Goal: Task Accomplishment & Management: Use online tool/utility

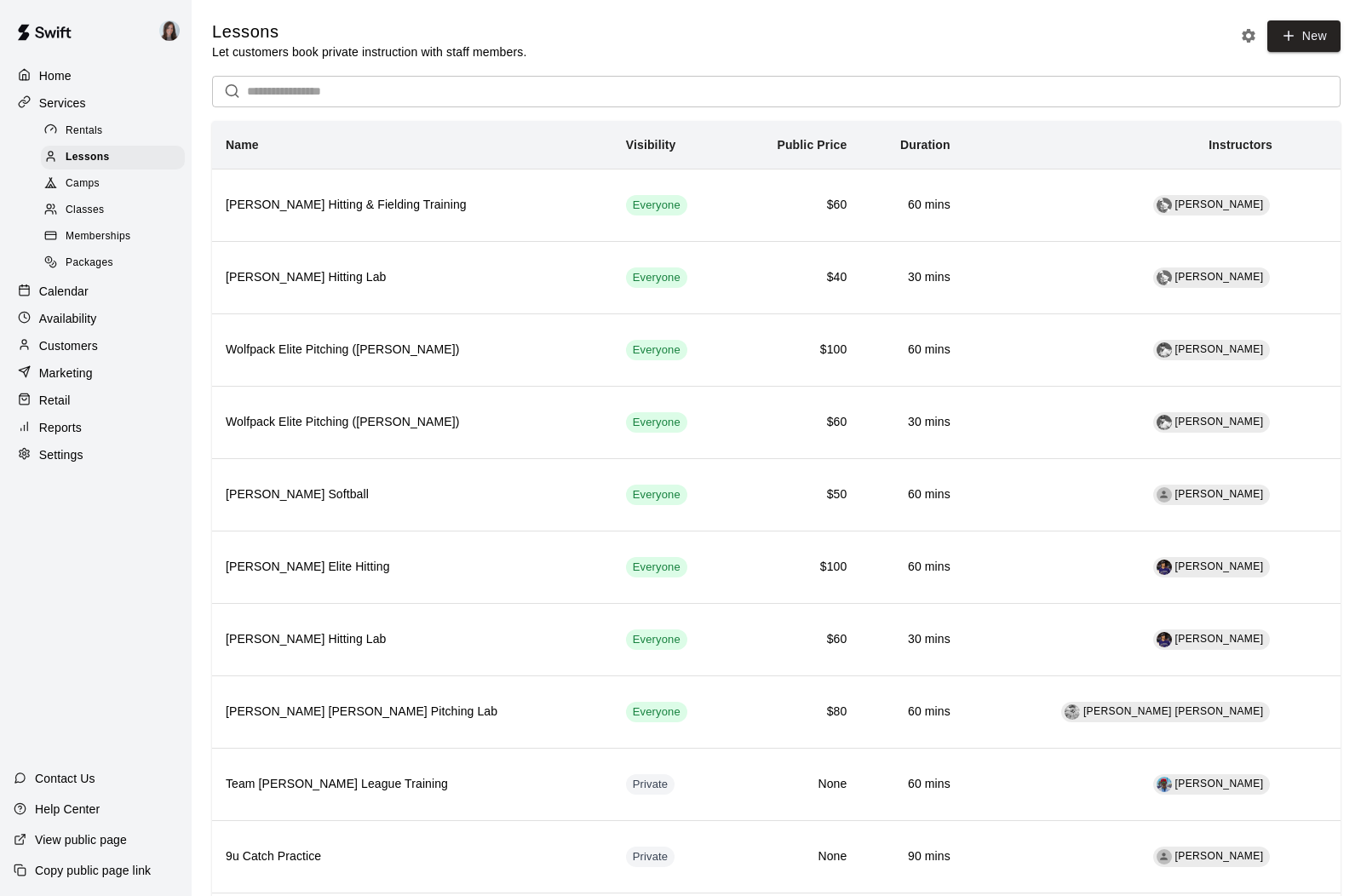
click at [68, 319] on p "Availability" at bounding box center [68, 318] width 58 height 17
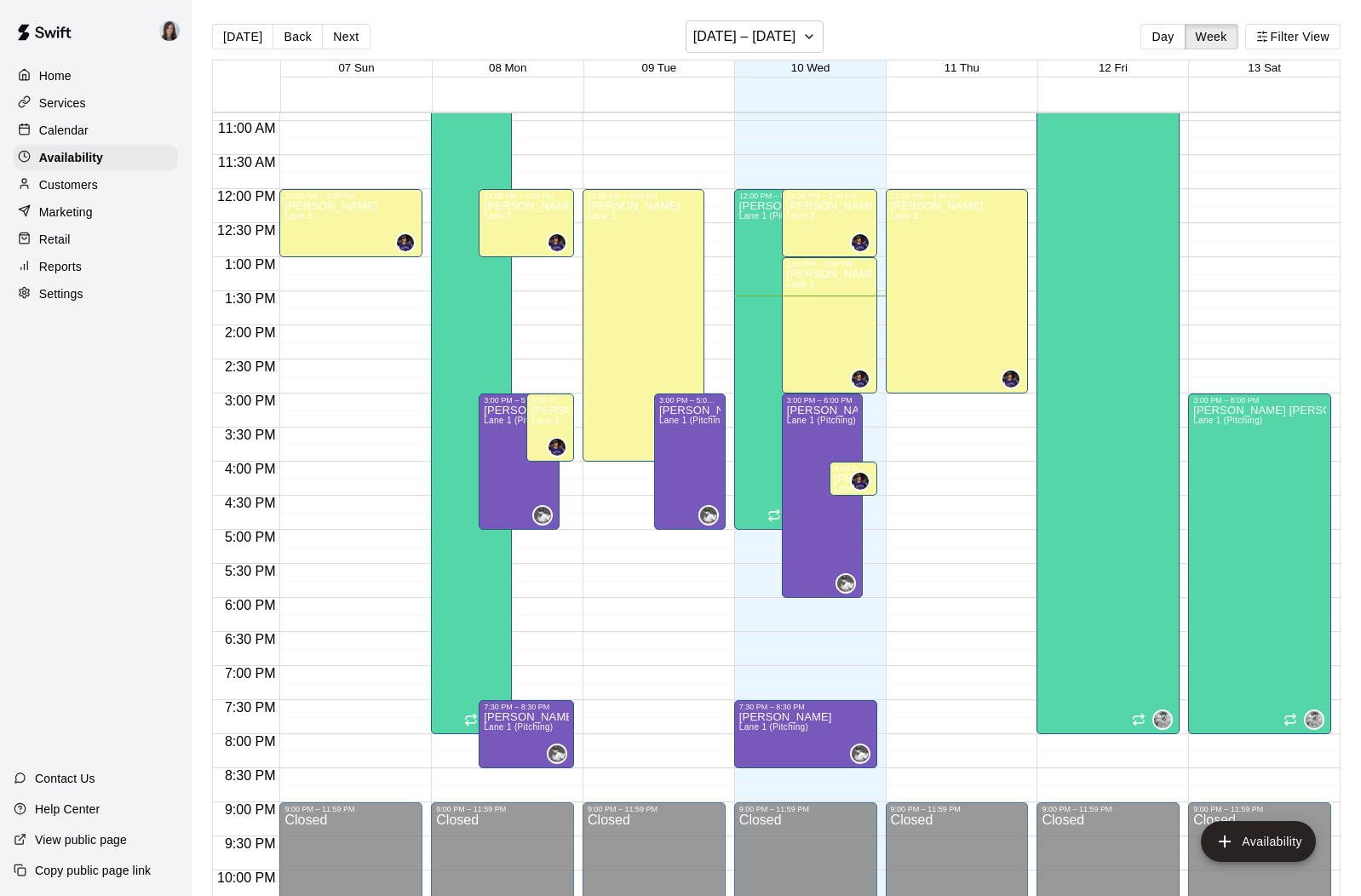
scroll to position [725, 0]
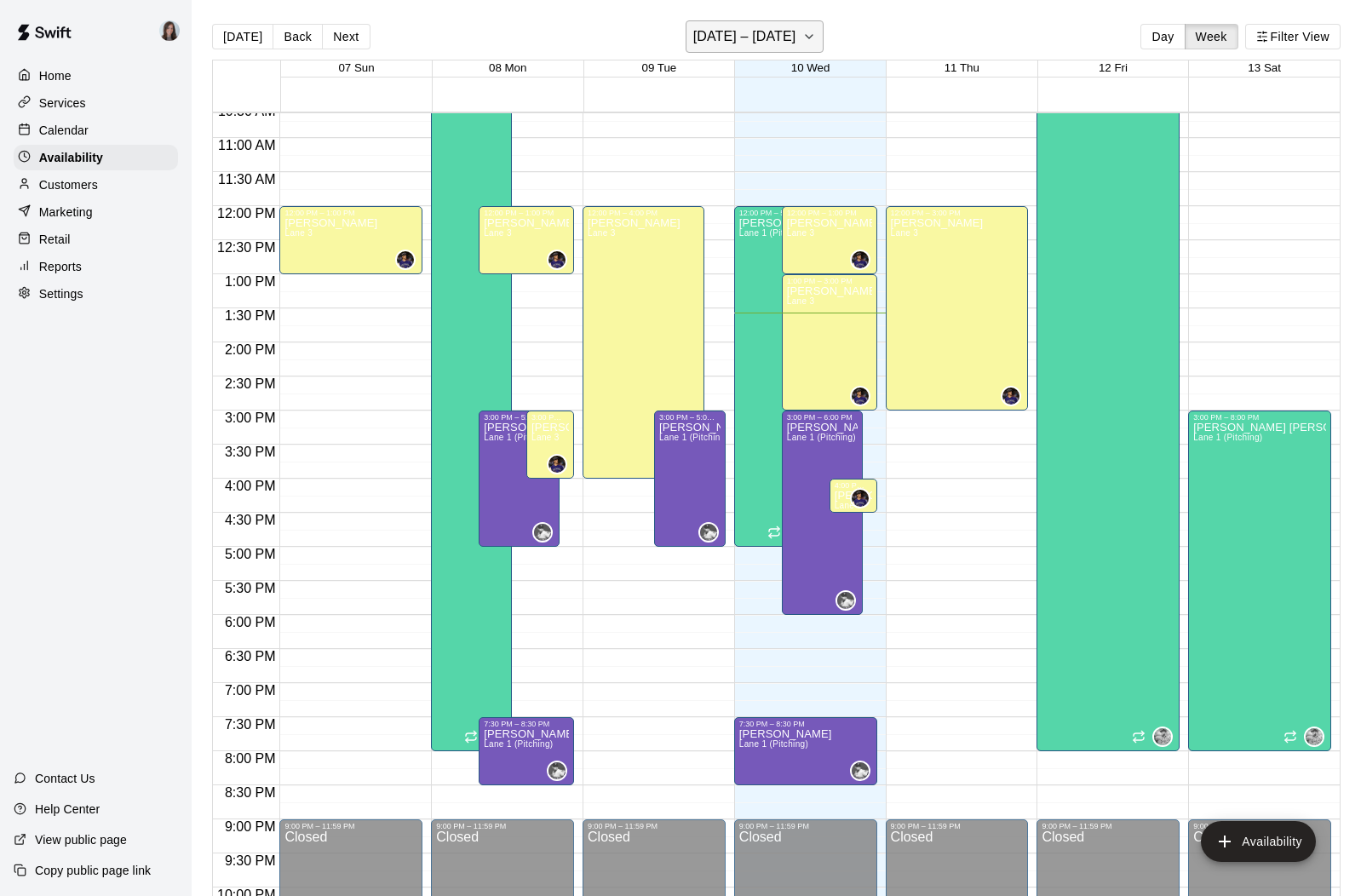
click at [812, 33] on icon "button" at bounding box center [809, 36] width 13 height 21
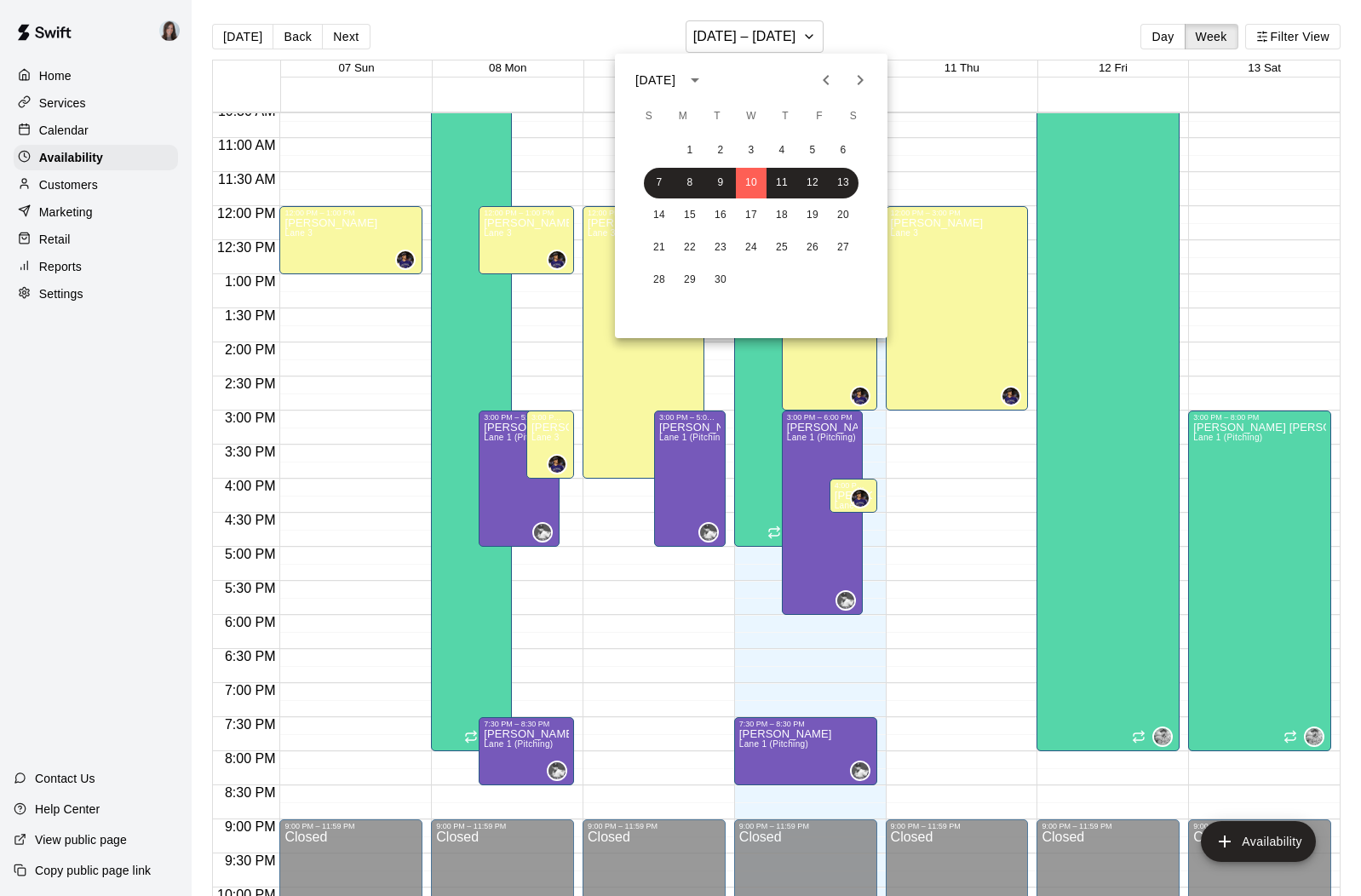
click at [854, 78] on icon "Next month" at bounding box center [860, 80] width 21 height 21
click at [778, 148] on button "2" at bounding box center [782, 151] width 31 height 31
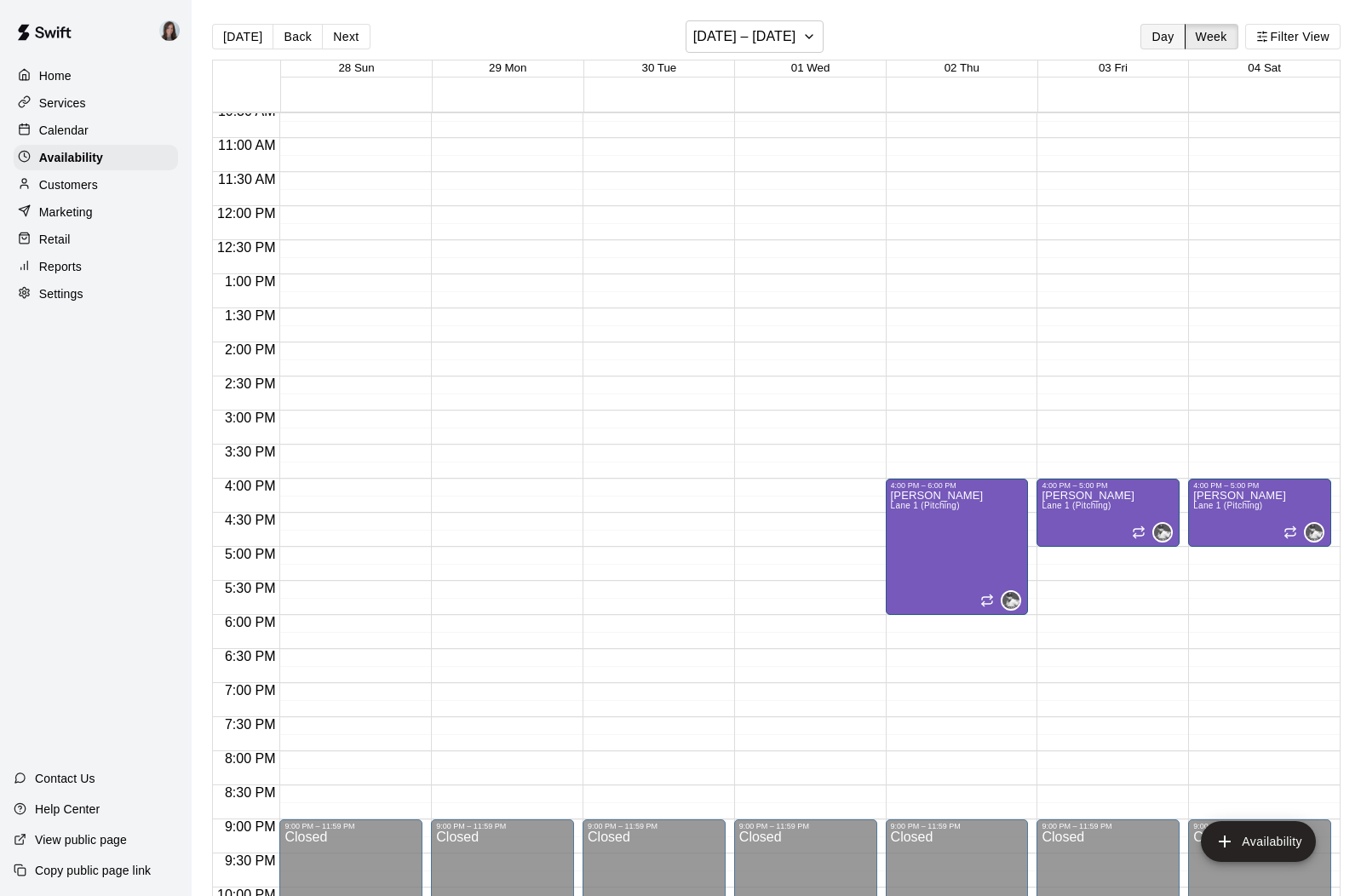
click at [1163, 40] on button "Day" at bounding box center [1162, 37] width 44 height 25
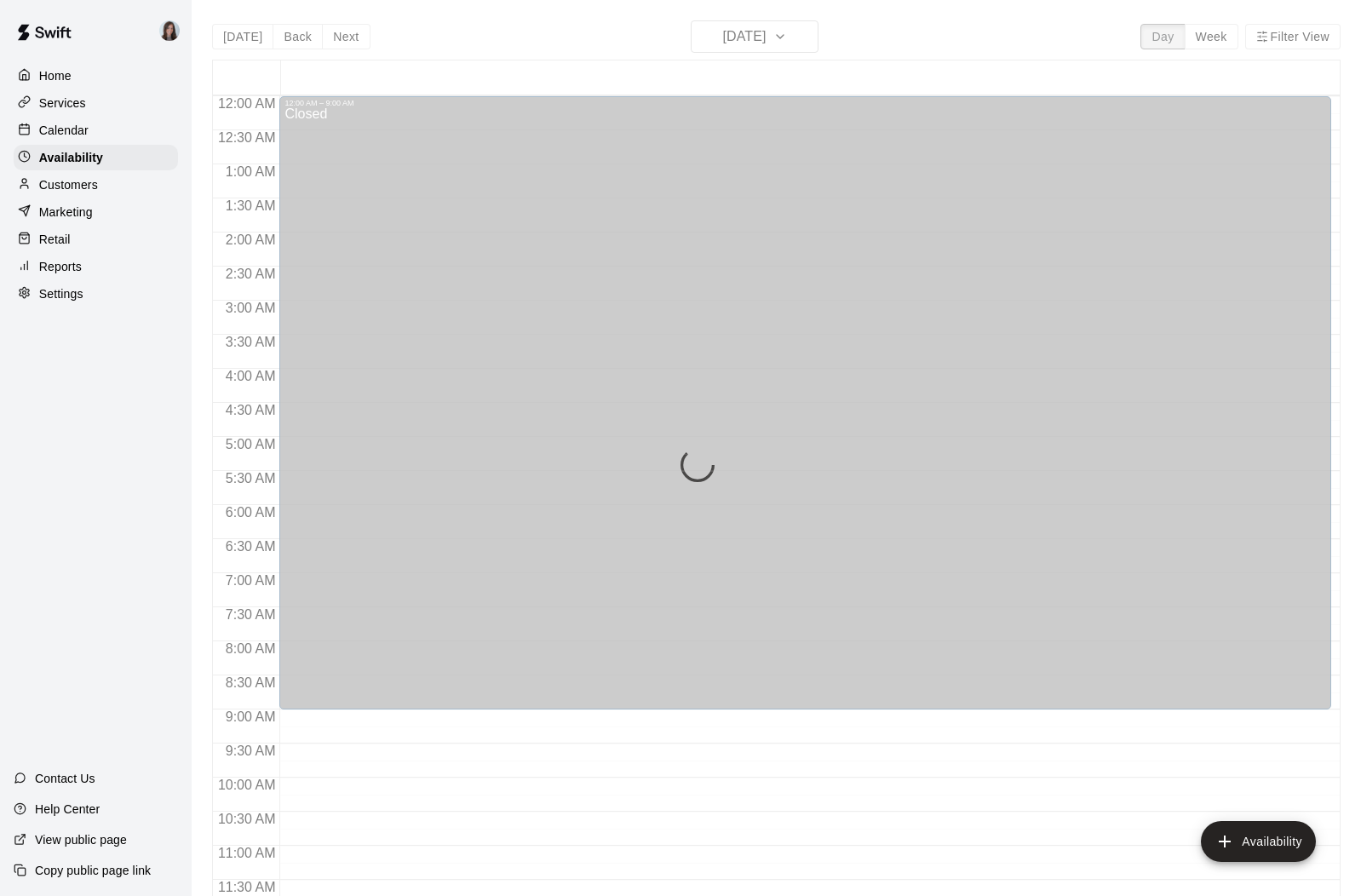
scroll to position [817, 0]
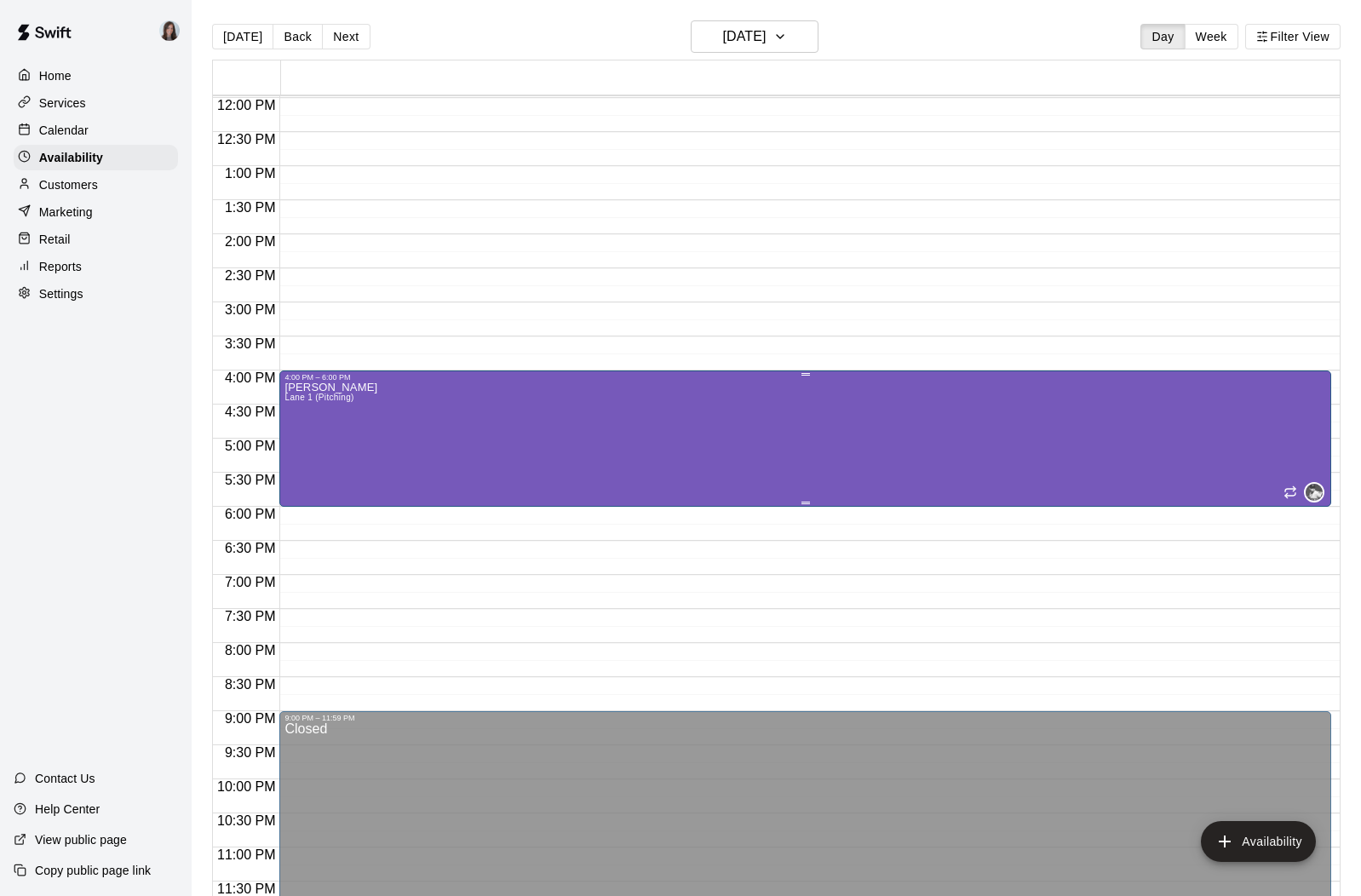
click at [354, 381] on div "4:00 PM – 6:00 PM" at bounding box center [805, 377] width 1041 height 8
click at [301, 388] on icon "edit" at bounding box center [302, 390] width 21 height 21
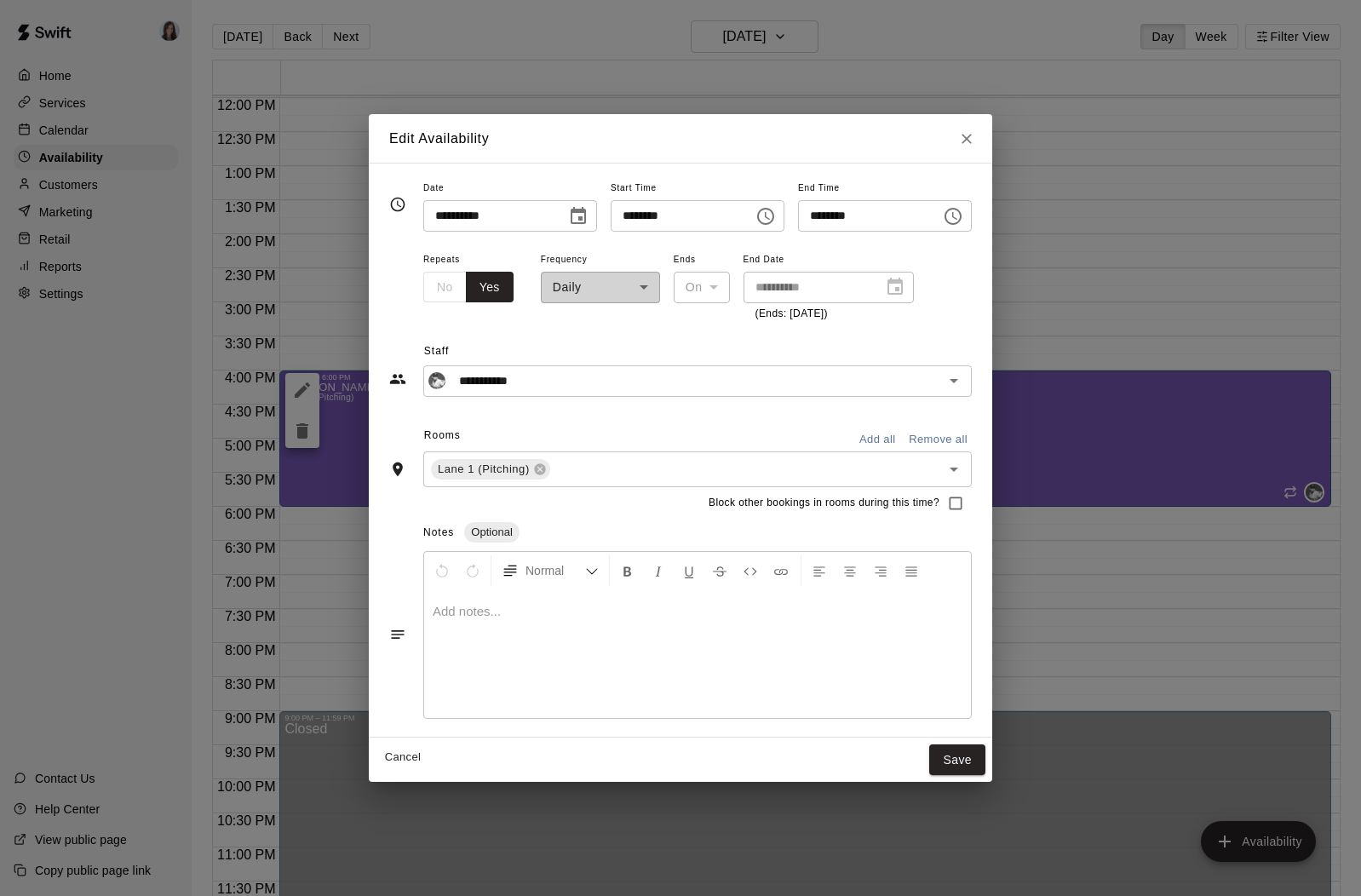
click at [820, 217] on input "********" at bounding box center [864, 215] width 131 height 31
type input "********"
click at [738, 329] on div "**********" at bounding box center [680, 360] width 583 height 75
click at [668, 336] on div "**********" at bounding box center [680, 360] width 583 height 75
click at [394, 758] on button "Cancel" at bounding box center [402, 757] width 55 height 26
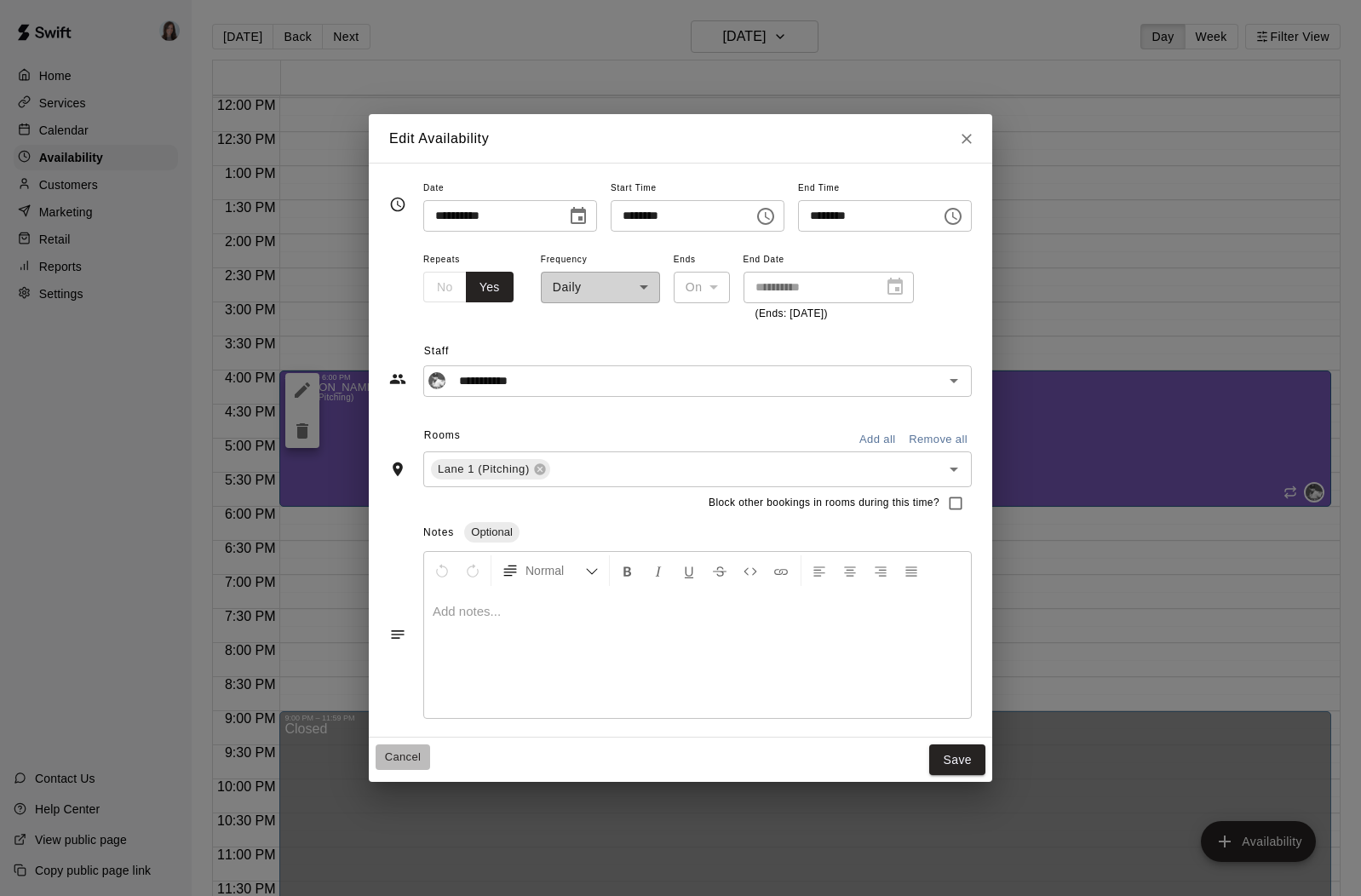
type input "**********"
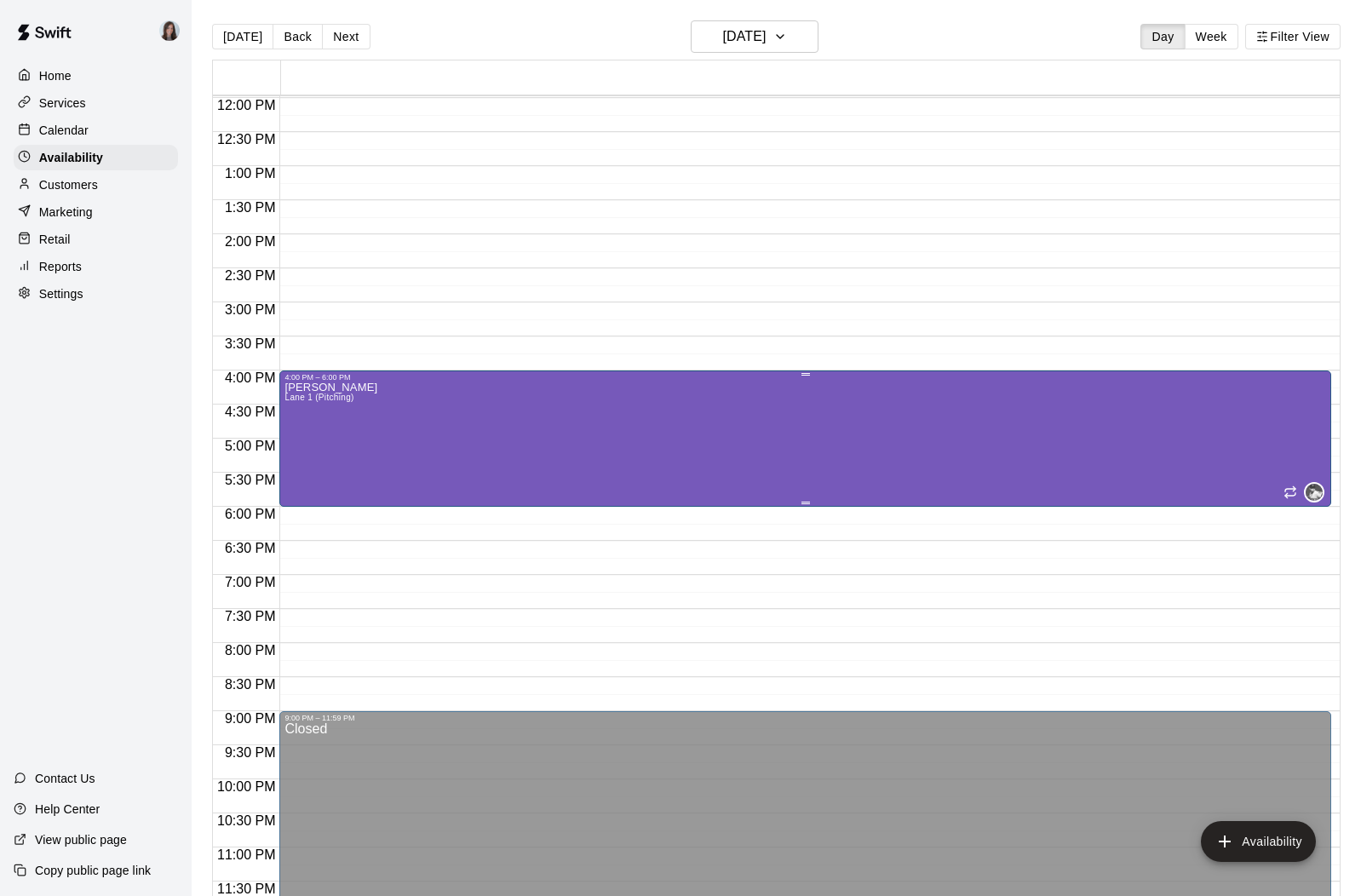
click at [423, 395] on div "[PERSON_NAME] [PERSON_NAME] 1 (Pitching)" at bounding box center [805, 830] width 1041 height 896
click at [300, 440] on icon "delete" at bounding box center [302, 439] width 12 height 15
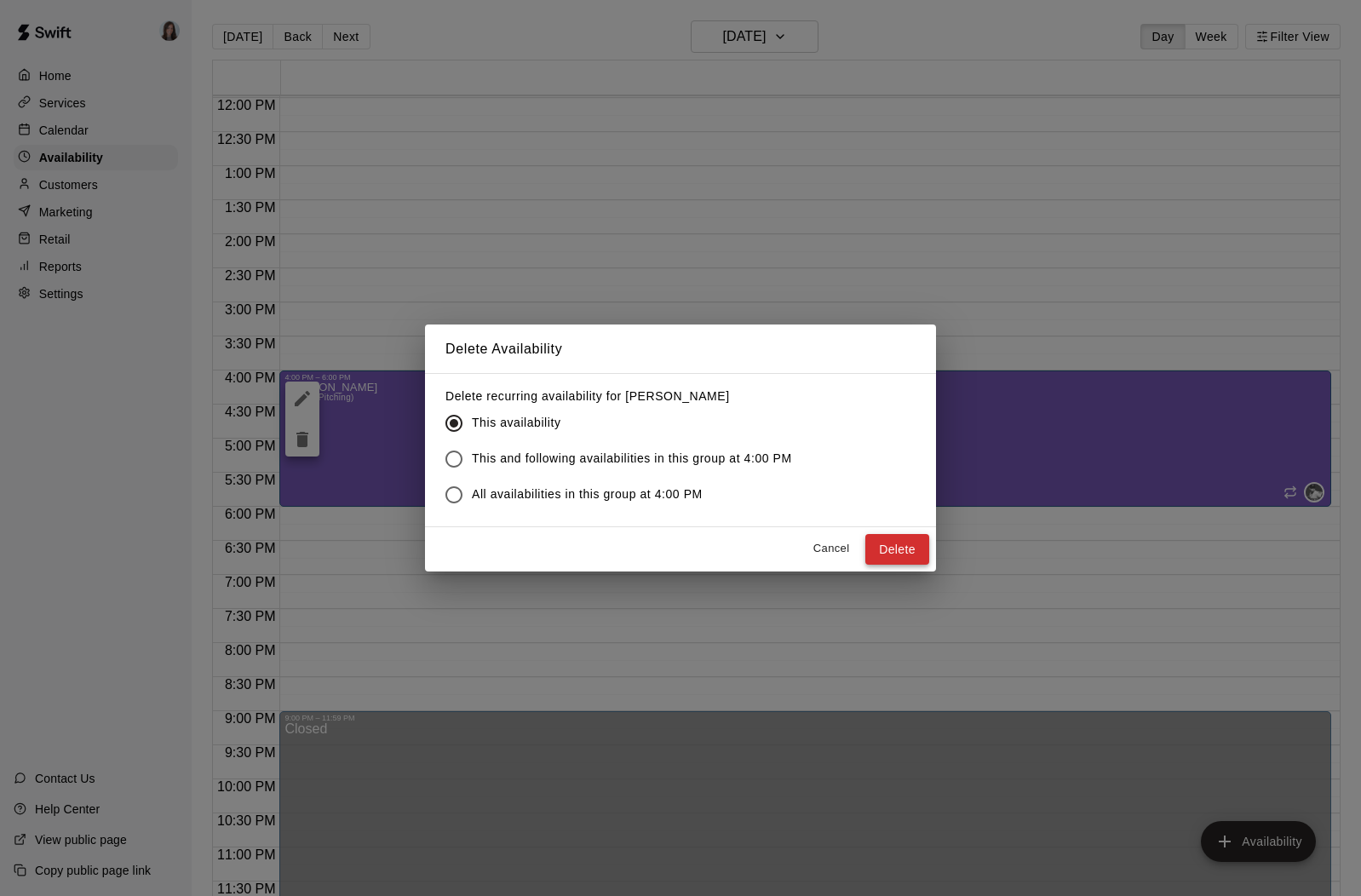
click at [900, 548] on button "Delete" at bounding box center [897, 549] width 64 height 31
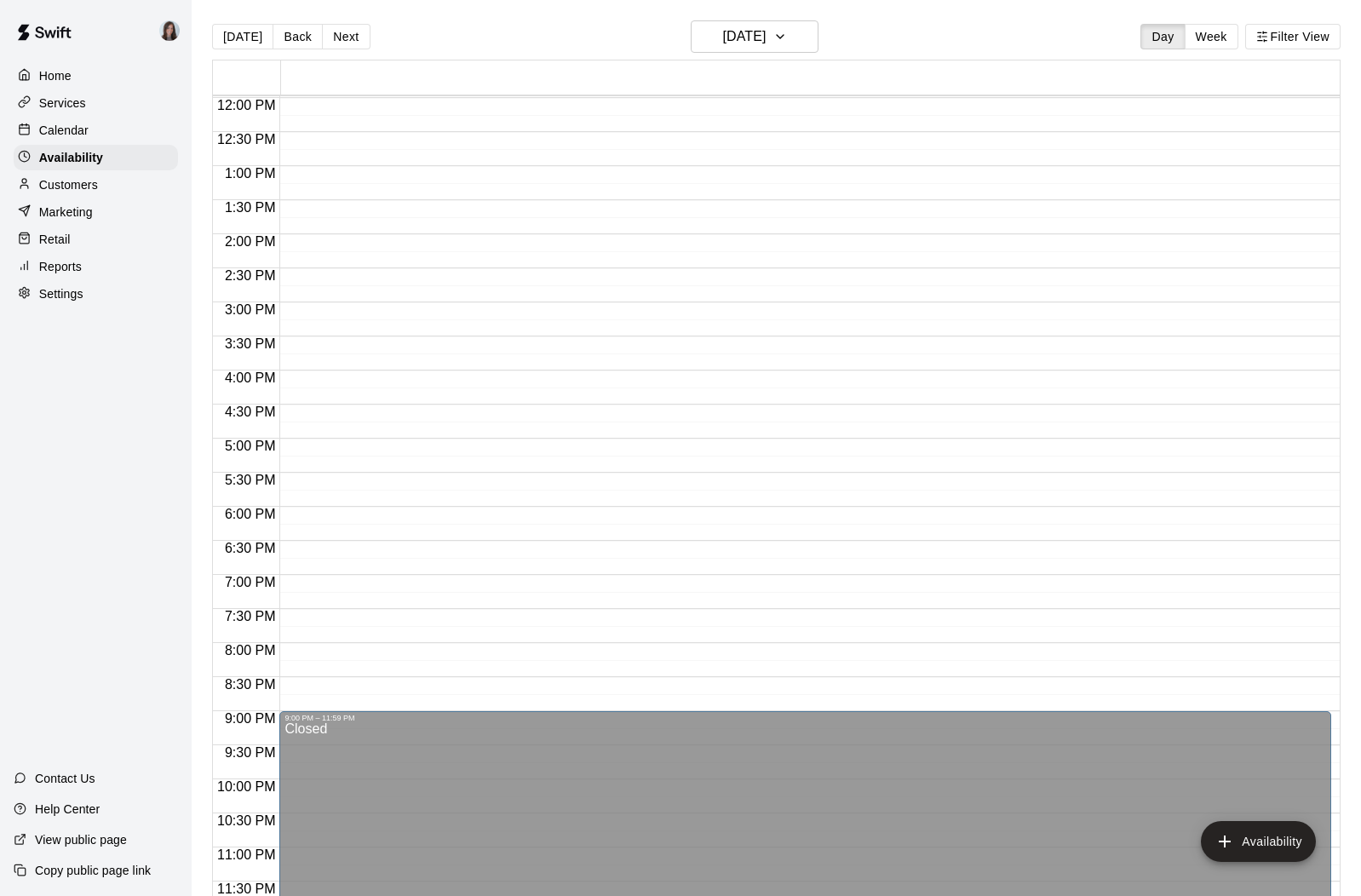
click at [66, 125] on p "Calendar" at bounding box center [64, 130] width 49 height 17
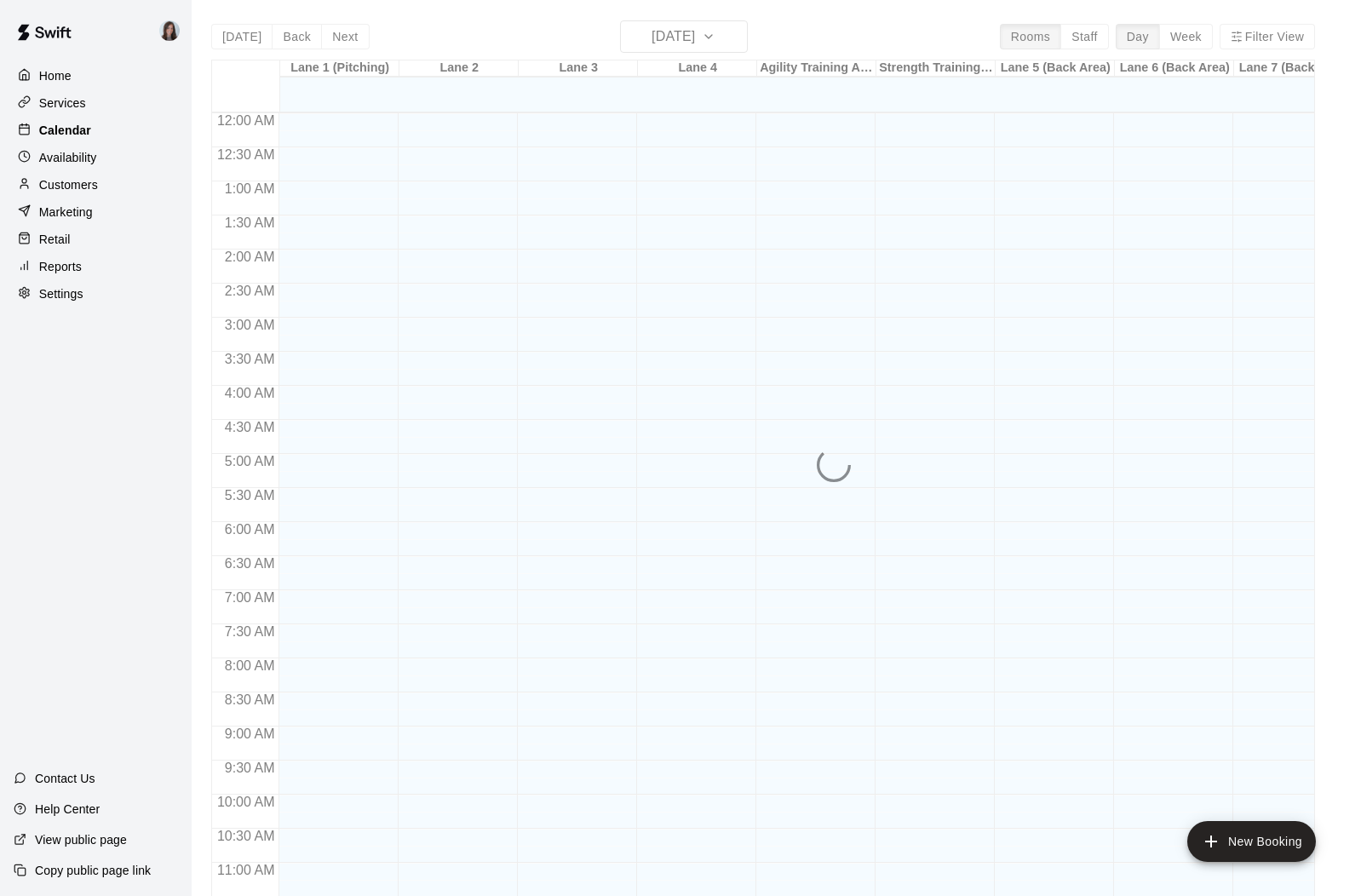
scroll to position [783, 0]
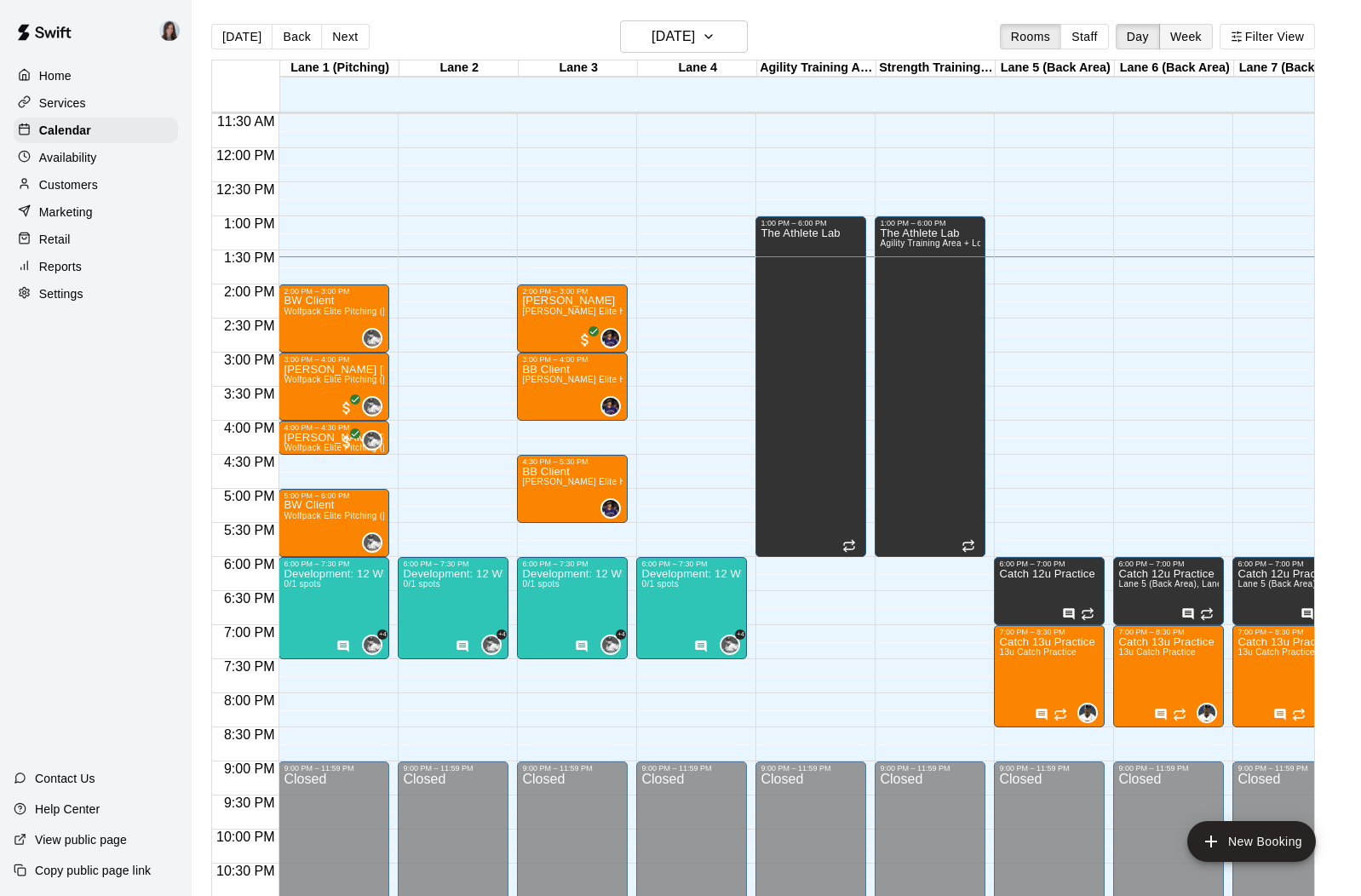
click at [1178, 35] on button "Week" at bounding box center [1186, 37] width 54 height 25
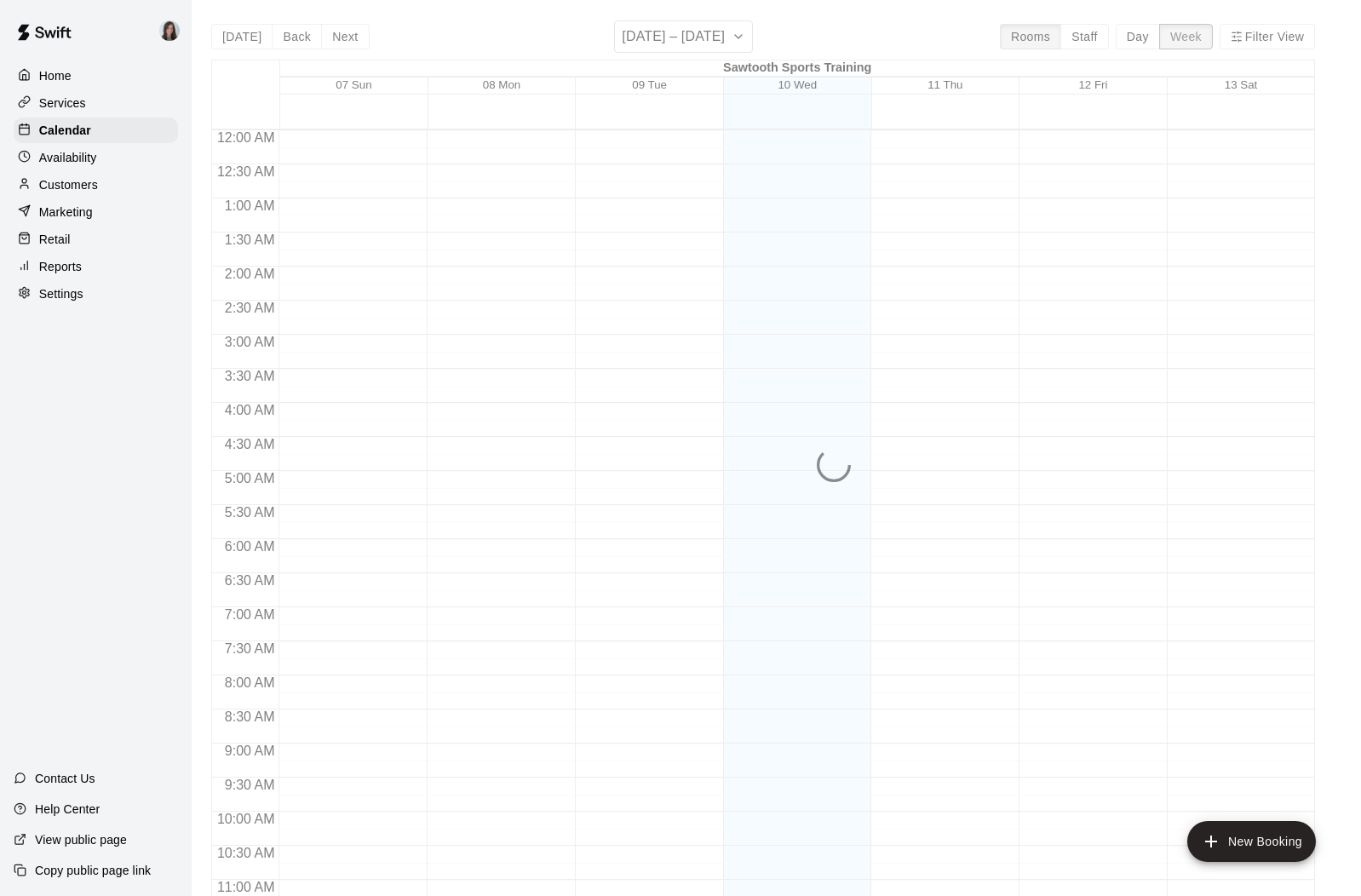
scroll to position [851, 0]
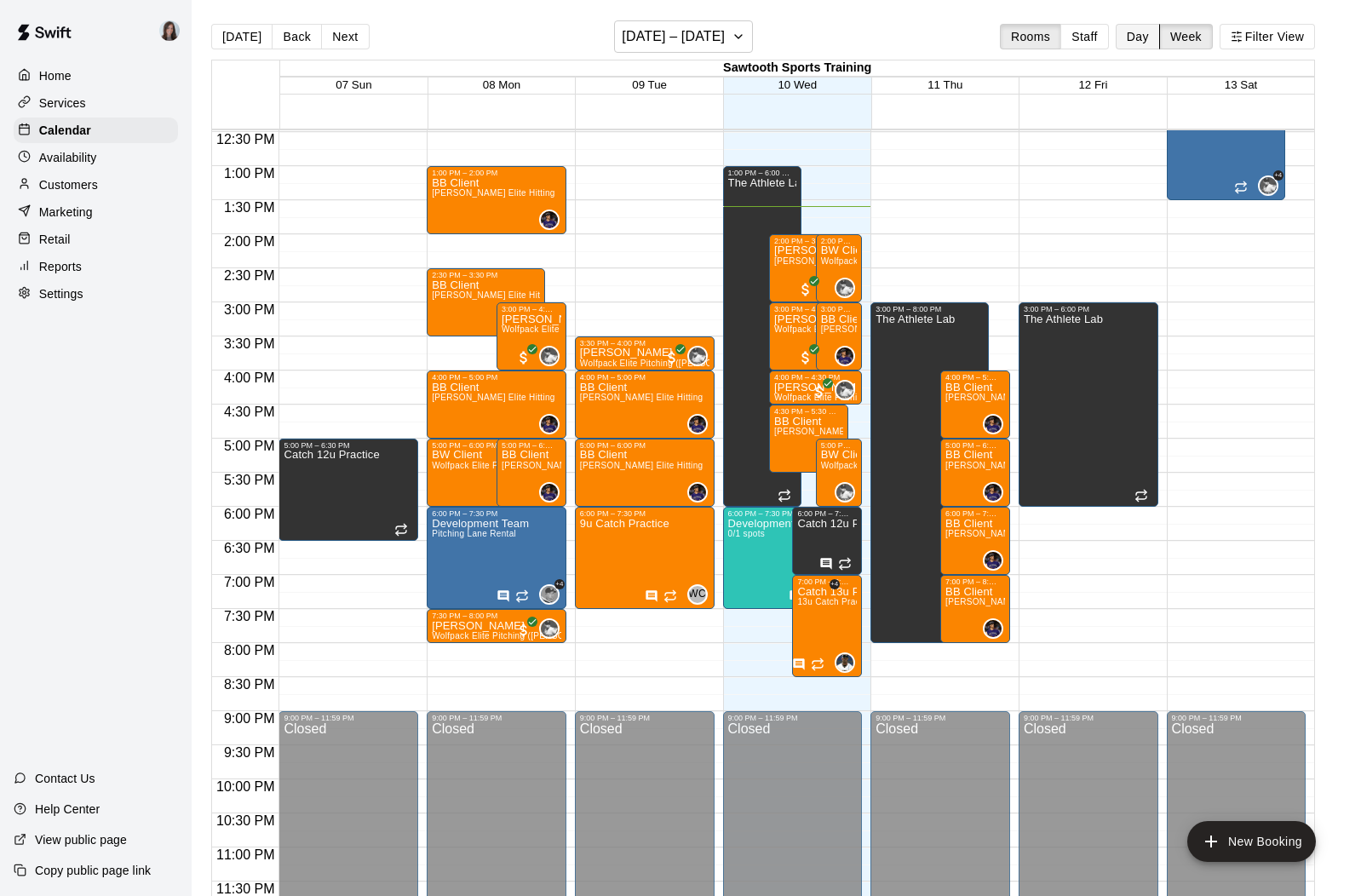
click at [1131, 41] on button "Day" at bounding box center [1137, 37] width 44 height 25
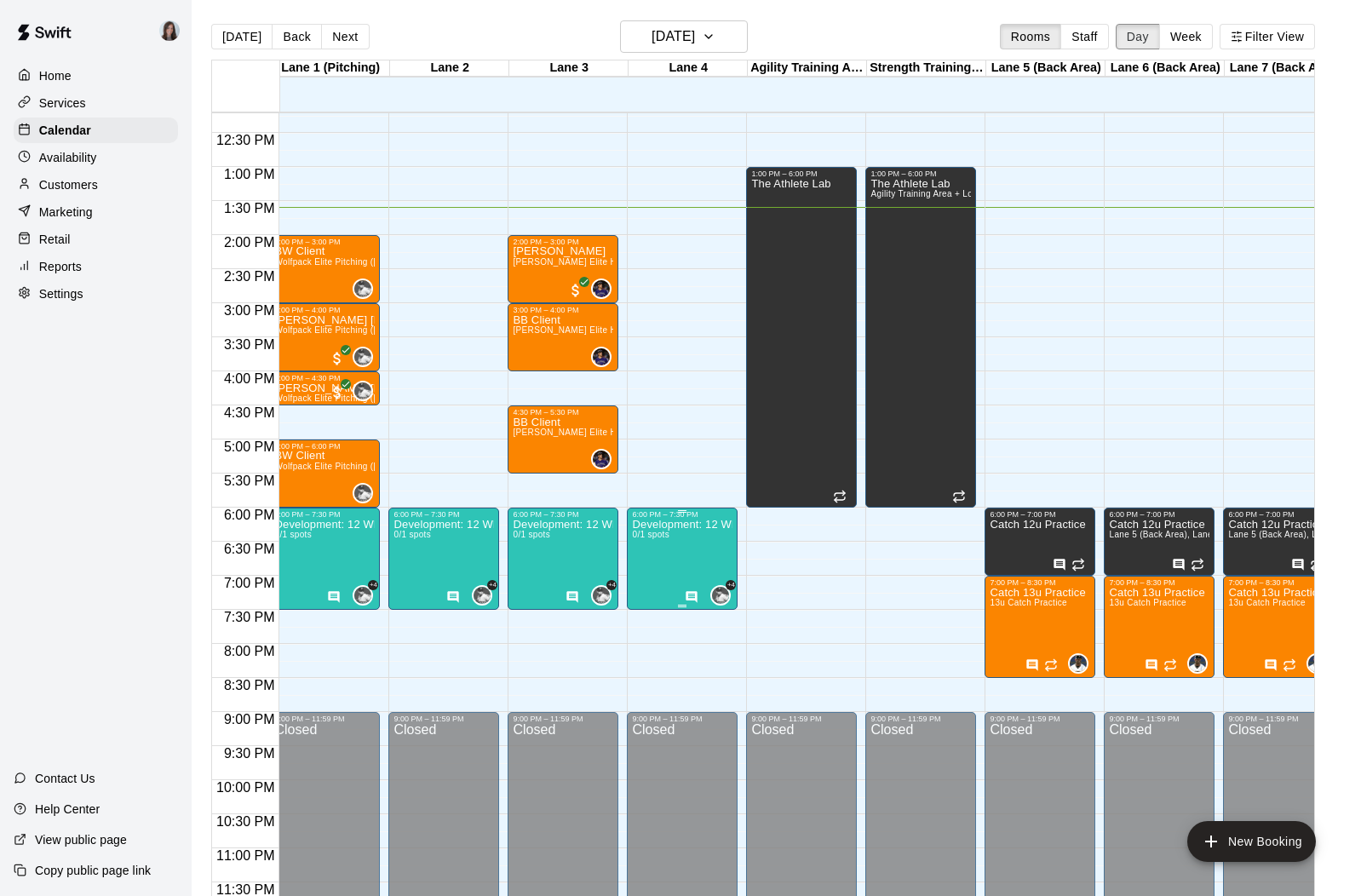
scroll to position [0, 0]
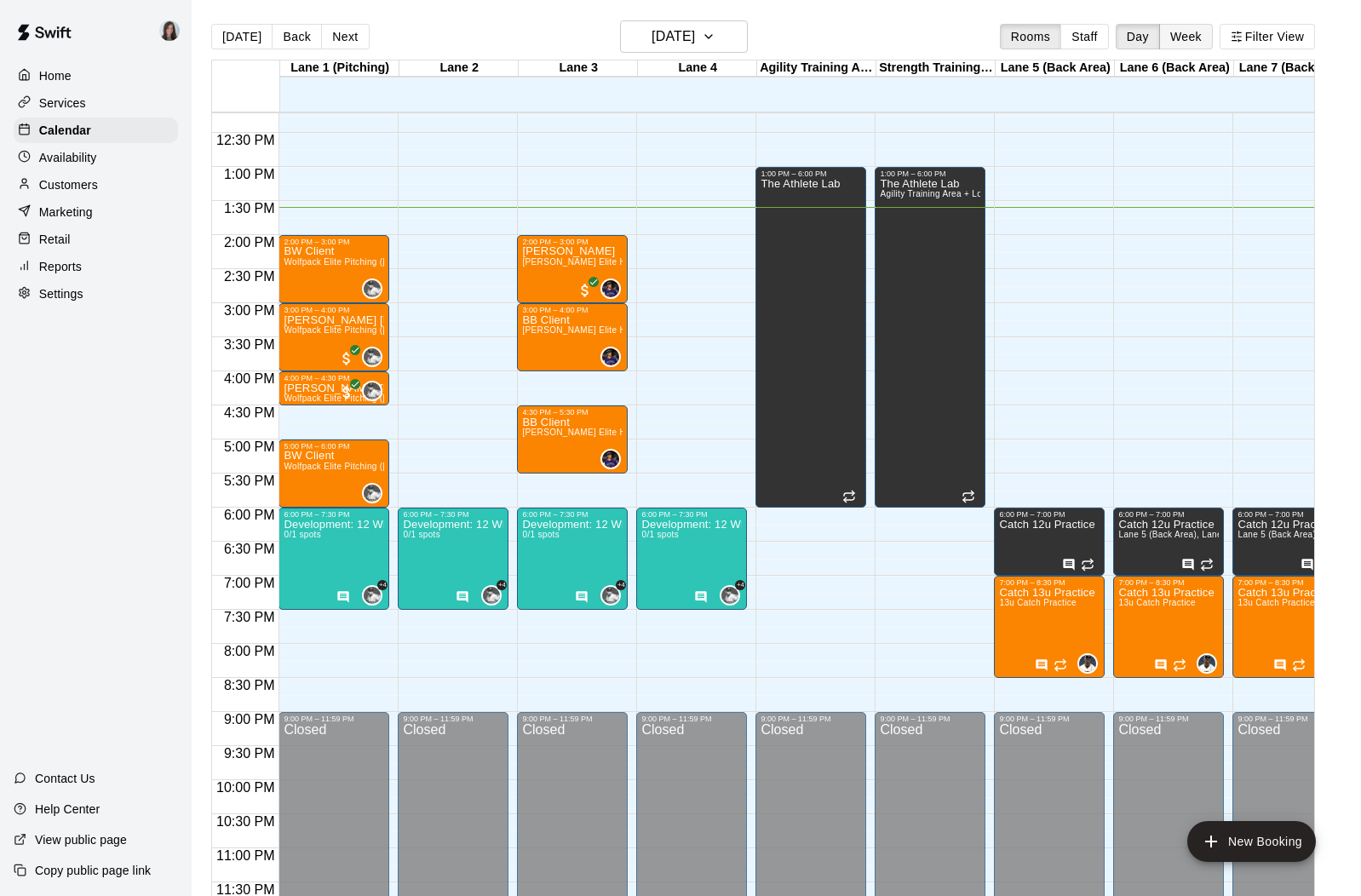
click at [1186, 32] on button "Week" at bounding box center [1186, 37] width 54 height 25
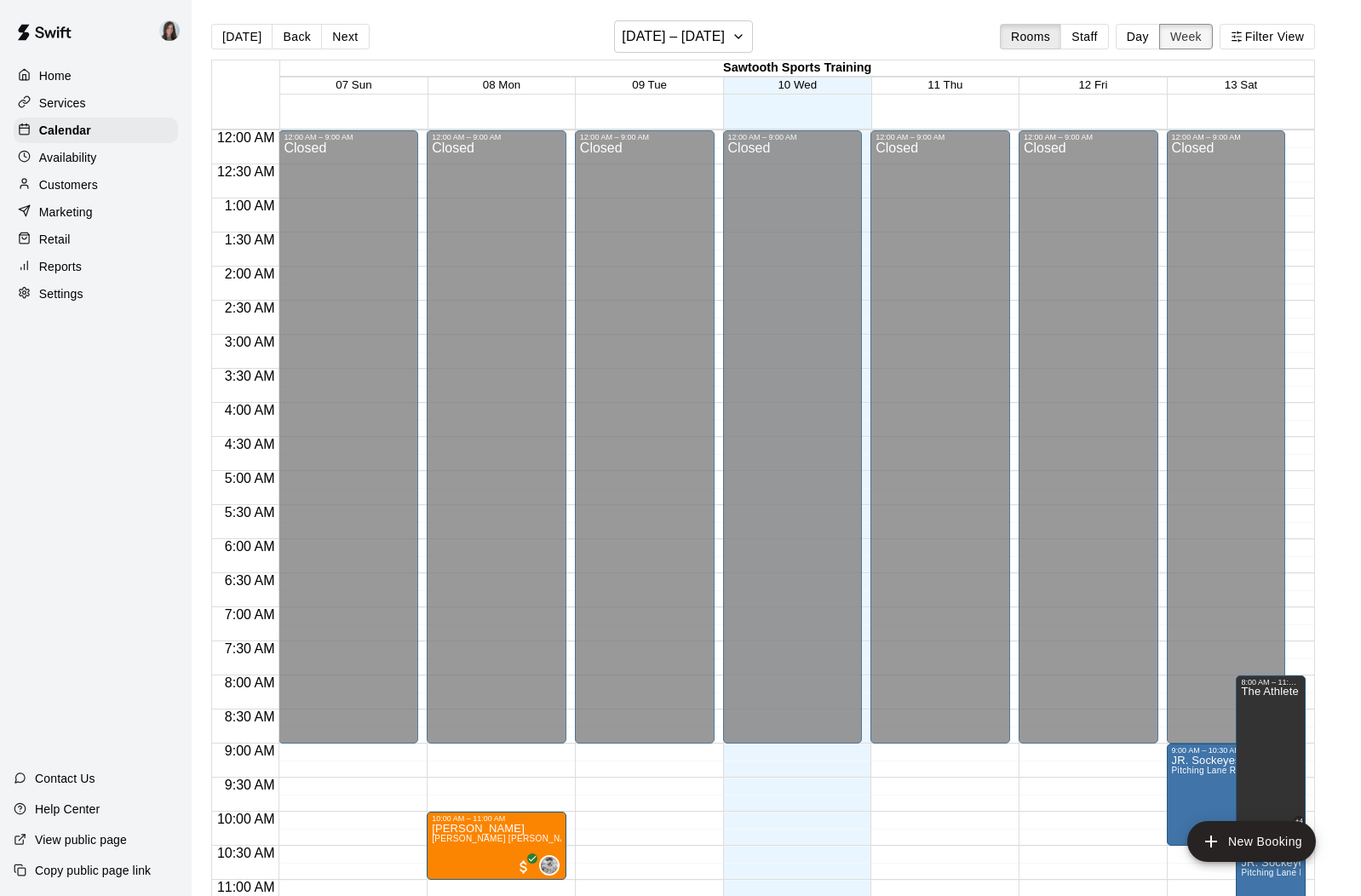
scroll to position [851, 0]
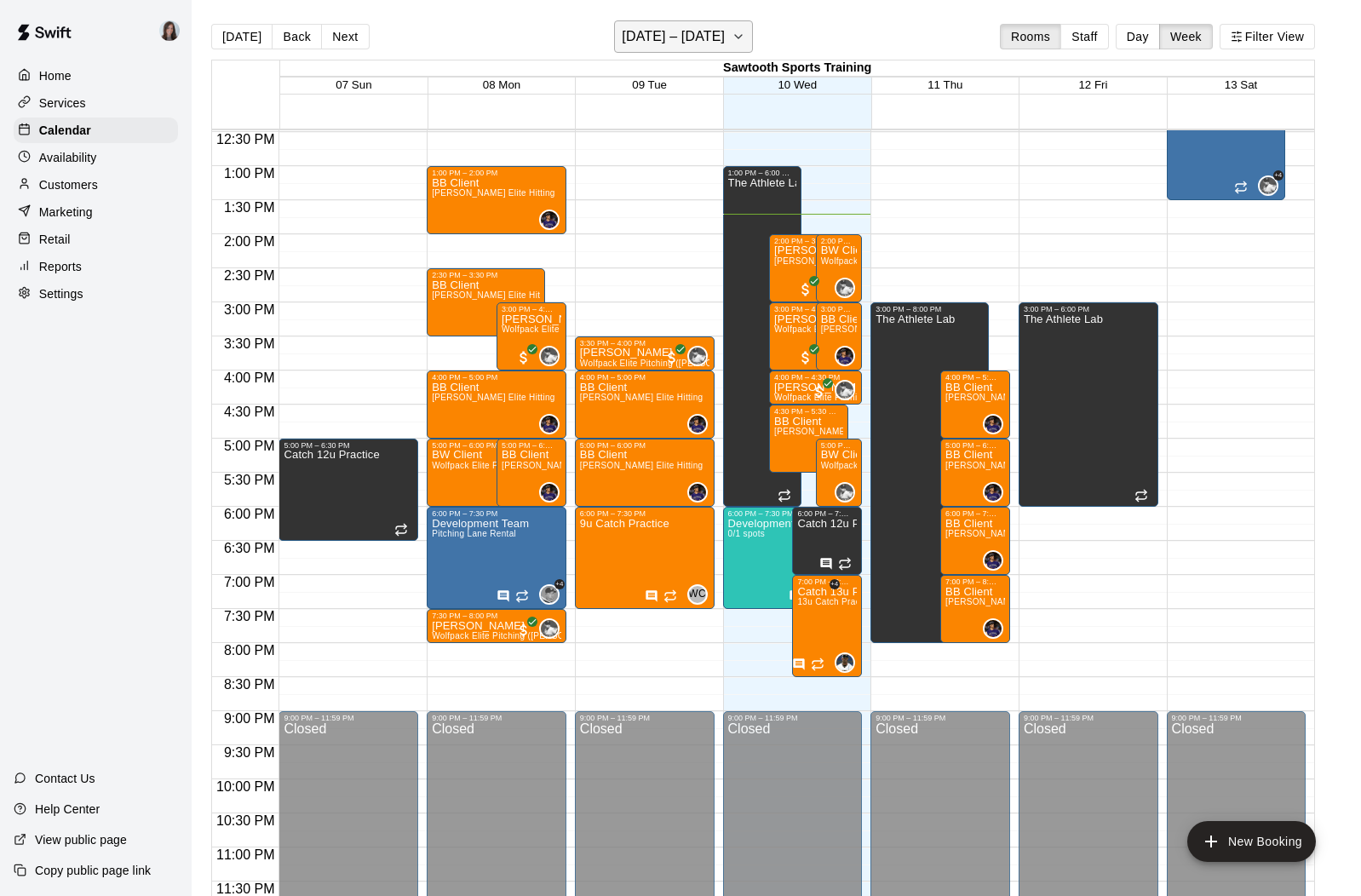
click at [724, 34] on h6 "[DATE] – [DATE]" at bounding box center [673, 37] width 103 height 24
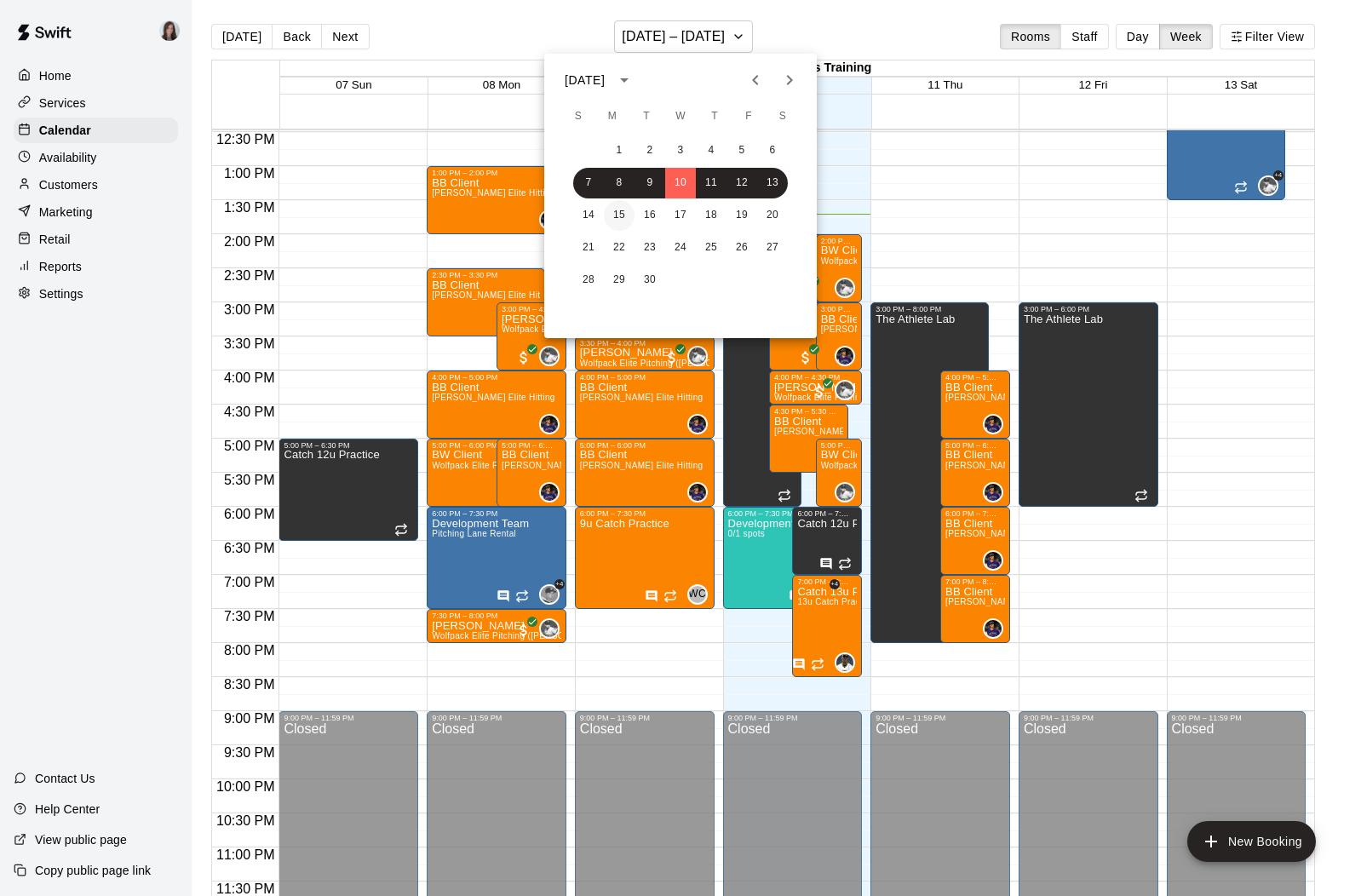
click at [617, 211] on button "15" at bounding box center [619, 215] width 31 height 31
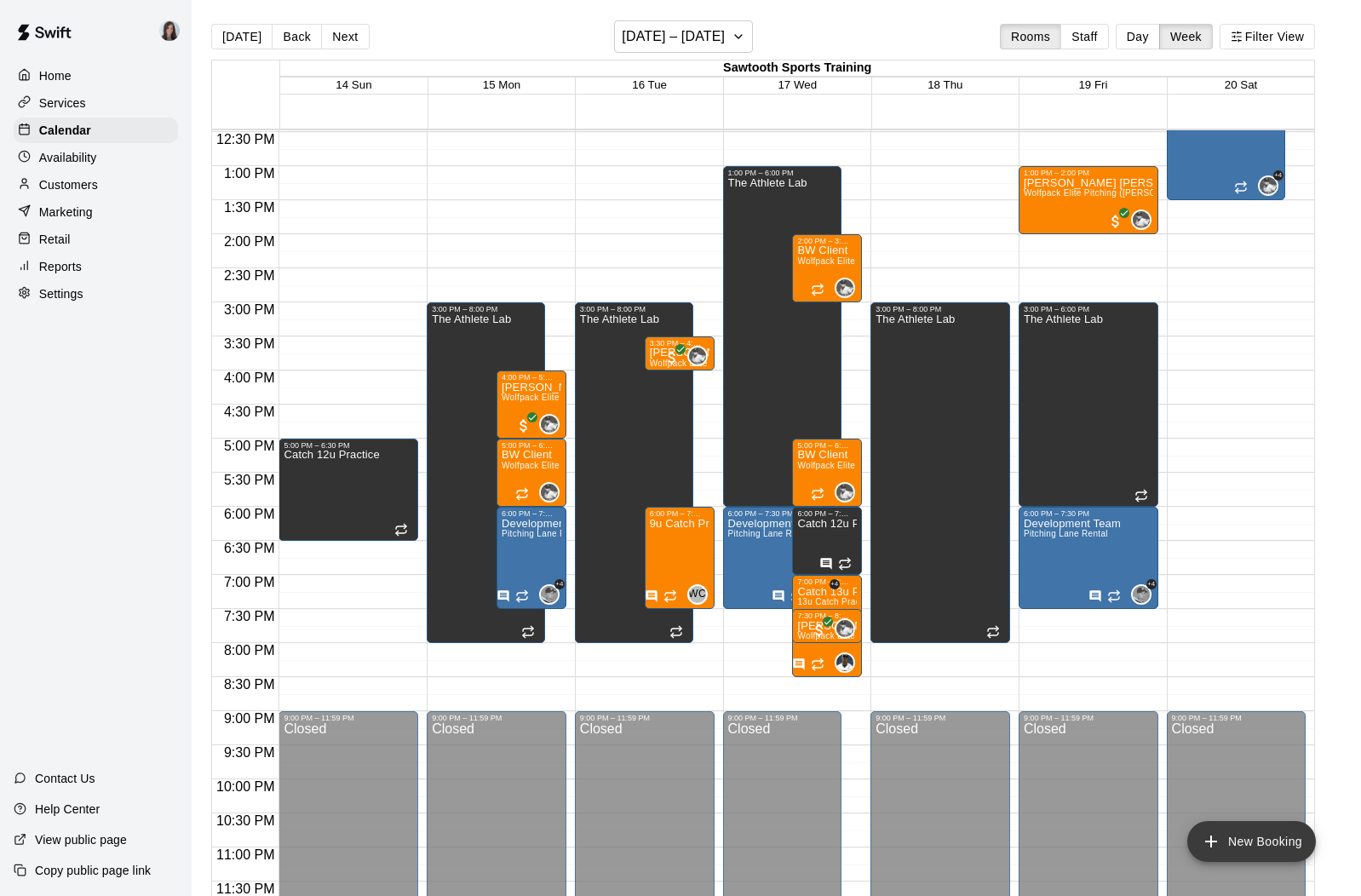
click at [1256, 835] on button "New Booking" at bounding box center [1251, 842] width 128 height 41
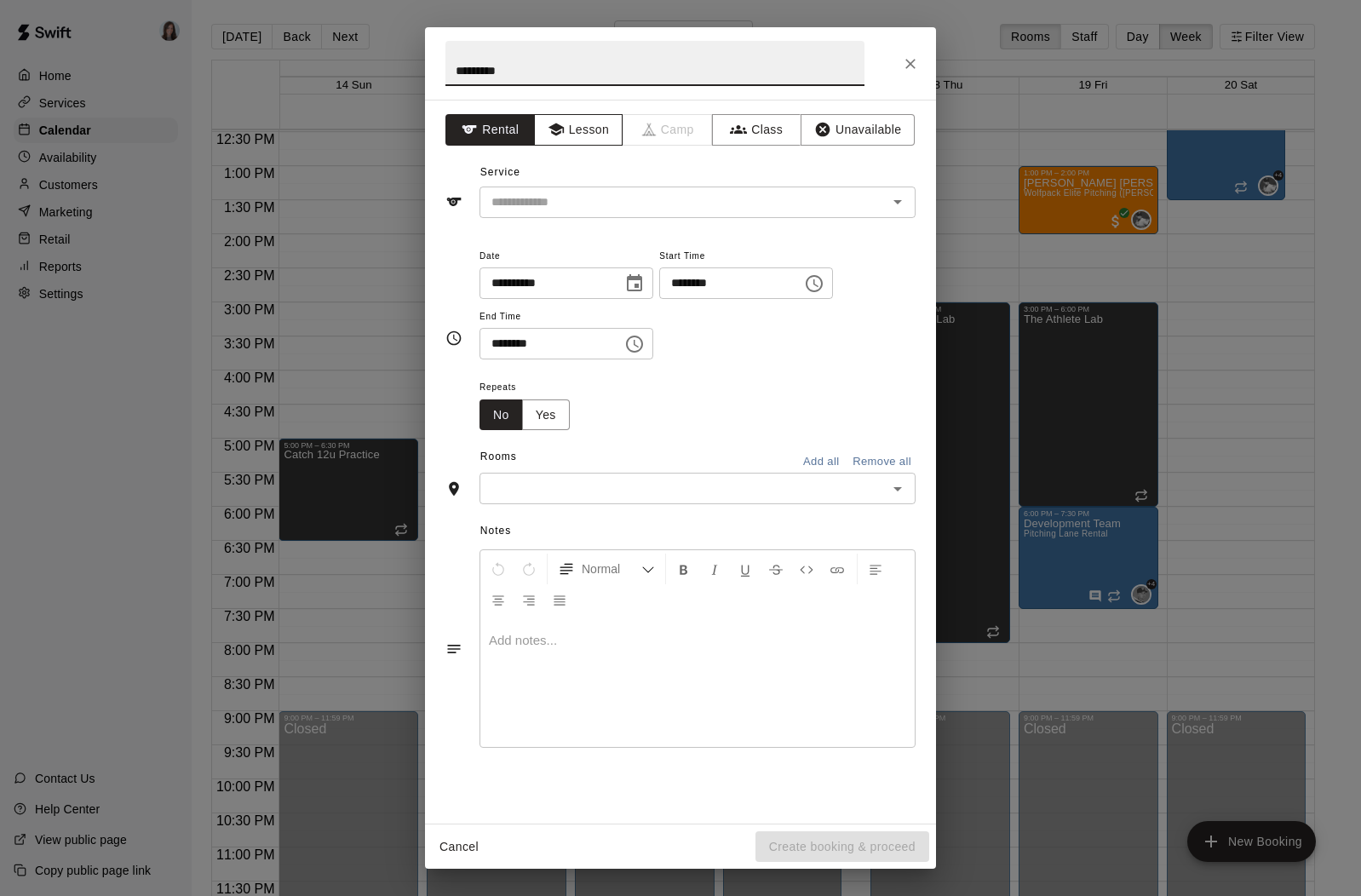
type input "*********"
click at [594, 142] on button "Lesson" at bounding box center [579, 129] width 90 height 31
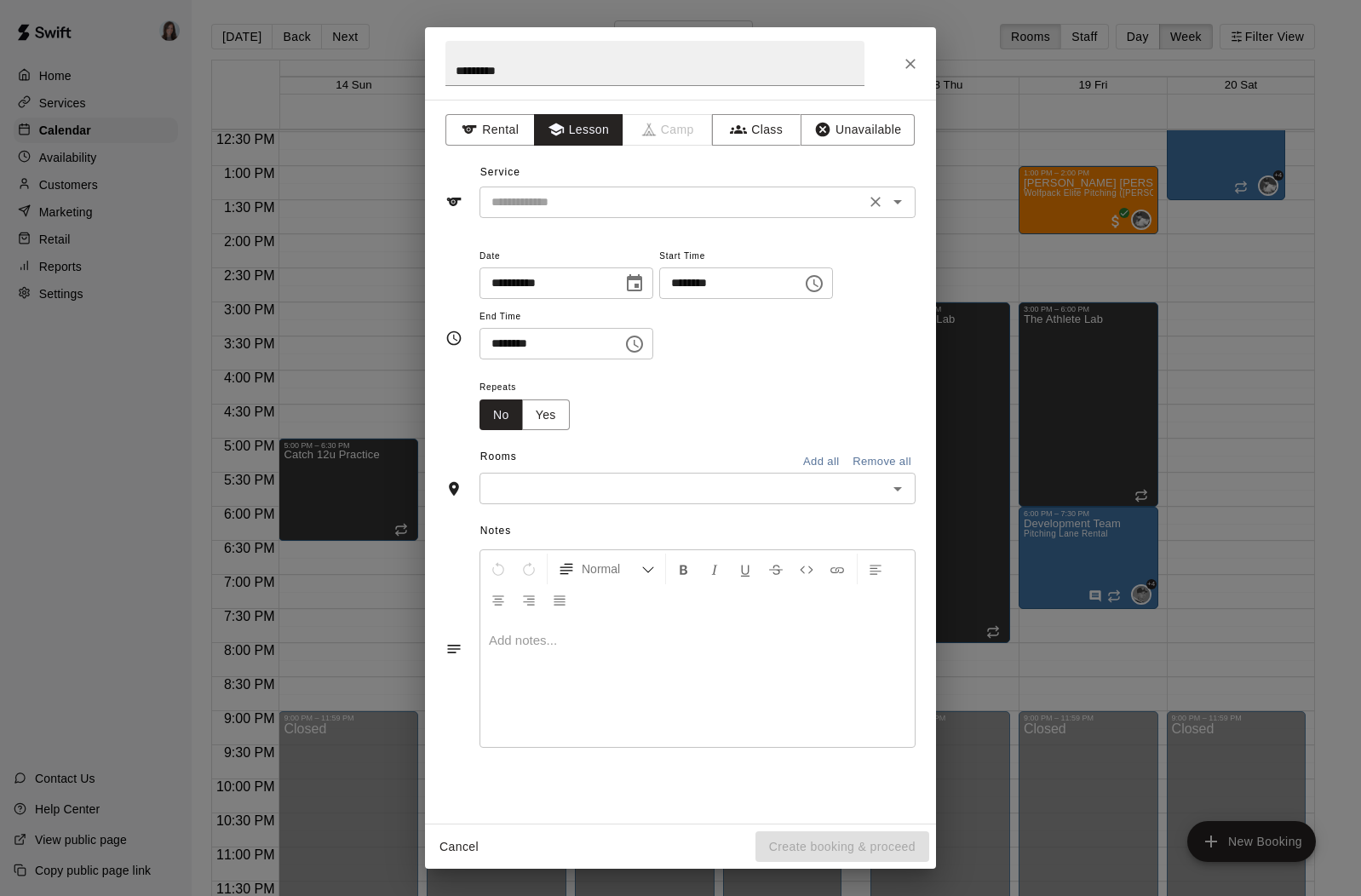
click at [598, 214] on div "​" at bounding box center [698, 202] width 436 height 31
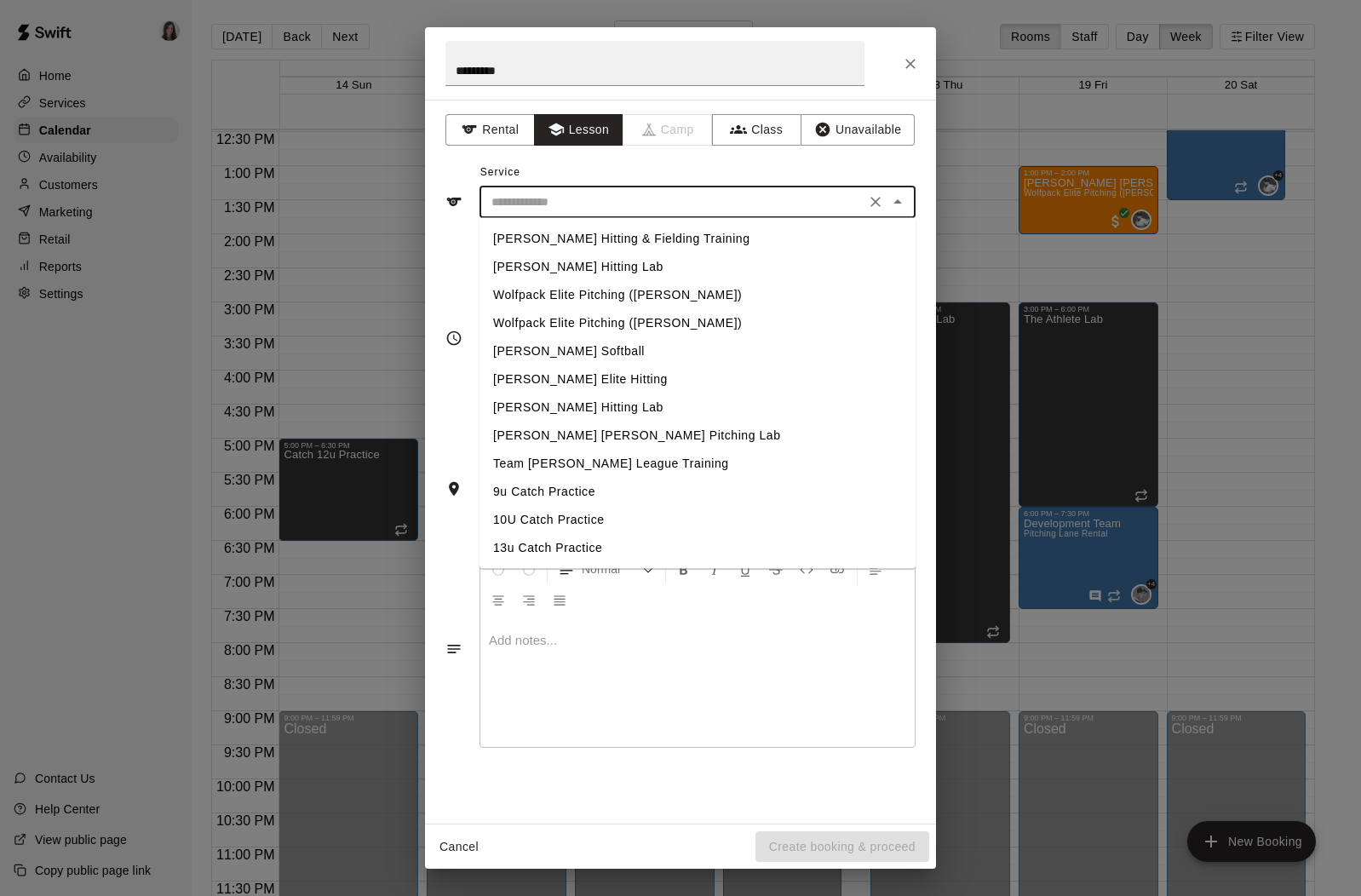
click at [599, 296] on li "Wolfpack Elite Pitching ([PERSON_NAME])" at bounding box center [698, 294] width 436 height 28
type input "**********"
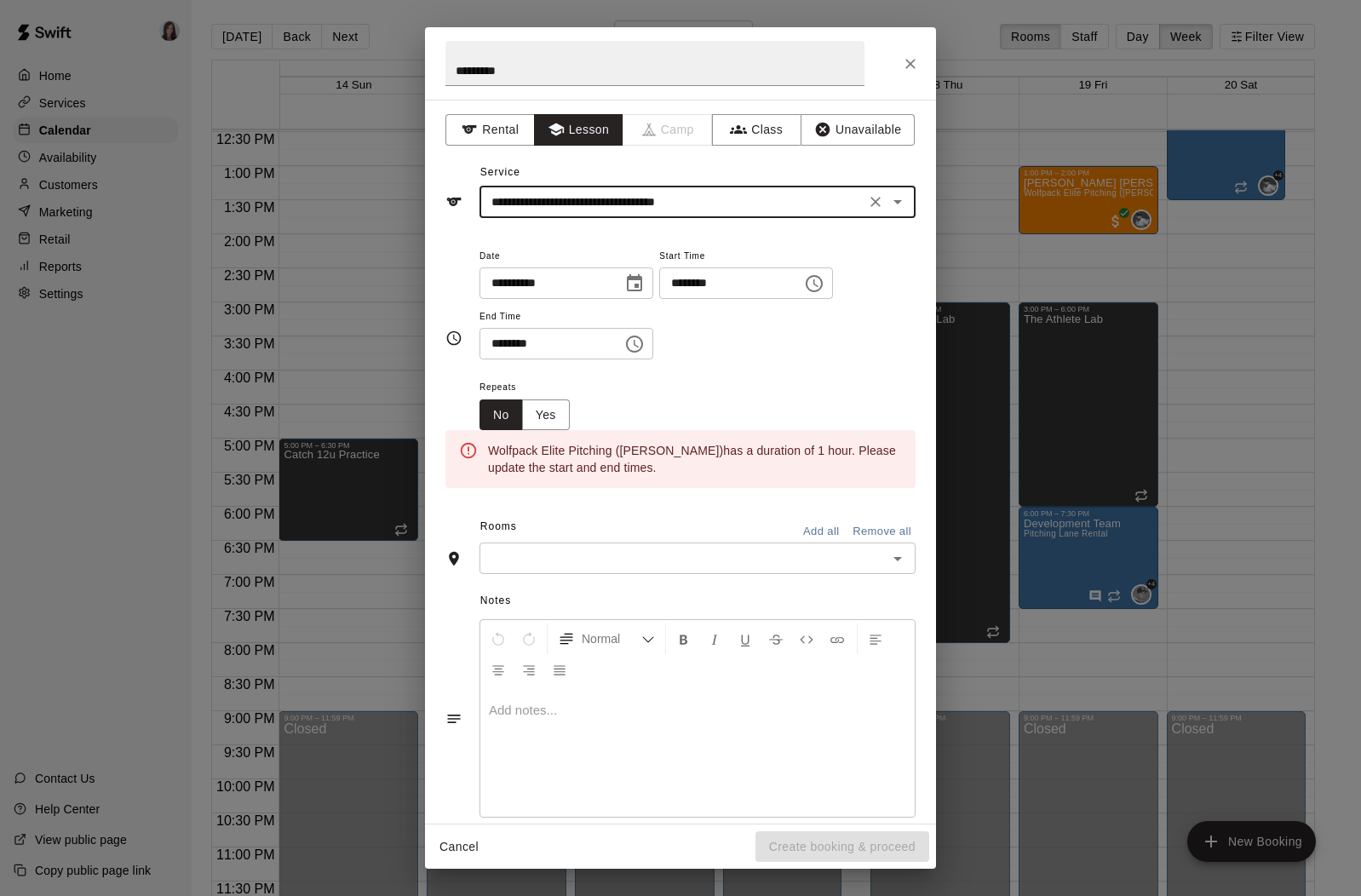
click at [682, 284] on input "********" at bounding box center [724, 283] width 131 height 31
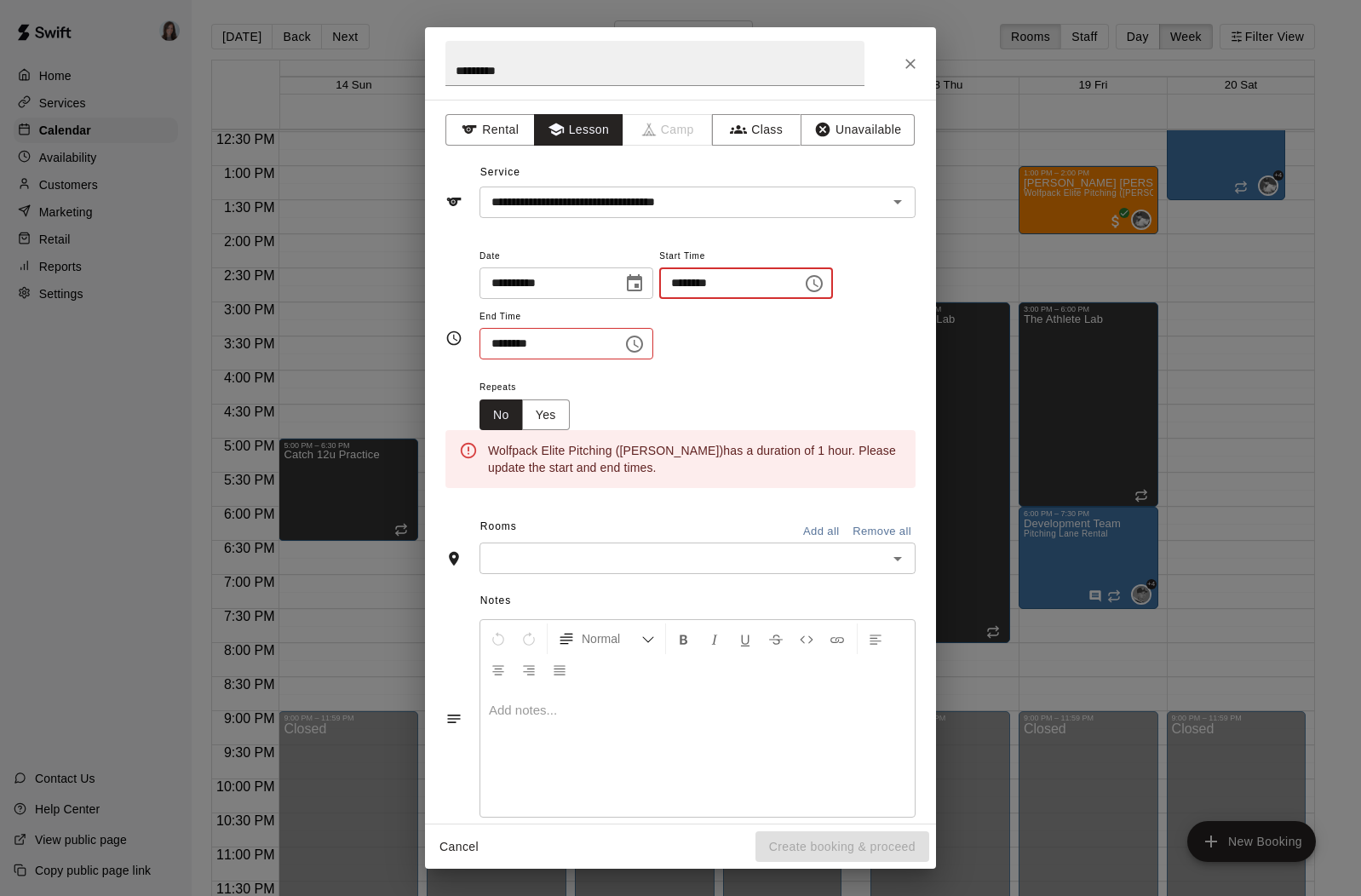
scroll to position [14, 0]
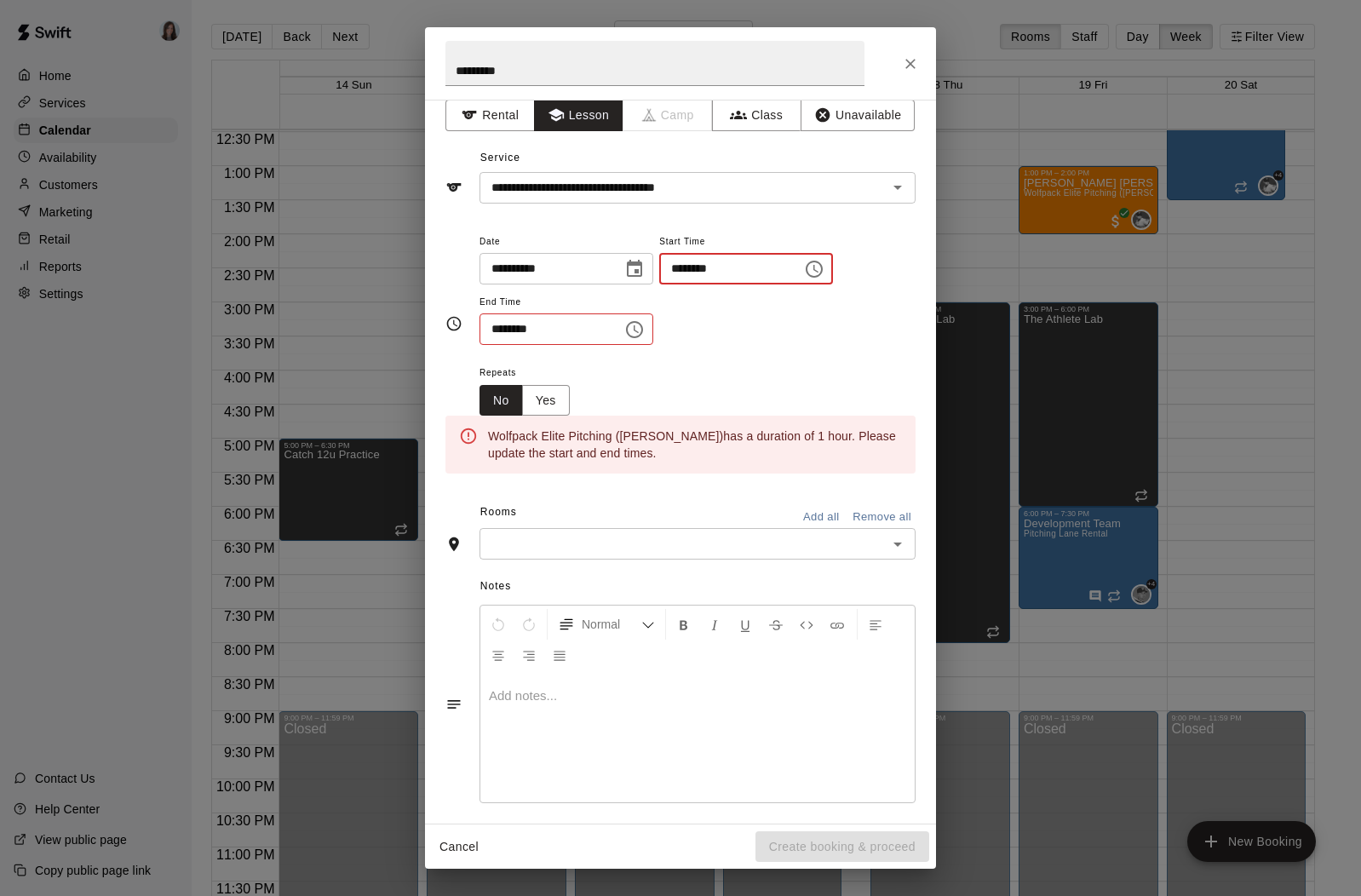
click at [682, 273] on input "********" at bounding box center [724, 268] width 131 height 31
type input "********"
click at [496, 332] on input "********" at bounding box center [545, 329] width 131 height 31
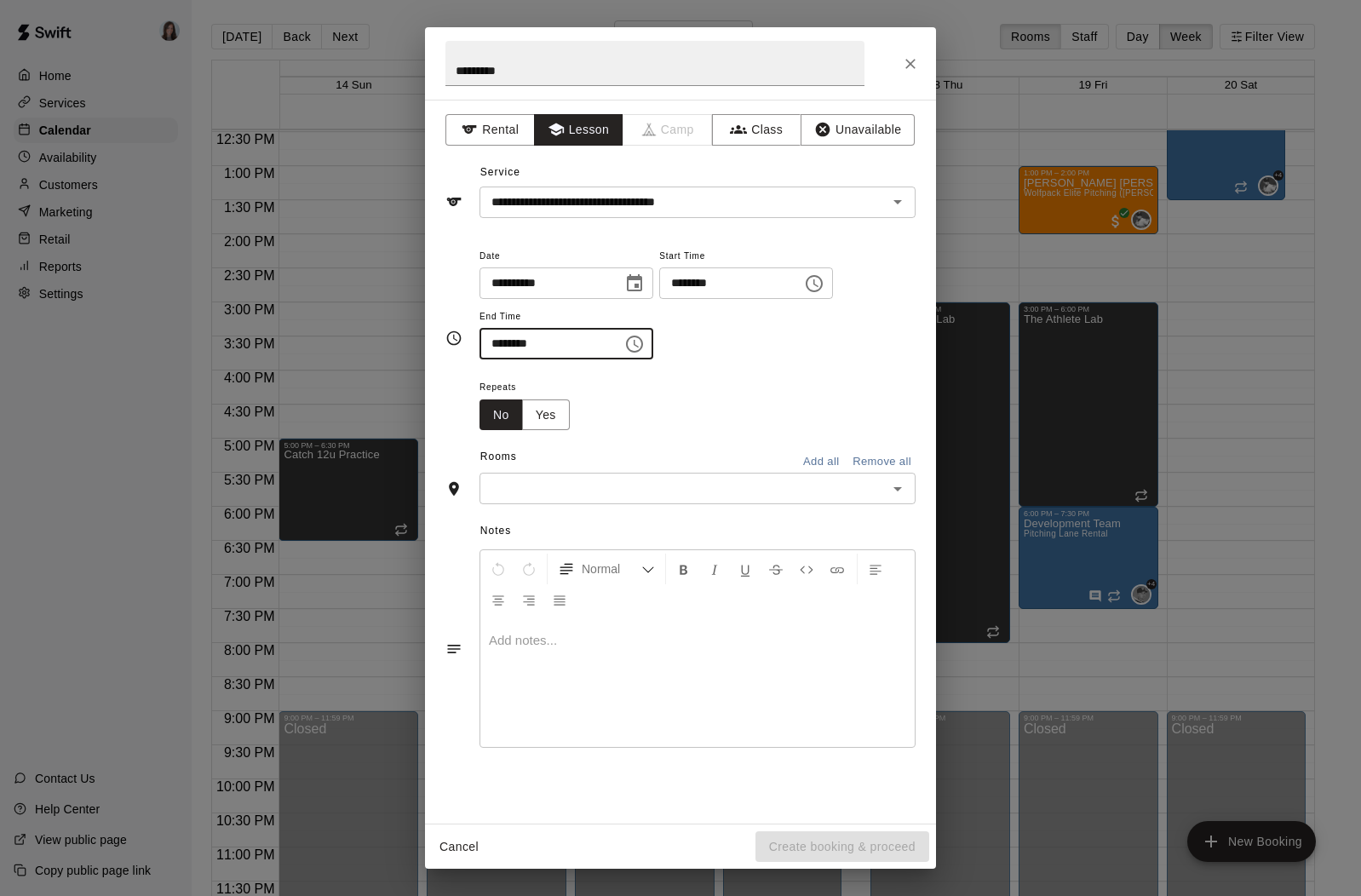
scroll to position [0, 0]
type input "********"
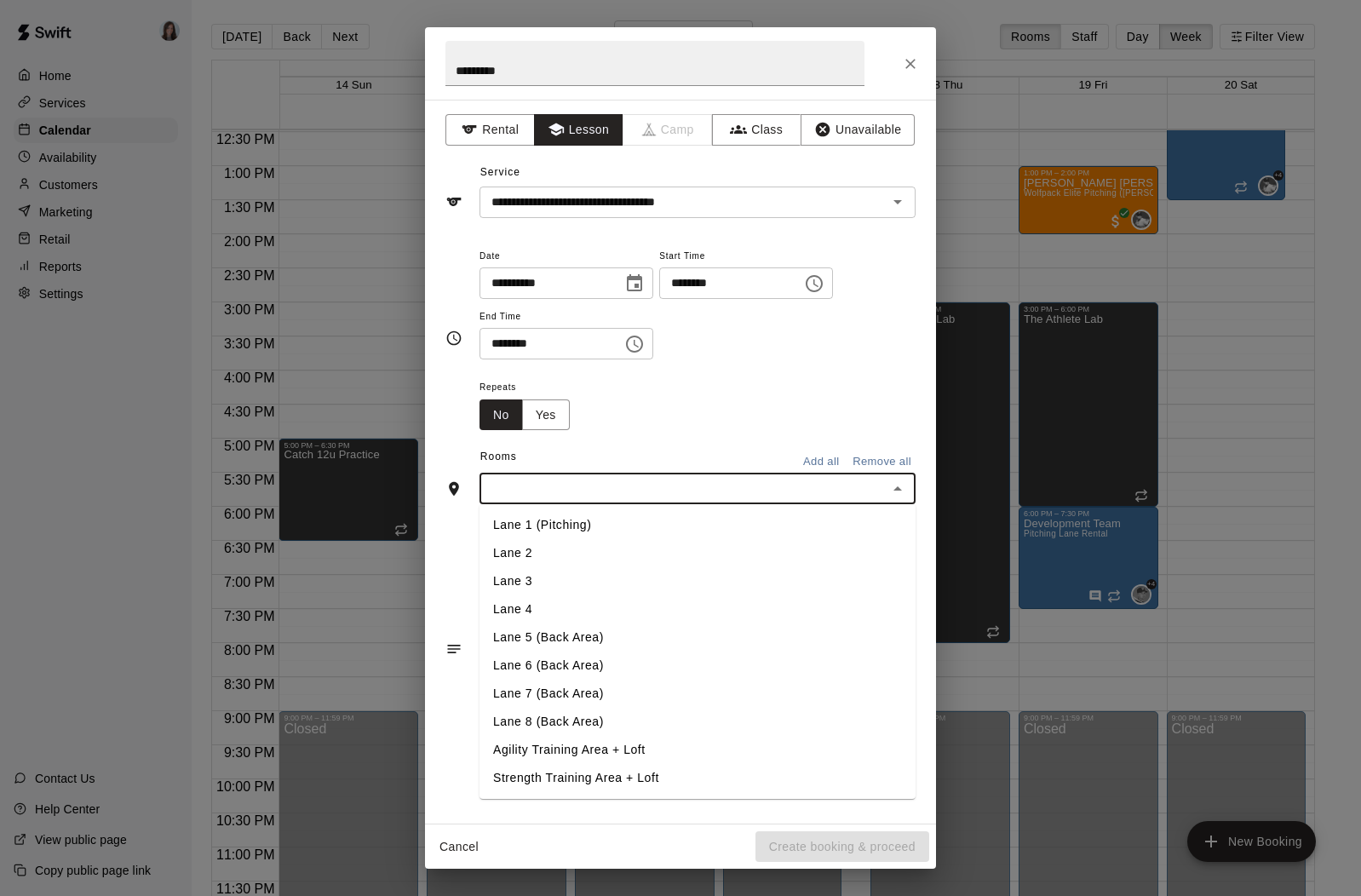
click at [584, 493] on input "text" at bounding box center [683, 488] width 398 height 22
click at [565, 523] on li "Lane 1 (Pitching)" at bounding box center [698, 524] width 436 height 28
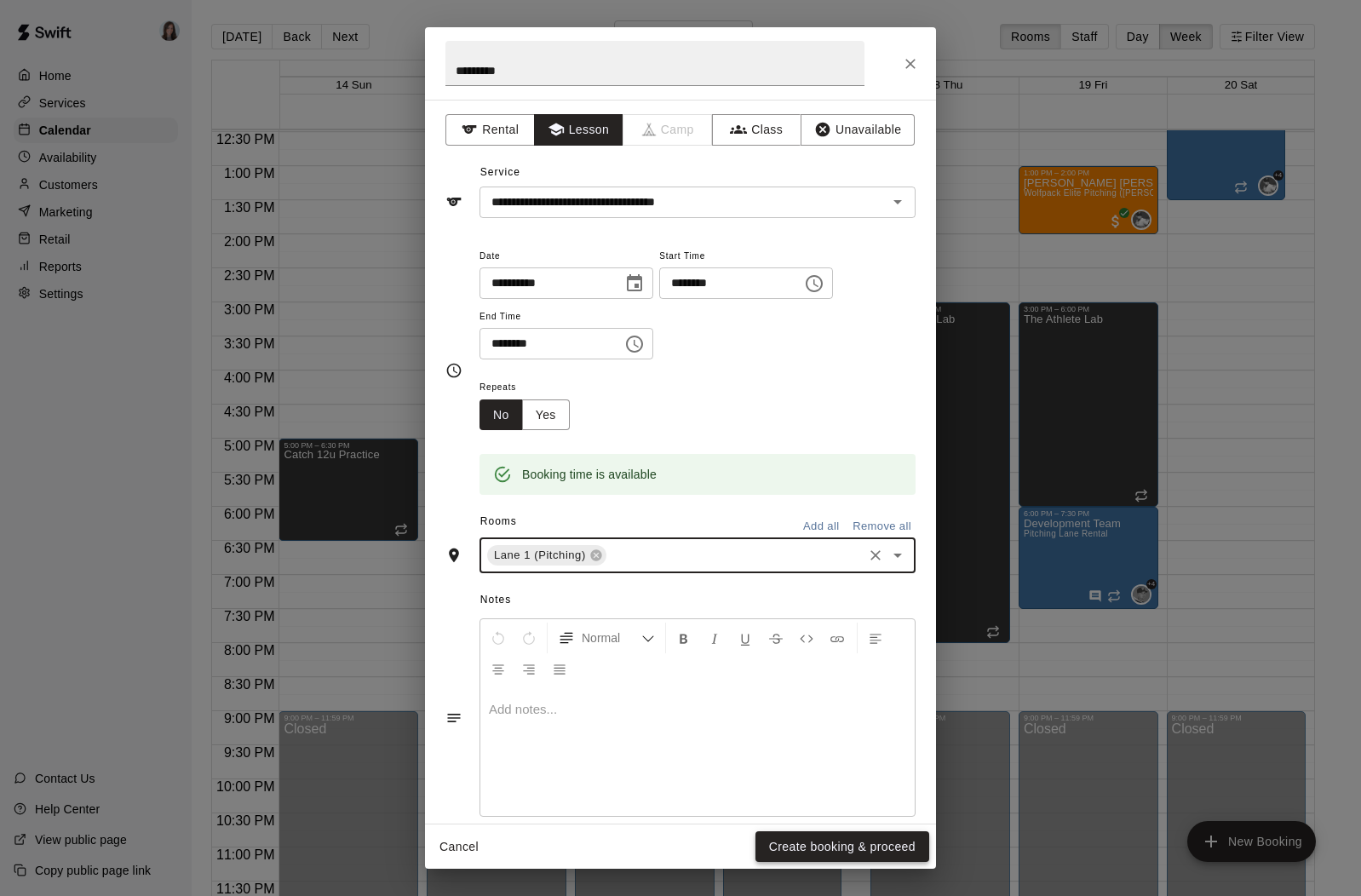
click at [856, 854] on button "Create booking & proceed" at bounding box center [842, 847] width 174 height 31
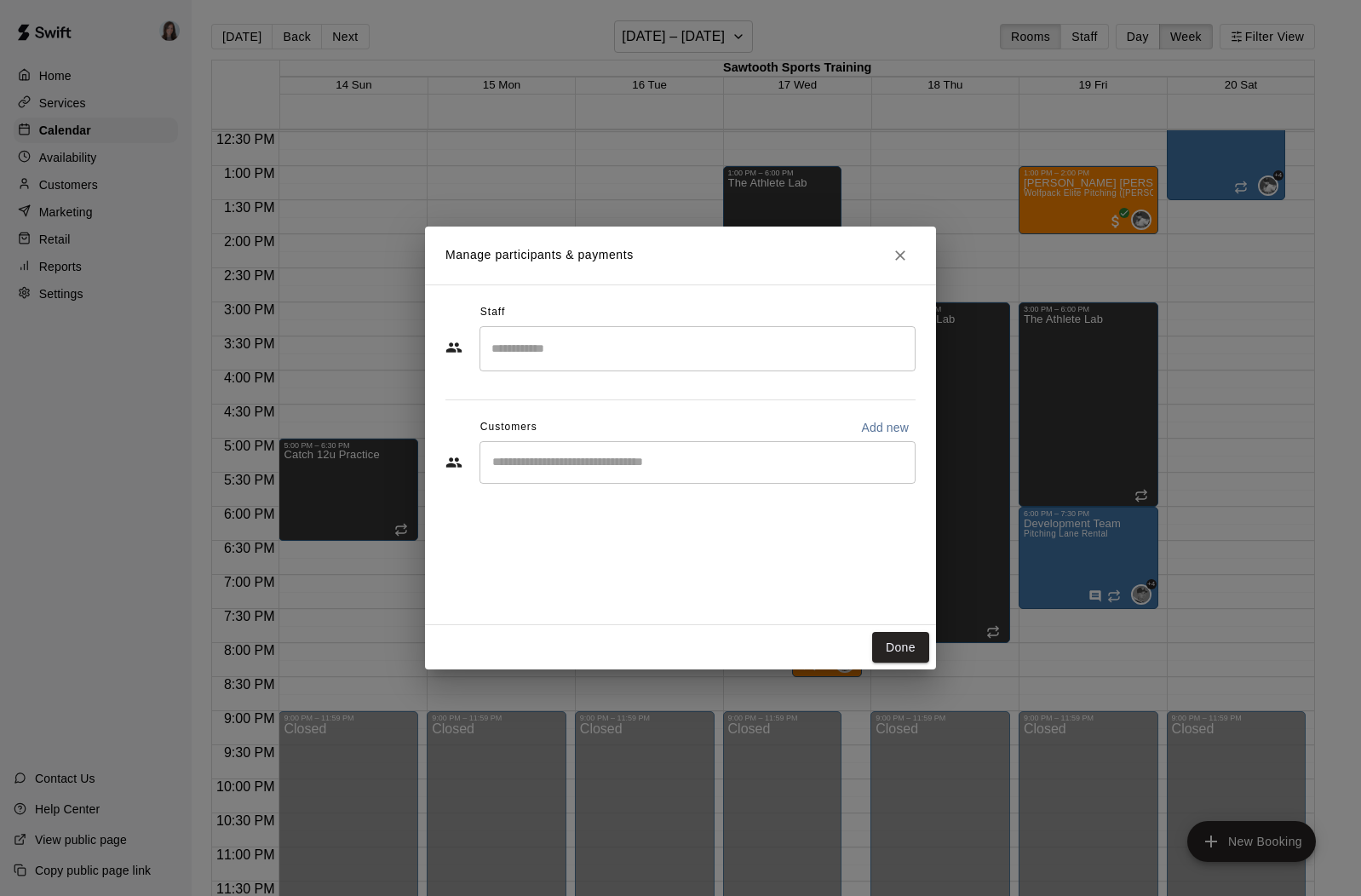
click at [628, 333] on div "​" at bounding box center [698, 348] width 436 height 45
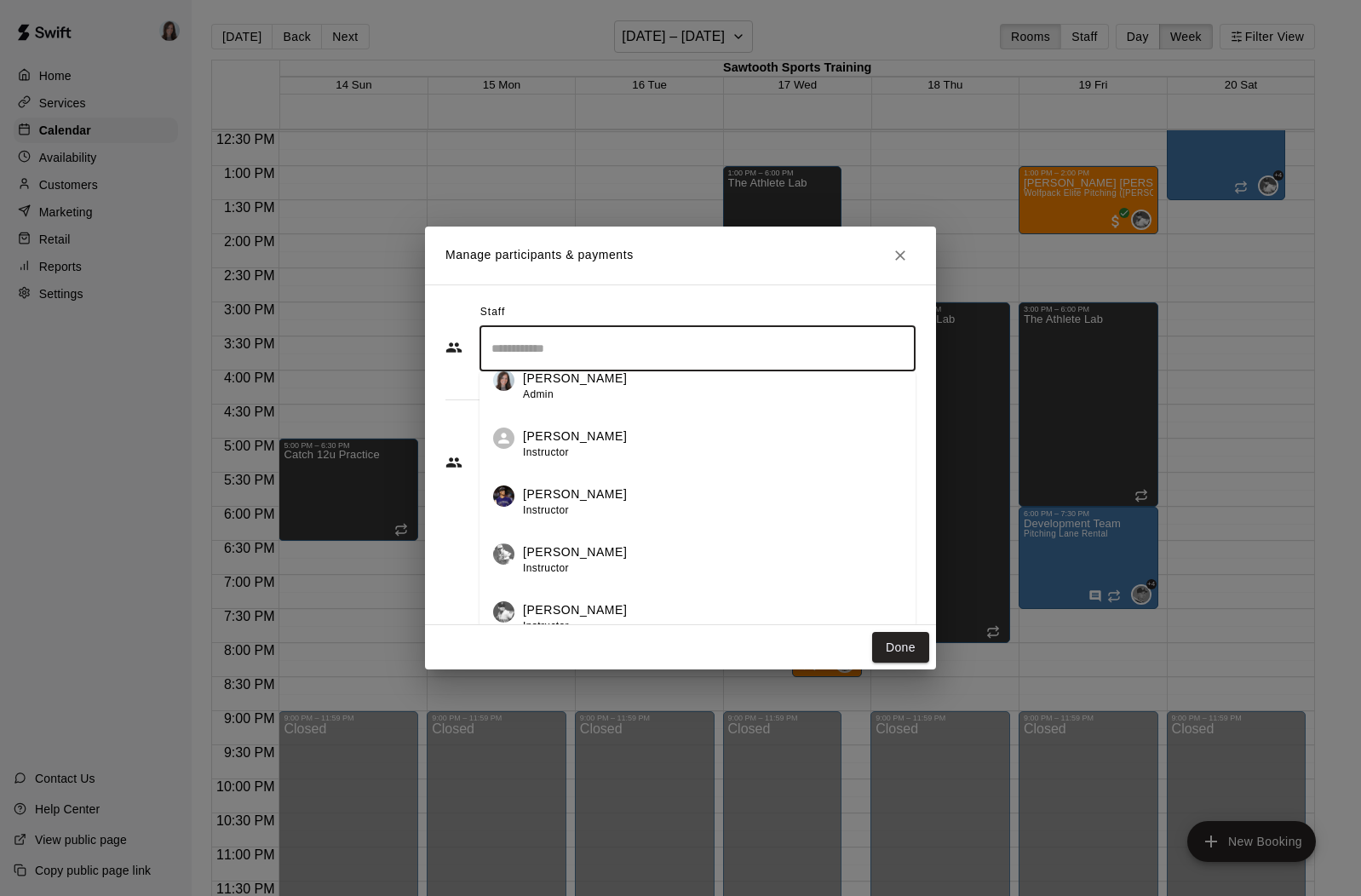
scroll to position [350, 0]
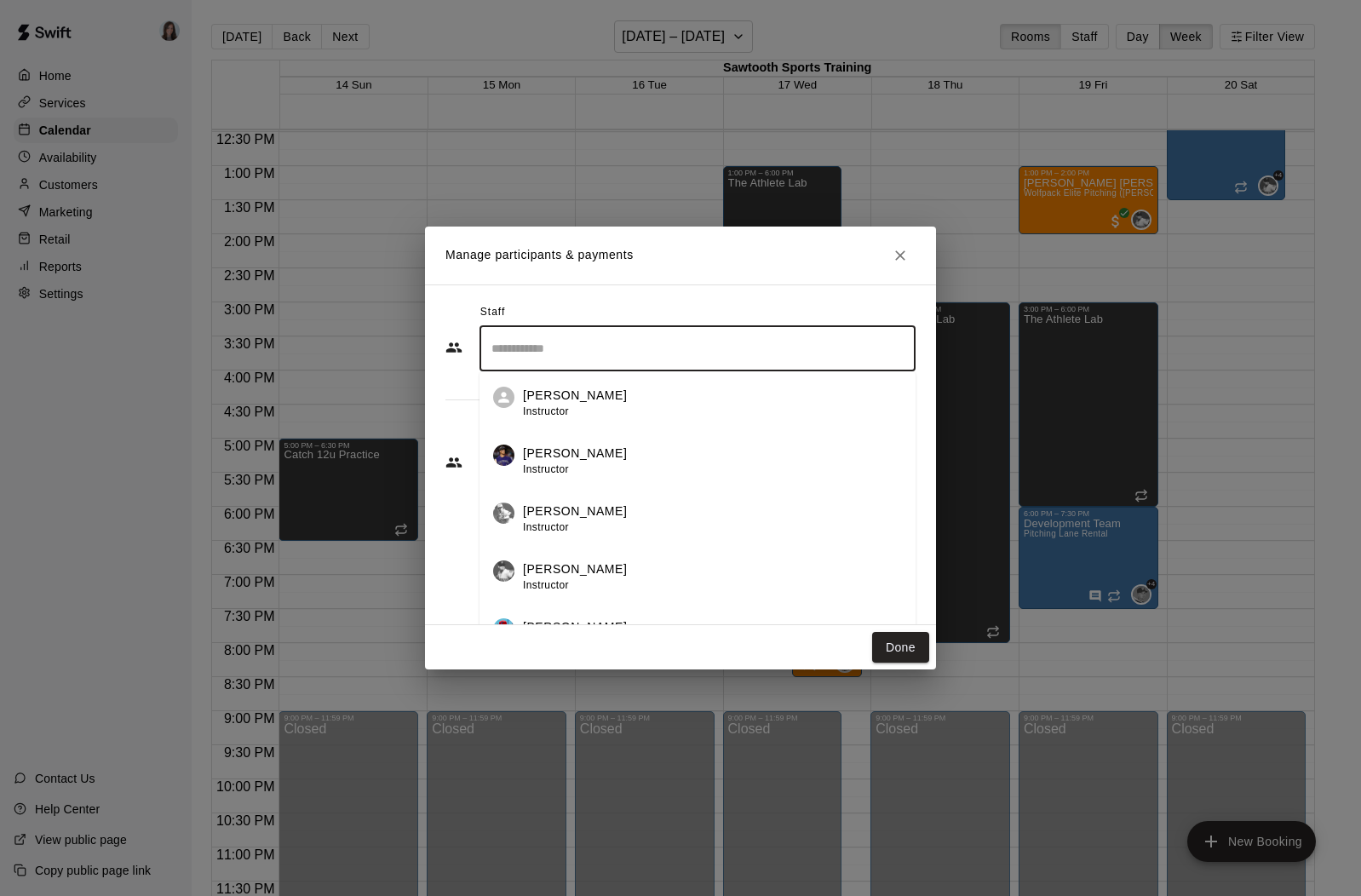
click at [570, 570] on p "[PERSON_NAME]" at bounding box center [575, 569] width 104 height 18
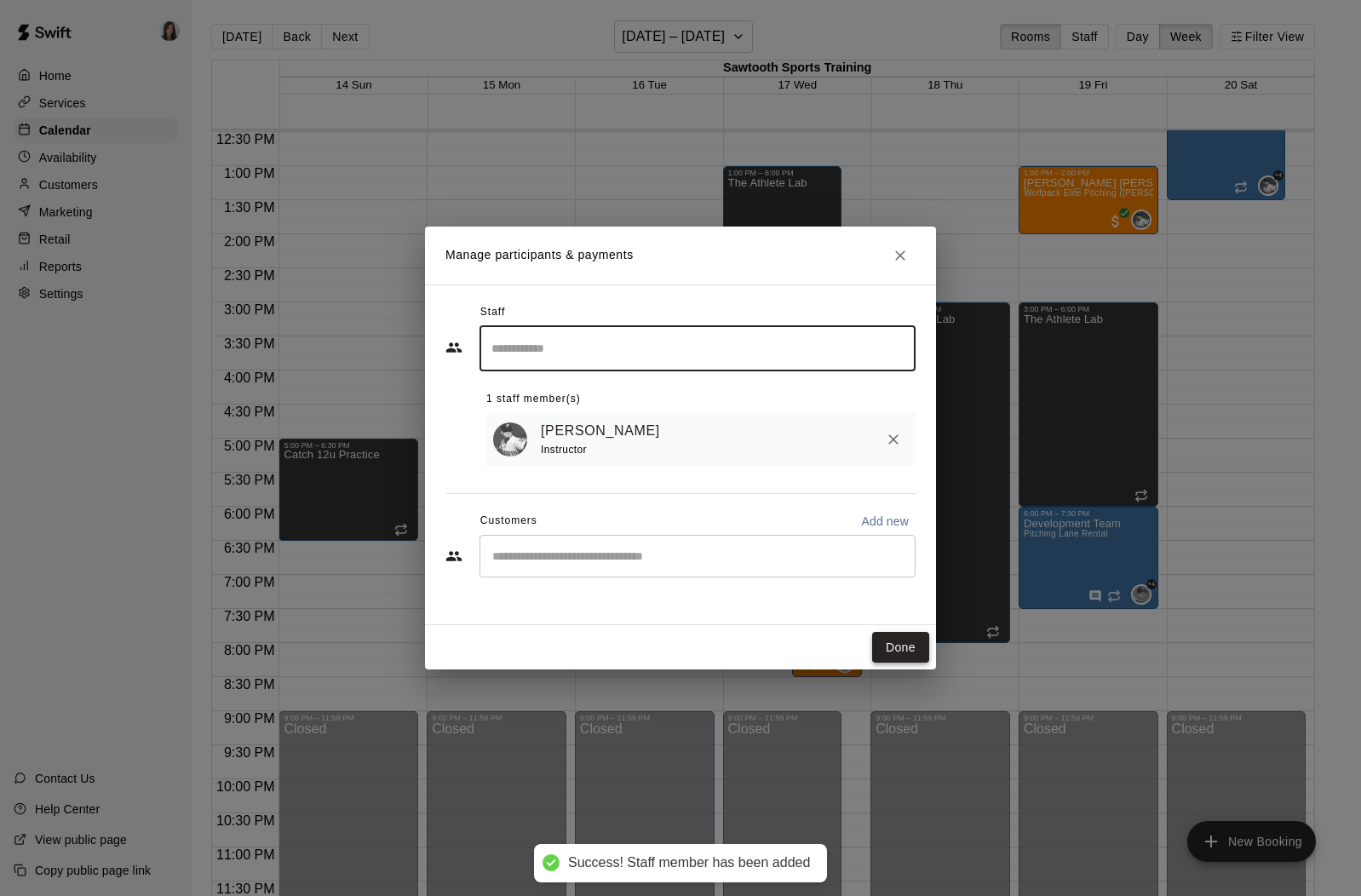
click at [904, 646] on button "Done" at bounding box center [900, 647] width 57 height 31
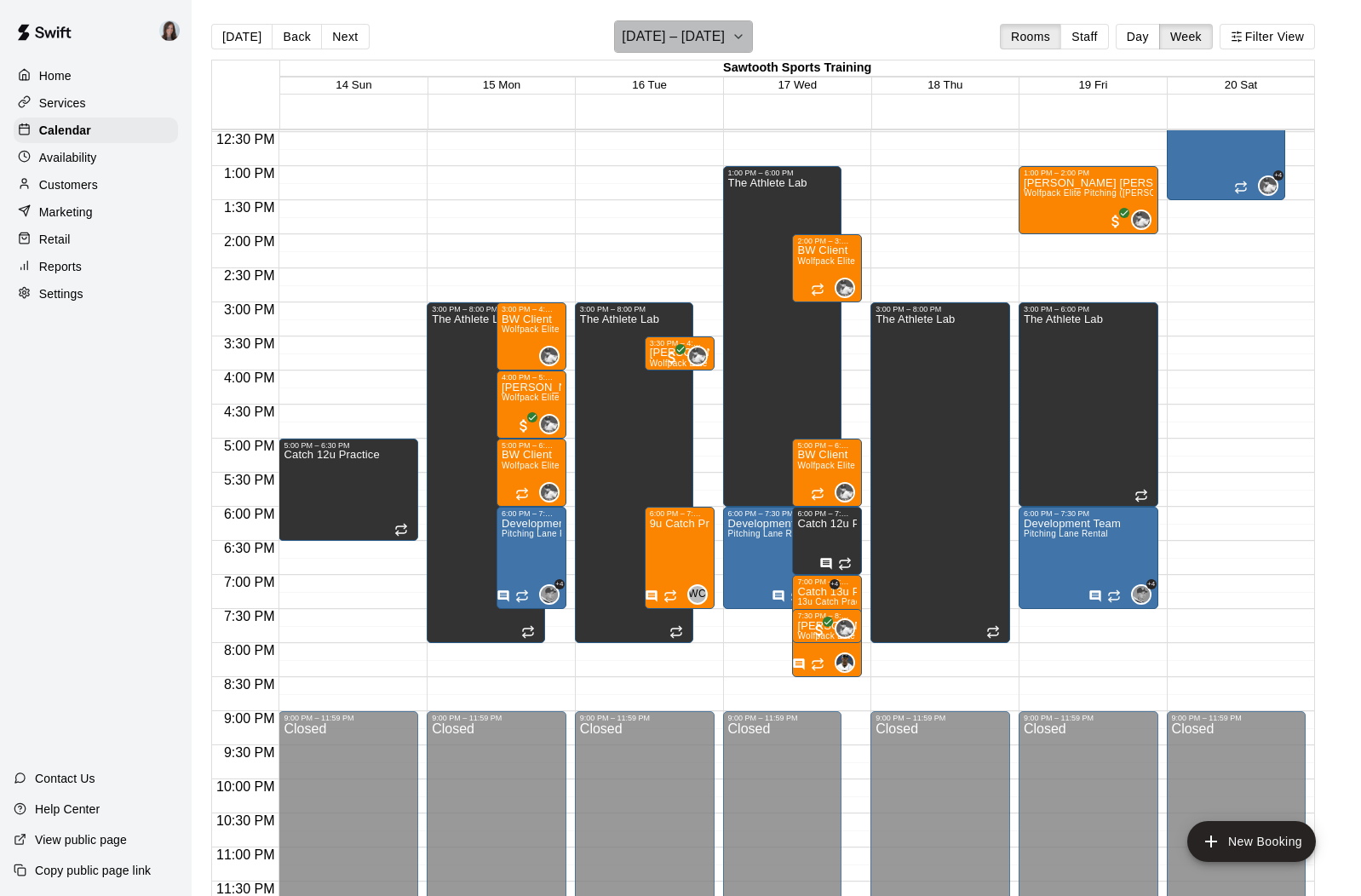
click at [745, 39] on icon "button" at bounding box center [738, 36] width 13 height 21
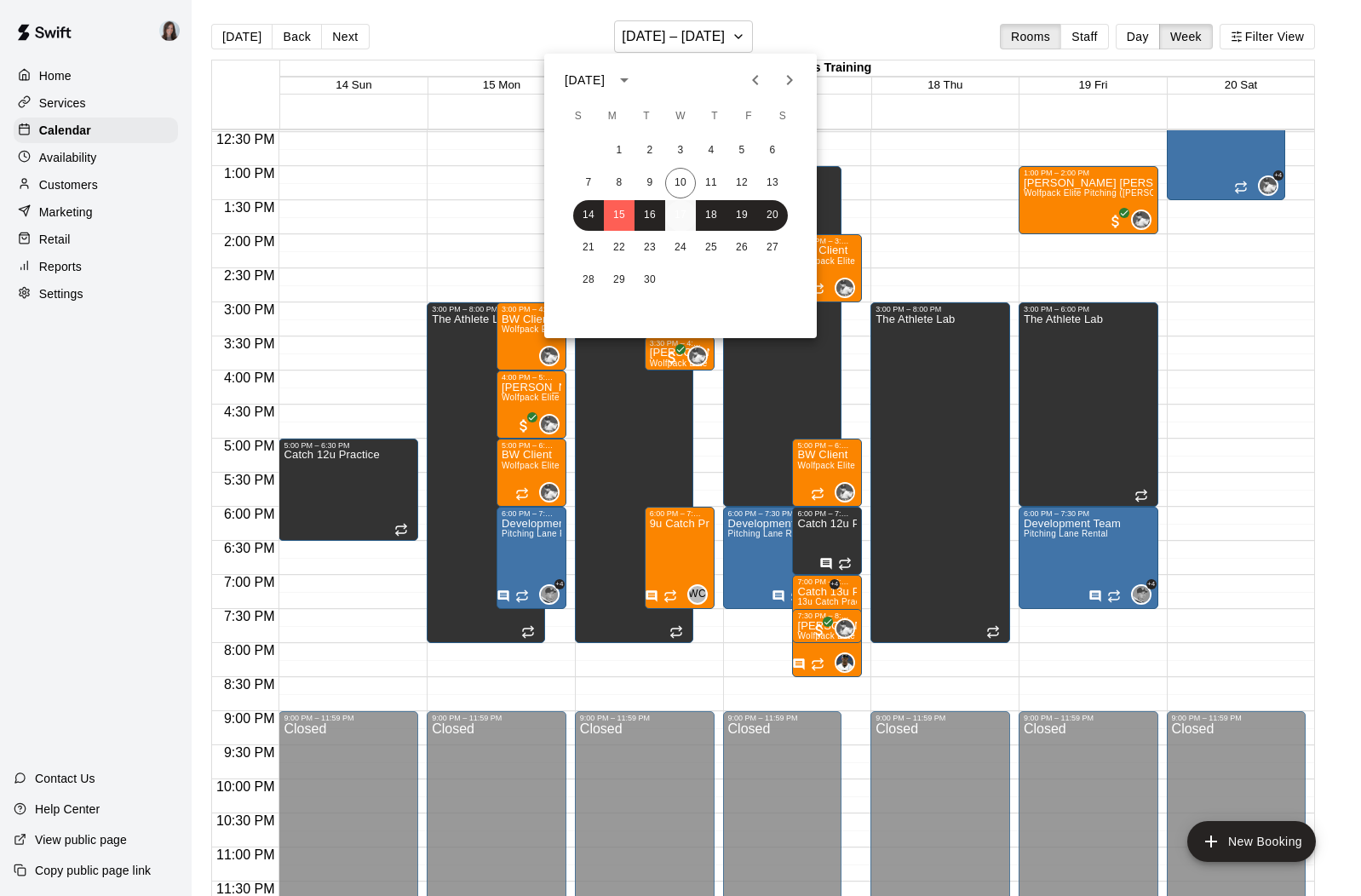
click at [680, 214] on button "17" at bounding box center [680, 215] width 31 height 31
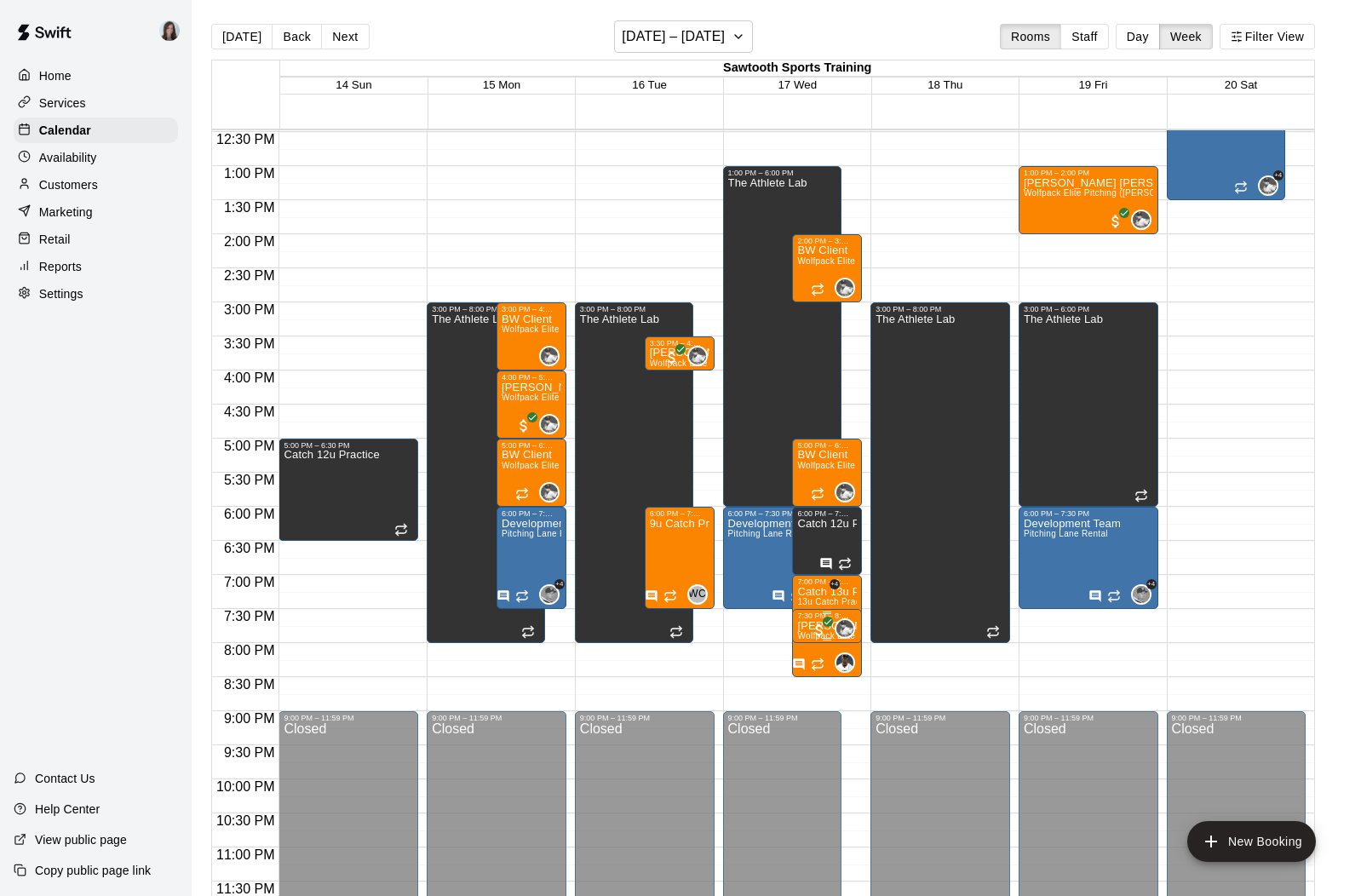
click at [802, 626] on p "[PERSON_NAME]" at bounding box center [827, 626] width 59 height 0
click at [783, 628] on div at bounding box center [680, 448] width 1361 height 896
click at [698, 33] on h6 "[DATE] – [DATE]" at bounding box center [673, 37] width 103 height 24
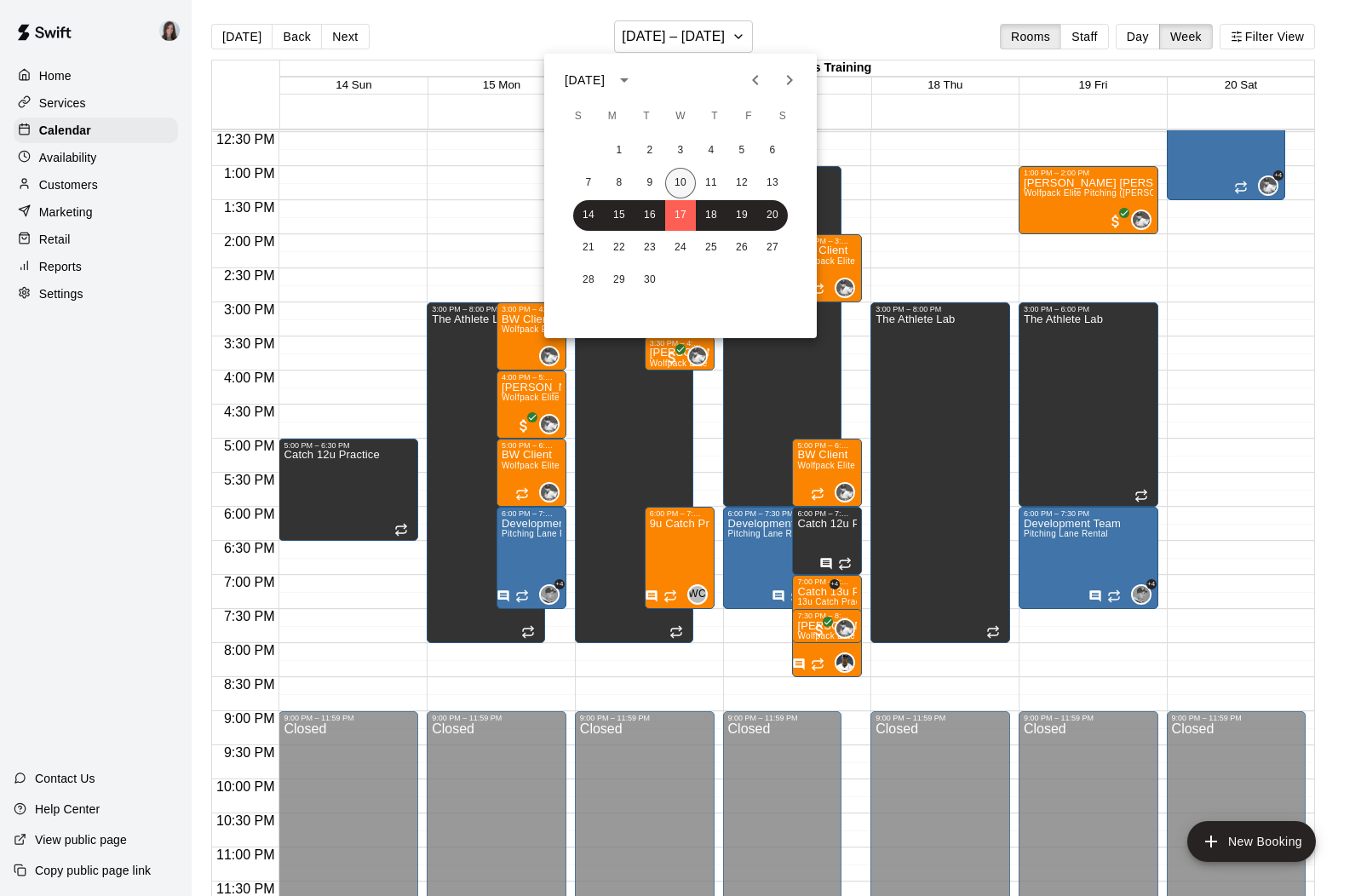
click at [675, 180] on button "10" at bounding box center [680, 183] width 31 height 31
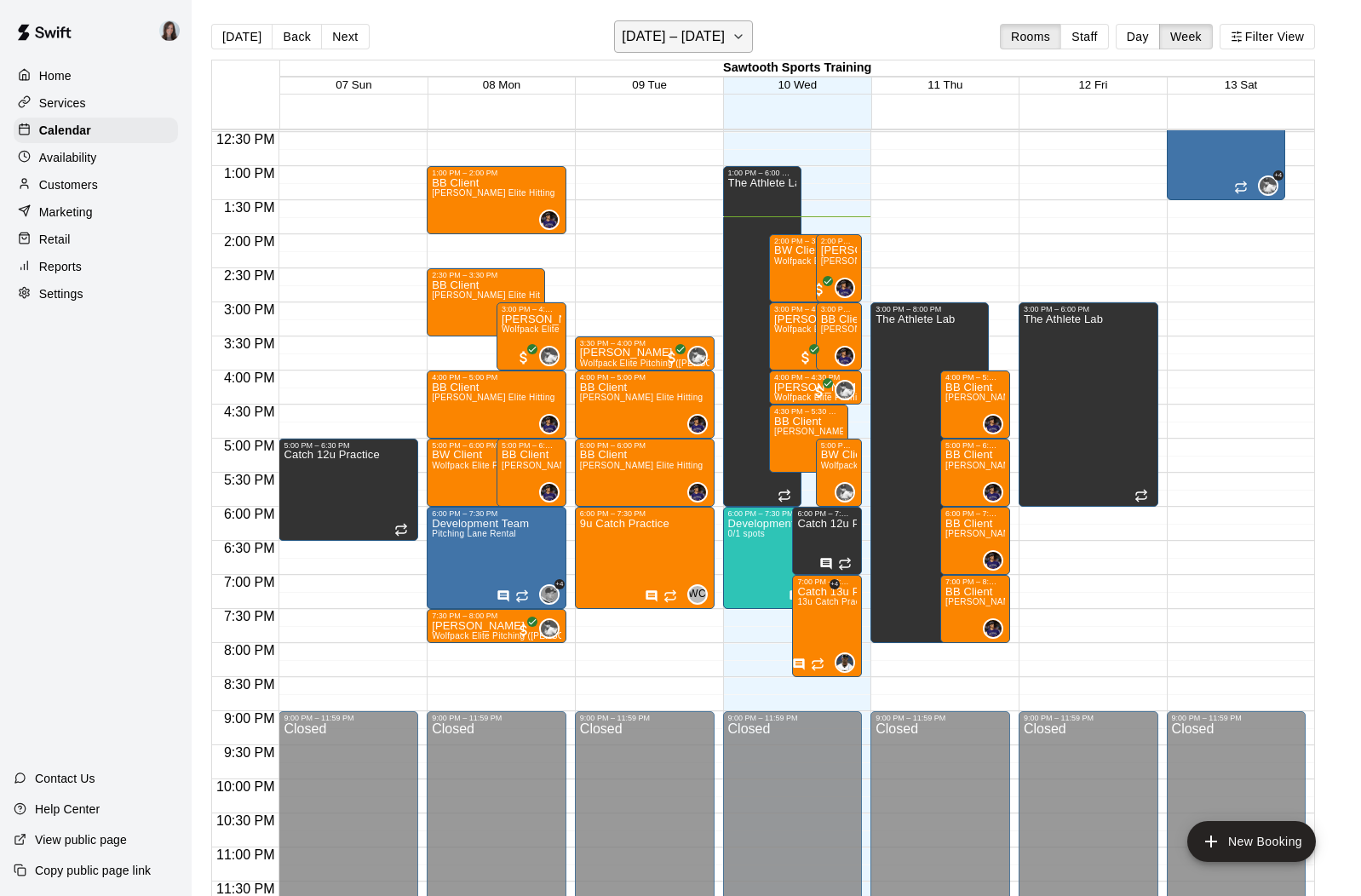
click at [731, 40] on button "[DATE] – [DATE]" at bounding box center [683, 37] width 139 height 32
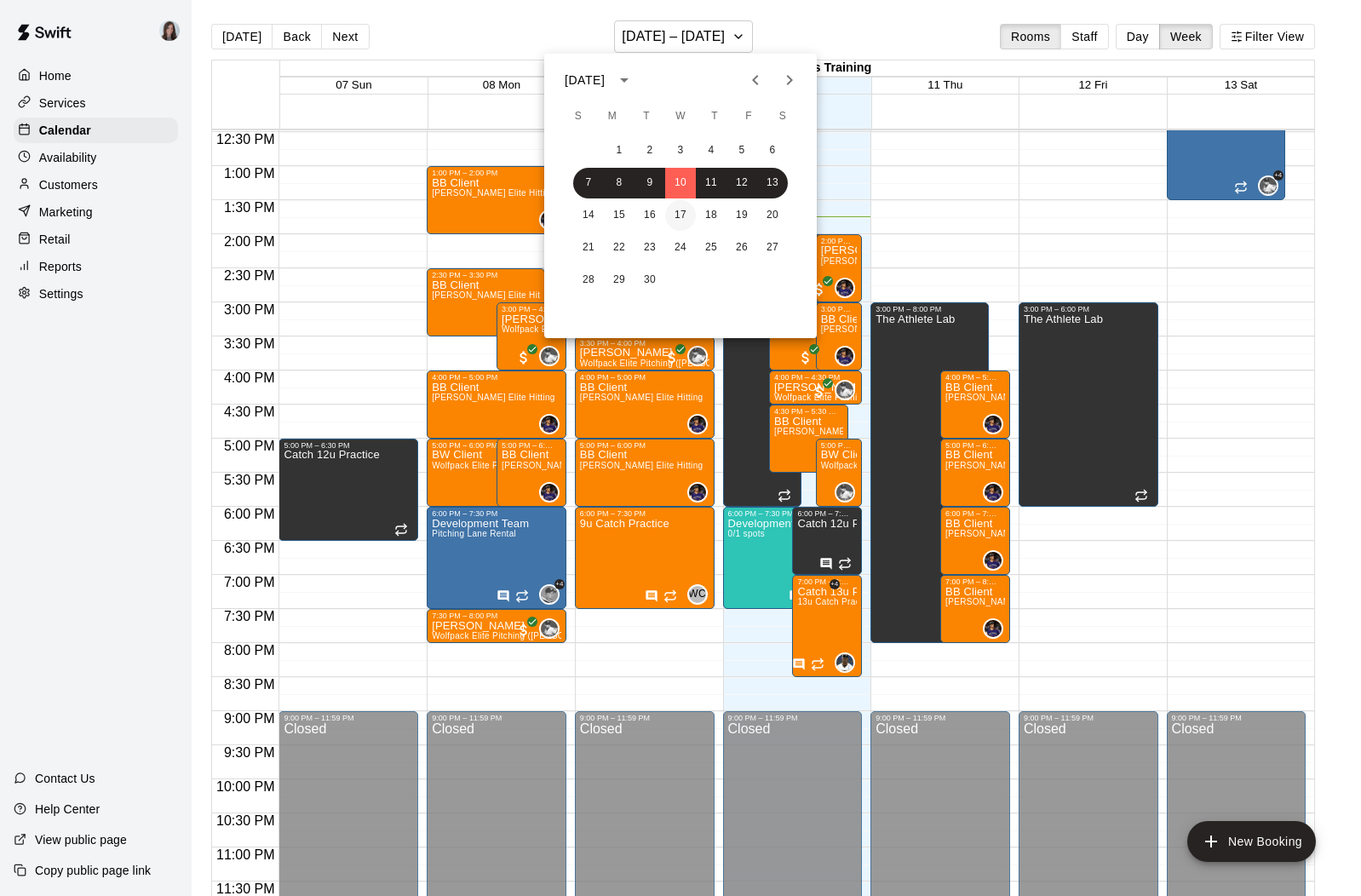
click at [675, 214] on button "17" at bounding box center [680, 215] width 31 height 31
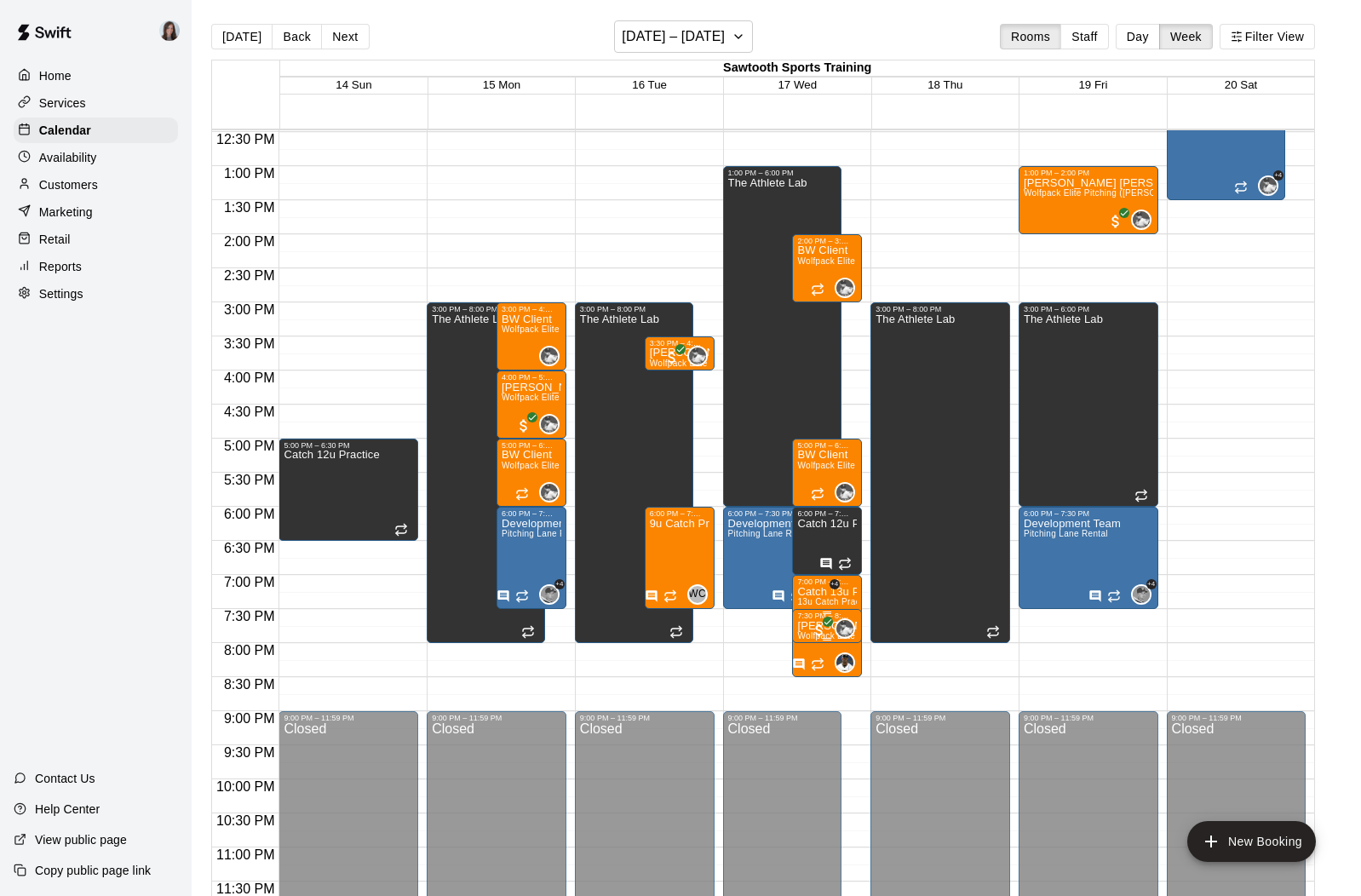
click at [807, 626] on p "[PERSON_NAME]" at bounding box center [827, 626] width 59 height 0
click at [812, 647] on icon "edit" at bounding box center [814, 643] width 15 height 15
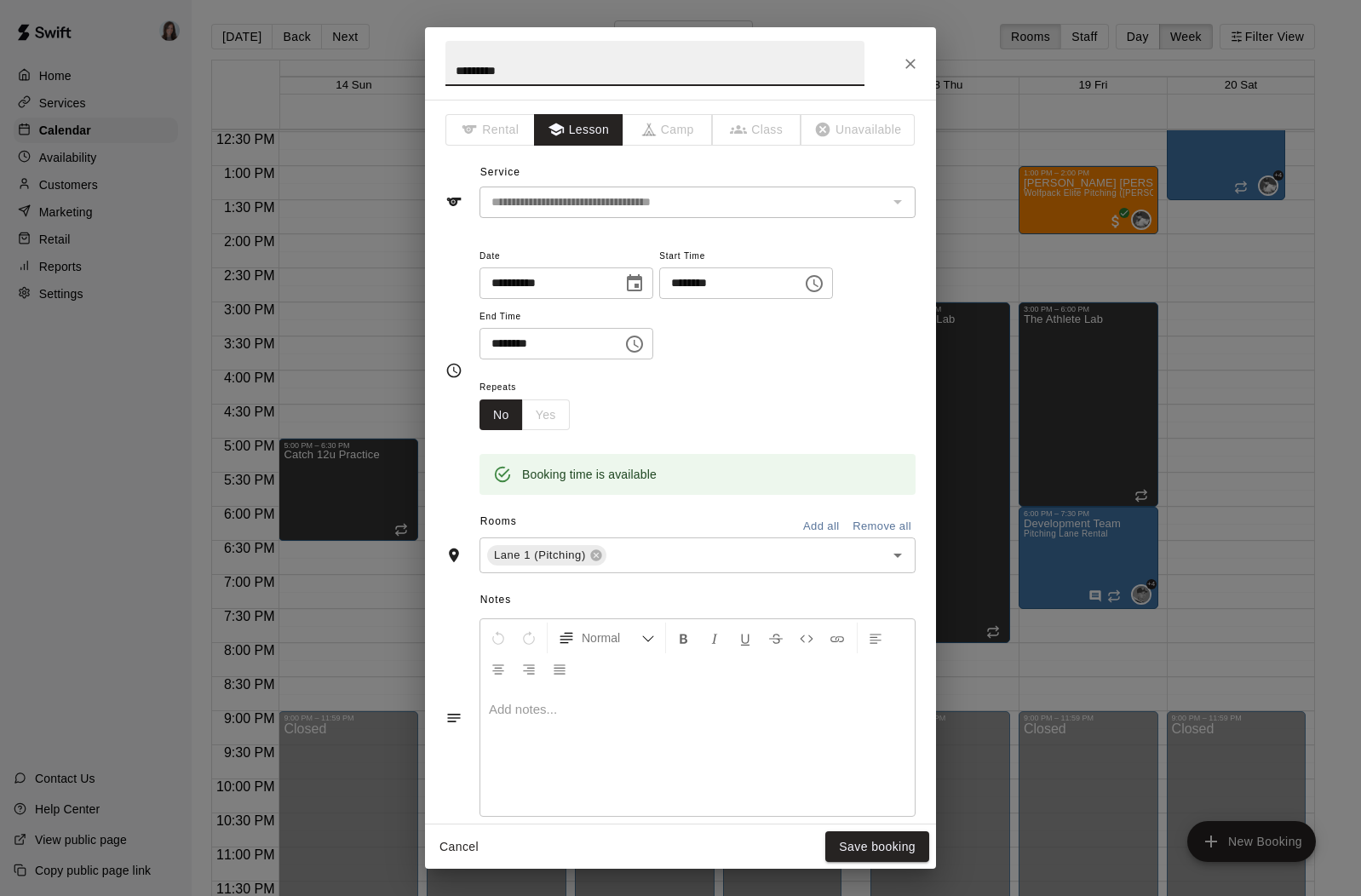
click at [906, 62] on icon "Close" at bounding box center [910, 64] width 17 height 17
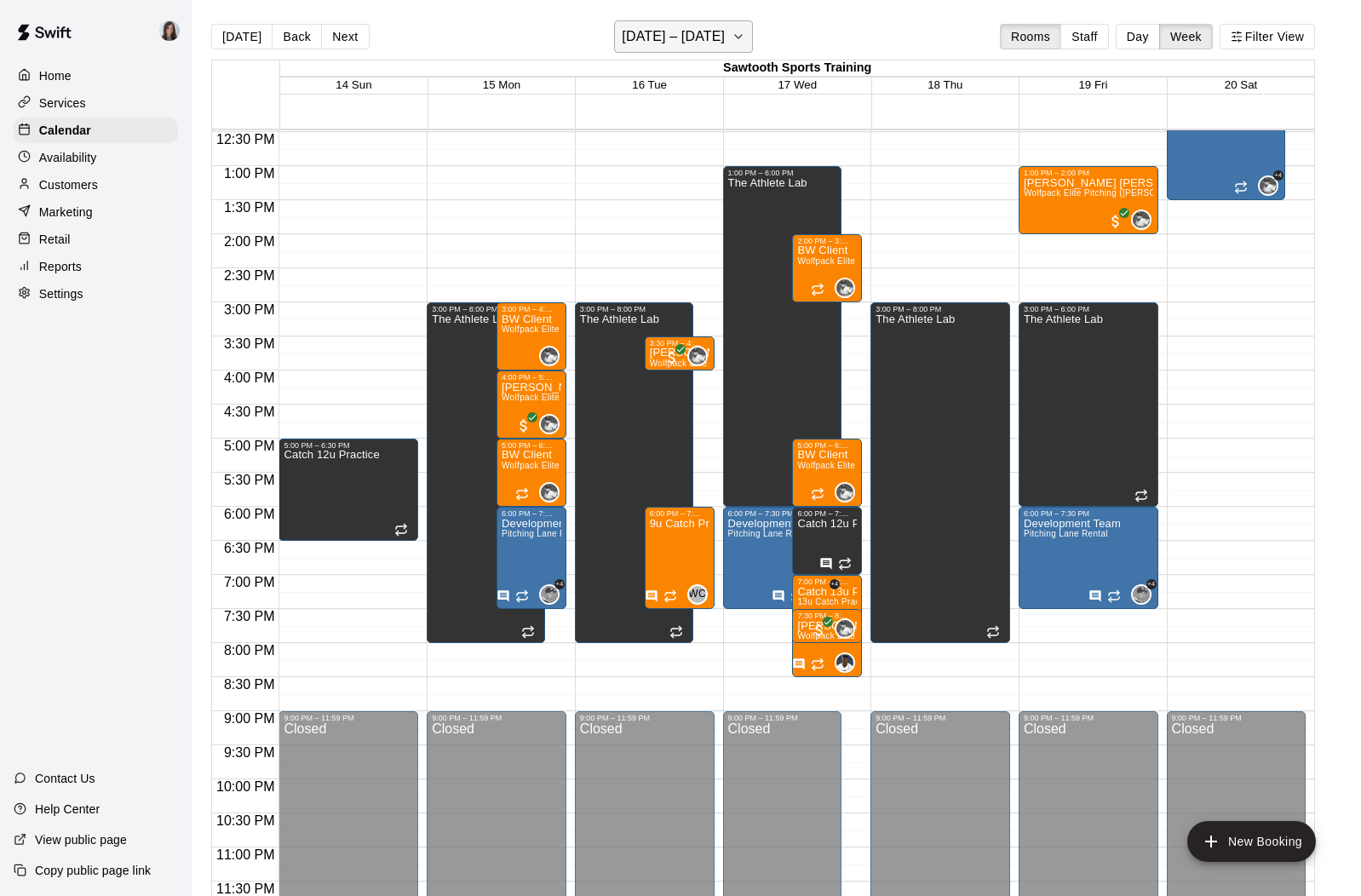
click at [704, 41] on h6 "[DATE] – [DATE]" at bounding box center [673, 37] width 103 height 24
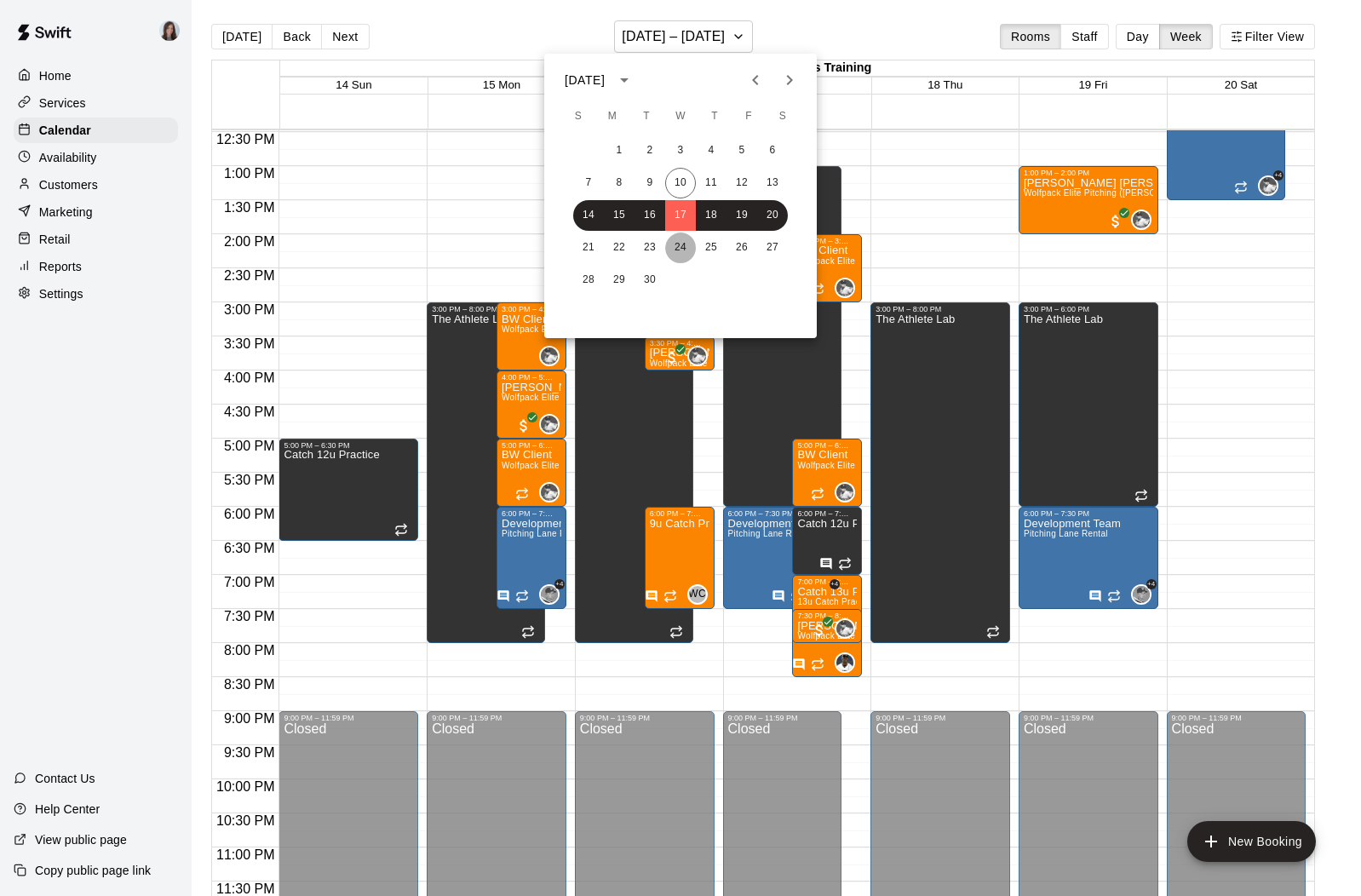
click at [679, 246] on button "24" at bounding box center [680, 248] width 31 height 31
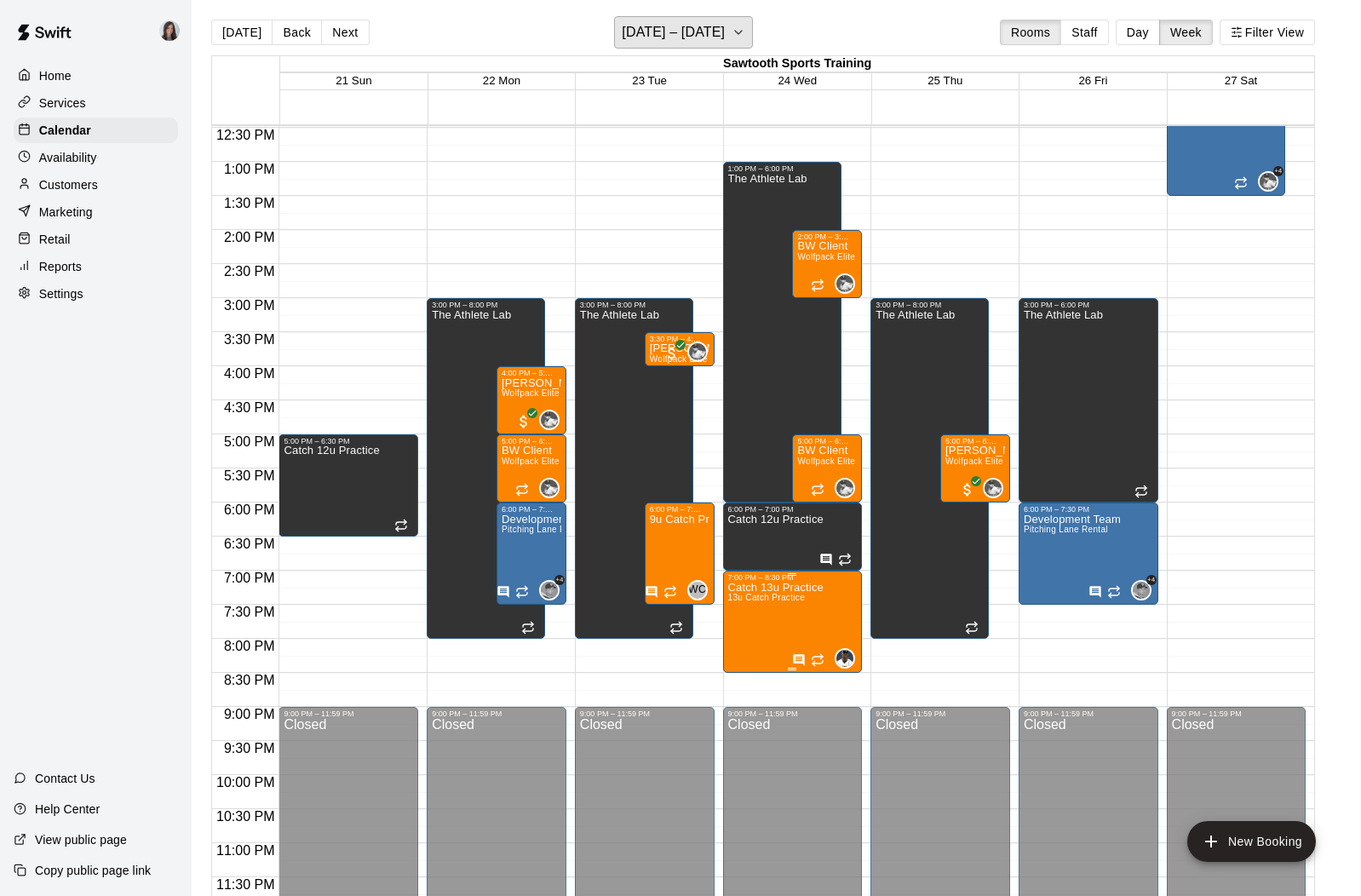
scroll to position [845, 0]
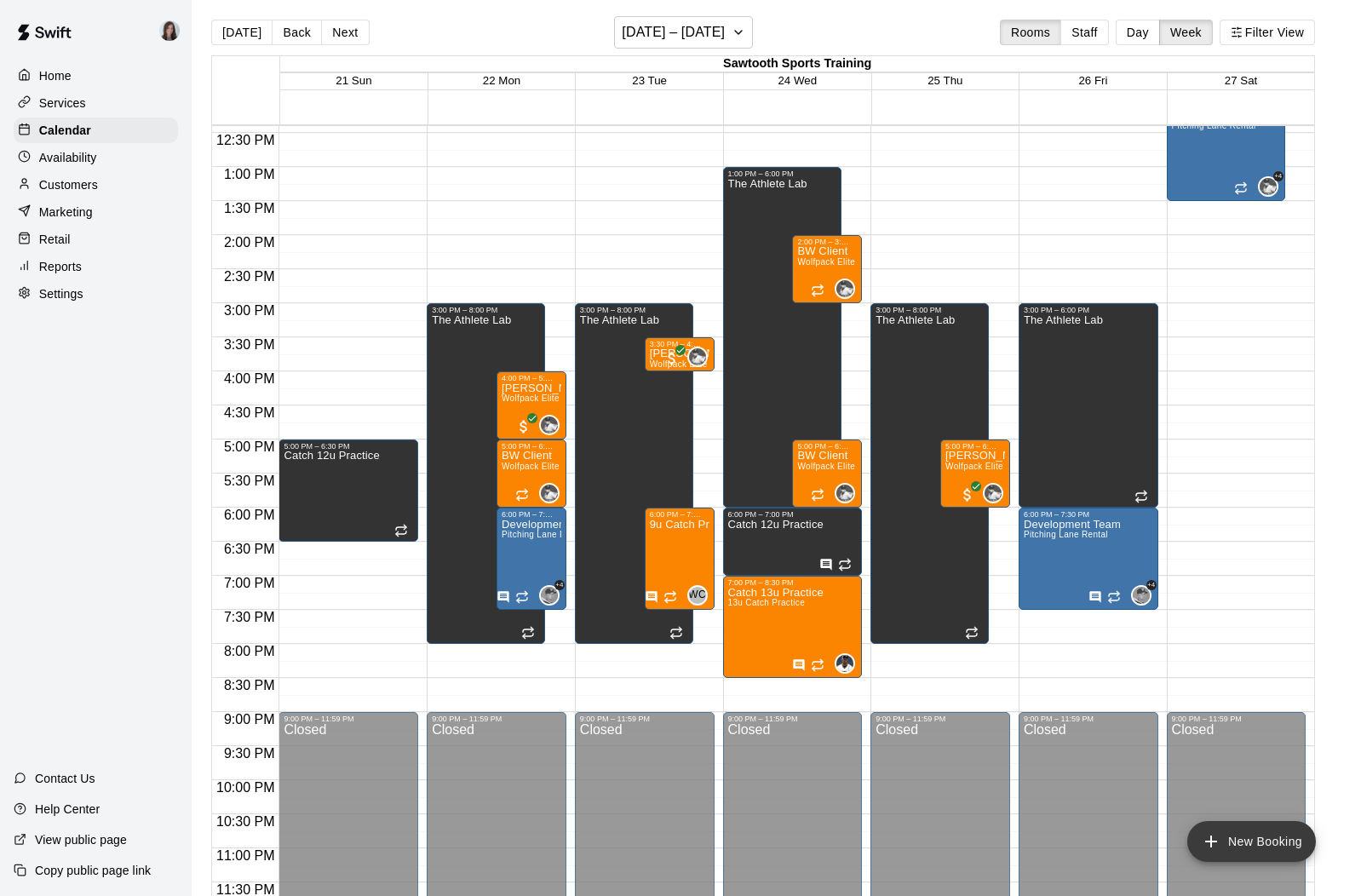
click at [1255, 853] on button "New Booking" at bounding box center [1251, 842] width 128 height 41
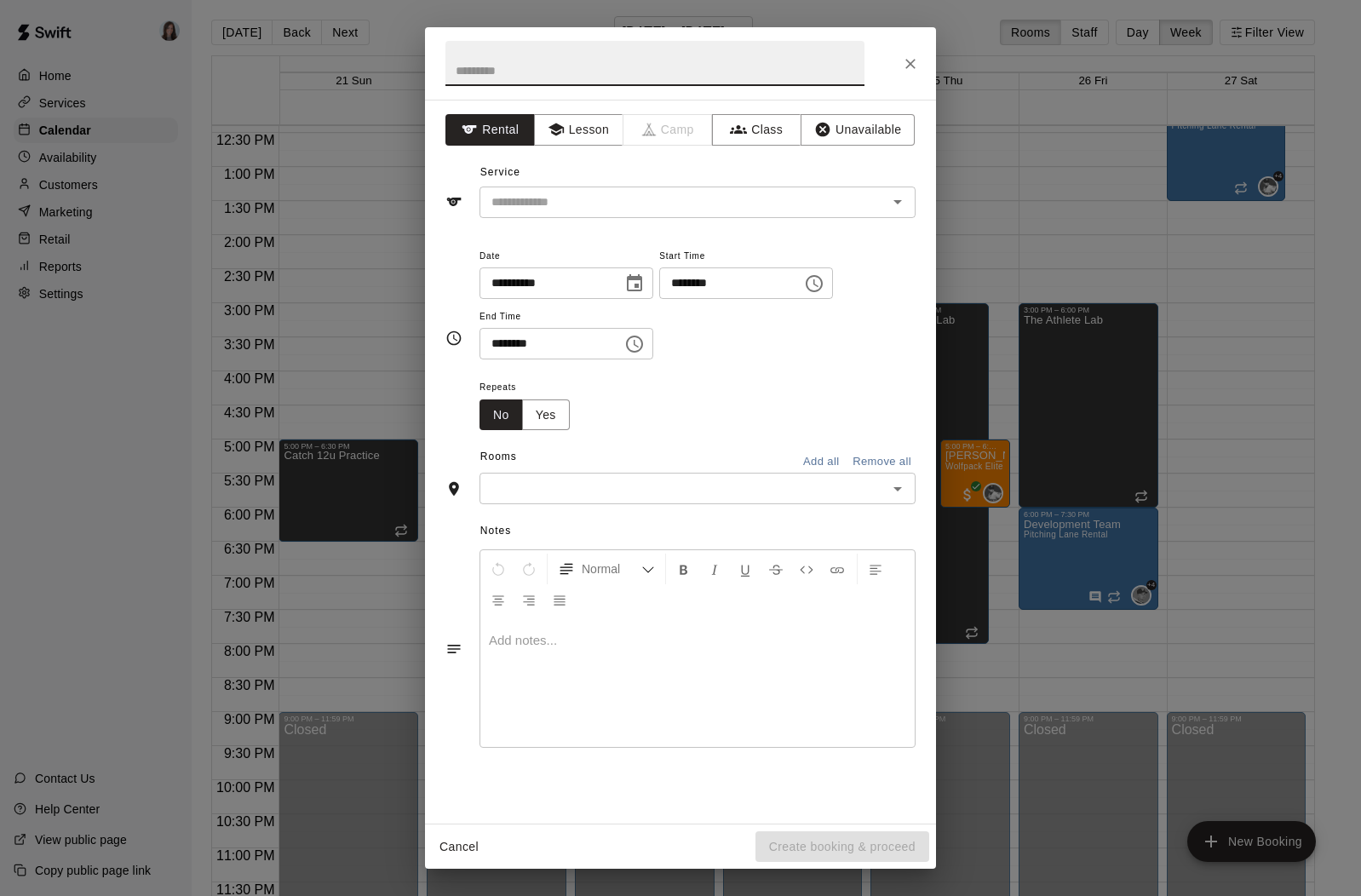
click at [638, 283] on icon "Choose date, selected date is Sep 24, 2025" at bounding box center [634, 284] width 21 height 21
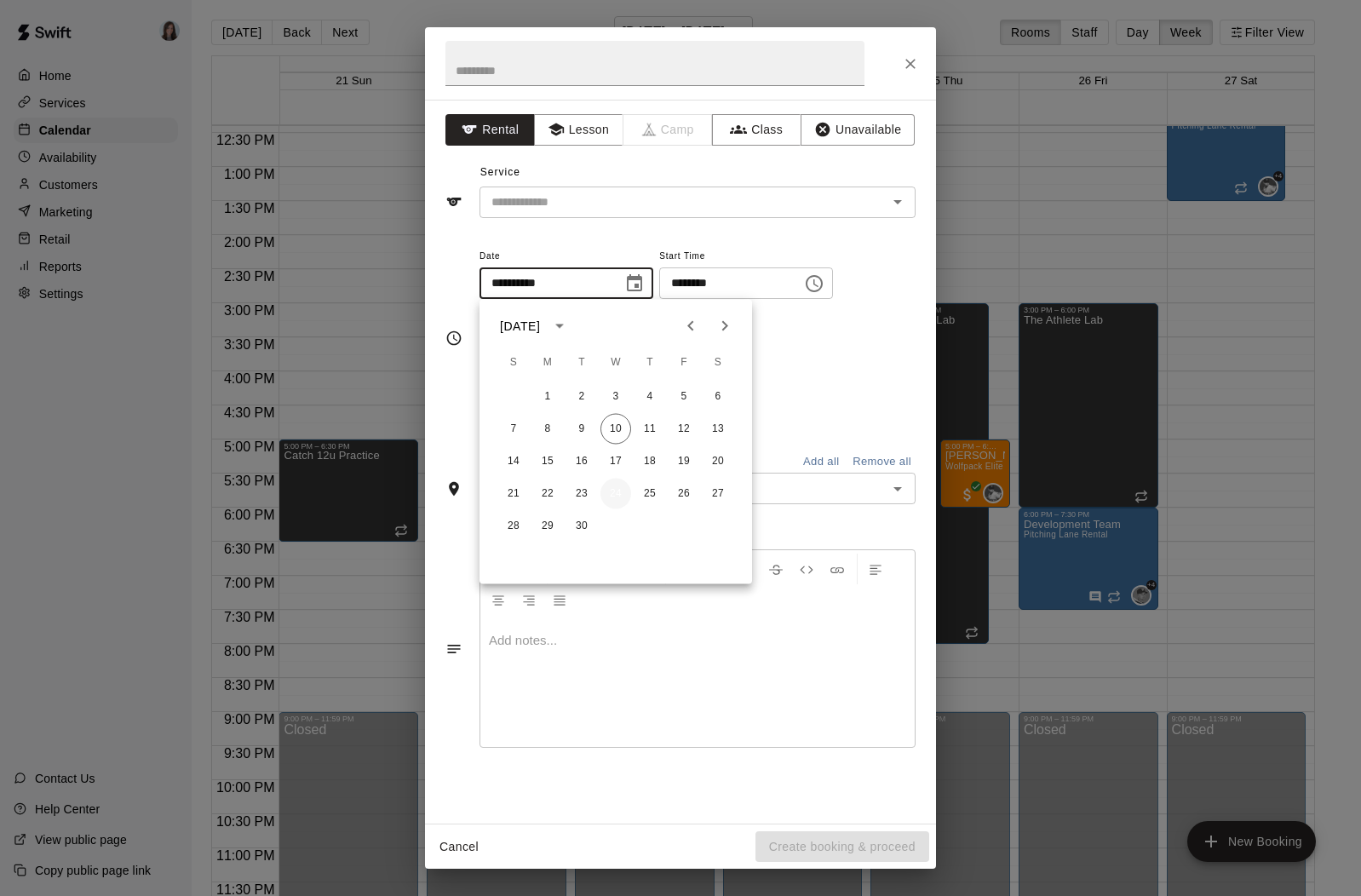
click at [615, 498] on button "24" at bounding box center [616, 494] width 31 height 31
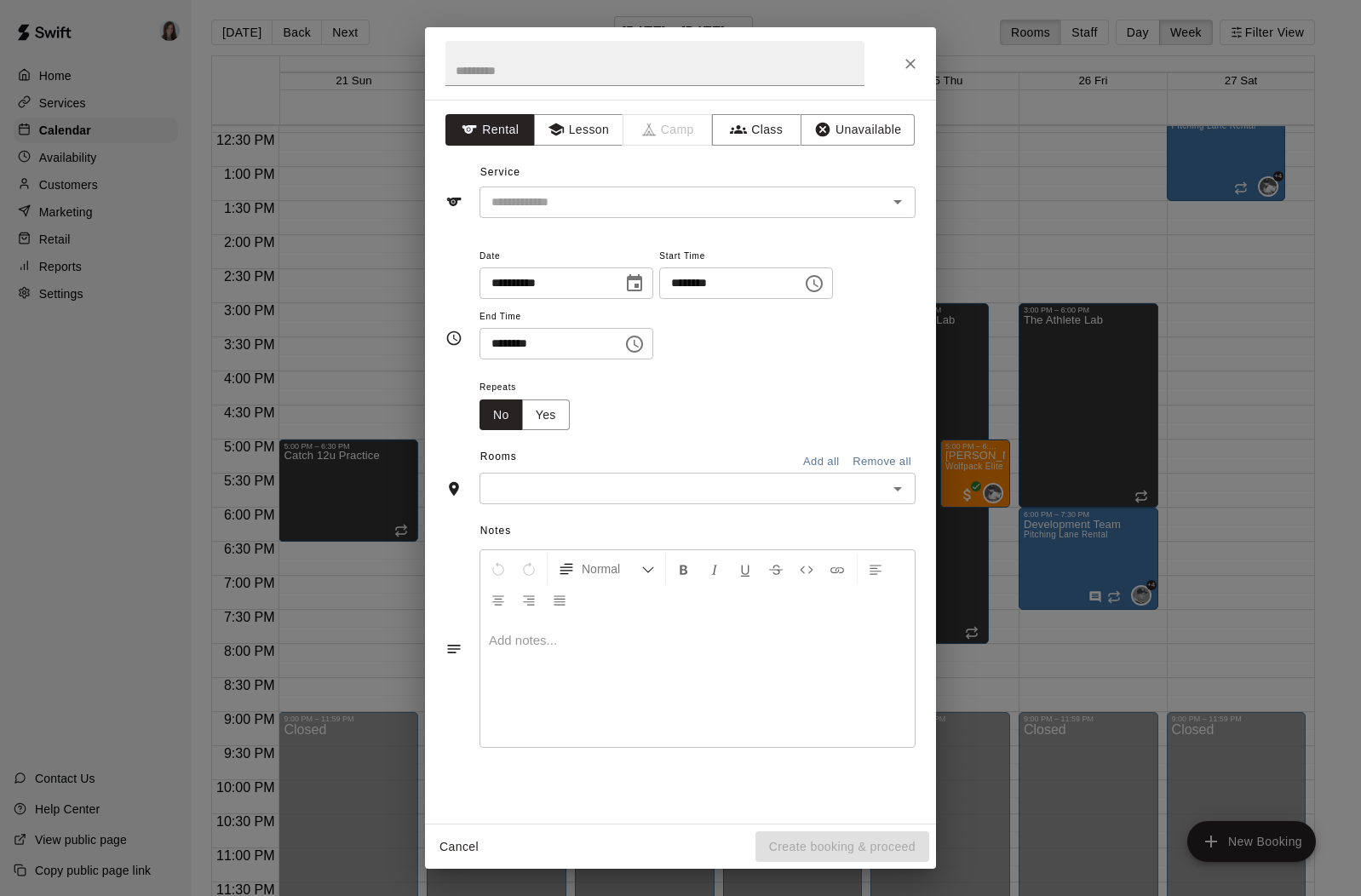
click at [680, 286] on input "********" at bounding box center [724, 283] width 131 height 31
type input "********"
click at [494, 340] on input "********" at bounding box center [545, 343] width 131 height 31
type input "********"
click at [585, 66] on input "text" at bounding box center [654, 64] width 419 height 45
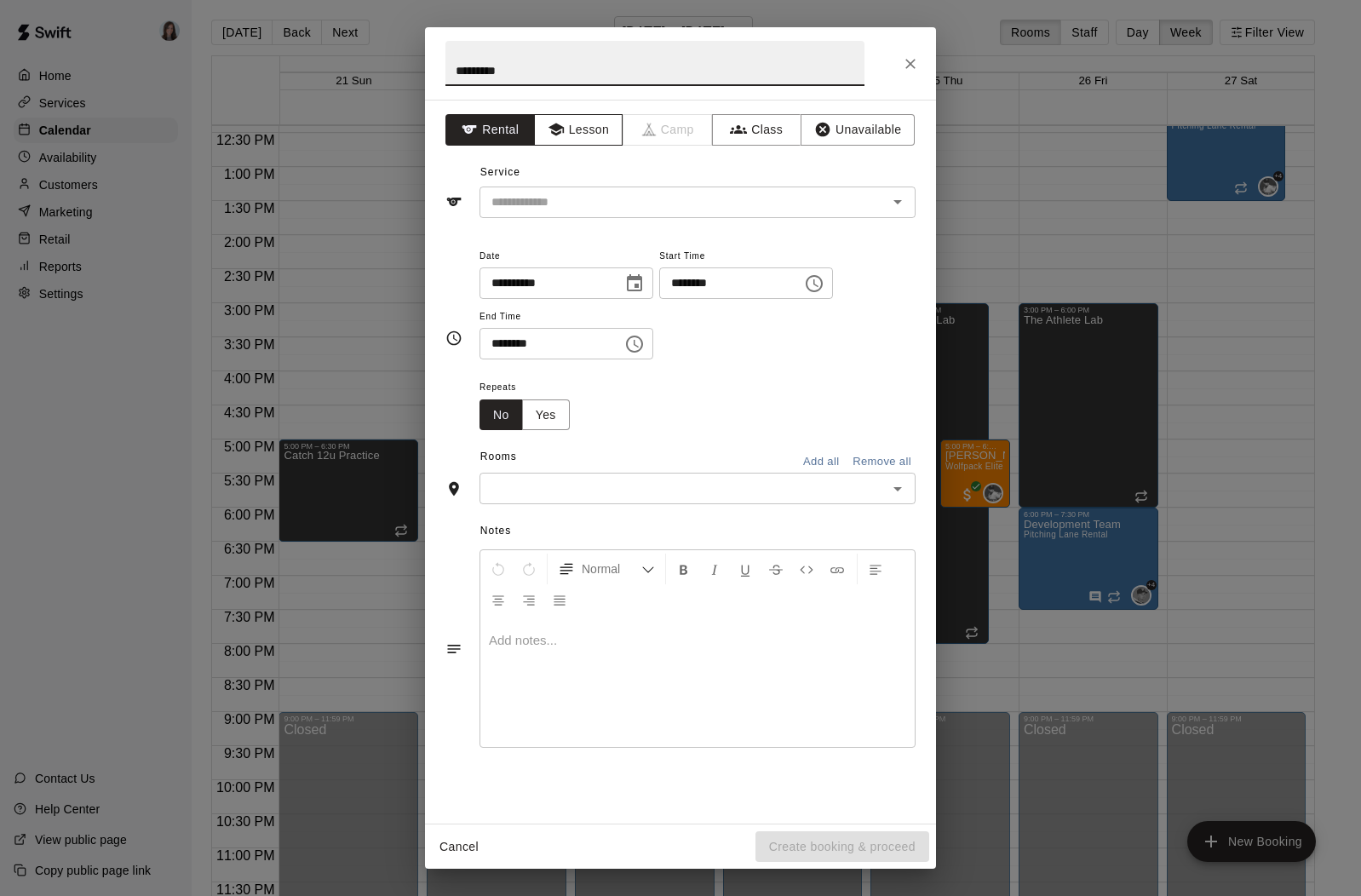
type input "*********"
click at [585, 135] on button "Lesson" at bounding box center [579, 129] width 90 height 31
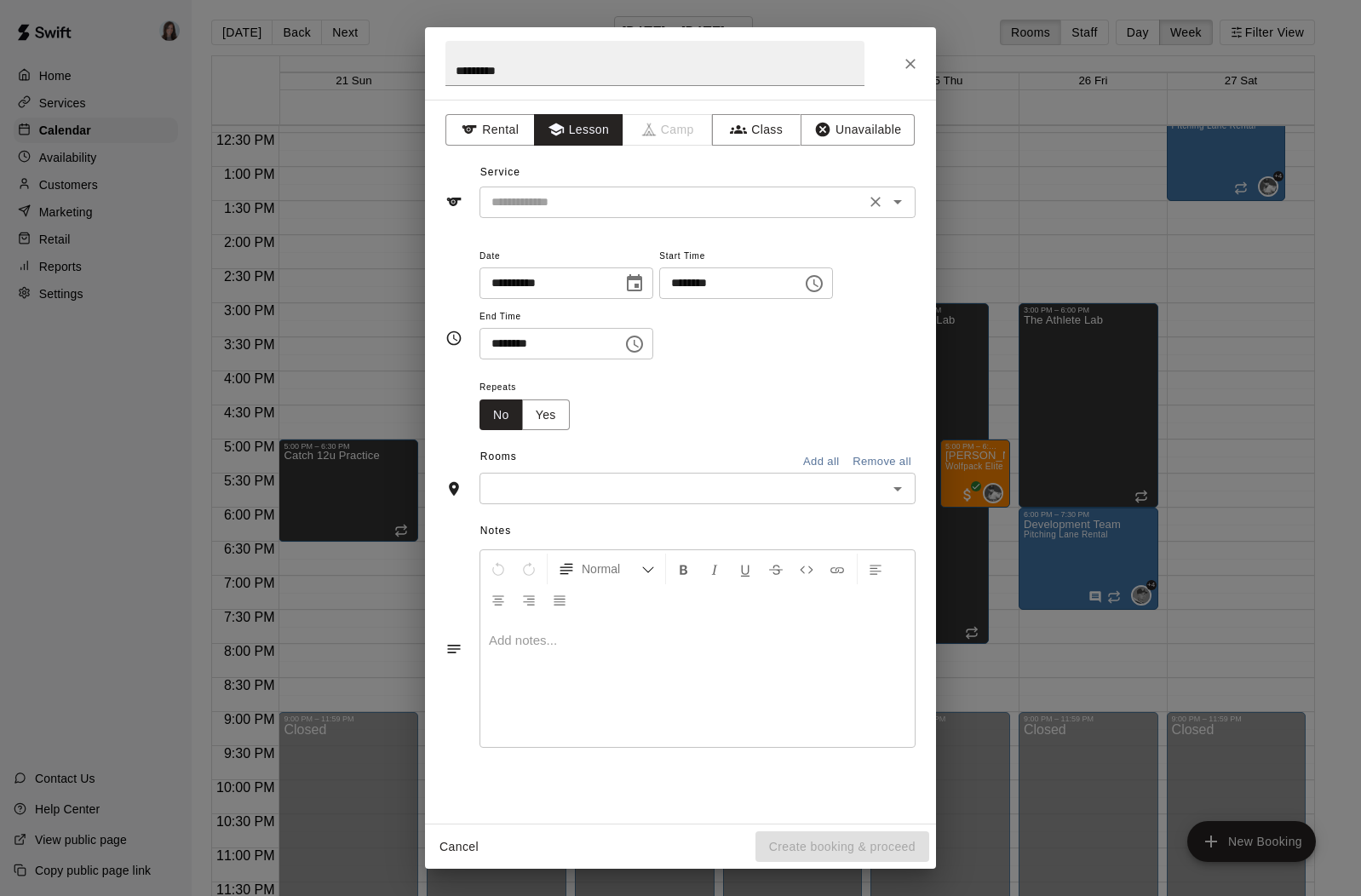
click at [593, 187] on div "​" at bounding box center [698, 202] width 436 height 31
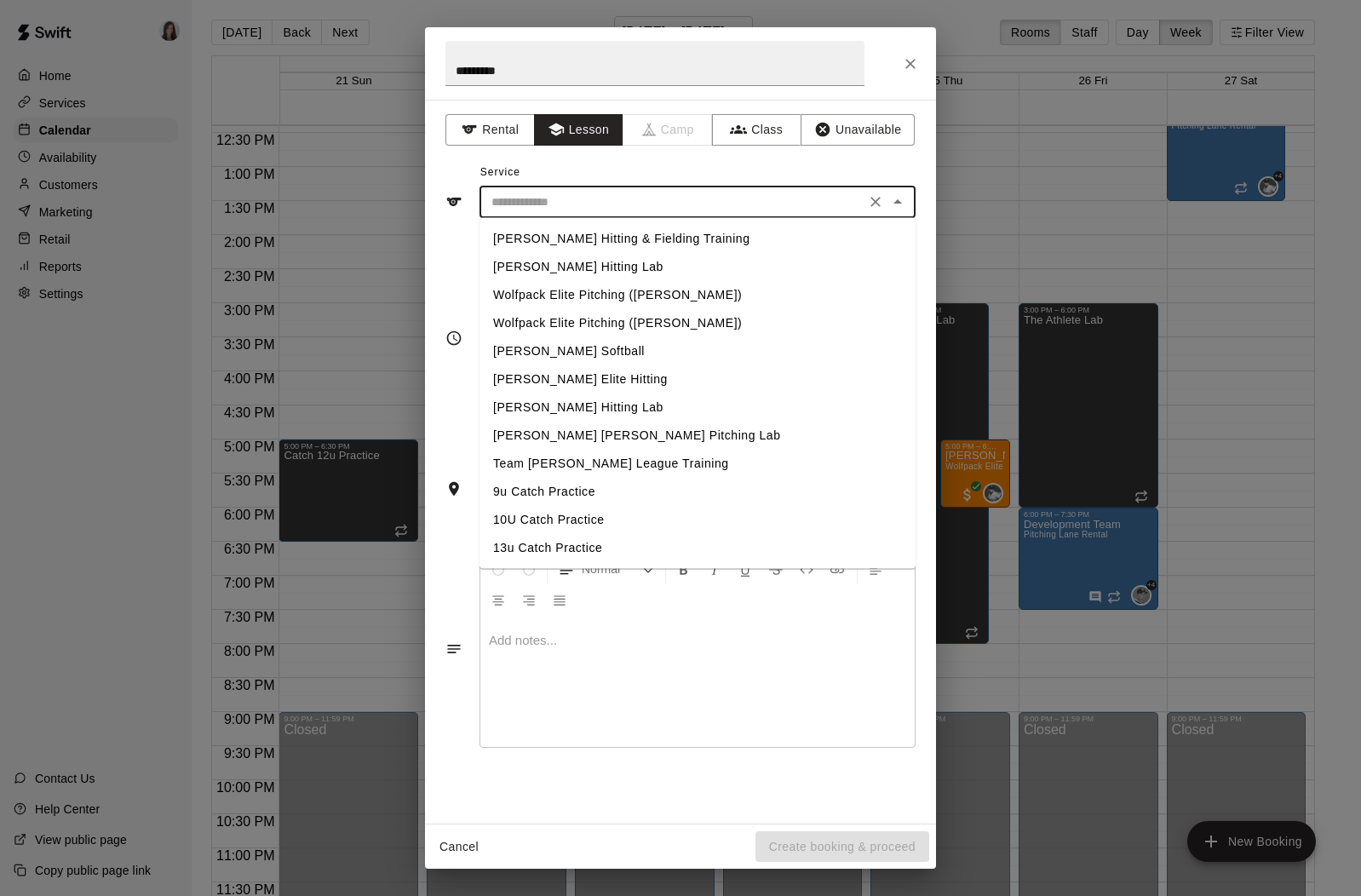
click at [639, 296] on li "Wolfpack Elite Pitching ([PERSON_NAME])" at bounding box center [698, 294] width 436 height 28
type input "**********"
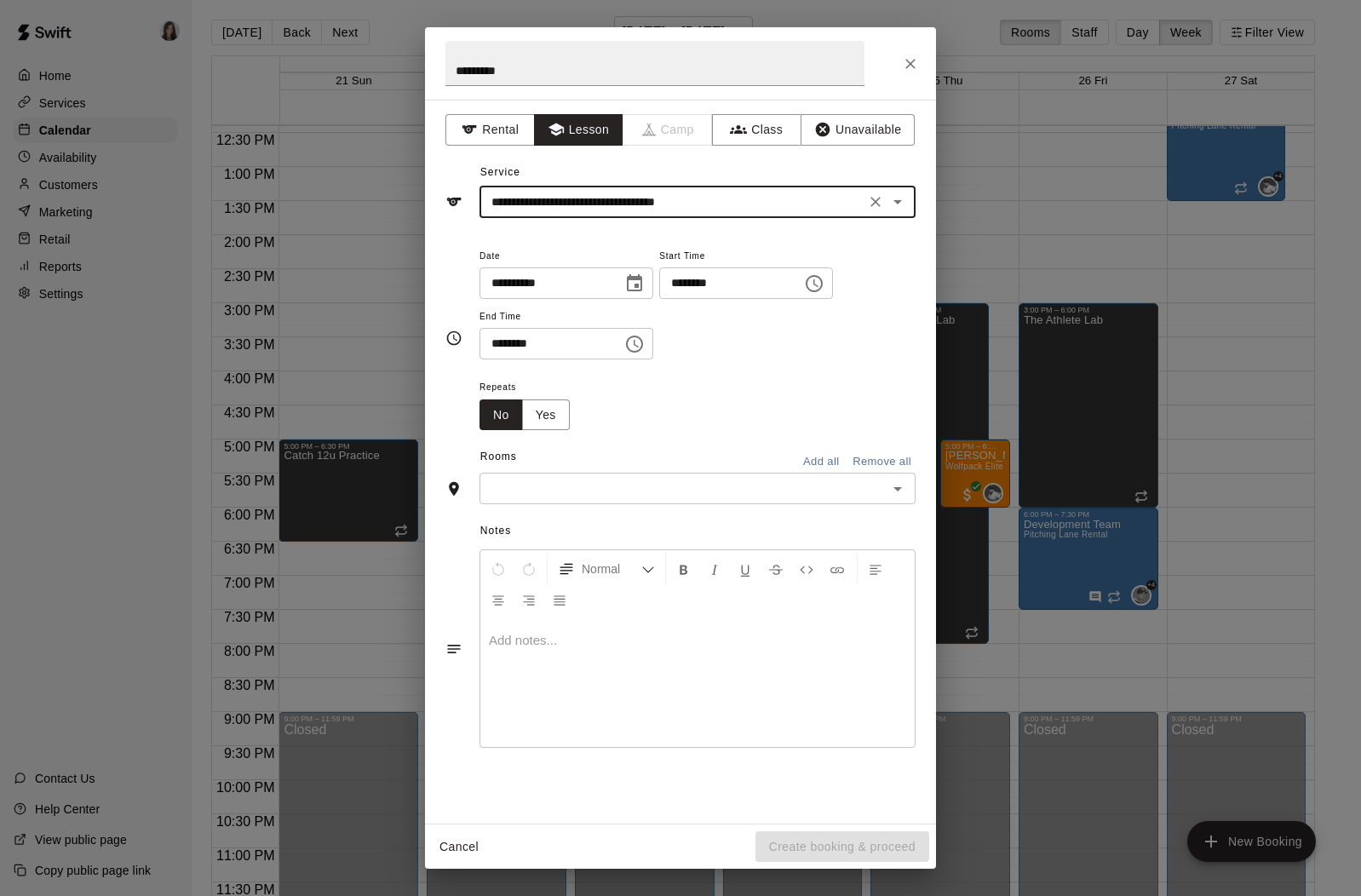
click at [624, 475] on div "​" at bounding box center [698, 488] width 436 height 31
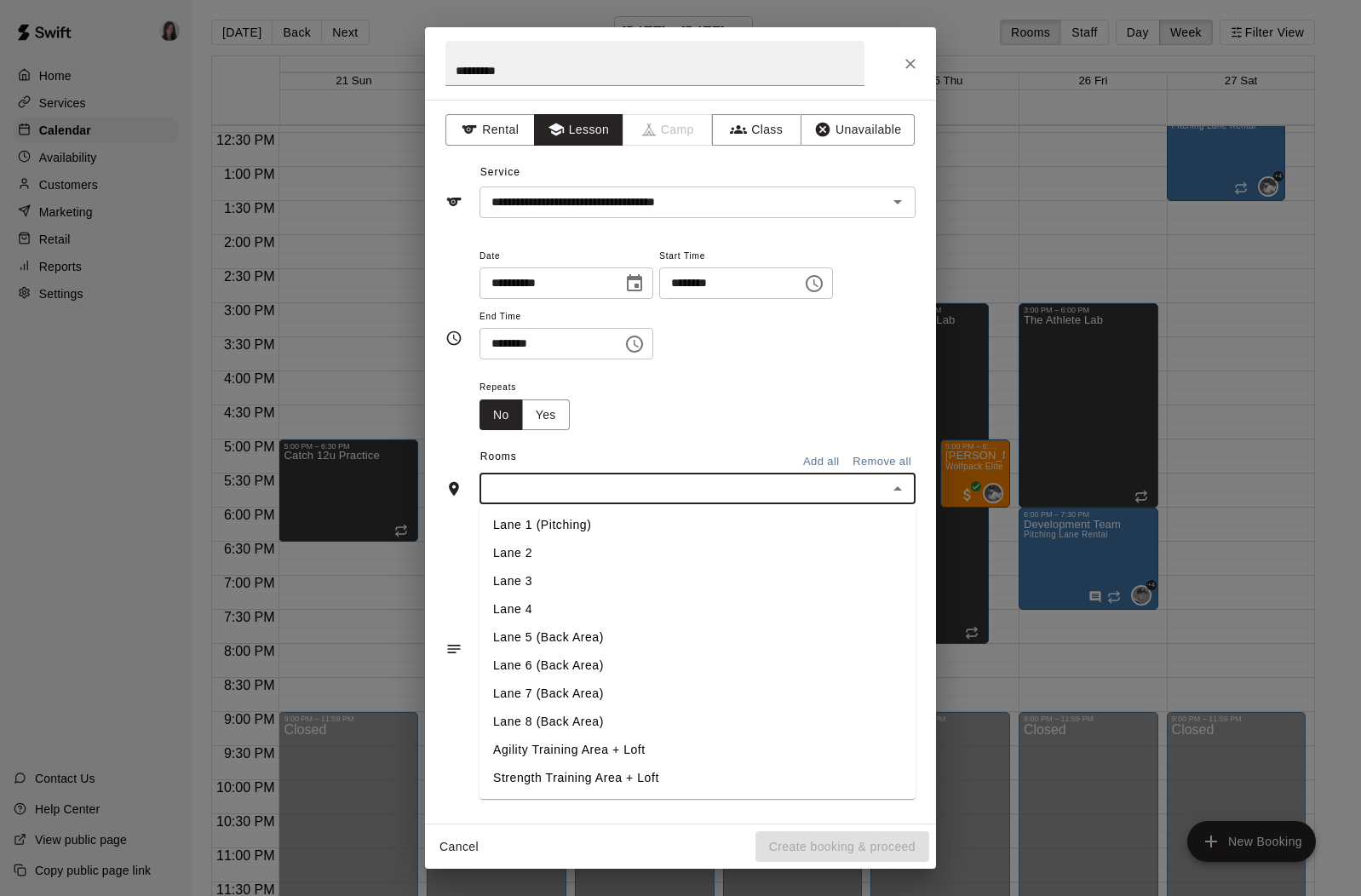
click at [582, 530] on li "Lane 1 (Pitching)" at bounding box center [698, 524] width 436 height 28
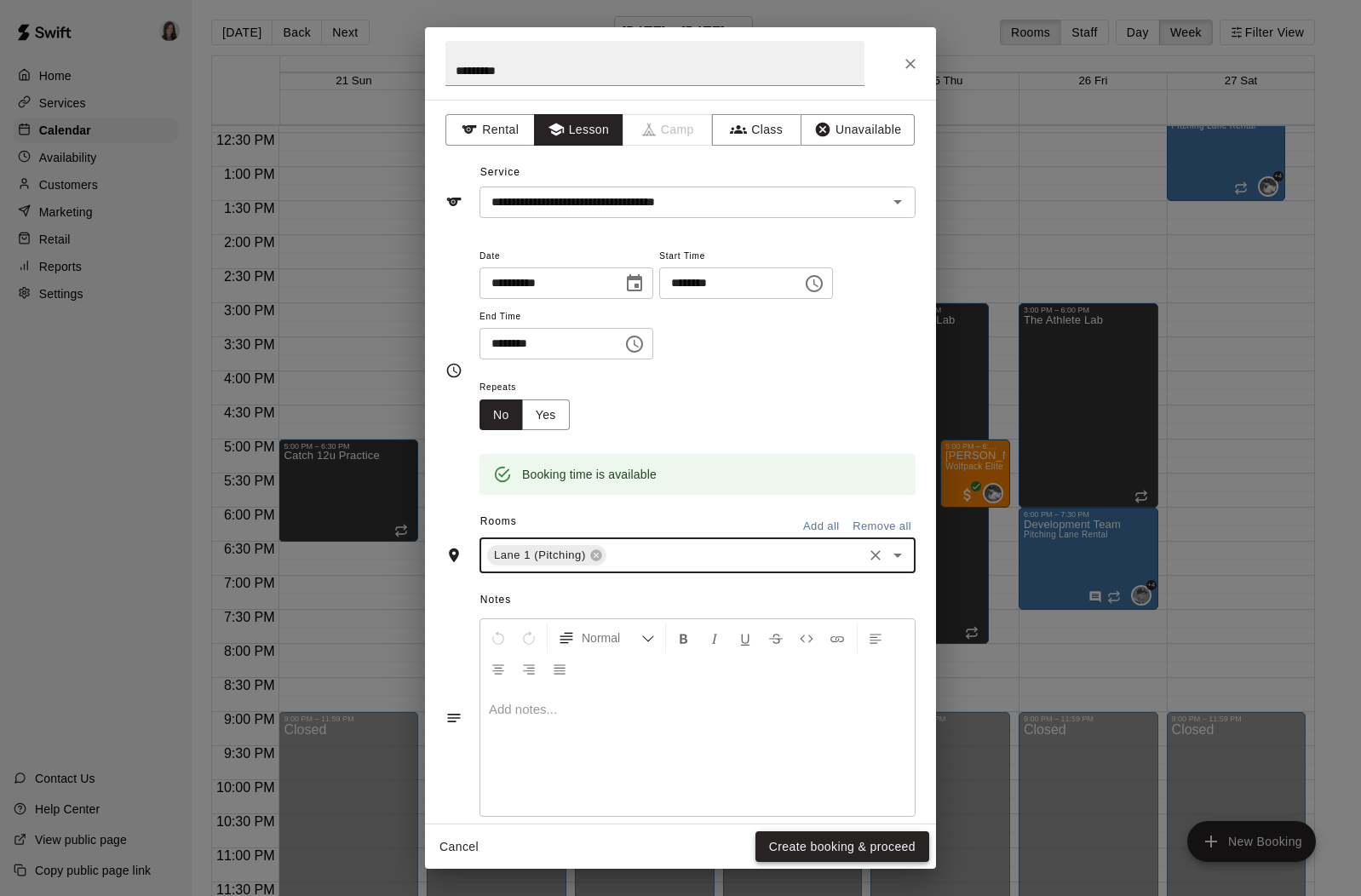
click at [858, 848] on button "Create booking & proceed" at bounding box center [842, 847] width 174 height 31
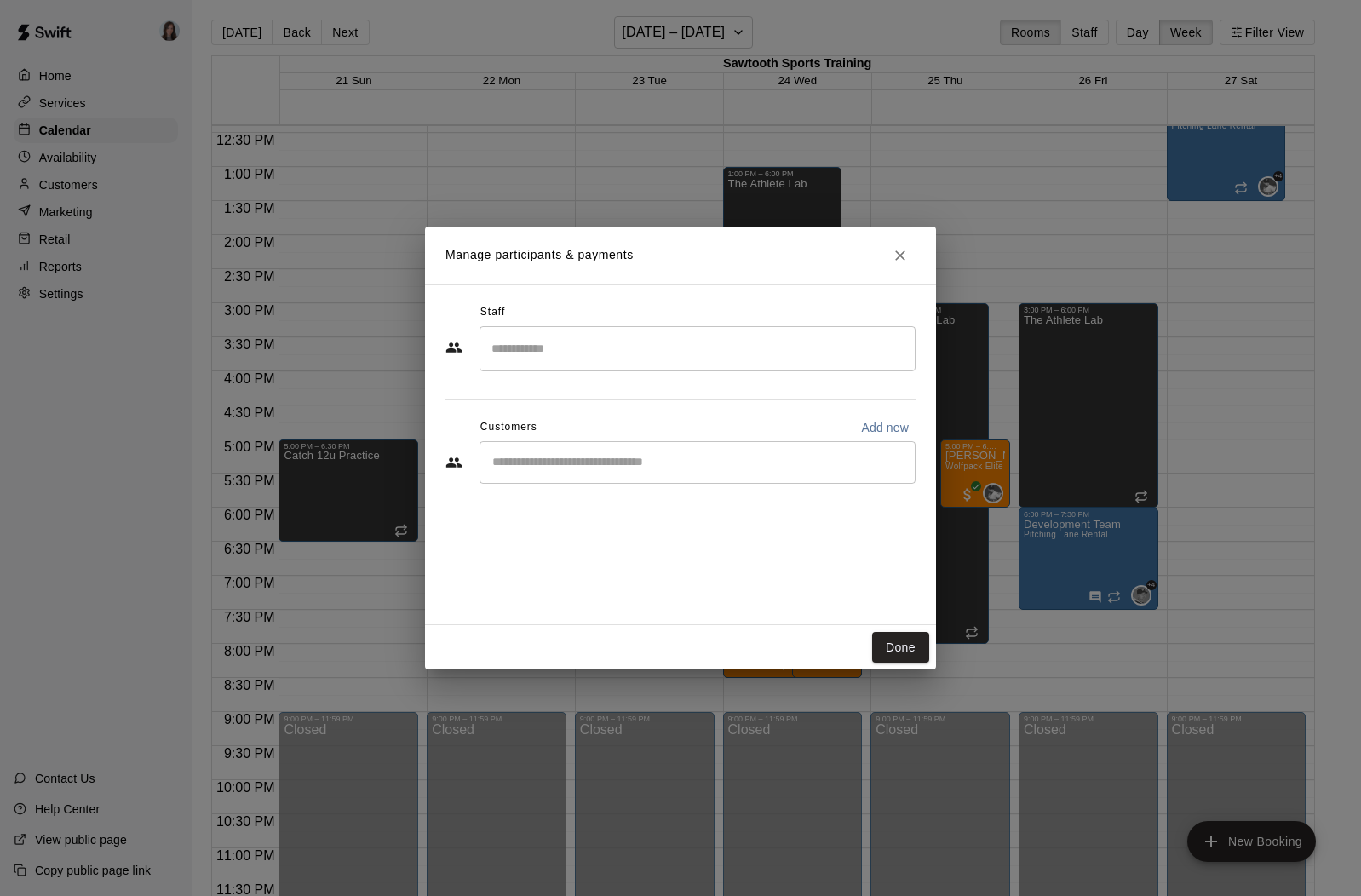
click at [640, 357] on input "Search staff" at bounding box center [698, 348] width 421 height 30
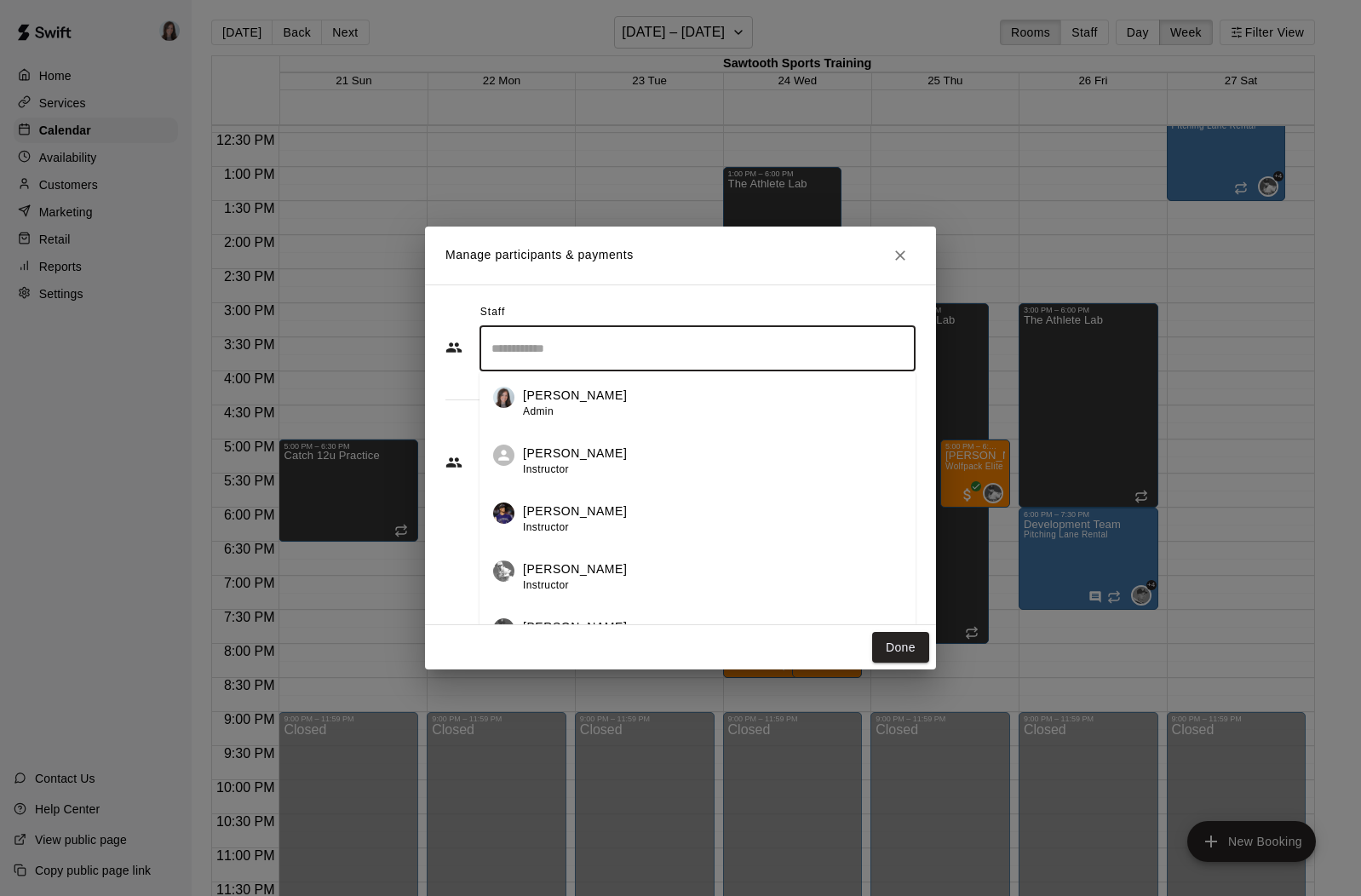
scroll to position [350, 0]
click at [587, 560] on p "[PERSON_NAME]" at bounding box center [575, 569] width 104 height 18
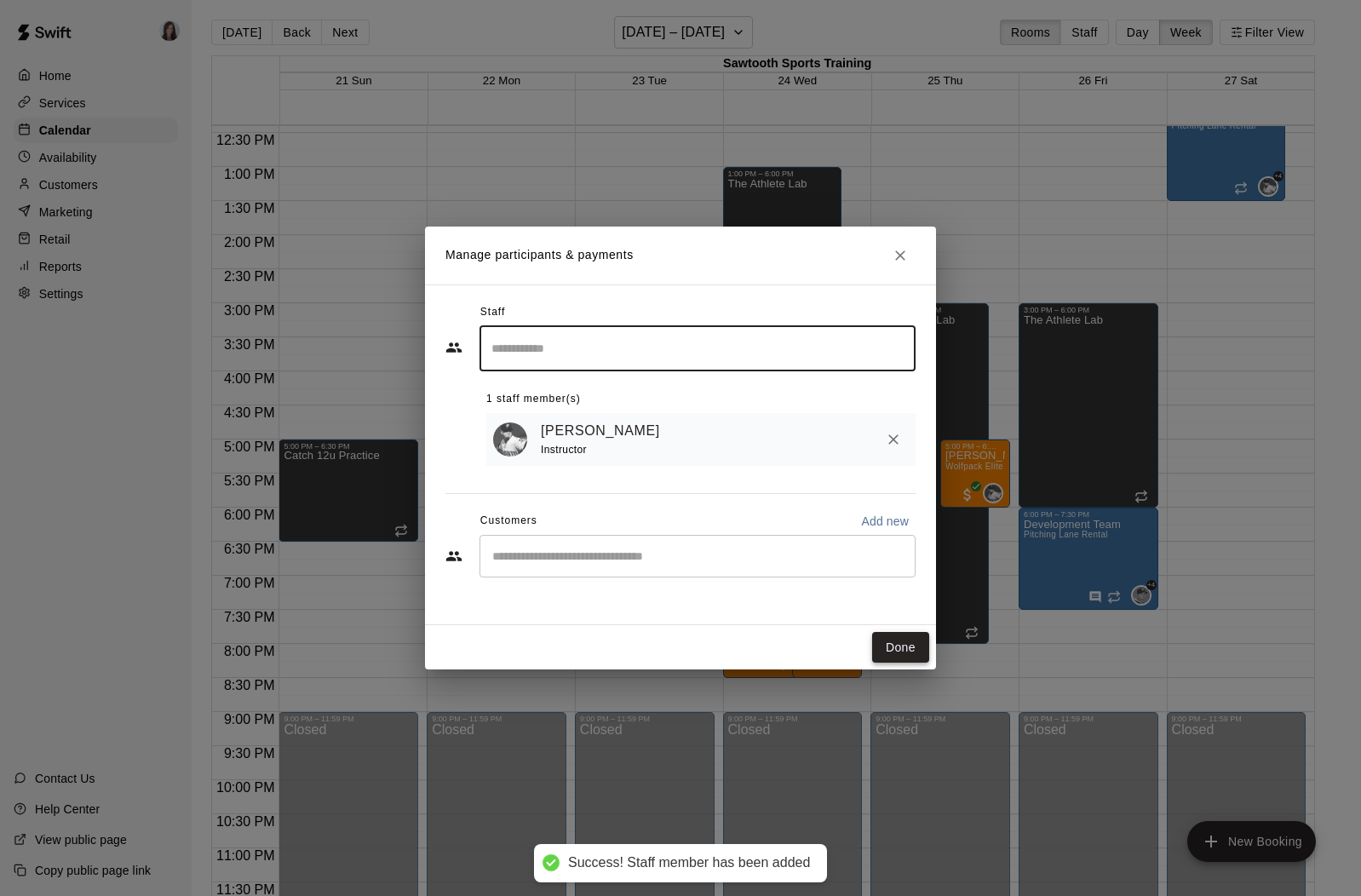
click at [898, 643] on button "Done" at bounding box center [900, 647] width 57 height 31
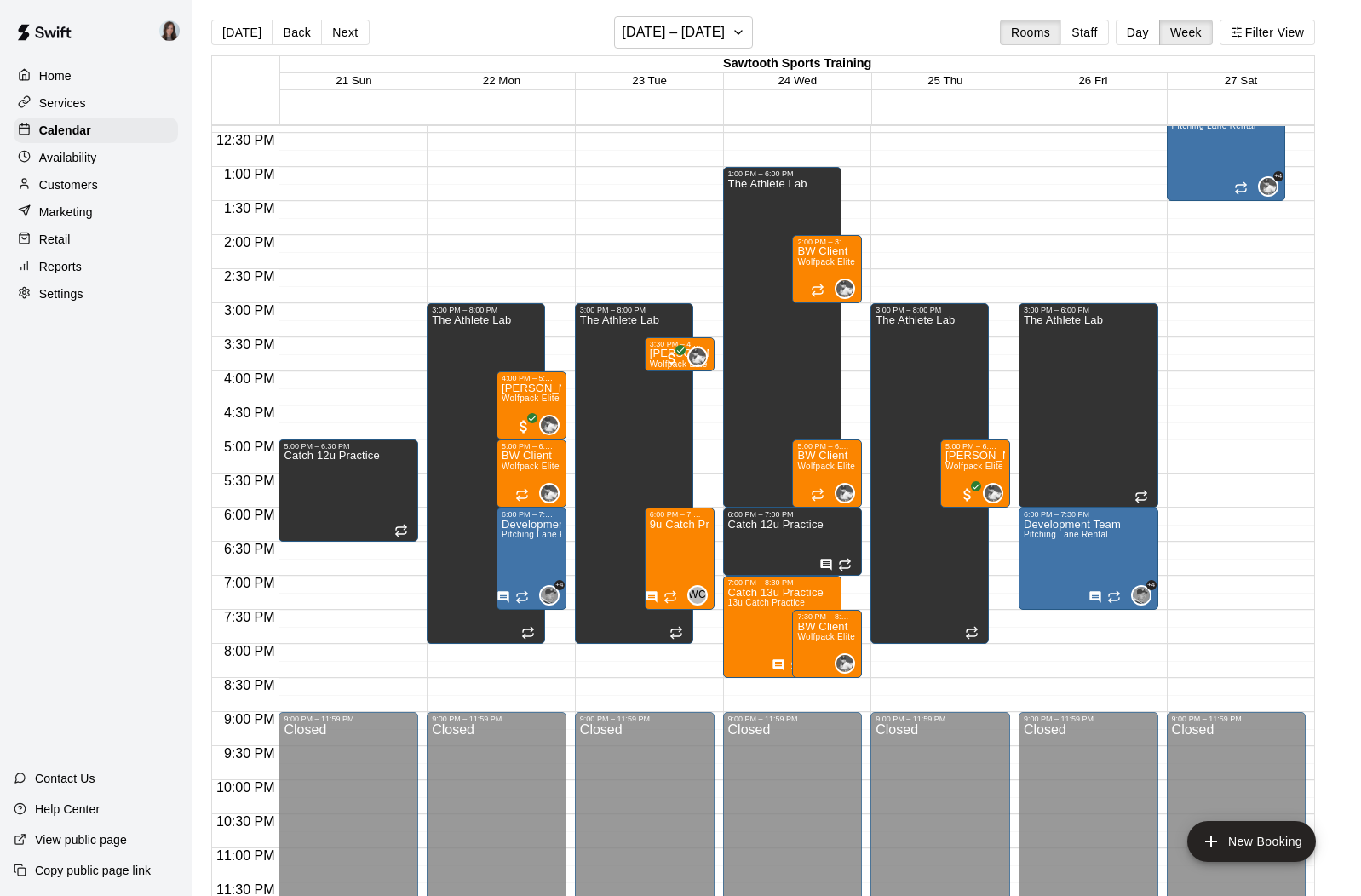
click at [45, 299] on p "Settings" at bounding box center [61, 294] width 44 height 17
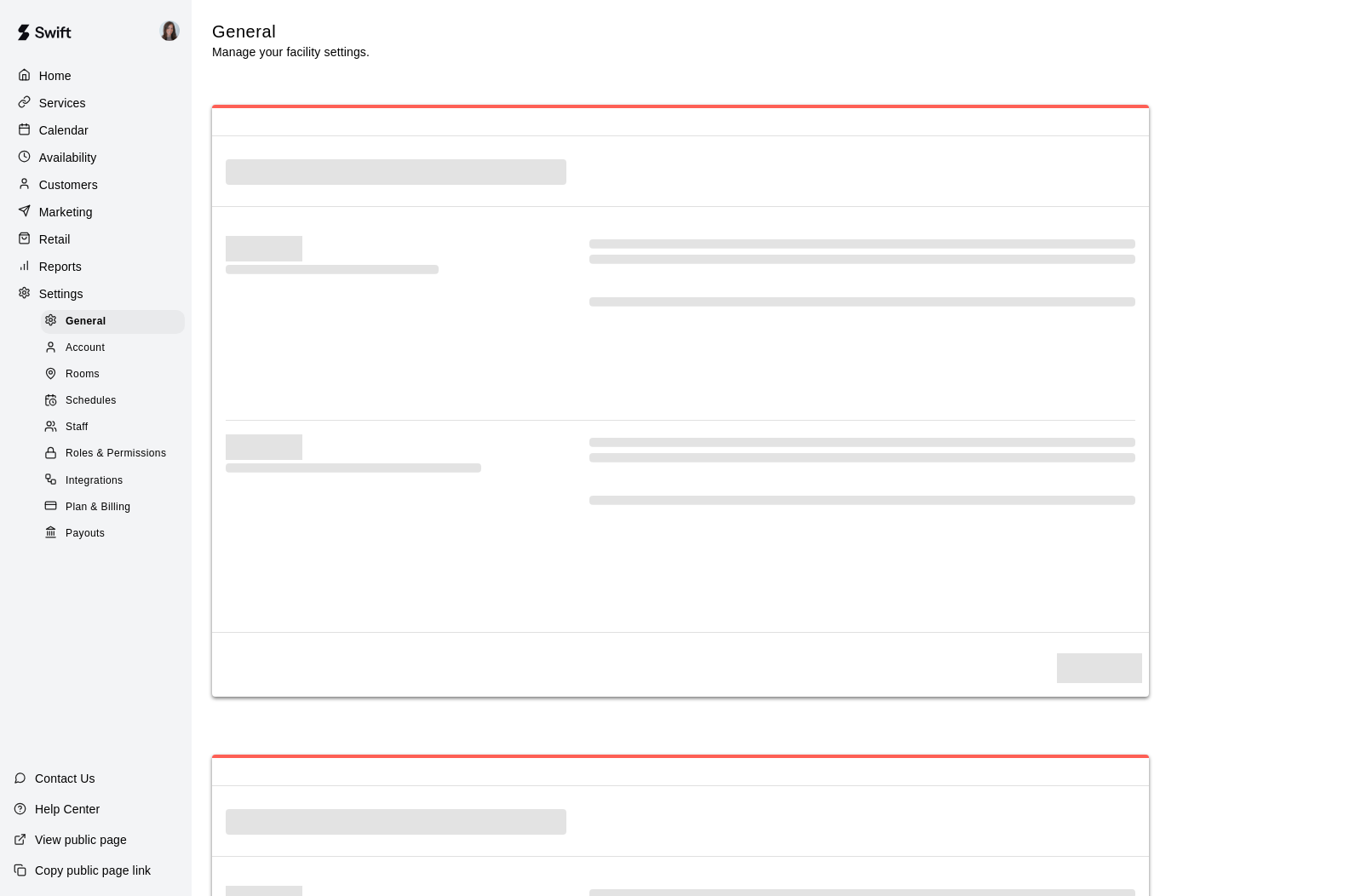
select select "**"
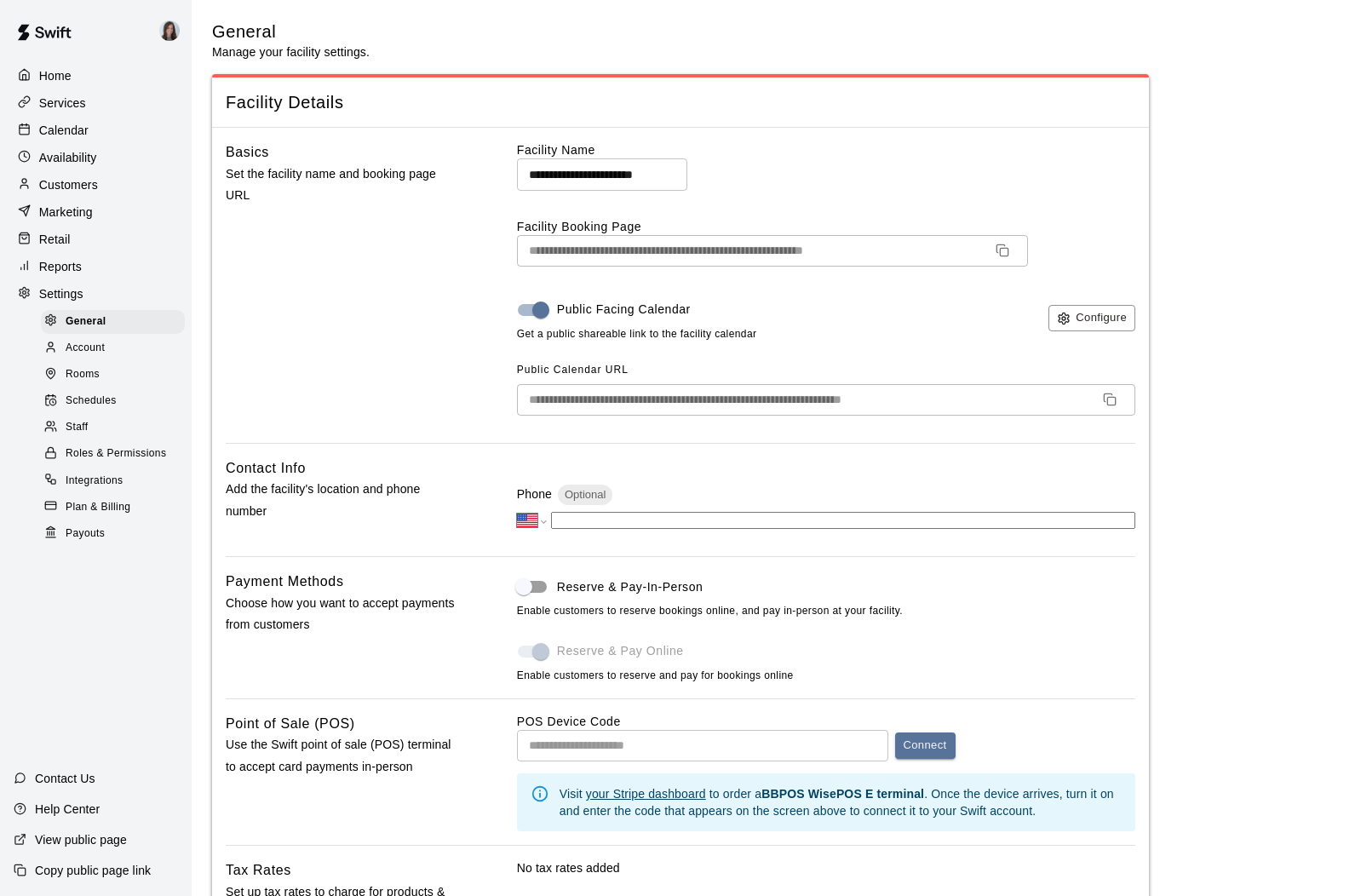
scroll to position [3459, 0]
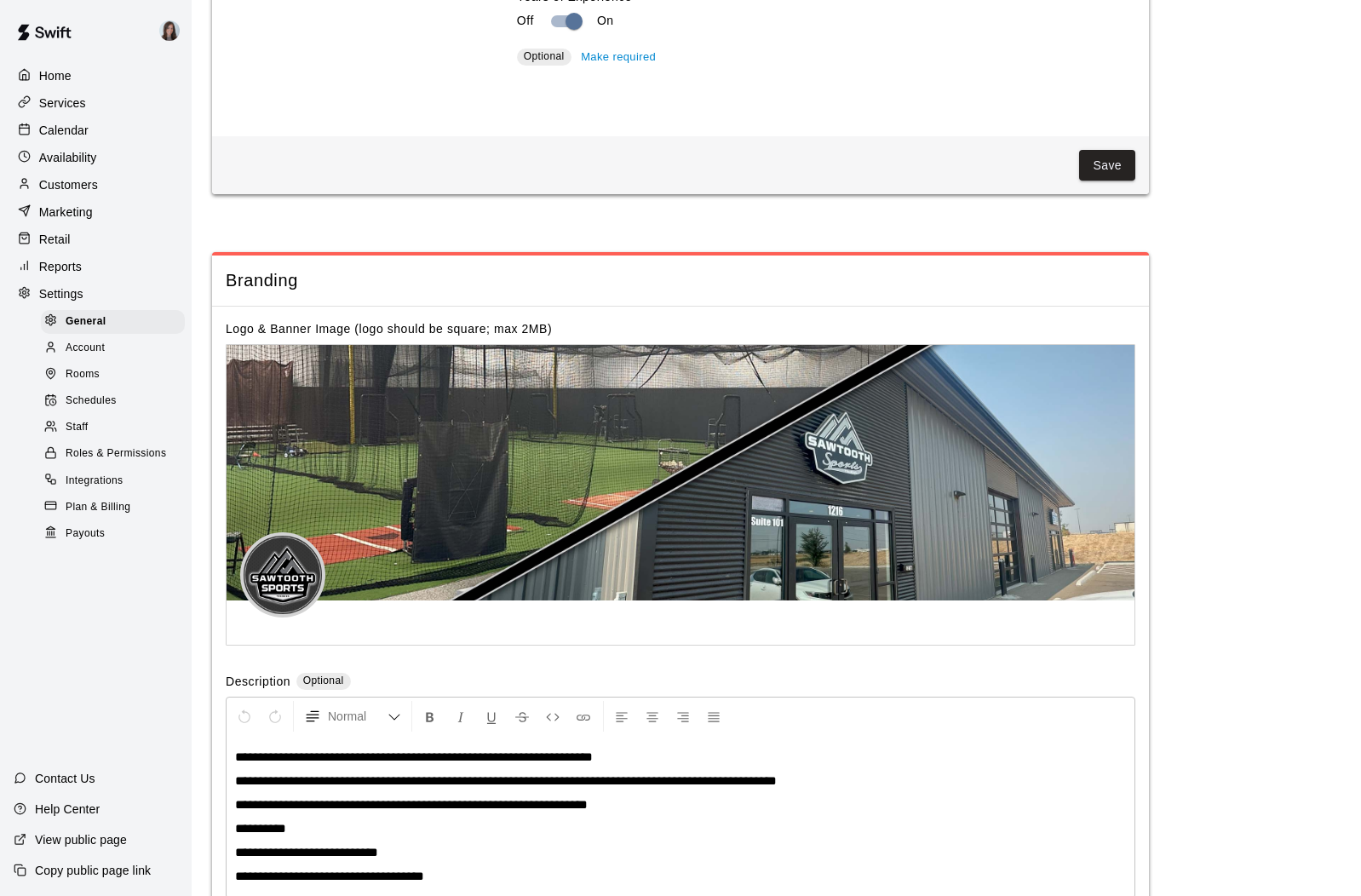
click at [63, 99] on p "Services" at bounding box center [63, 102] width 47 height 17
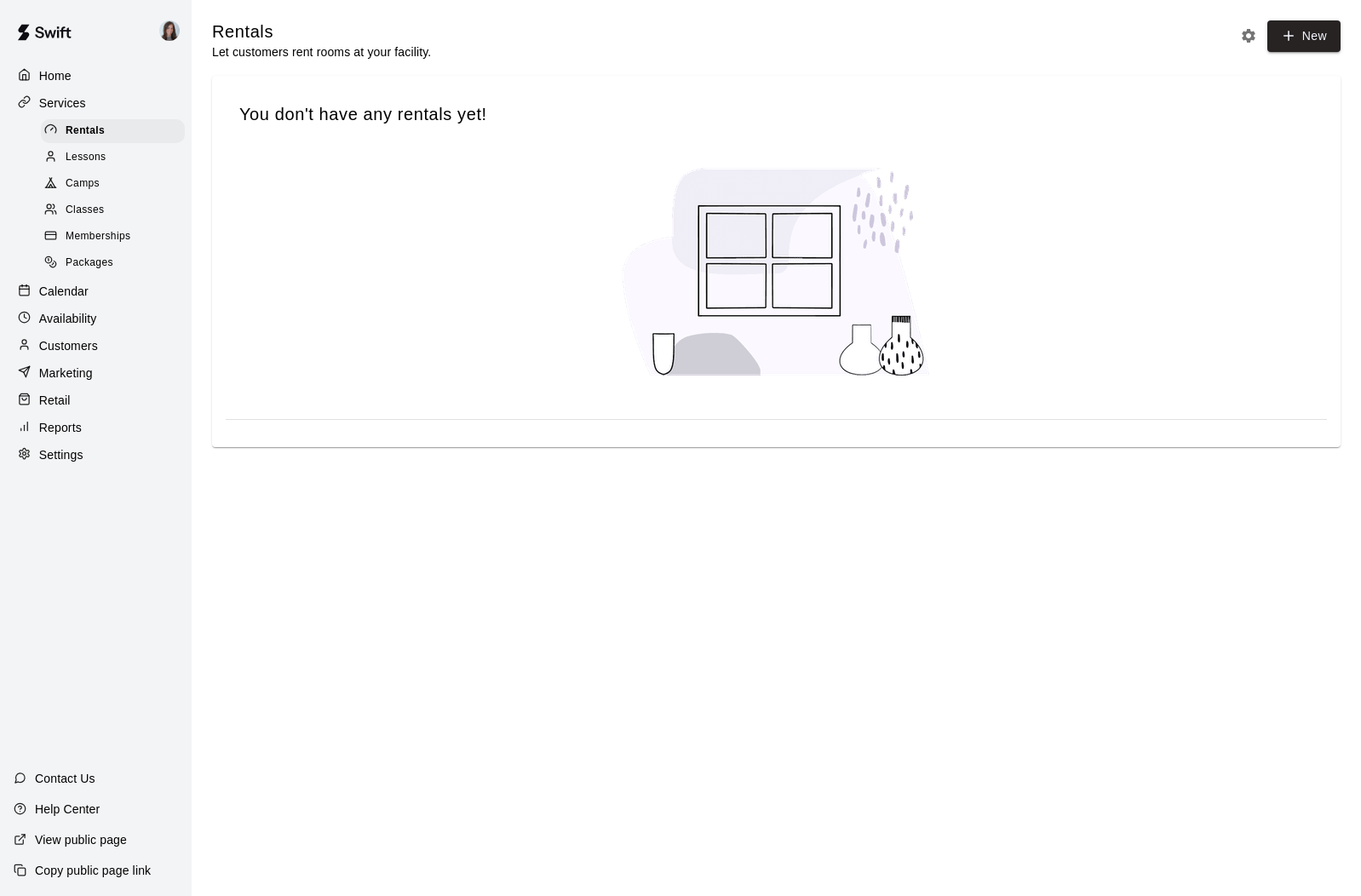
click at [92, 261] on span "Packages" at bounding box center [89, 263] width 48 height 17
click at [70, 453] on p "Settings" at bounding box center [61, 454] width 44 height 17
select select "**"
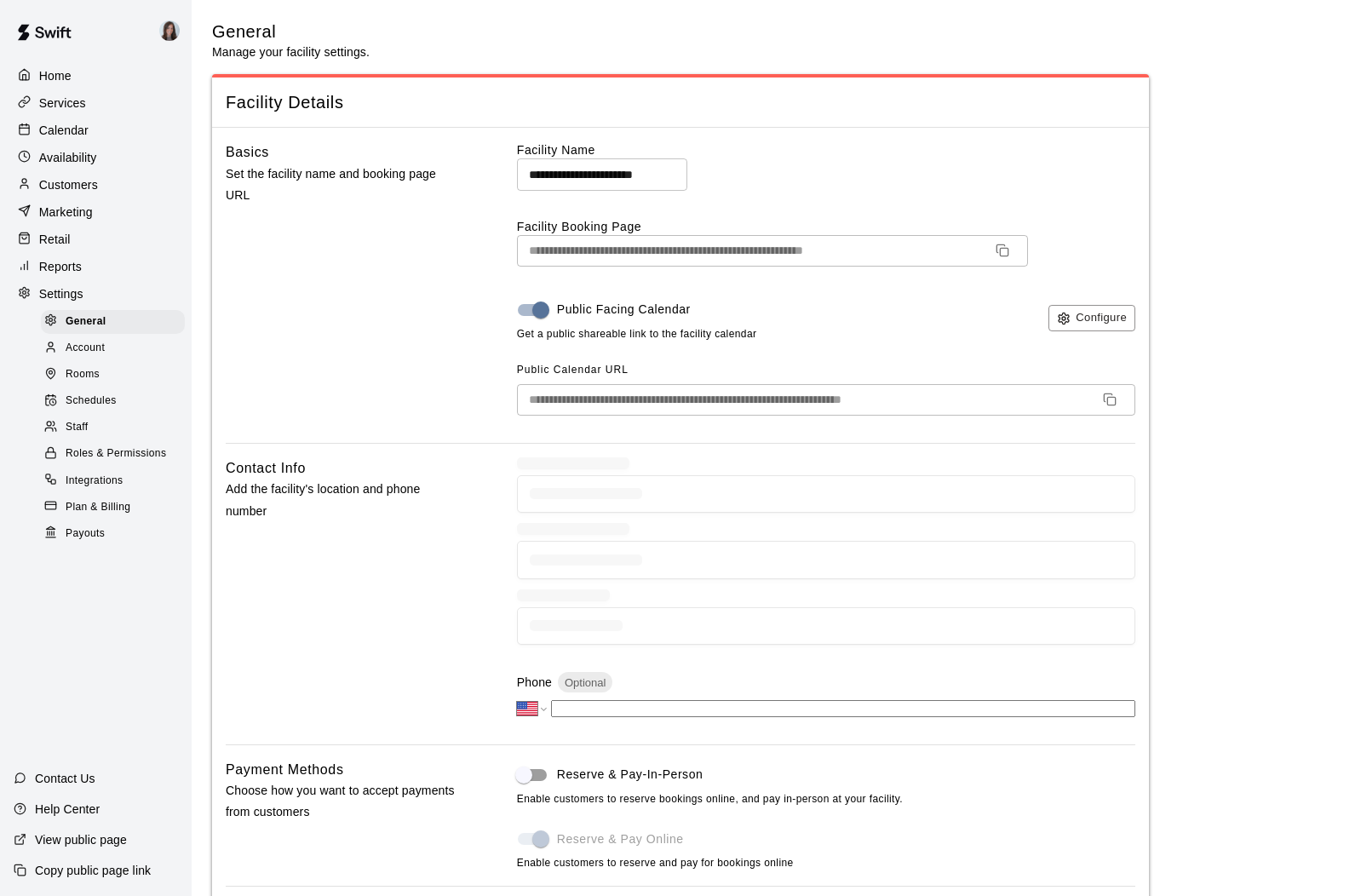
scroll to position [3459, 0]
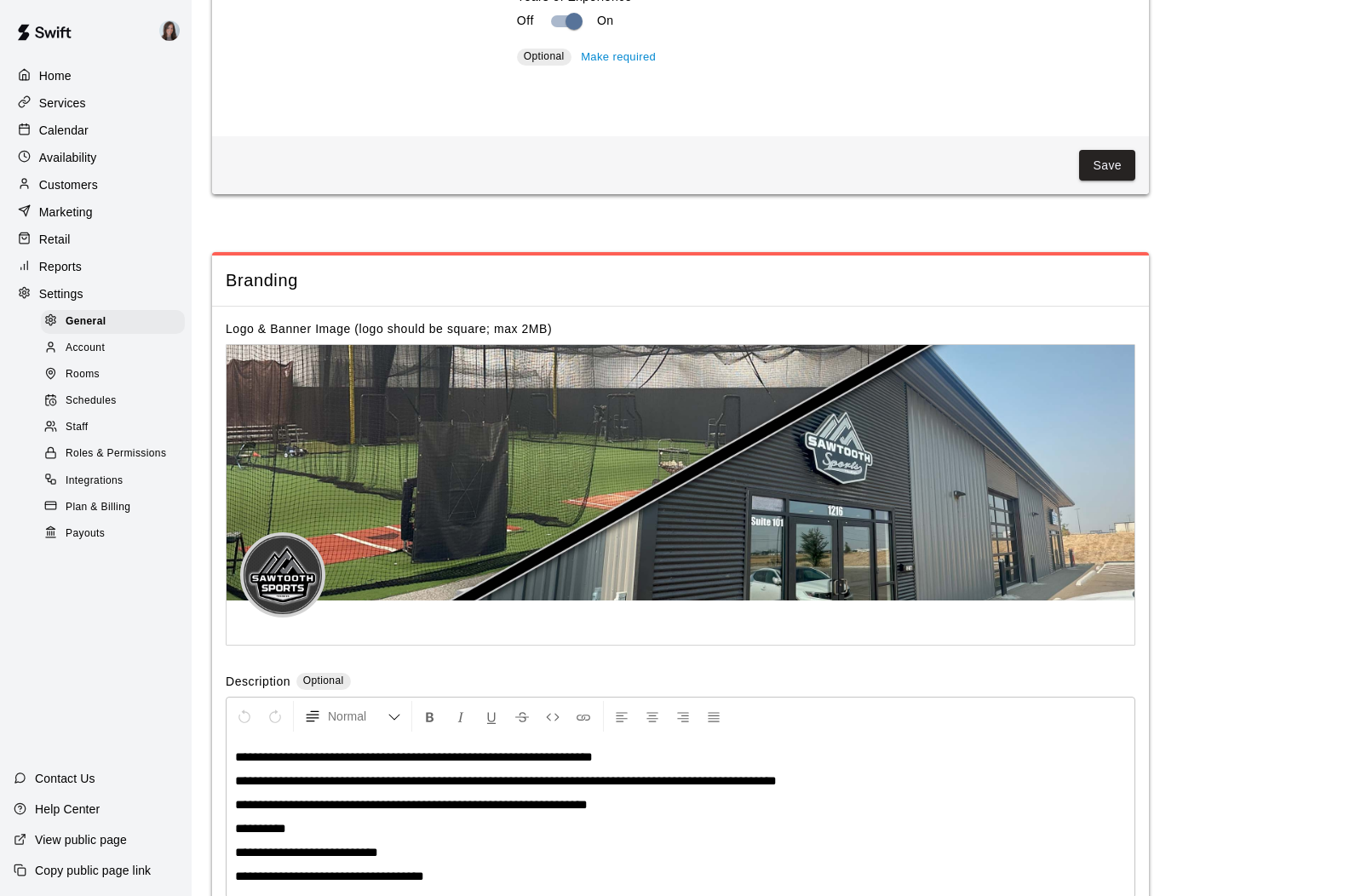
click at [88, 347] on span "Account" at bounding box center [85, 348] width 40 height 17
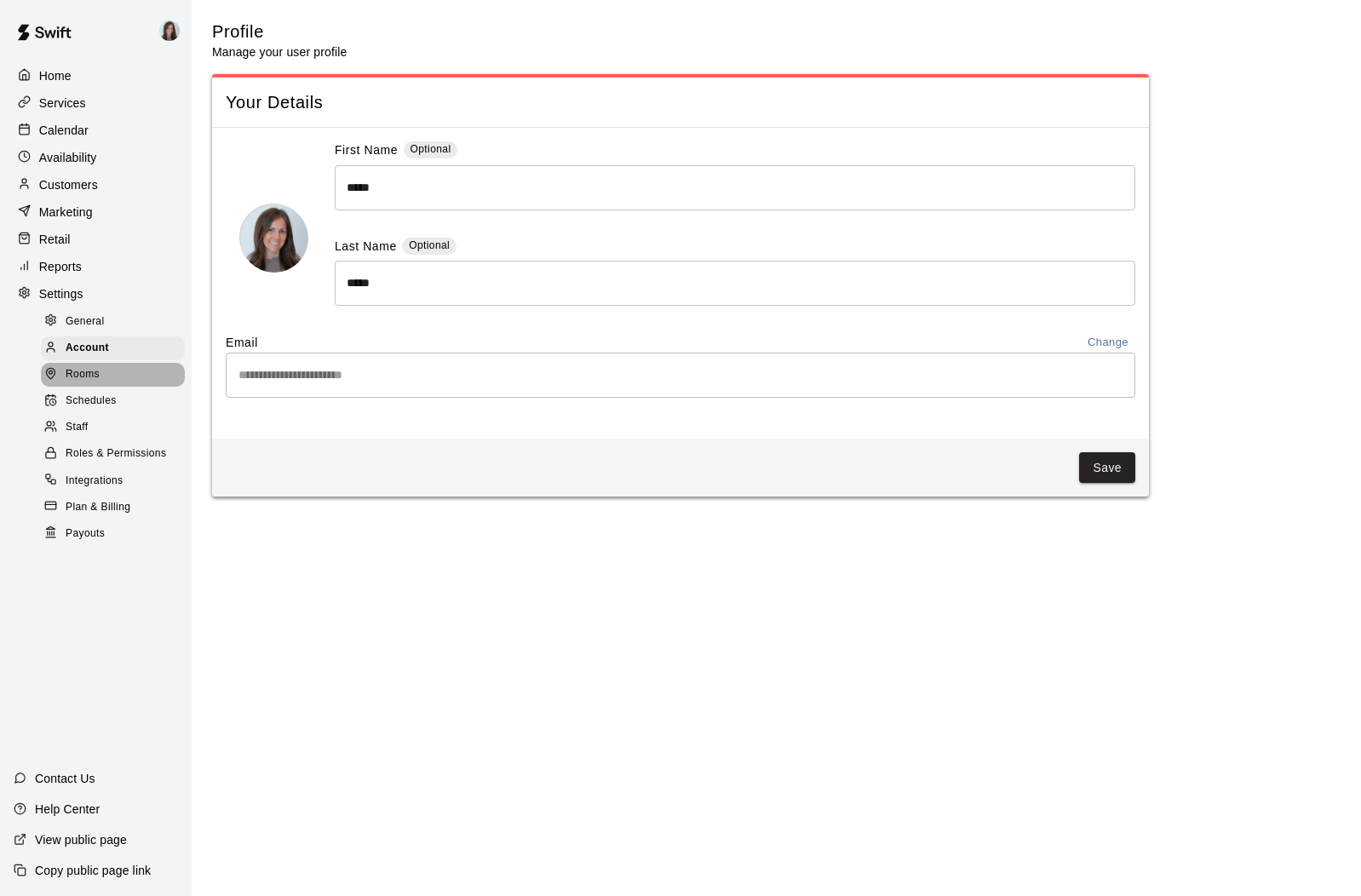
click at [87, 379] on span "Rooms" at bounding box center [83, 374] width 34 height 17
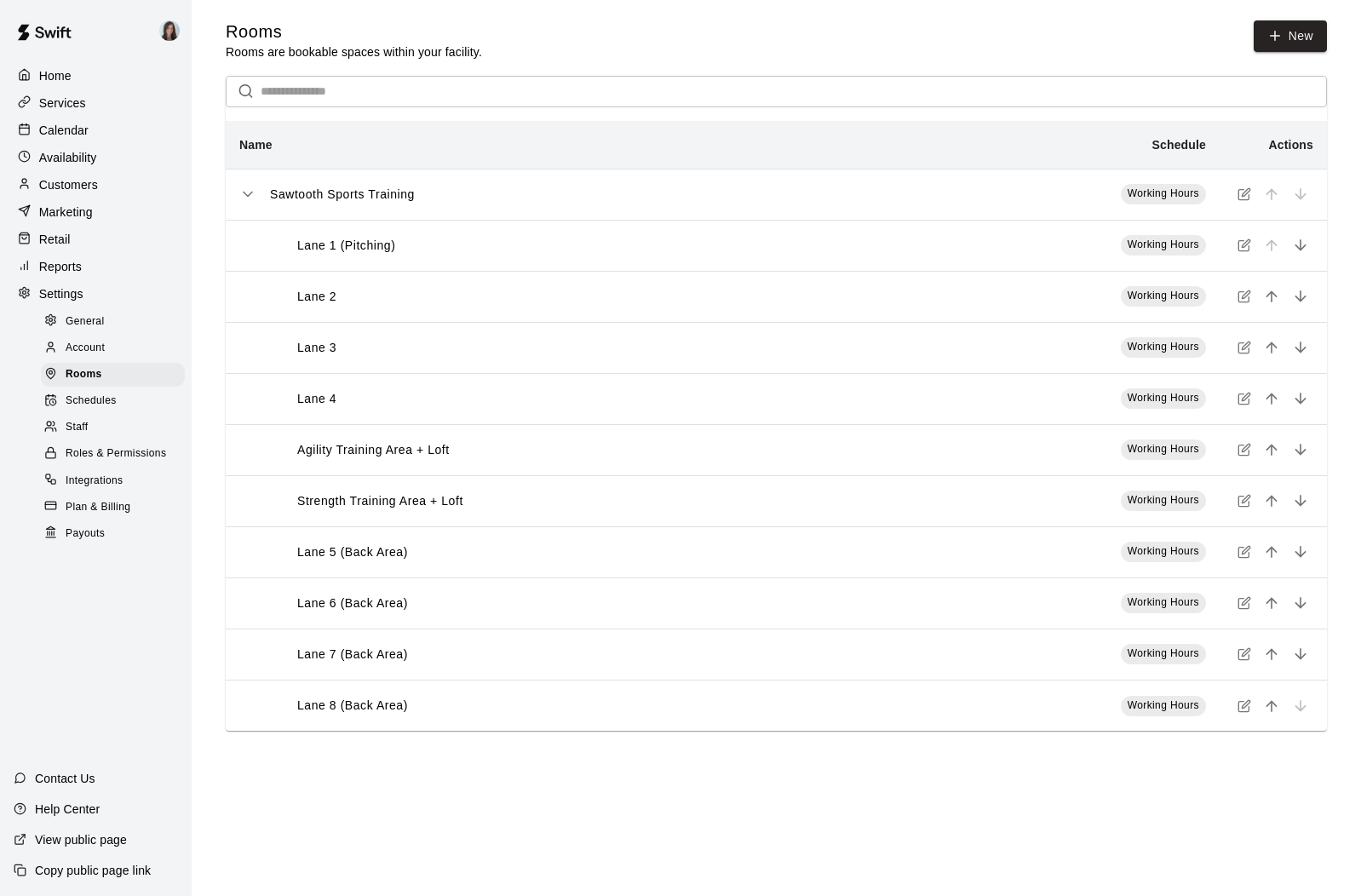
click at [98, 403] on span "Schedules" at bounding box center [91, 400] width 51 height 17
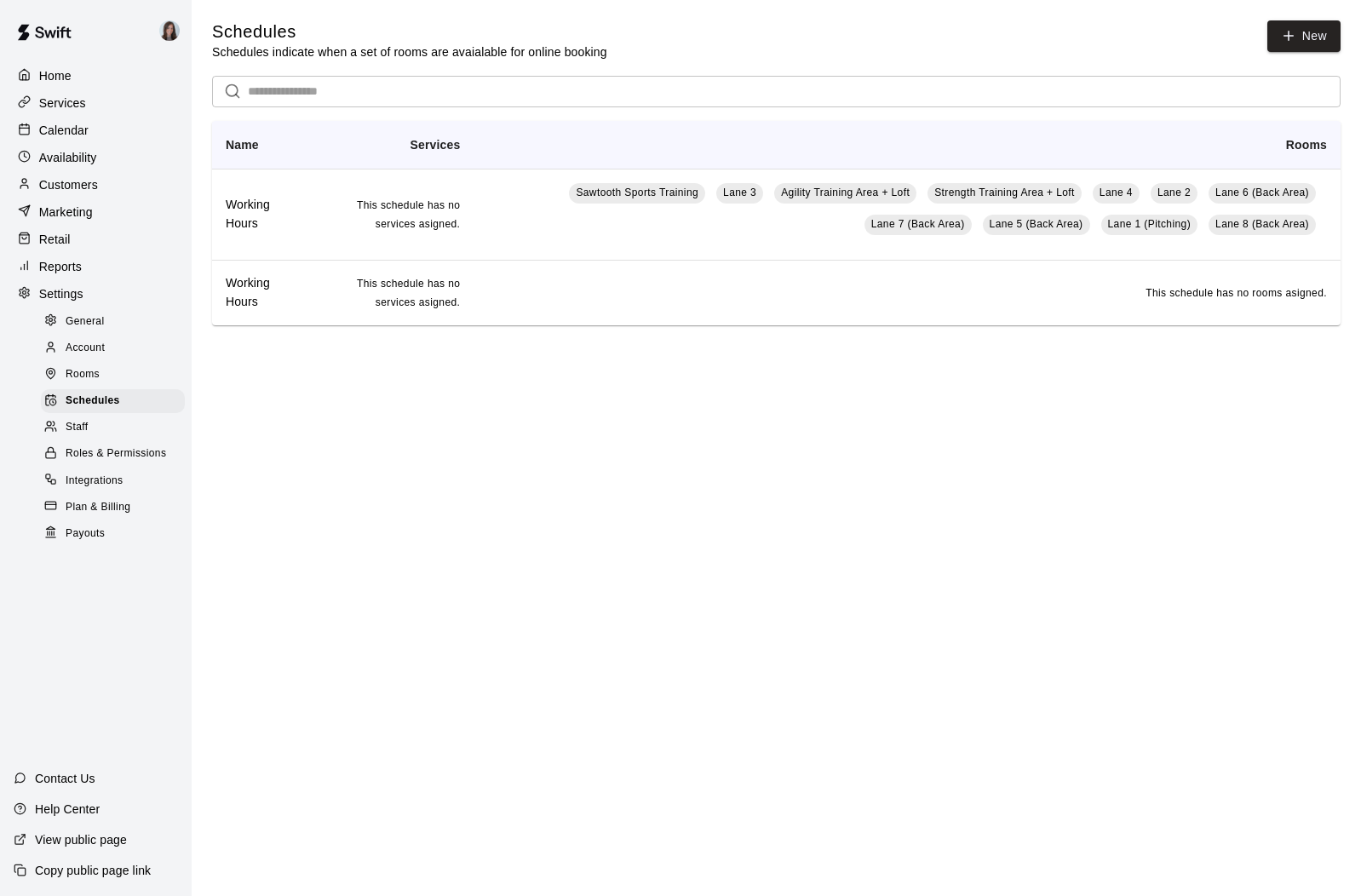
click at [99, 428] on div "Staff" at bounding box center [113, 427] width 144 height 24
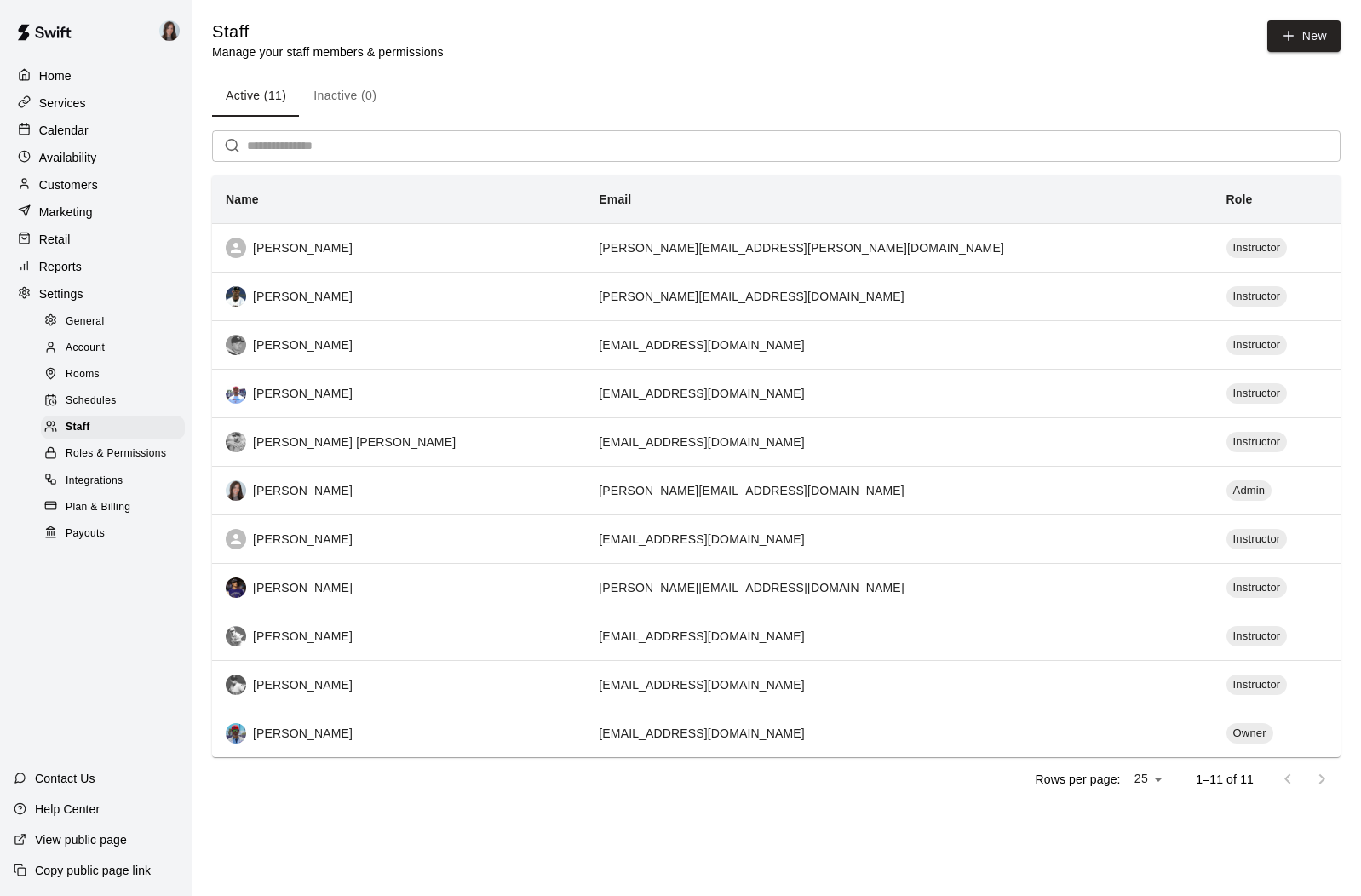
click at [96, 450] on span "Roles & Permissions" at bounding box center [116, 453] width 101 height 17
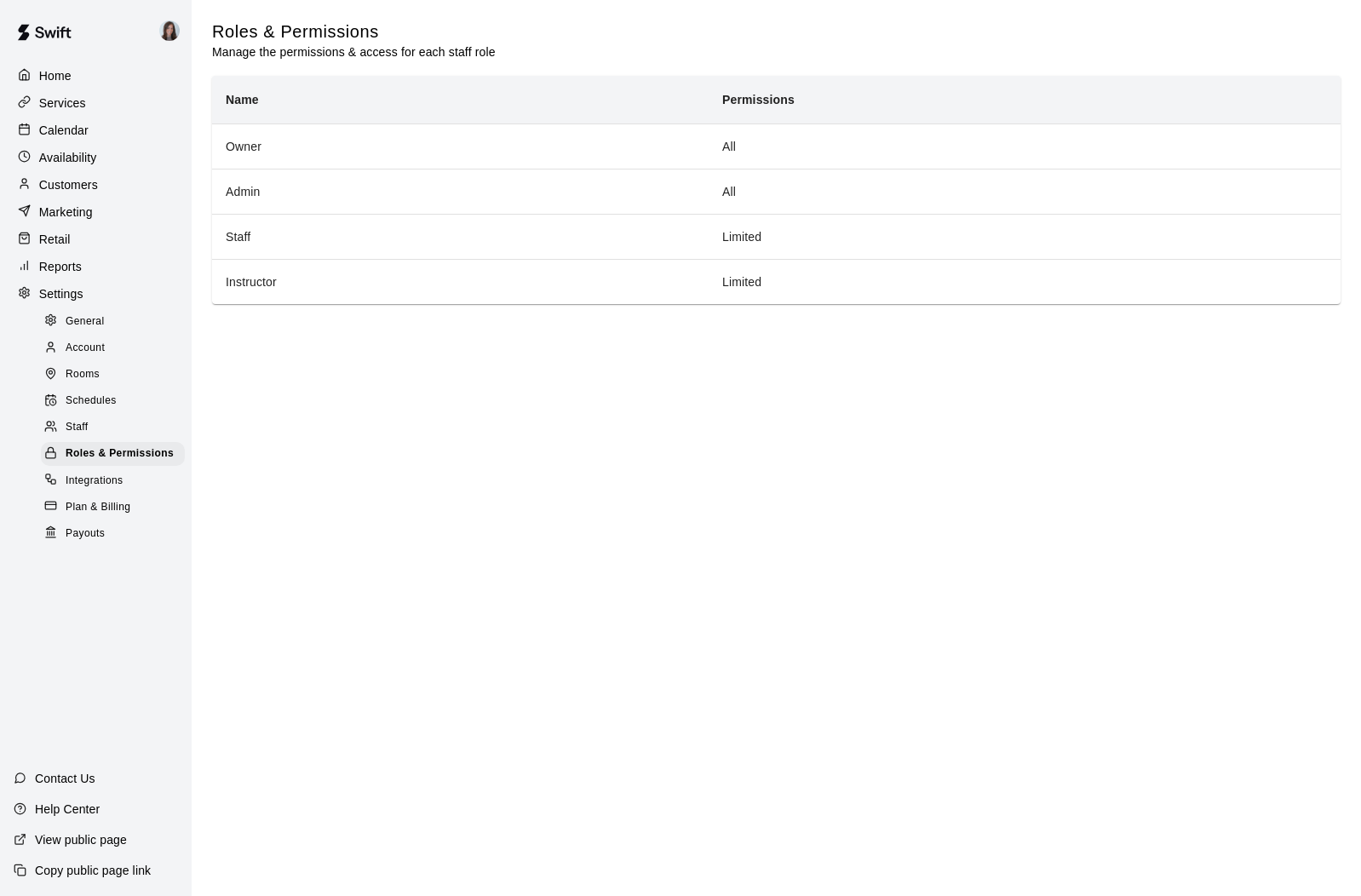
click at [100, 477] on span "Integrations" at bounding box center [94, 481] width 58 height 17
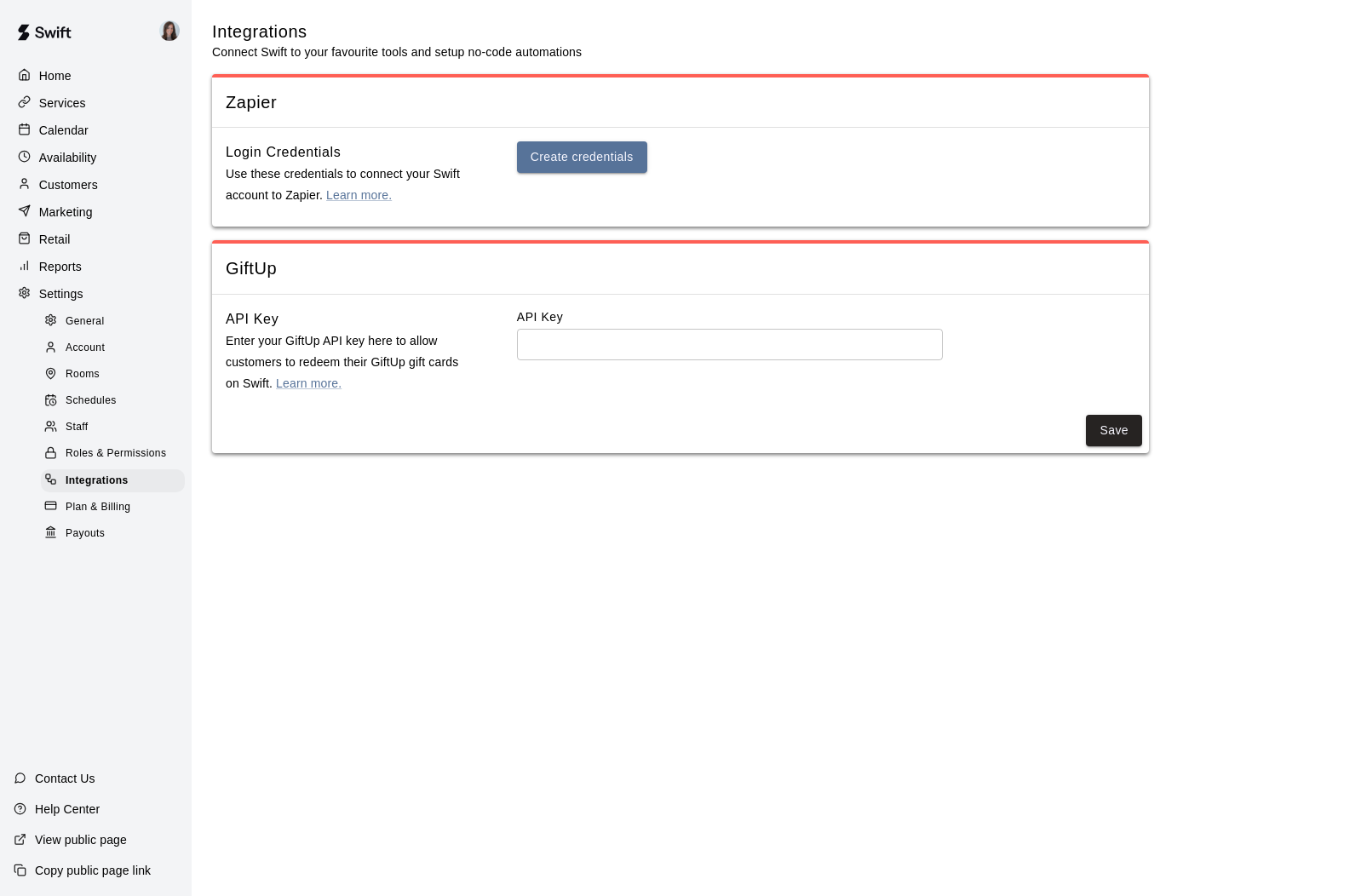
click at [108, 509] on span "Plan & Billing" at bounding box center [98, 507] width 65 height 17
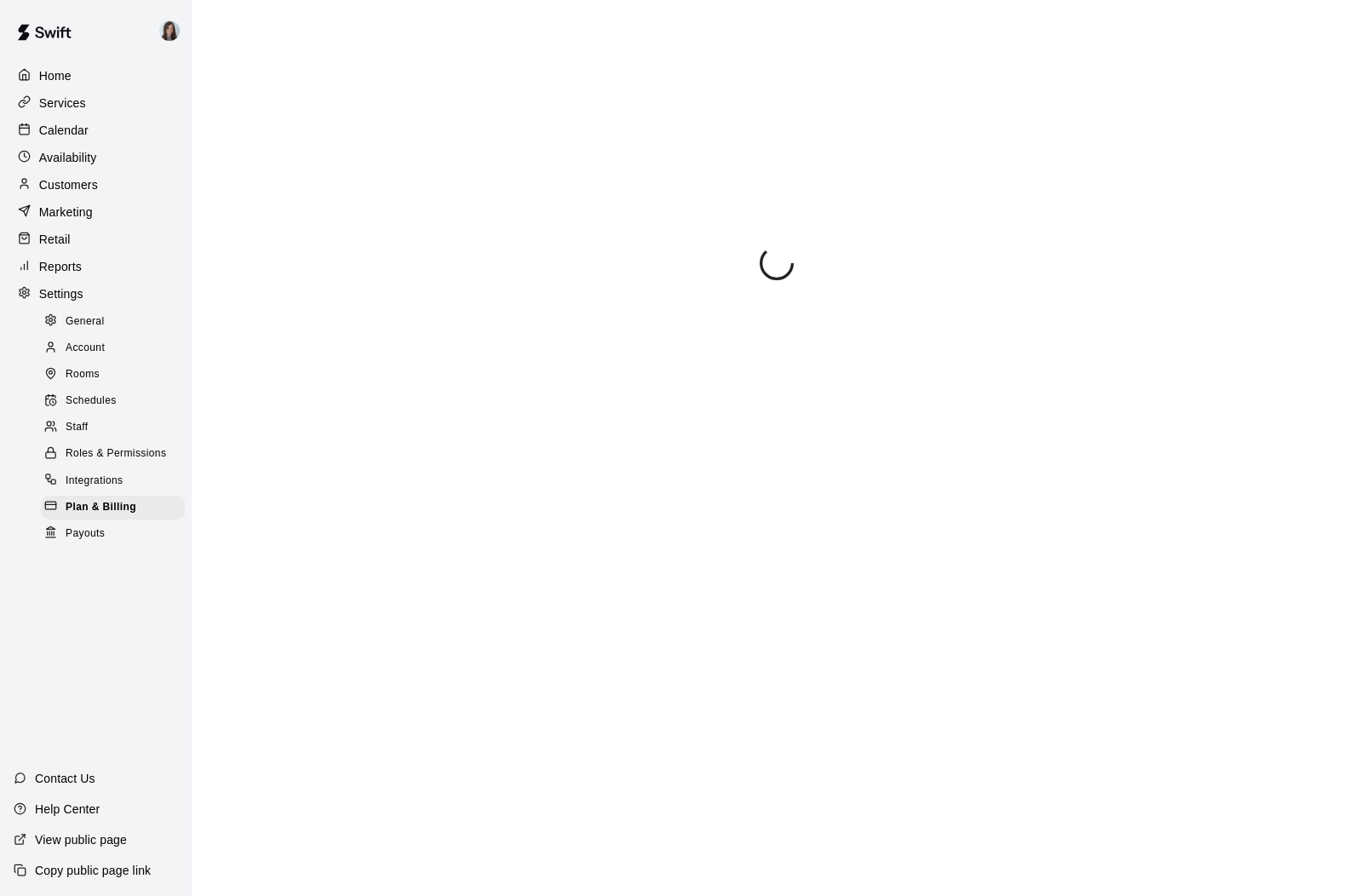
click at [101, 529] on span "Payouts" at bounding box center [85, 533] width 40 height 17
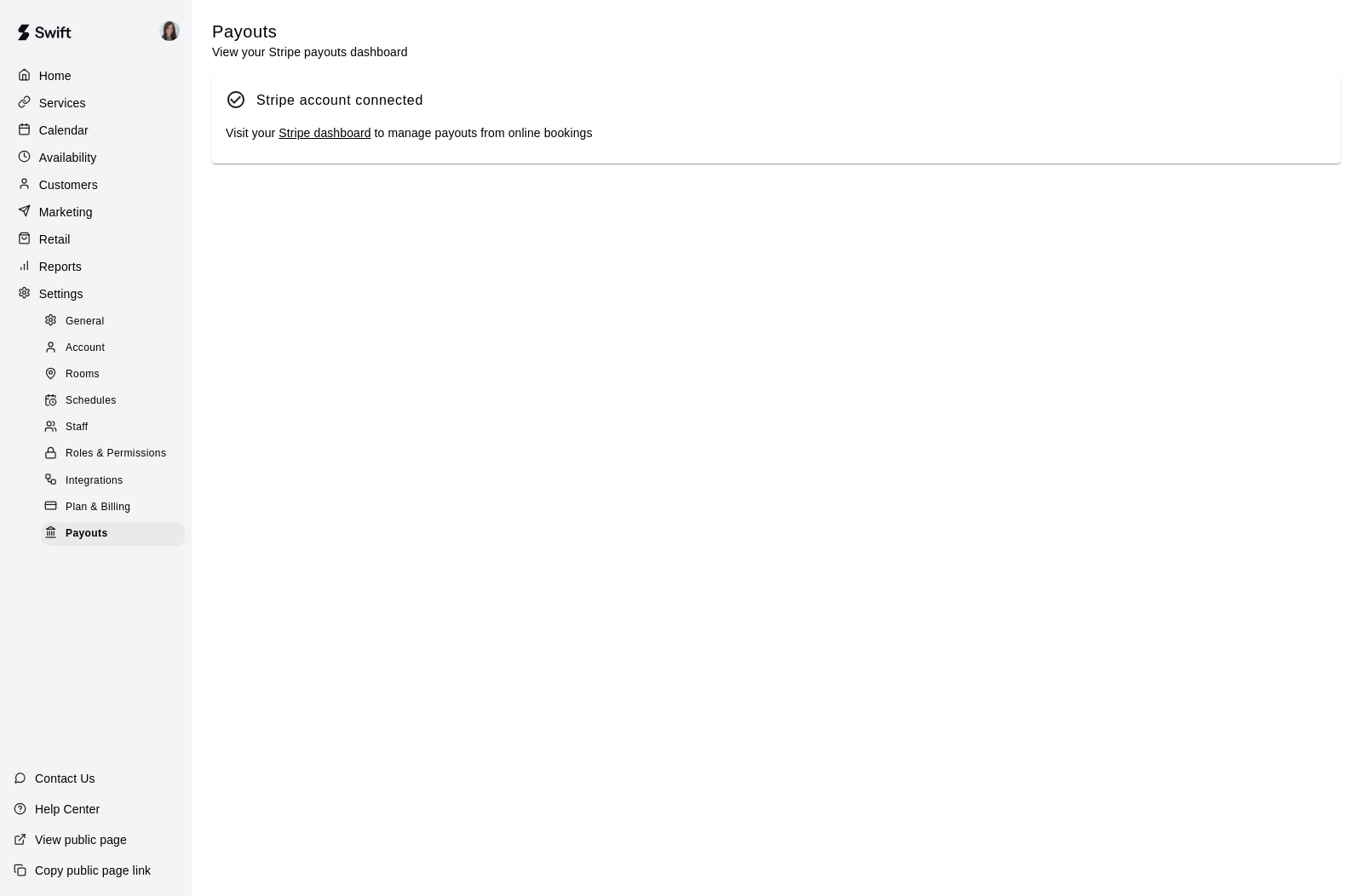
click at [81, 185] on p "Customers" at bounding box center [68, 184] width 58 height 17
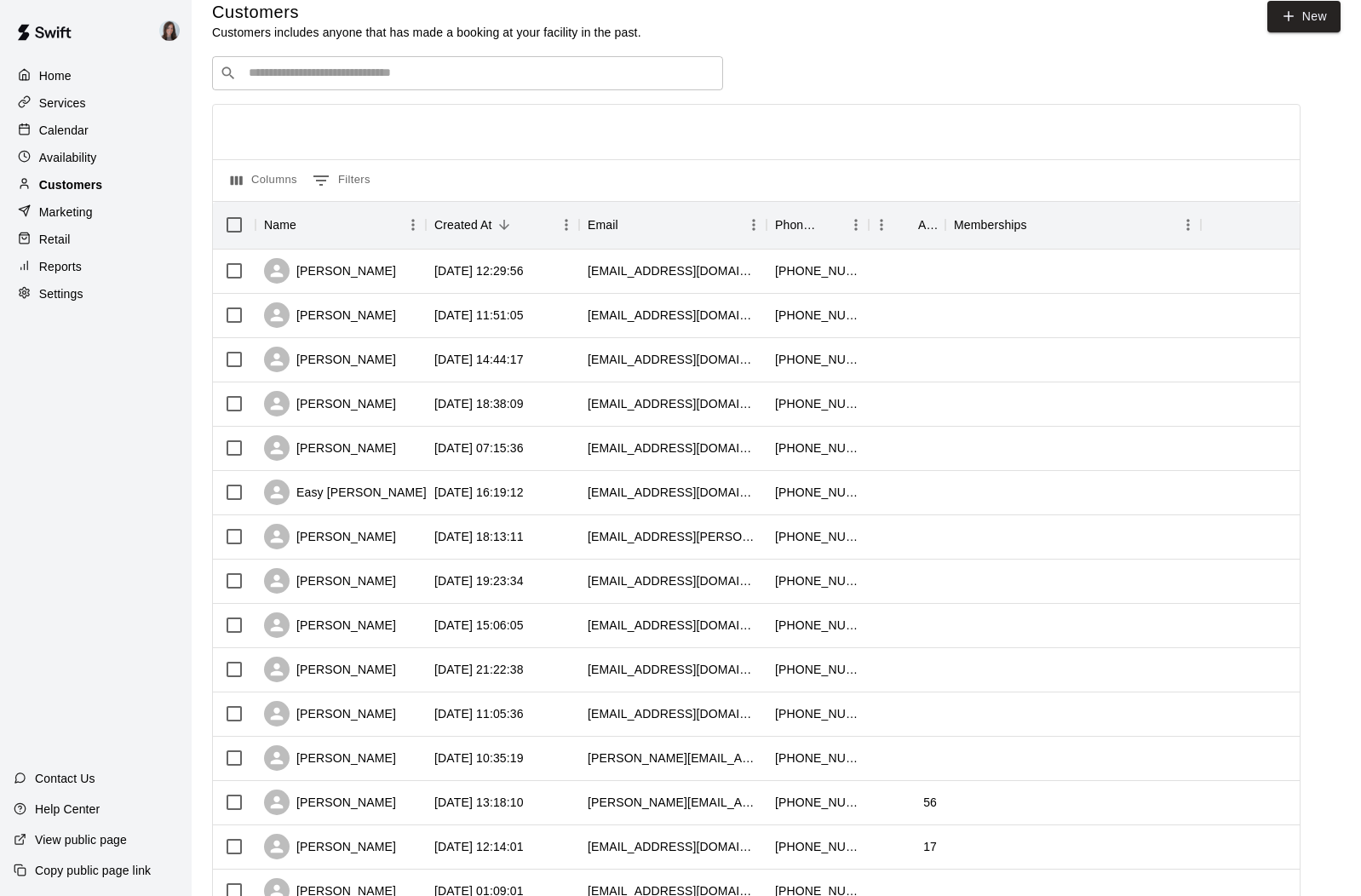
scroll to position [14, 0]
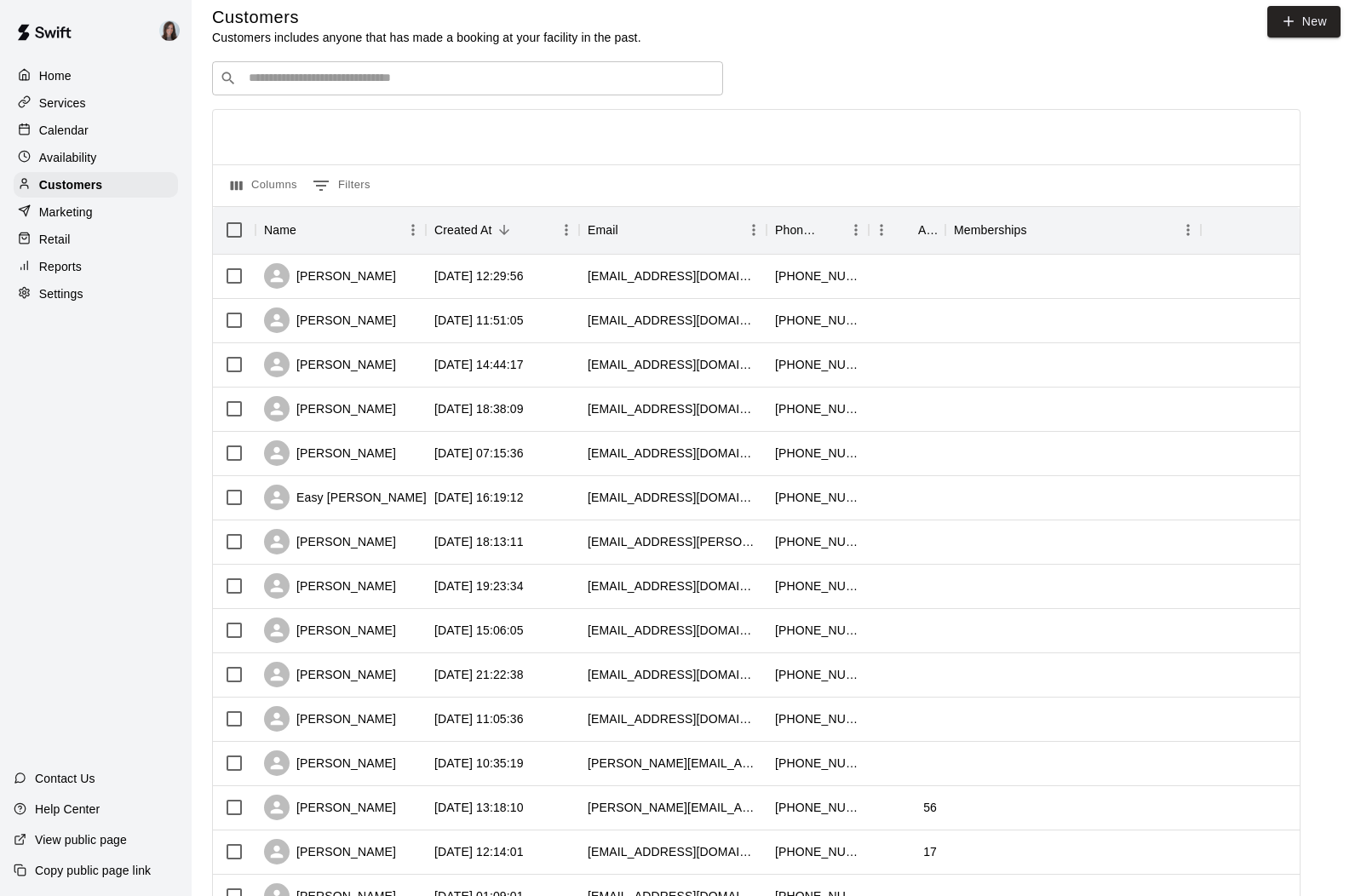
click at [75, 214] on p "Marketing" at bounding box center [66, 212] width 54 height 17
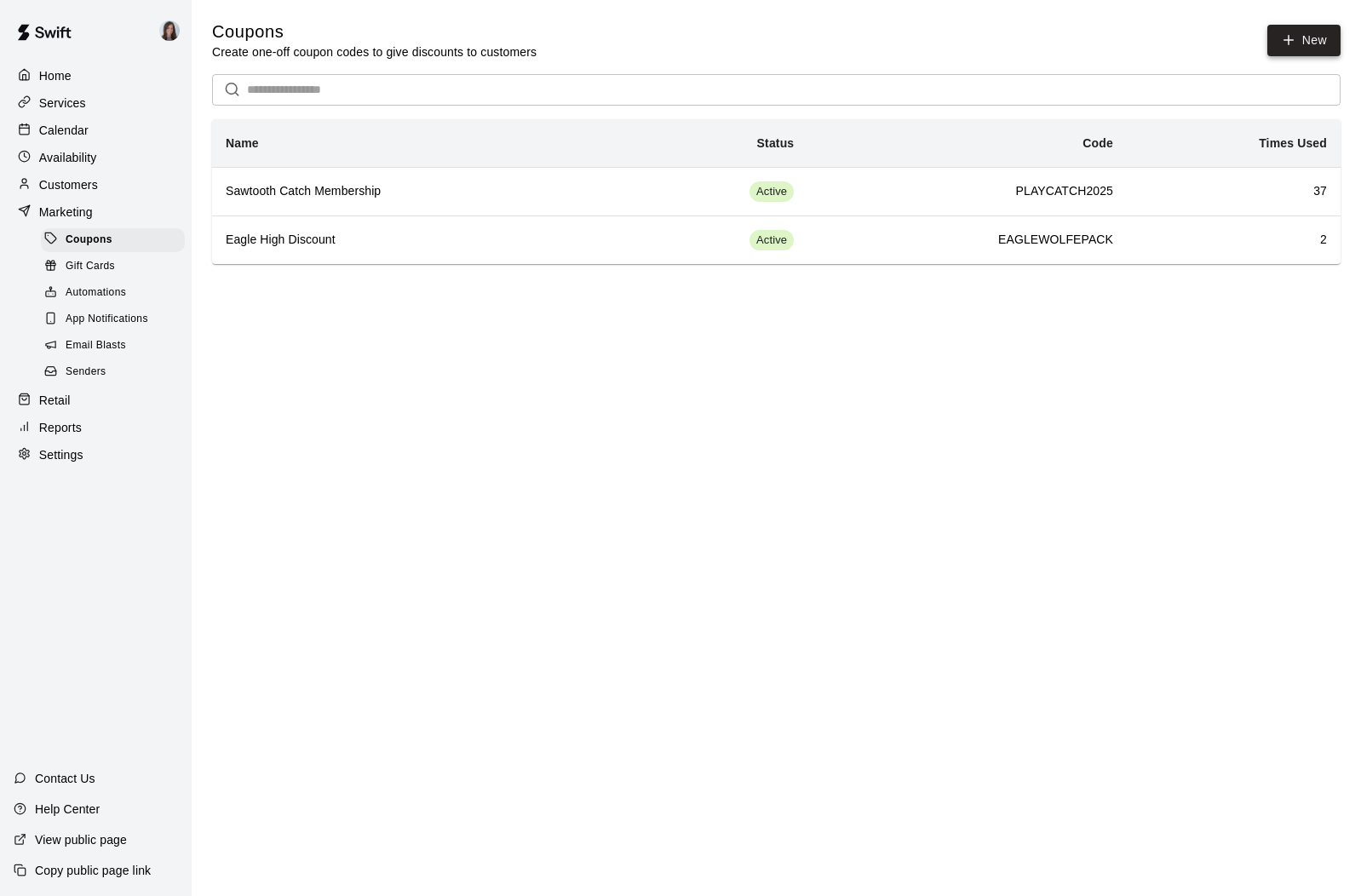
click at [1288, 41] on icon "button" at bounding box center [1288, 40] width 0 height 9
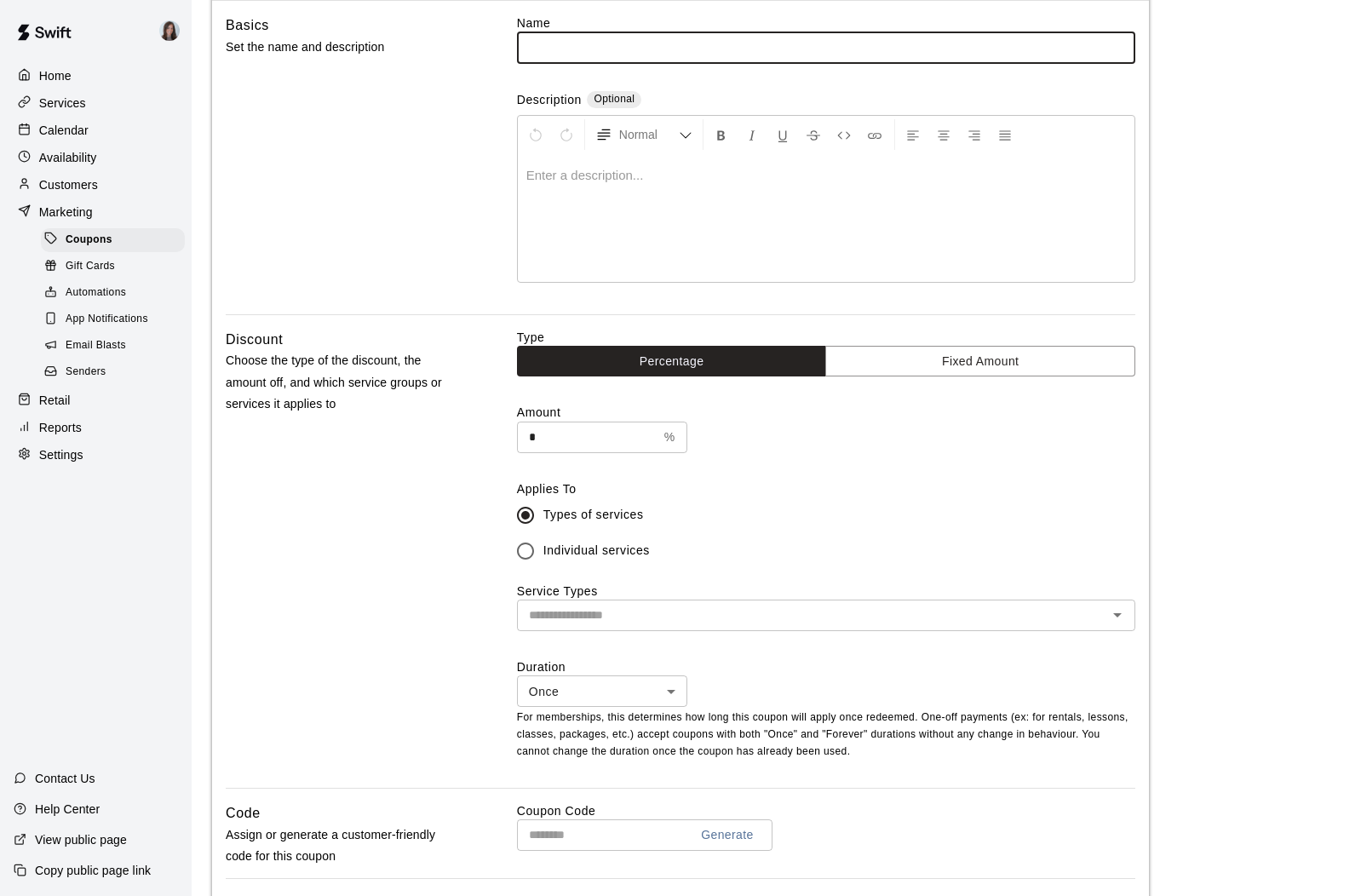
scroll to position [130, 0]
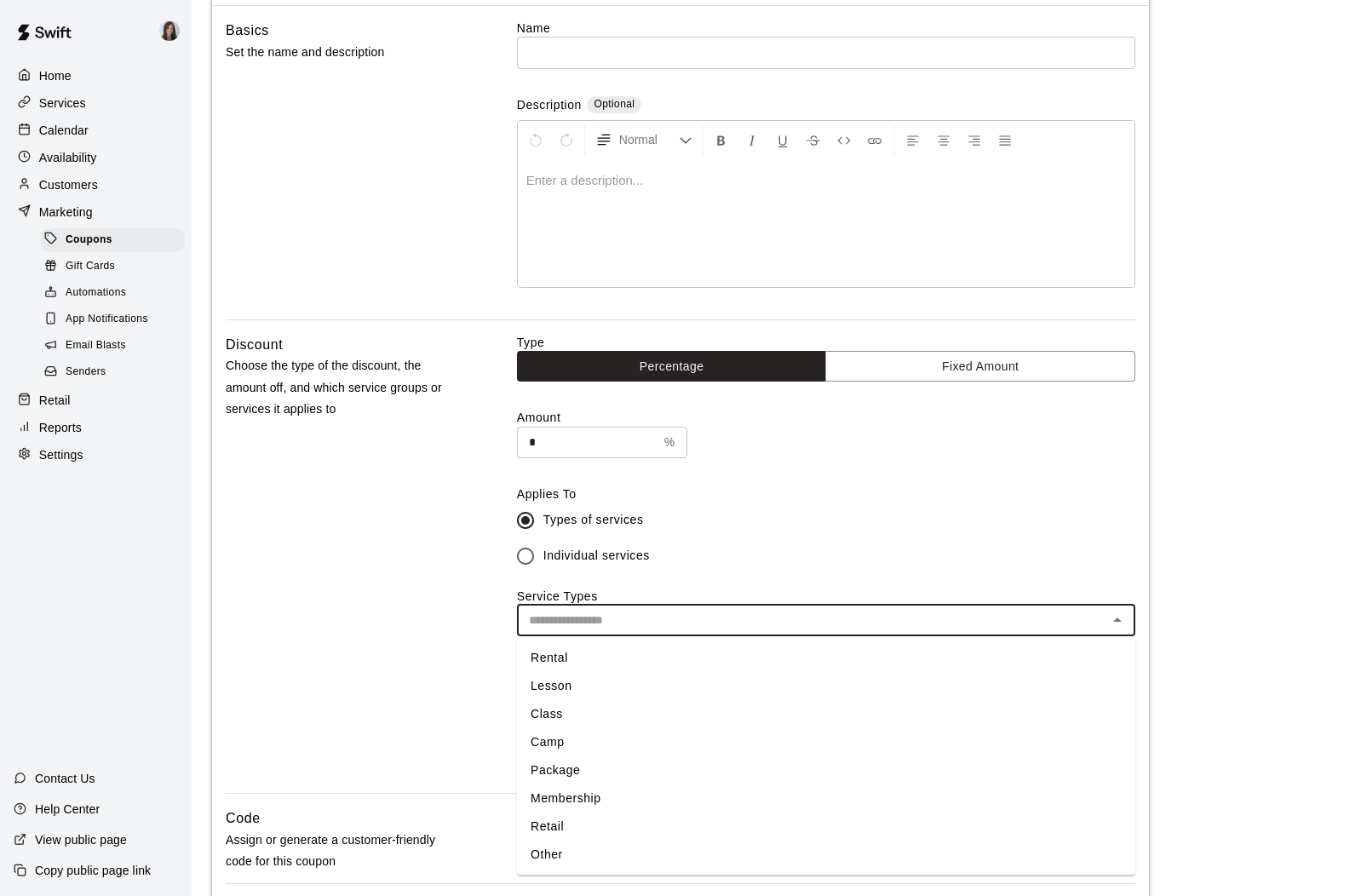
click at [839, 623] on input "text" at bounding box center [812, 620] width 580 height 22
click at [630, 690] on li "Lesson" at bounding box center [826, 685] width 619 height 28
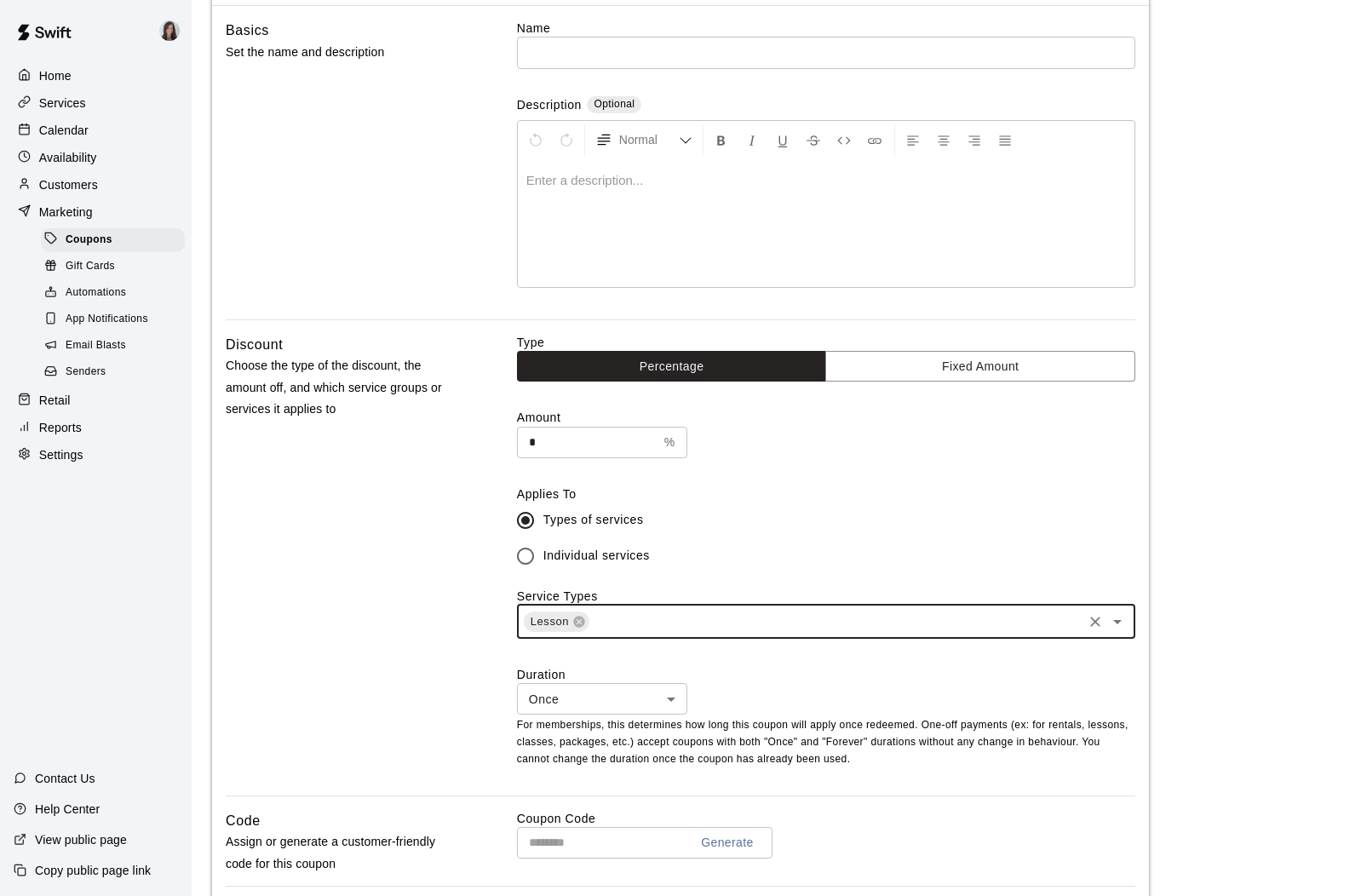
scroll to position [0, 0]
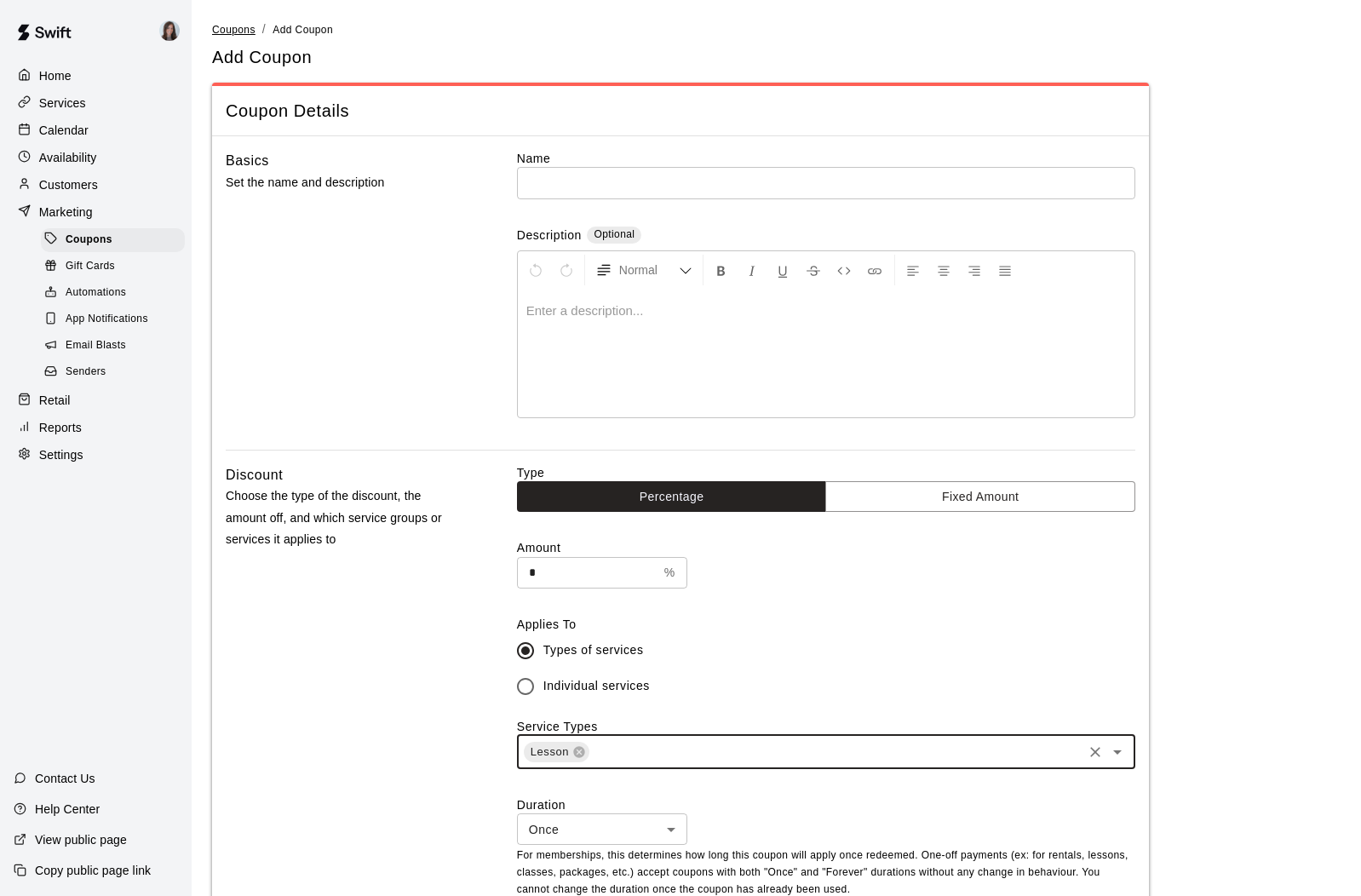
click at [235, 30] on span "Coupons" at bounding box center [233, 30] width 43 height 12
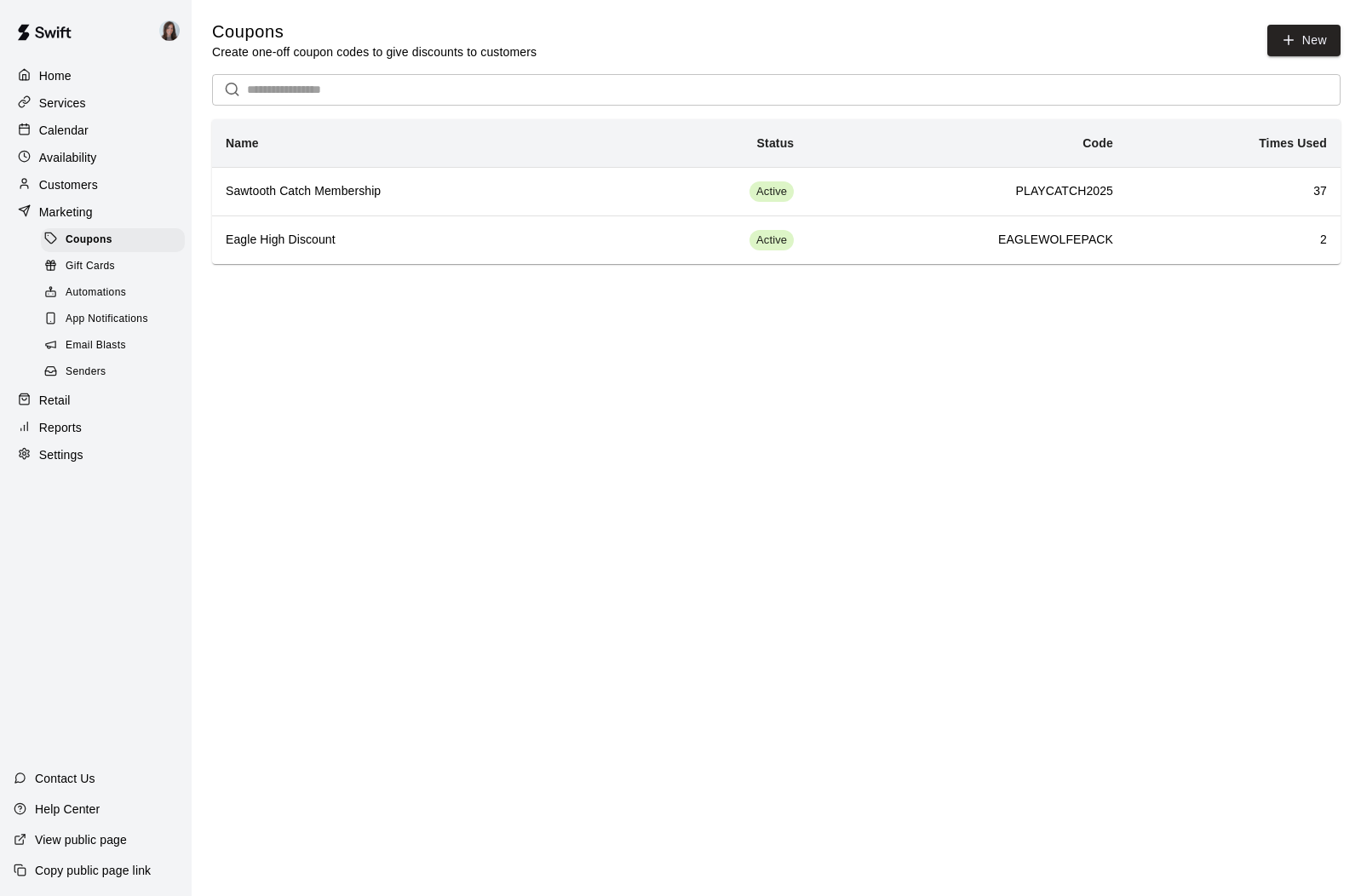
click at [93, 266] on span "Gift Cards" at bounding box center [90, 266] width 49 height 17
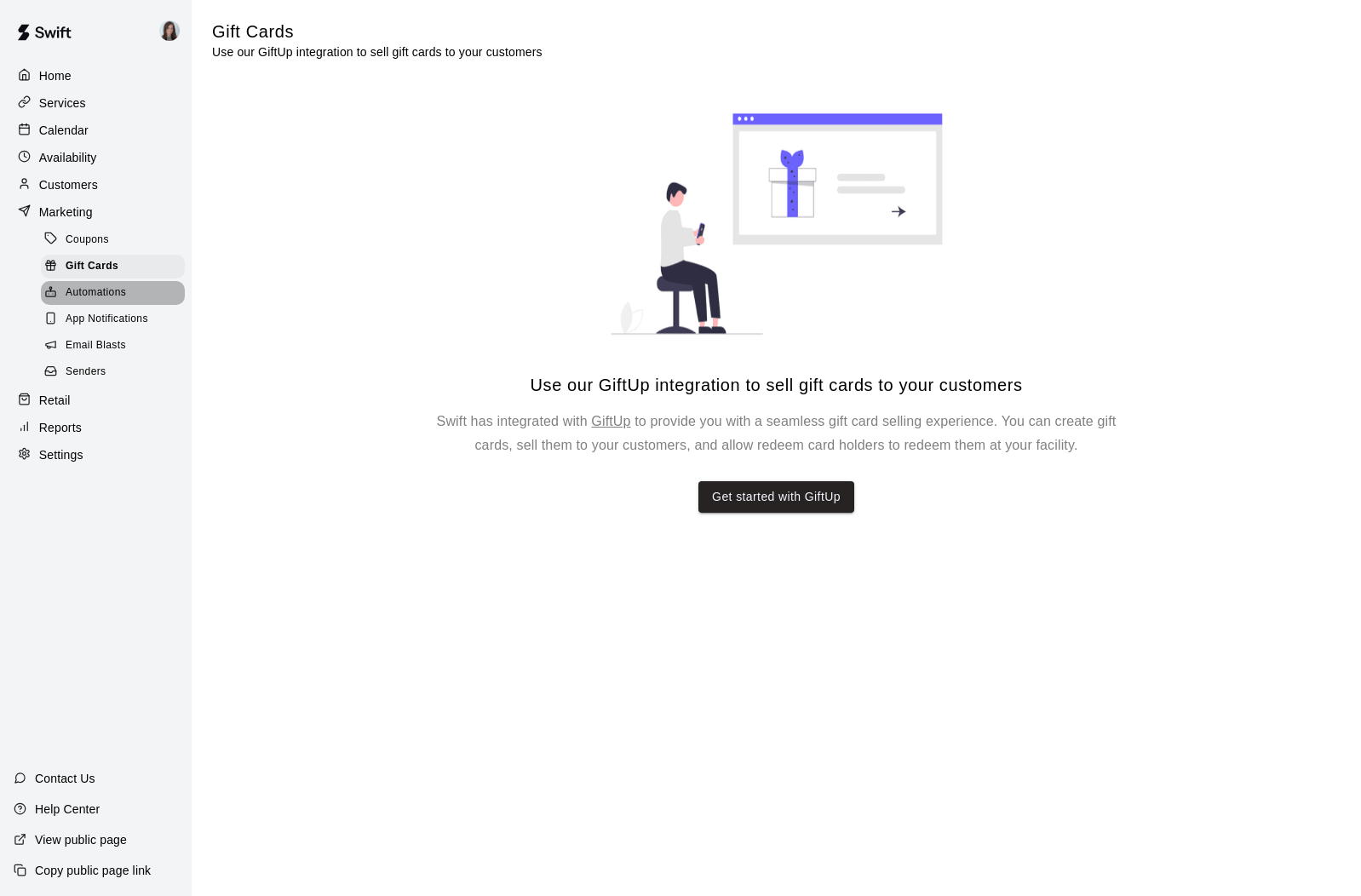
click at [96, 294] on span "Automations" at bounding box center [95, 293] width 60 height 17
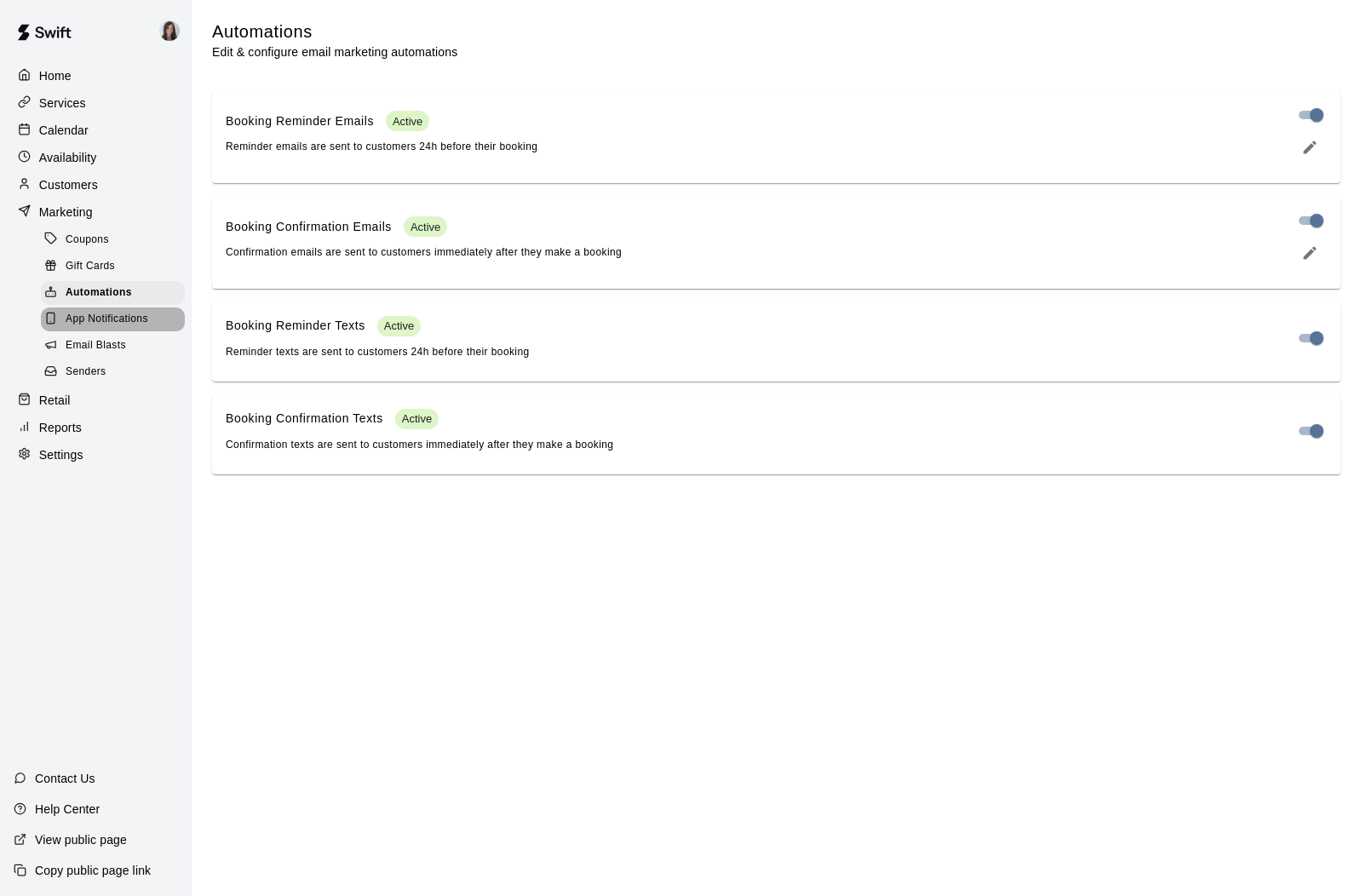
click at [104, 317] on span "App Notifications" at bounding box center [107, 319] width 83 height 17
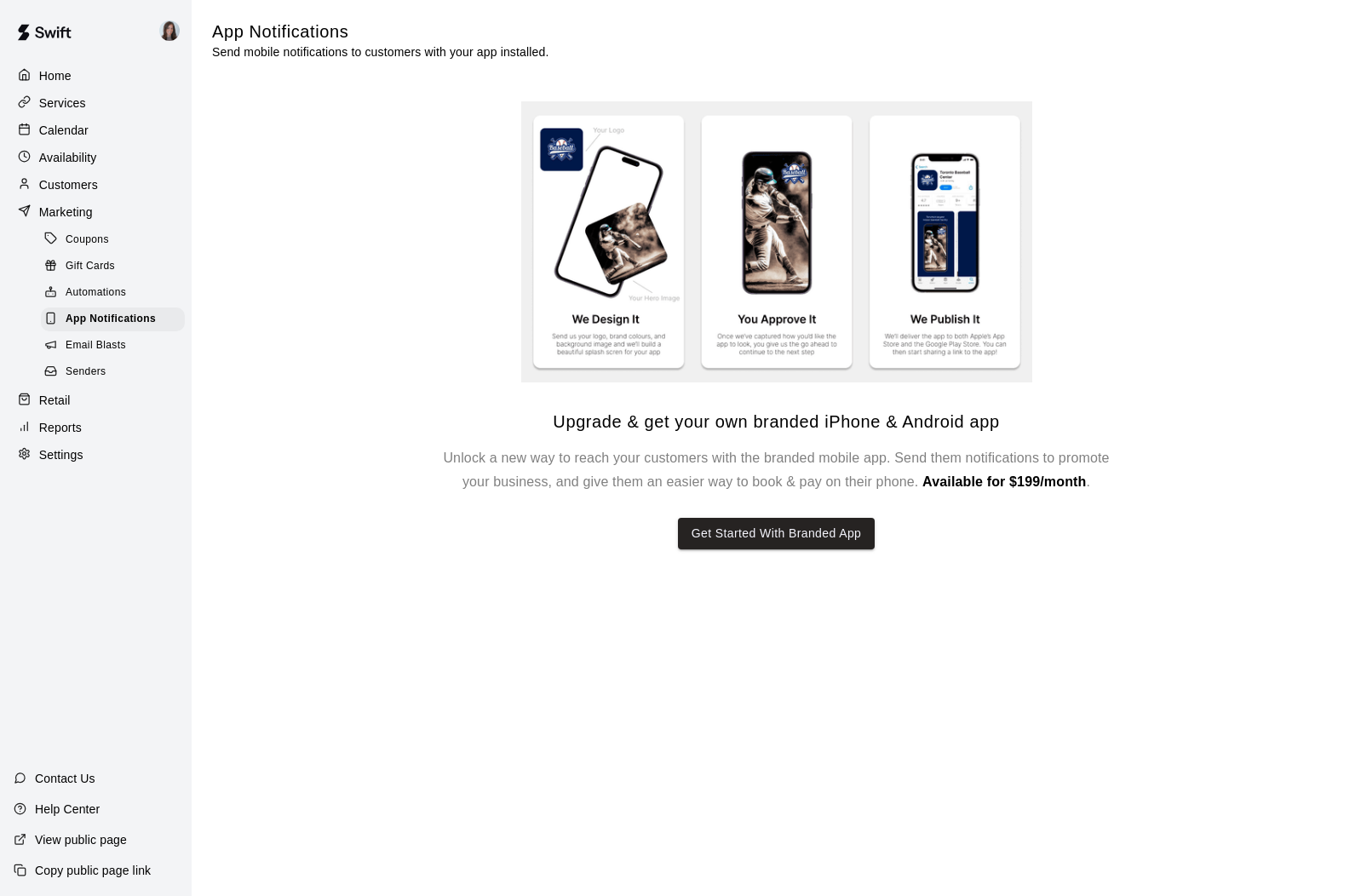
click at [107, 339] on span "Email Blasts" at bounding box center [95, 346] width 60 height 17
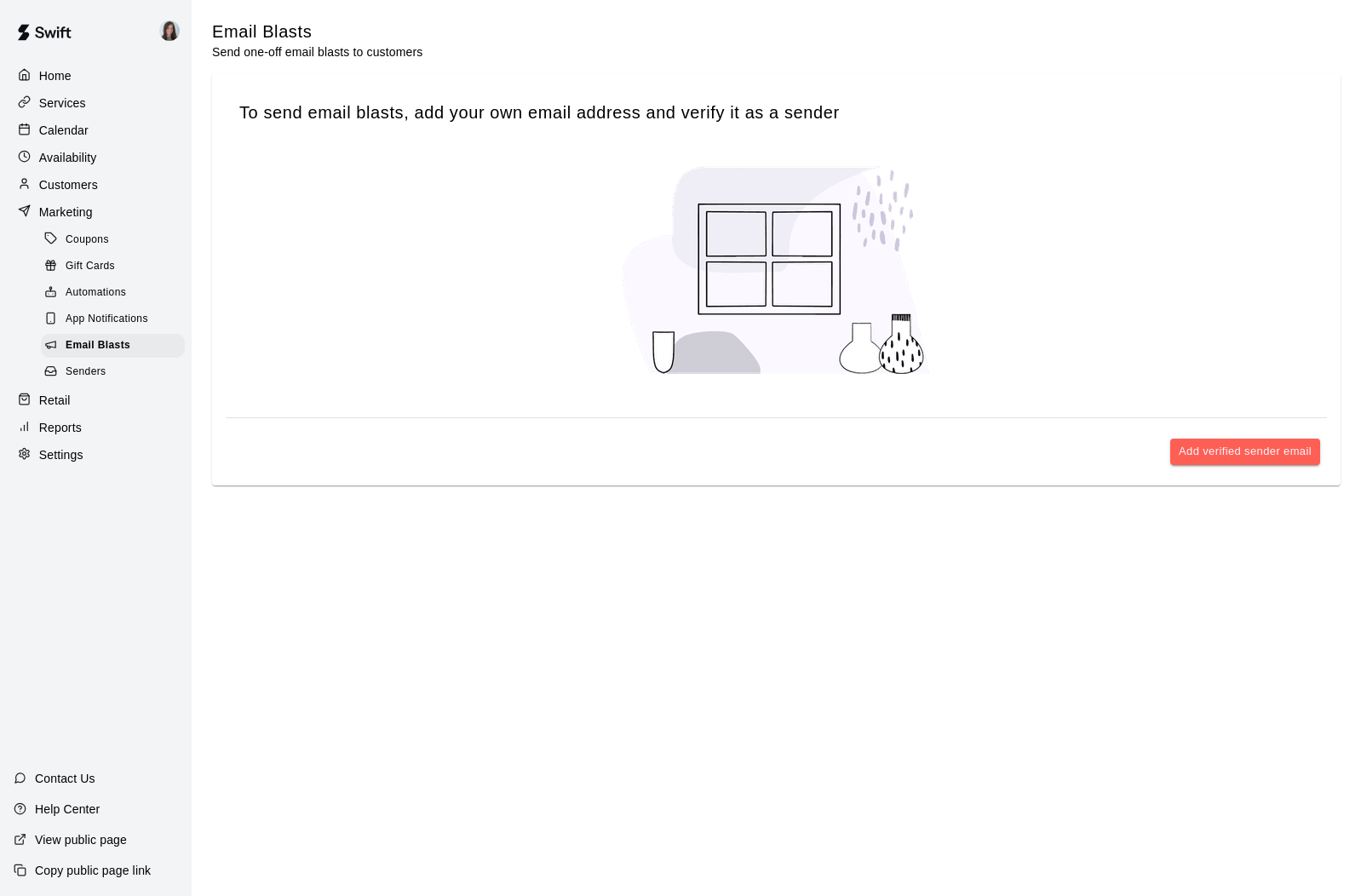
click at [99, 365] on span "Senders" at bounding box center [86, 372] width 41 height 17
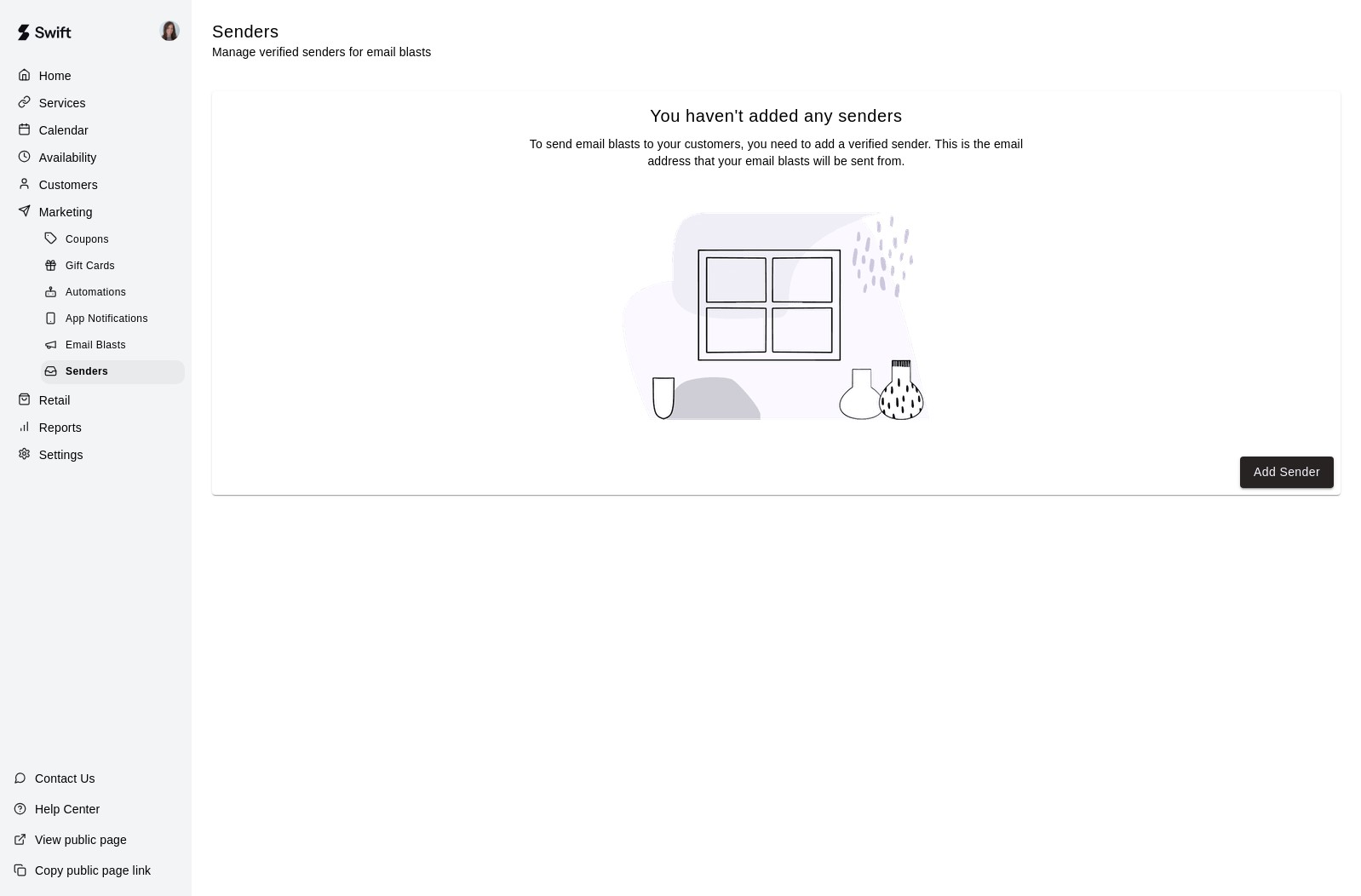
click at [61, 176] on p "Customers" at bounding box center [68, 184] width 58 height 17
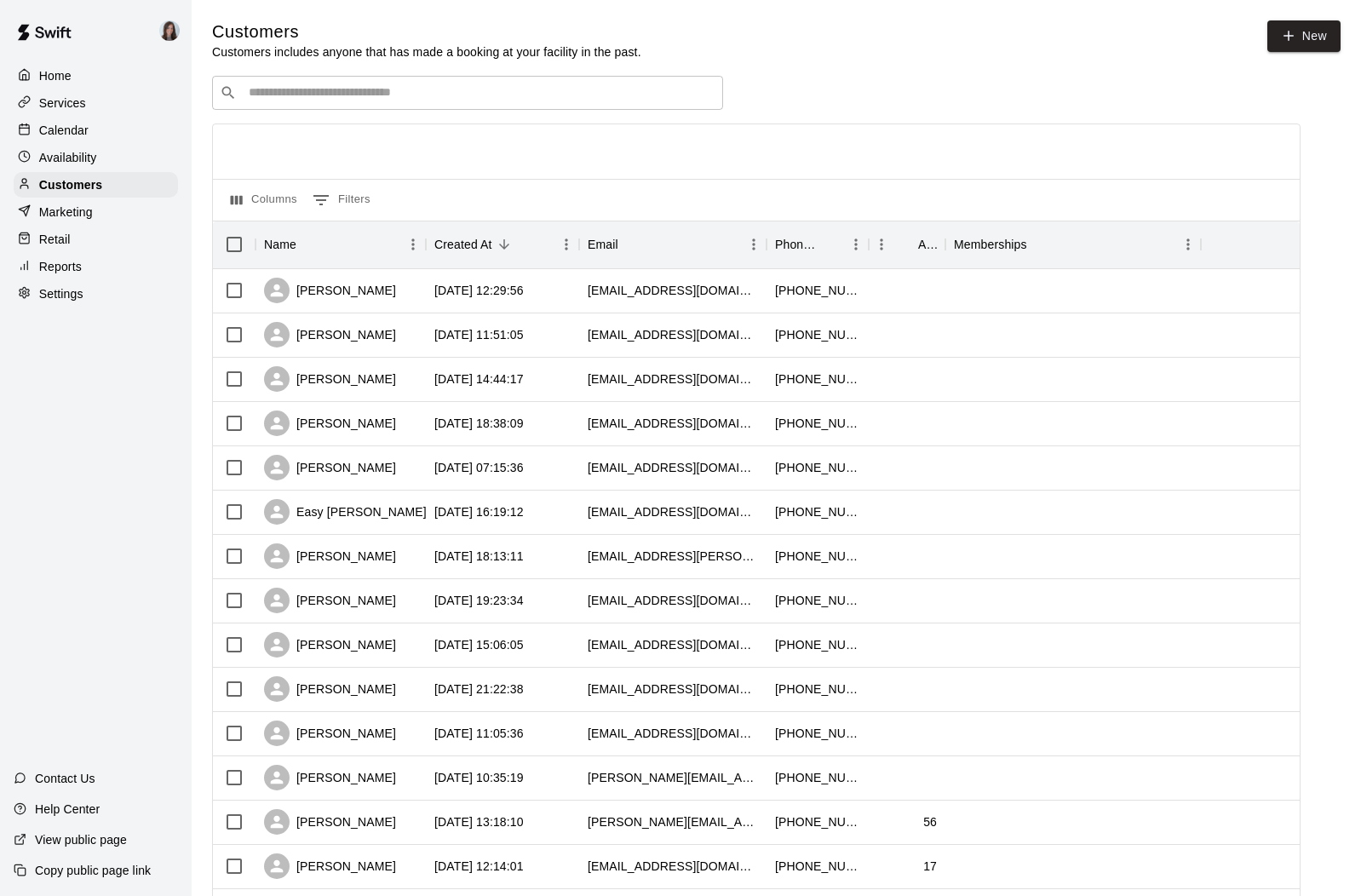
click at [87, 157] on p "Availability" at bounding box center [68, 157] width 58 height 17
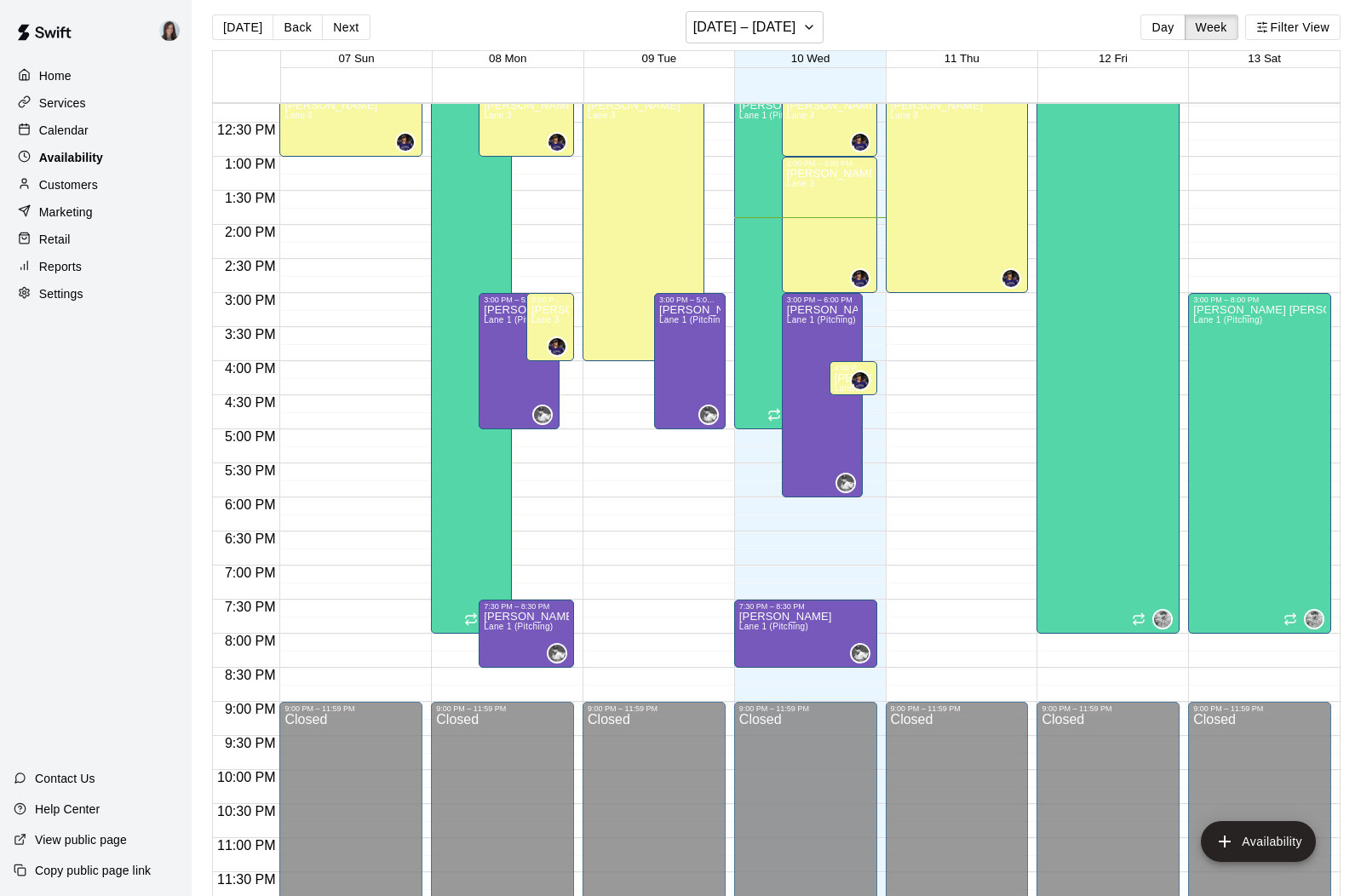
scroll to position [8, 0]
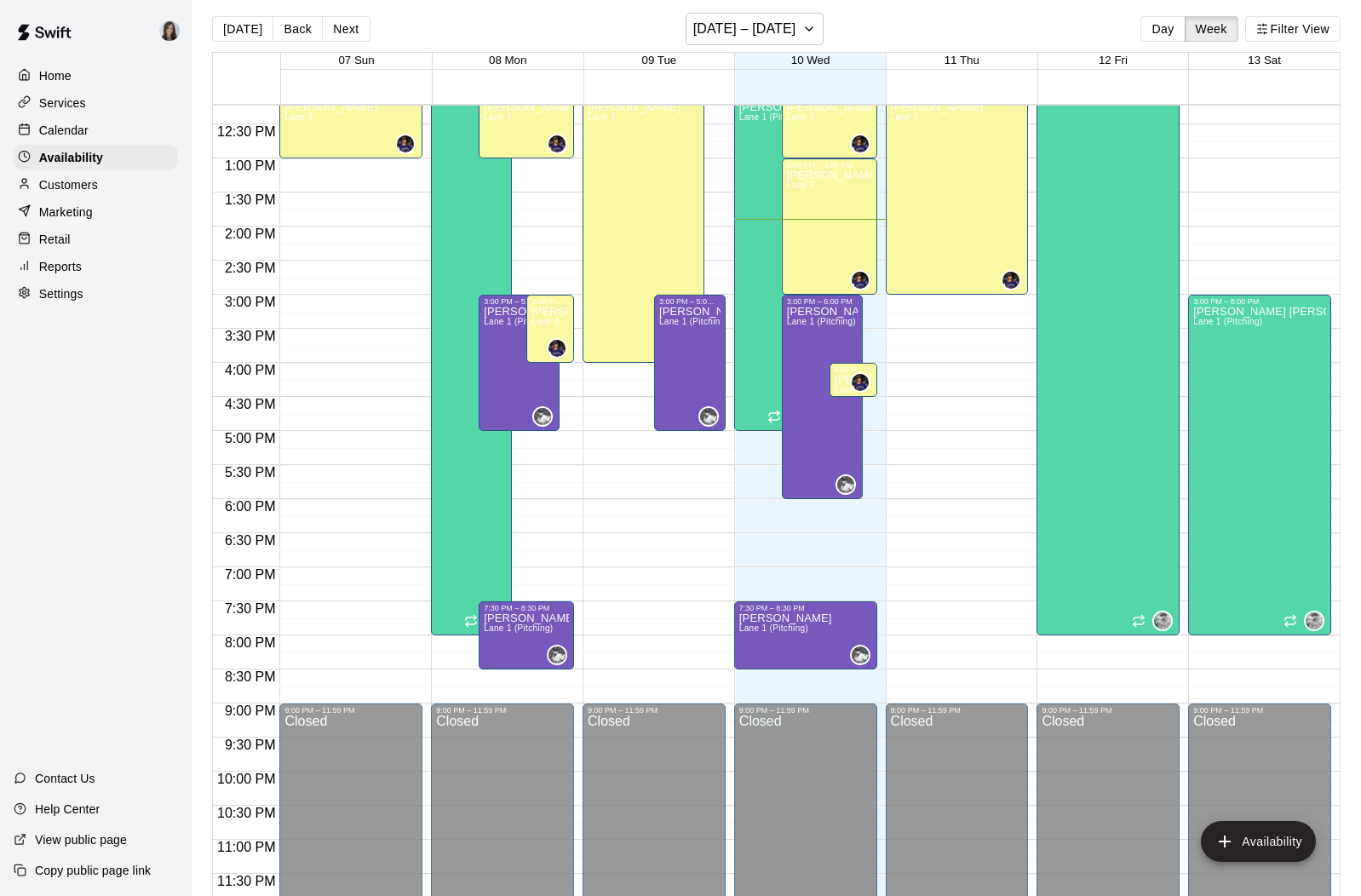
click at [80, 133] on p "Calendar" at bounding box center [64, 130] width 49 height 17
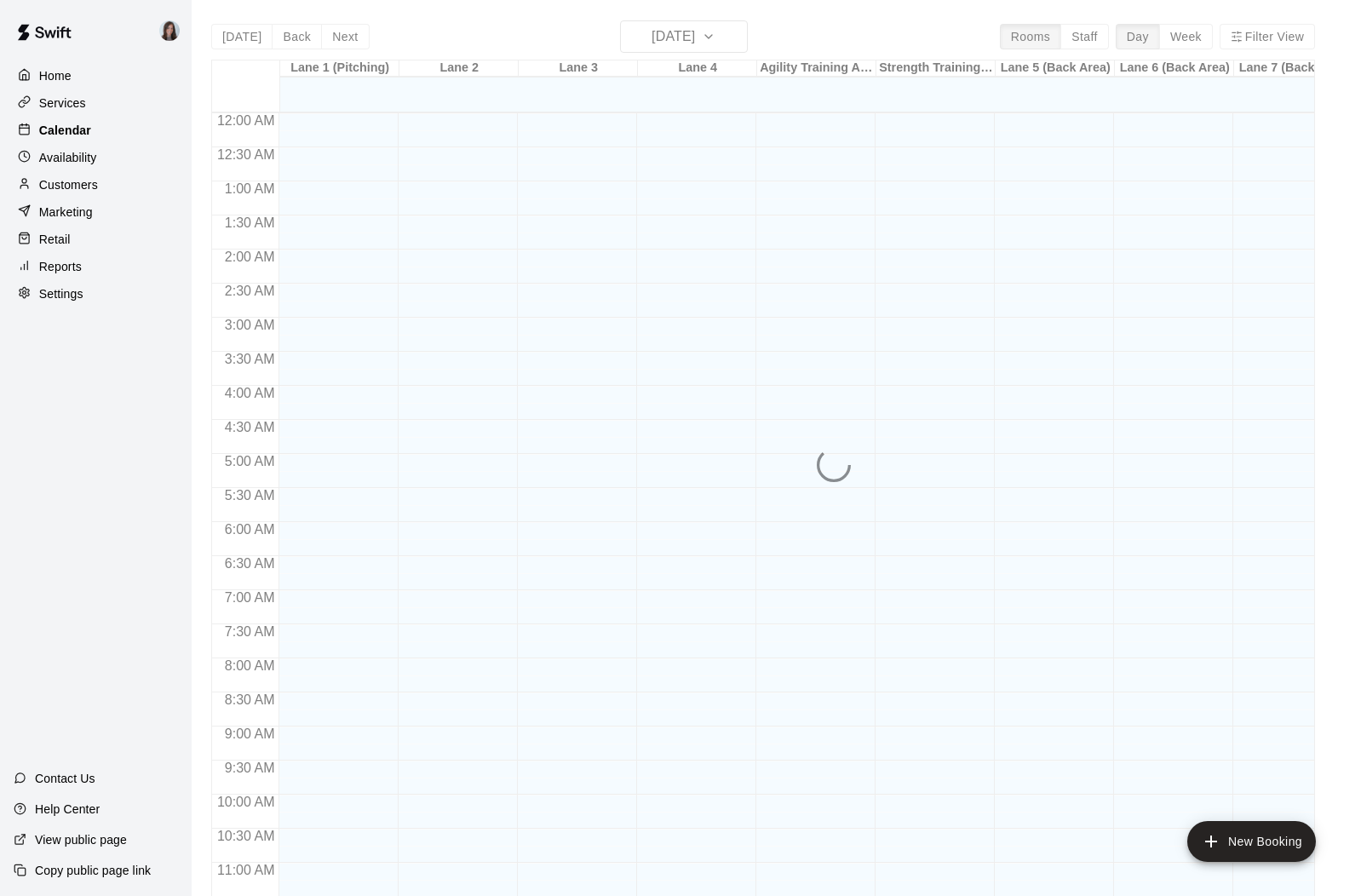
scroll to position [783, 0]
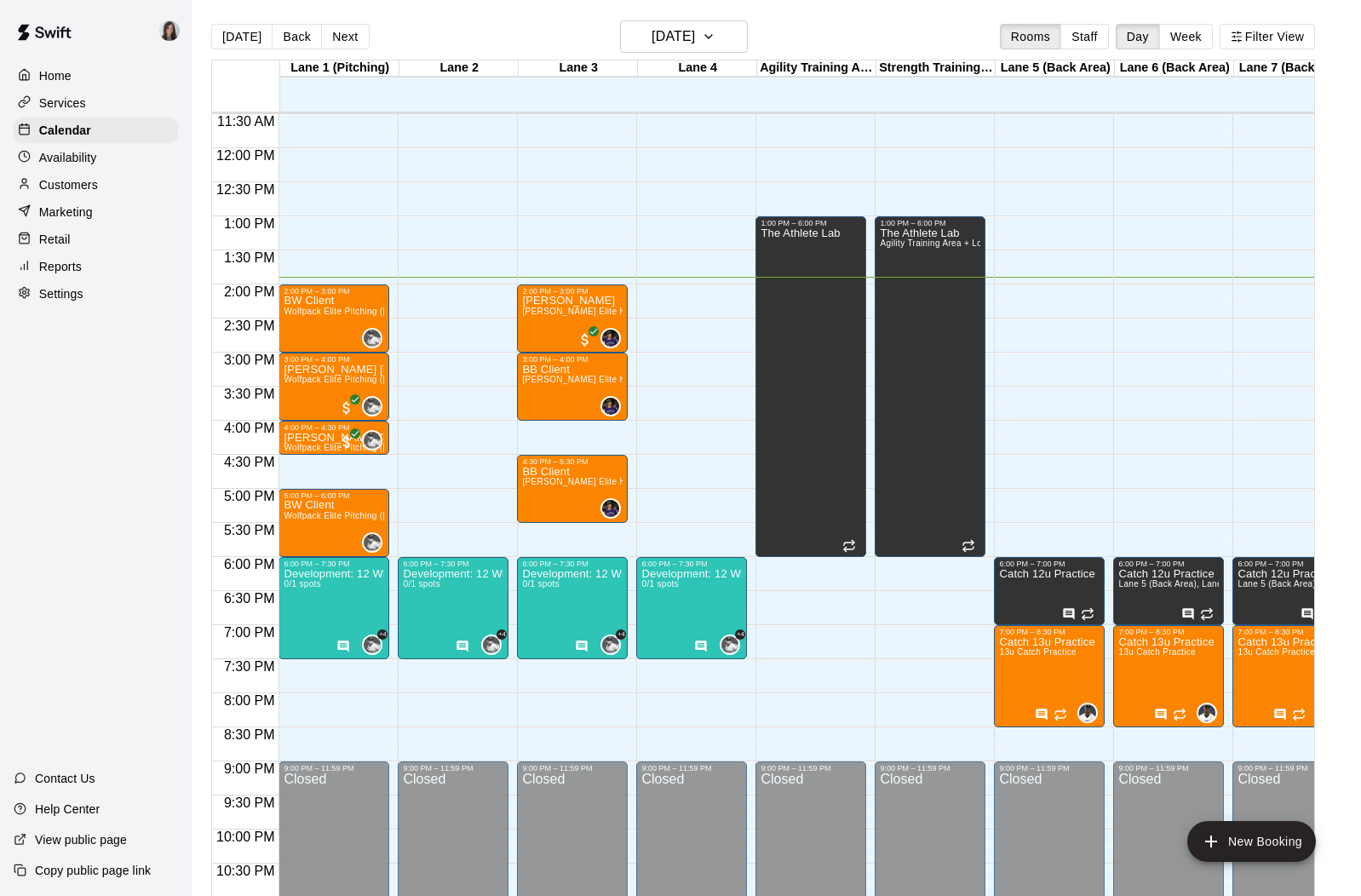
click at [74, 106] on p "Services" at bounding box center [63, 102] width 47 height 17
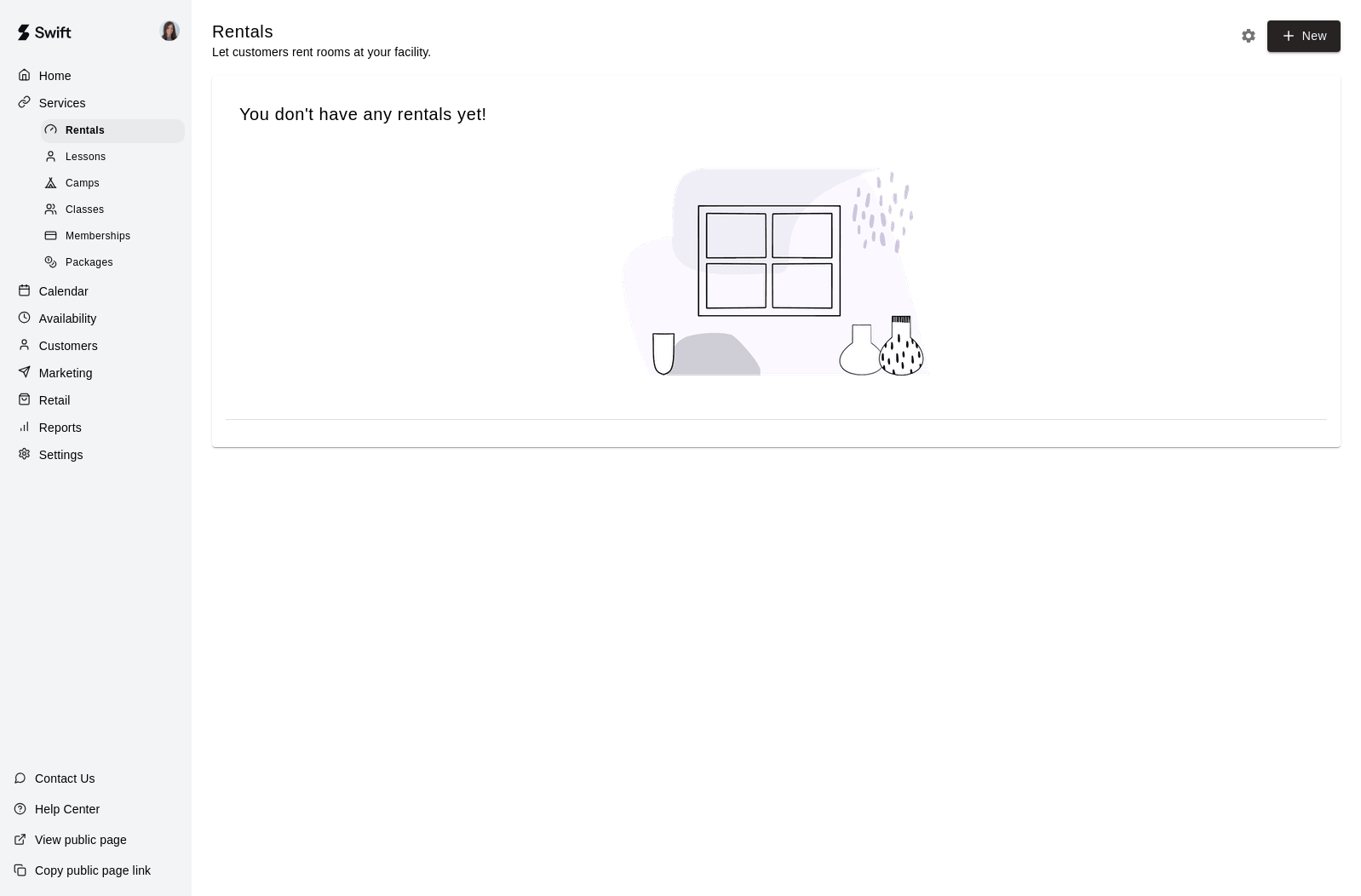
click at [67, 98] on p "Services" at bounding box center [63, 102] width 47 height 17
click at [75, 158] on span "Lessons" at bounding box center [86, 157] width 41 height 17
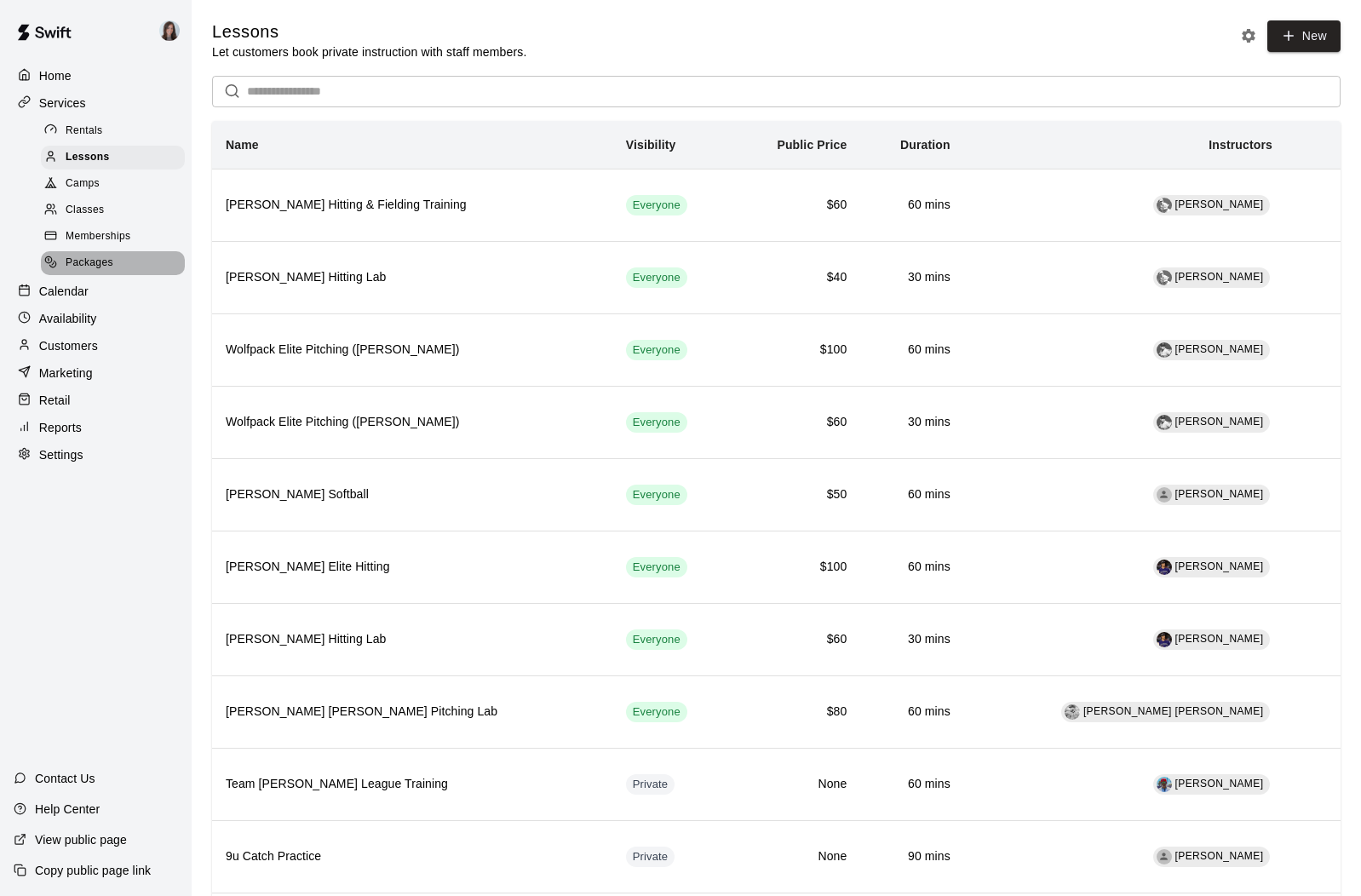
click at [94, 258] on span "Packages" at bounding box center [89, 263] width 48 height 17
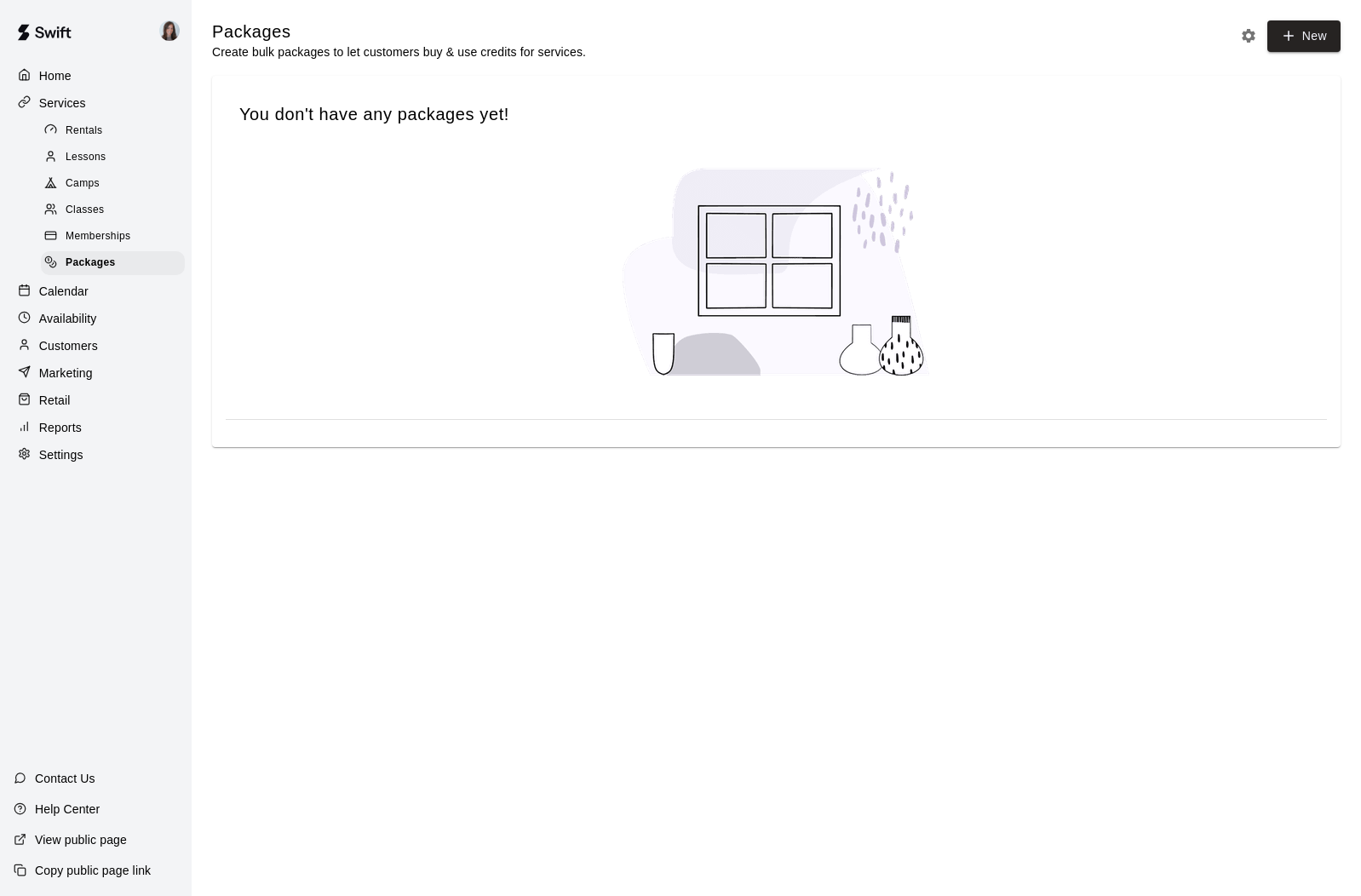
click at [108, 234] on span "Memberships" at bounding box center [98, 236] width 65 height 17
click at [62, 315] on p "Availability" at bounding box center [68, 318] width 58 height 17
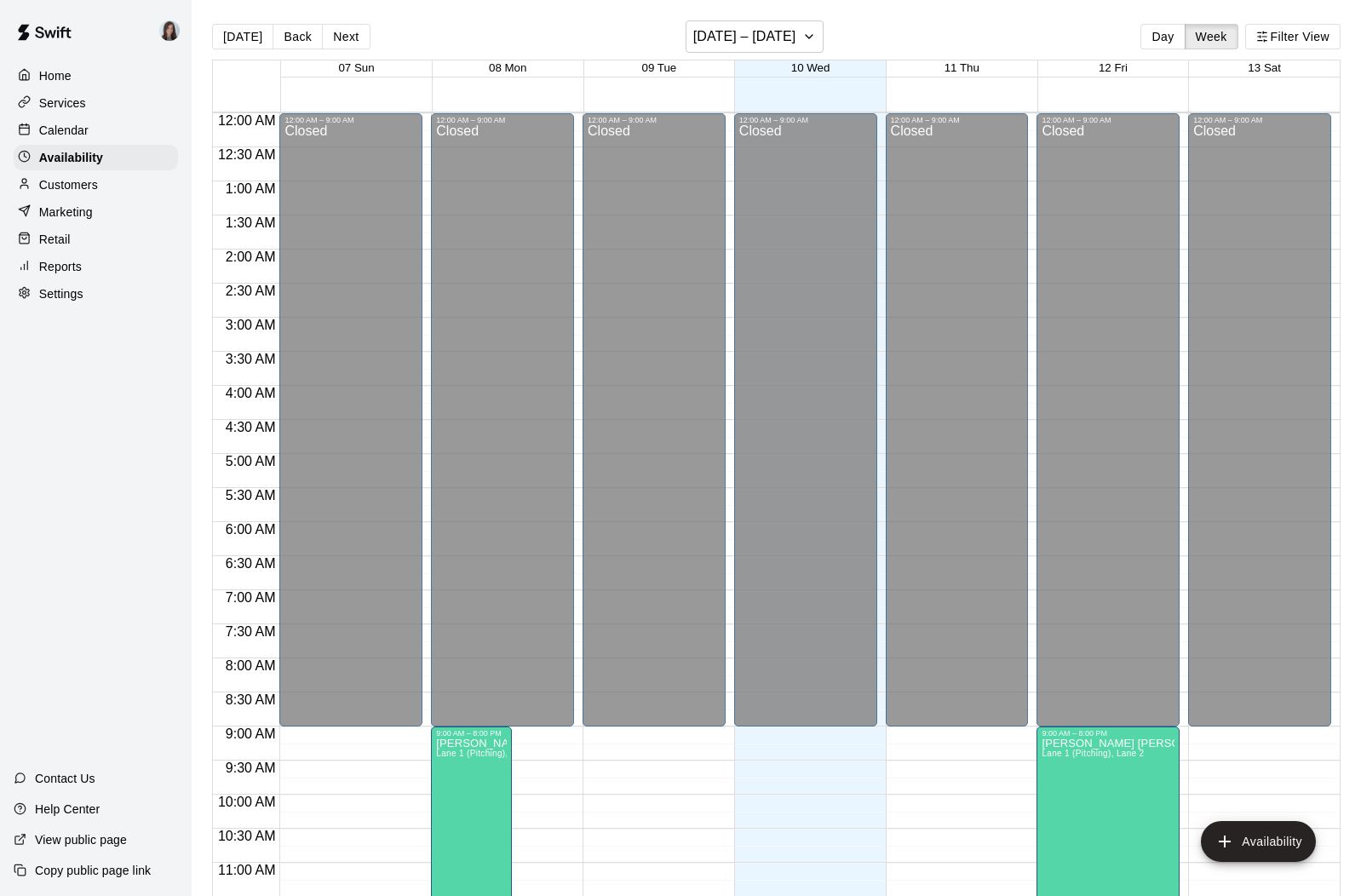
scroll to position [834, 0]
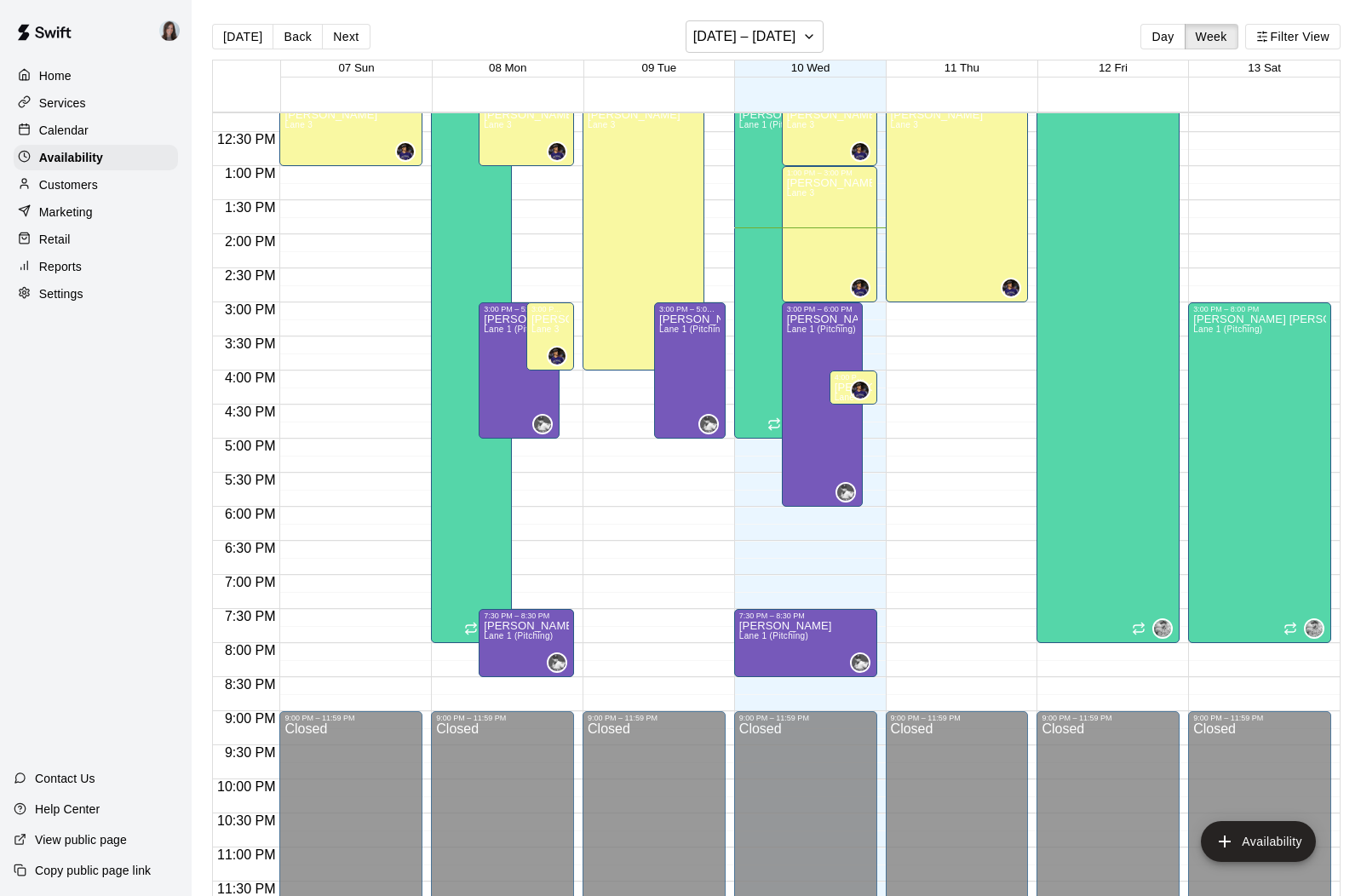
click at [66, 299] on p "Settings" at bounding box center [61, 294] width 44 height 17
select select "**"
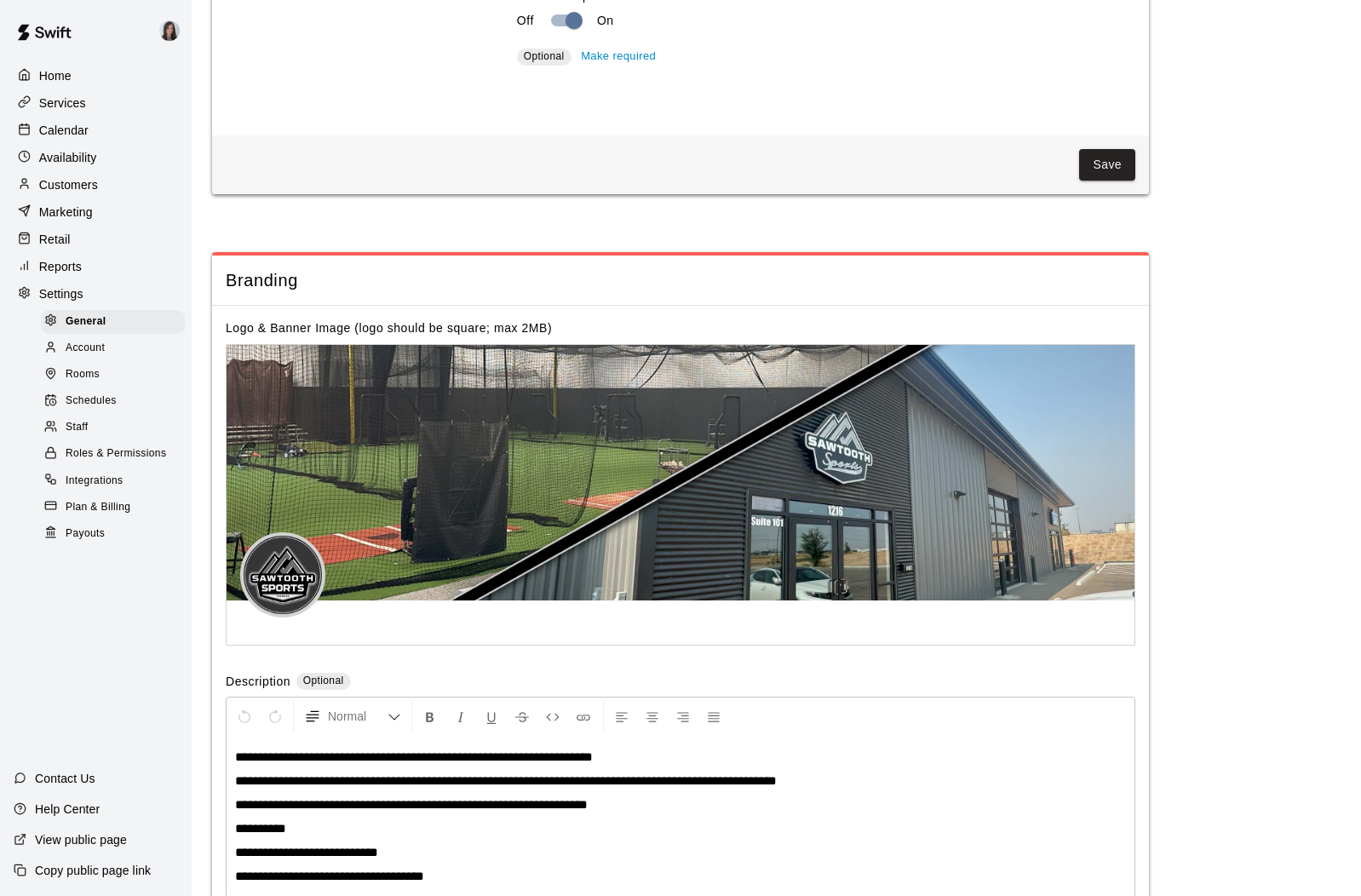
scroll to position [3459, 0]
click at [81, 422] on span "Staff" at bounding box center [76, 427] width 22 height 17
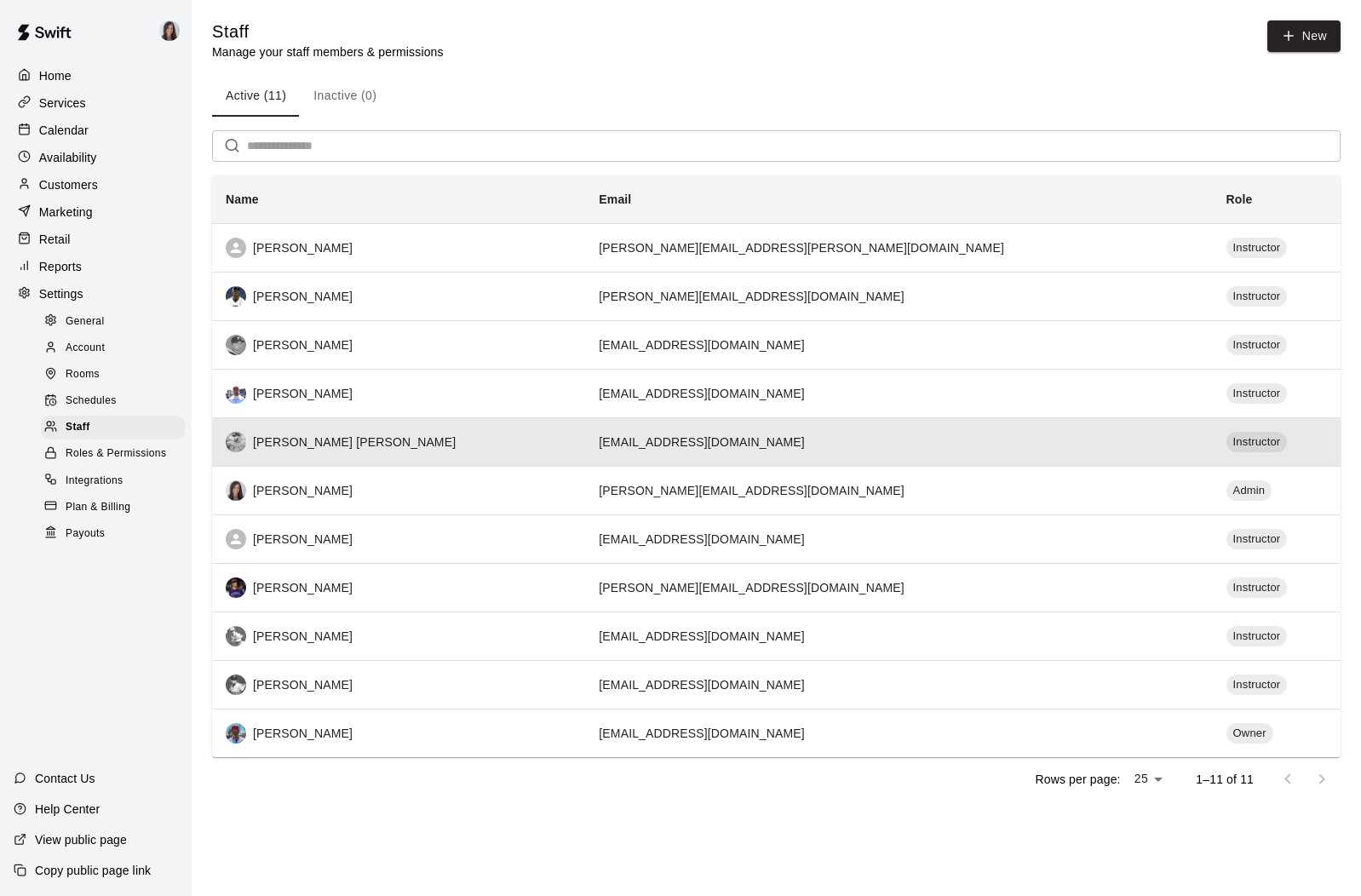
click at [738, 444] on td "[EMAIL_ADDRESS][DOMAIN_NAME]" at bounding box center [899, 442] width 627 height 48
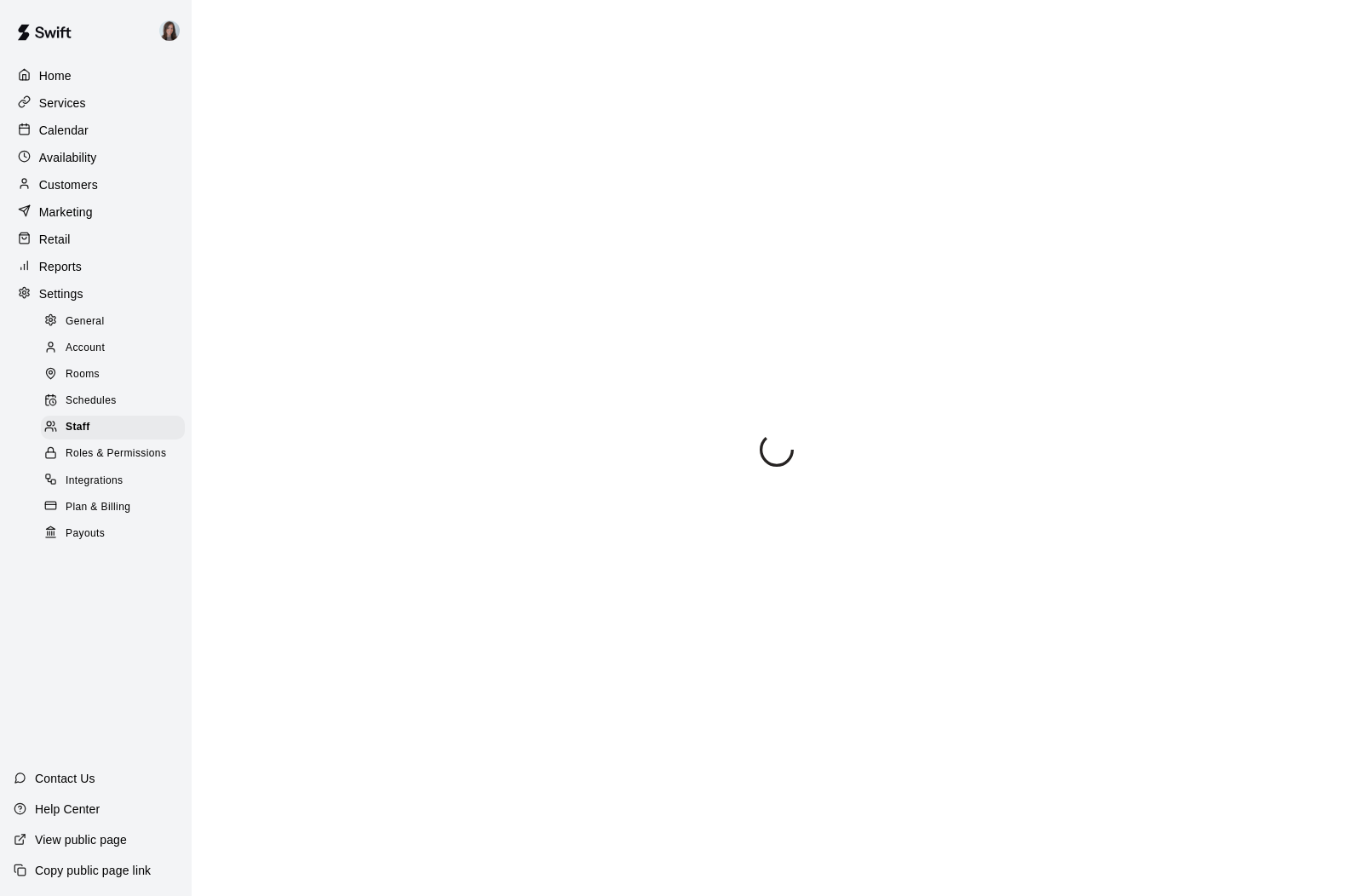
select select "**"
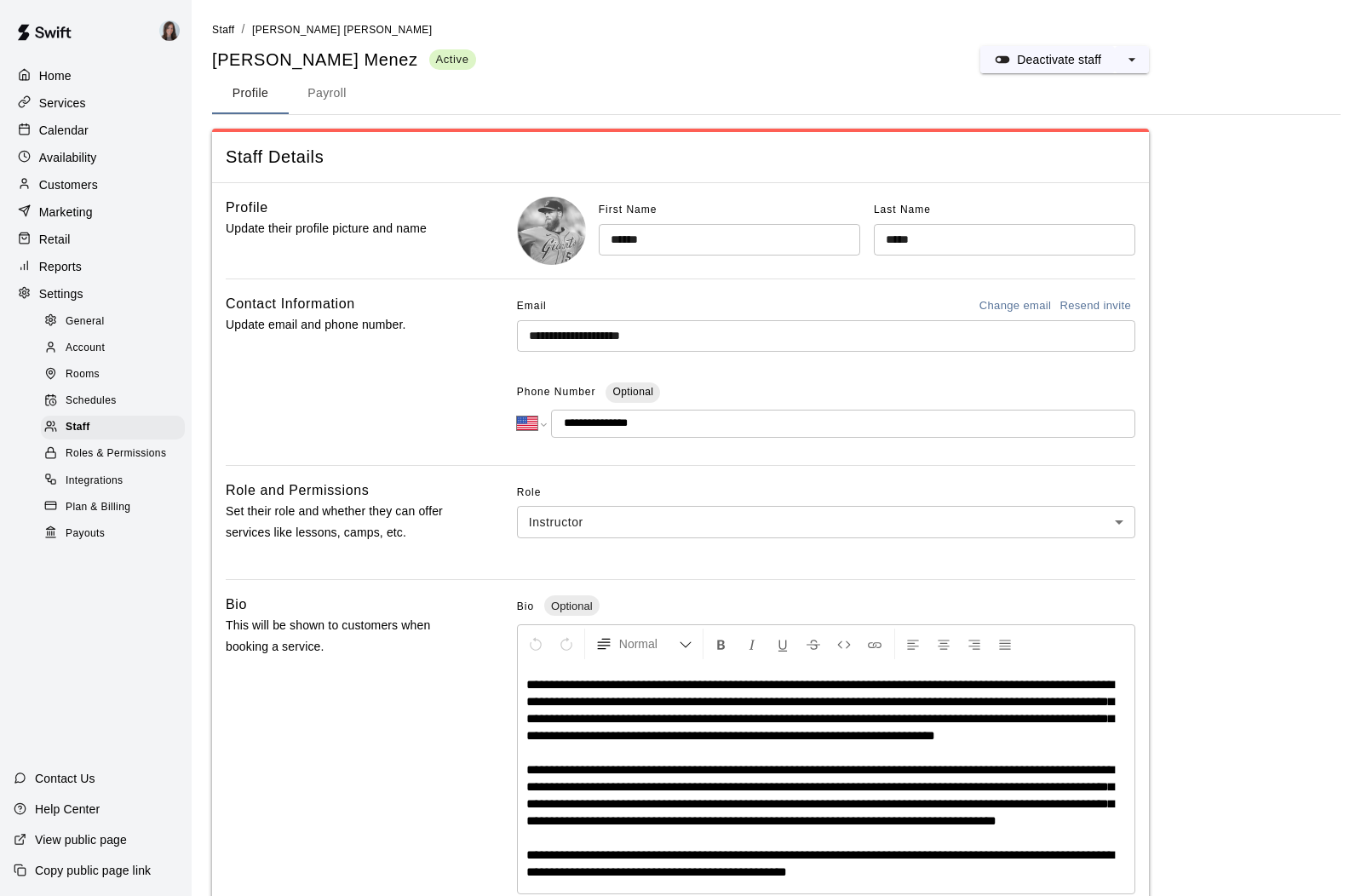
click at [125, 453] on span "Roles & Permissions" at bounding box center [116, 453] width 101 height 17
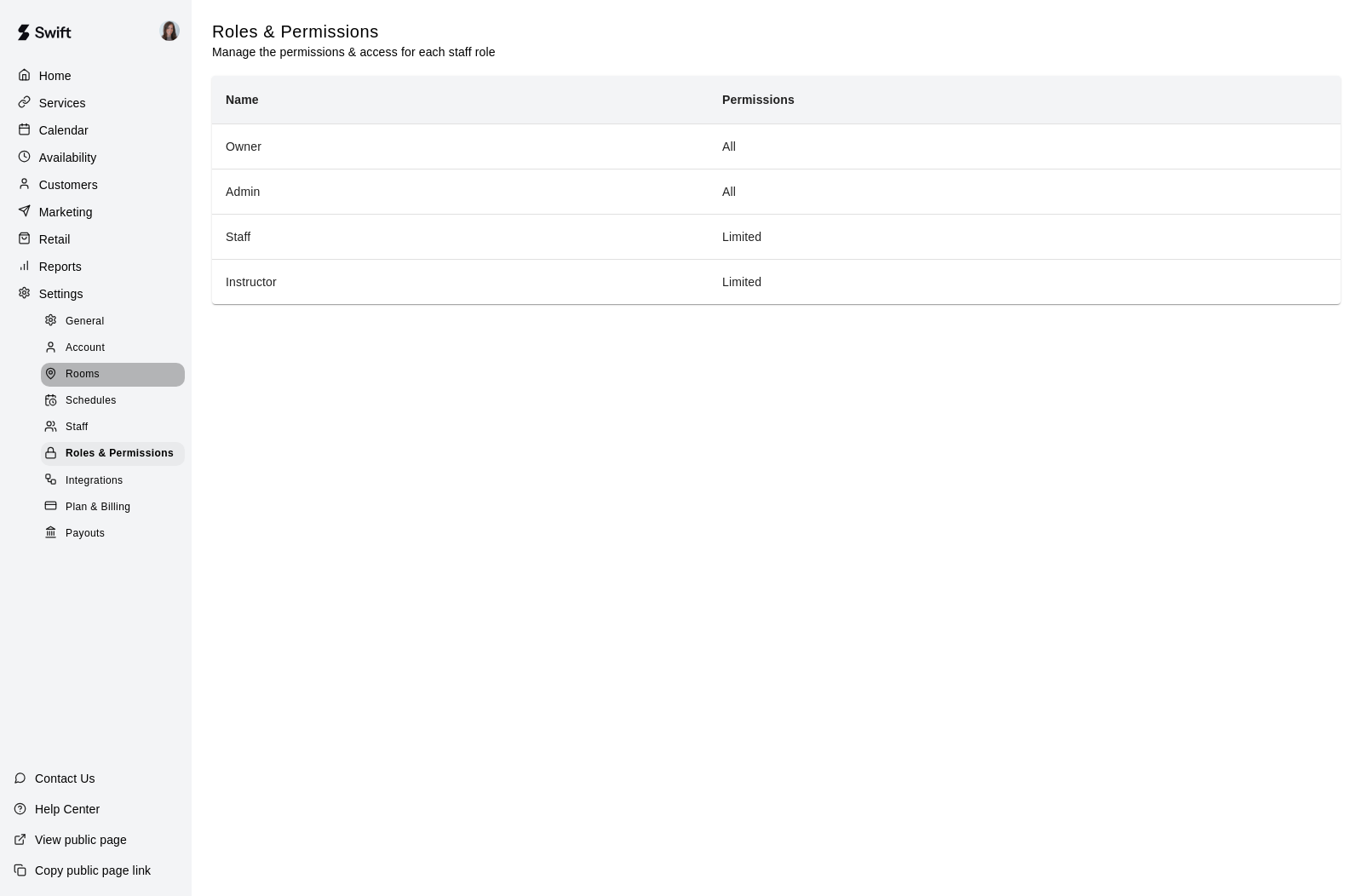
click at [87, 373] on span "Rooms" at bounding box center [83, 374] width 34 height 17
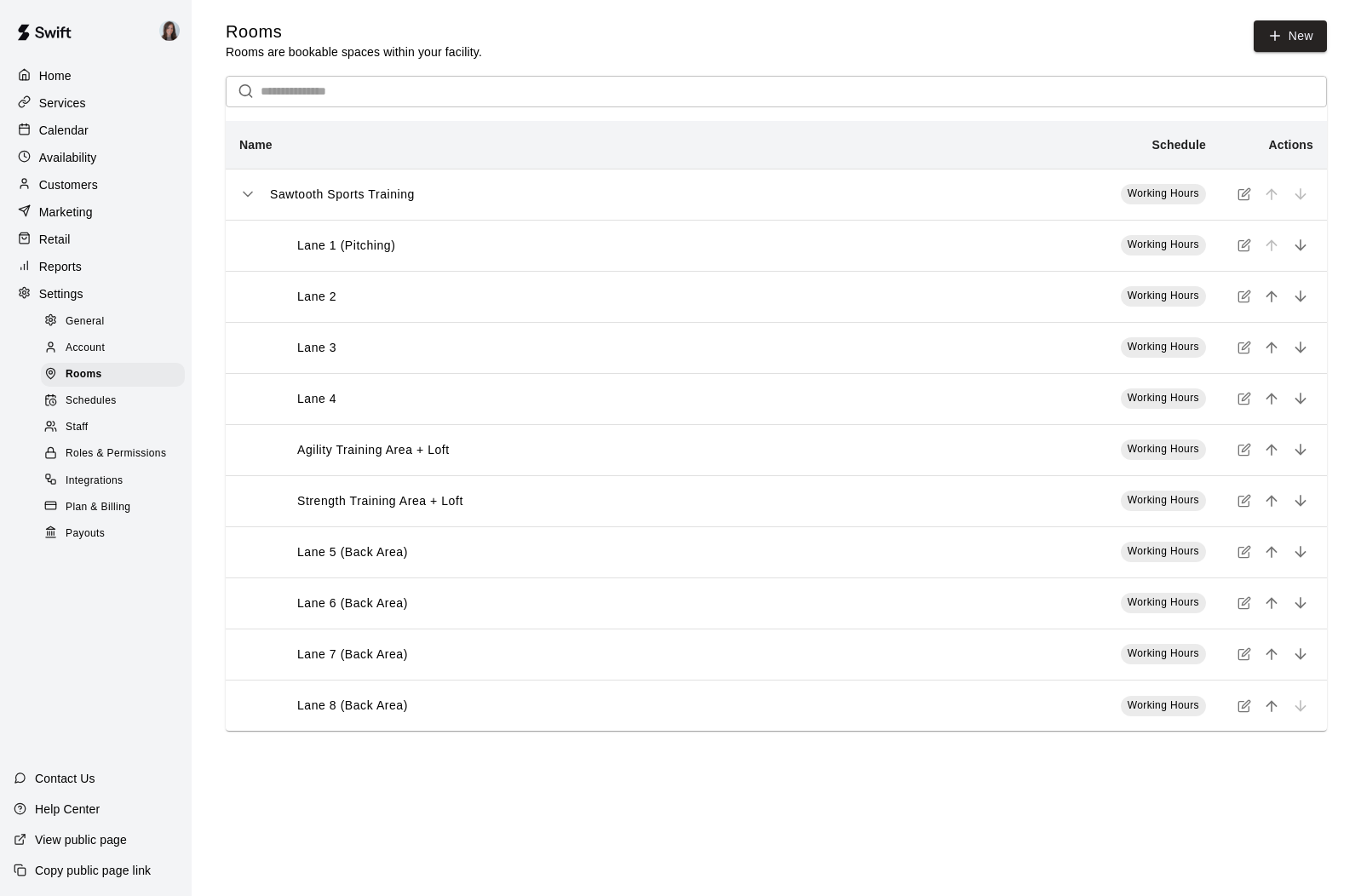
click at [88, 349] on span "Account" at bounding box center [85, 348] width 40 height 17
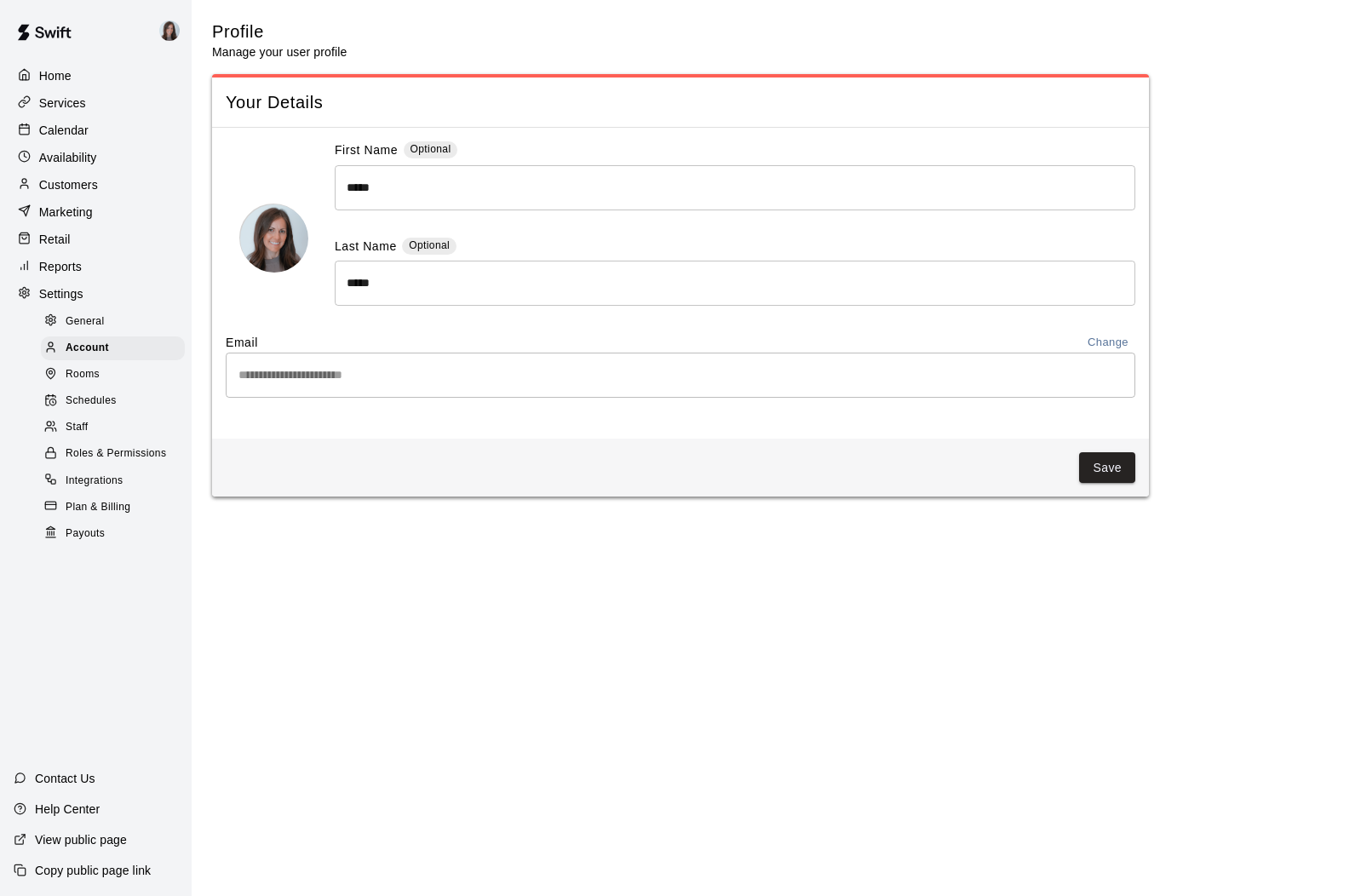
click at [75, 286] on p "Settings" at bounding box center [61, 294] width 44 height 17
select select "**"
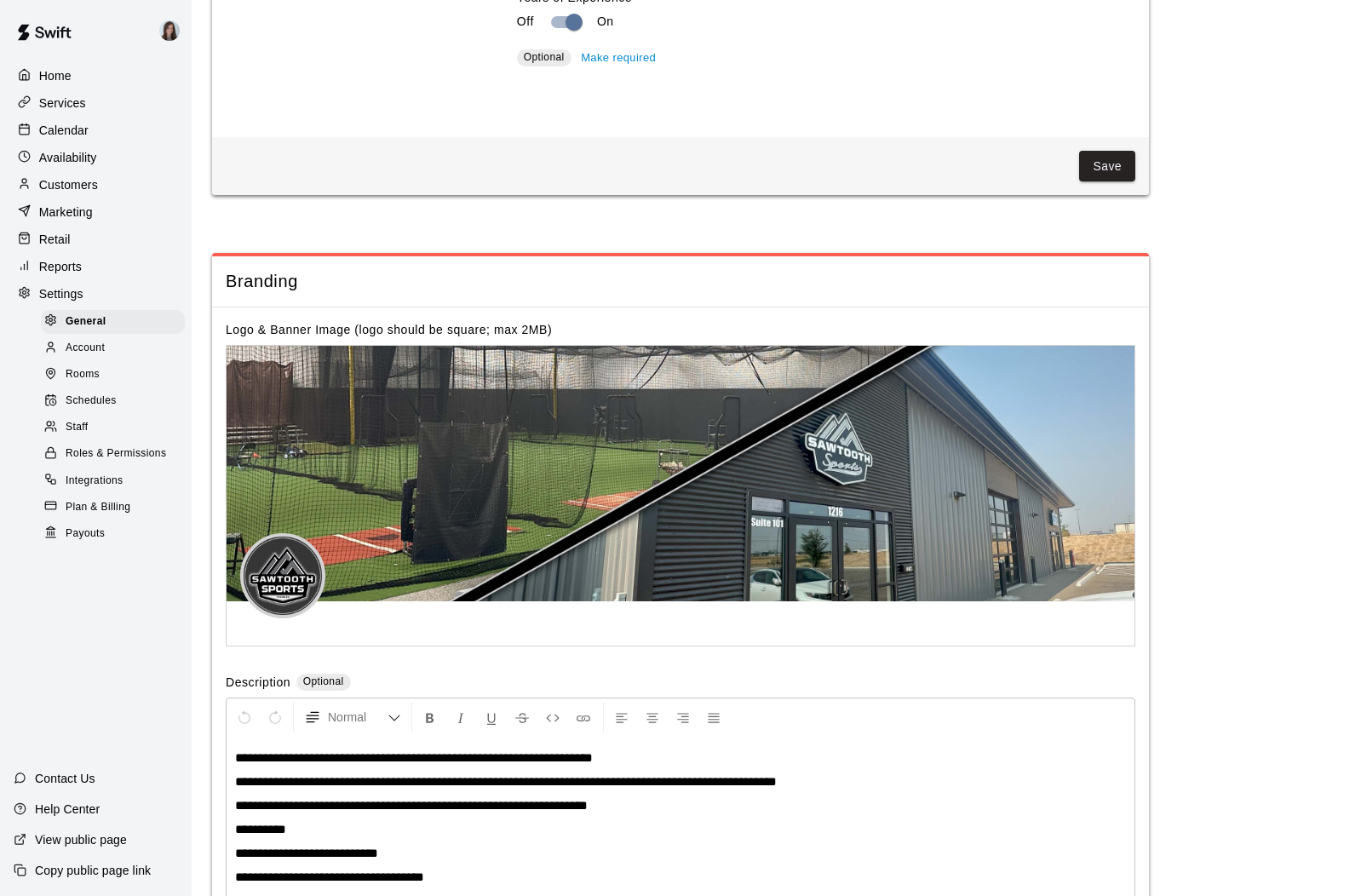
click at [66, 266] on p "Reports" at bounding box center [60, 266] width 42 height 17
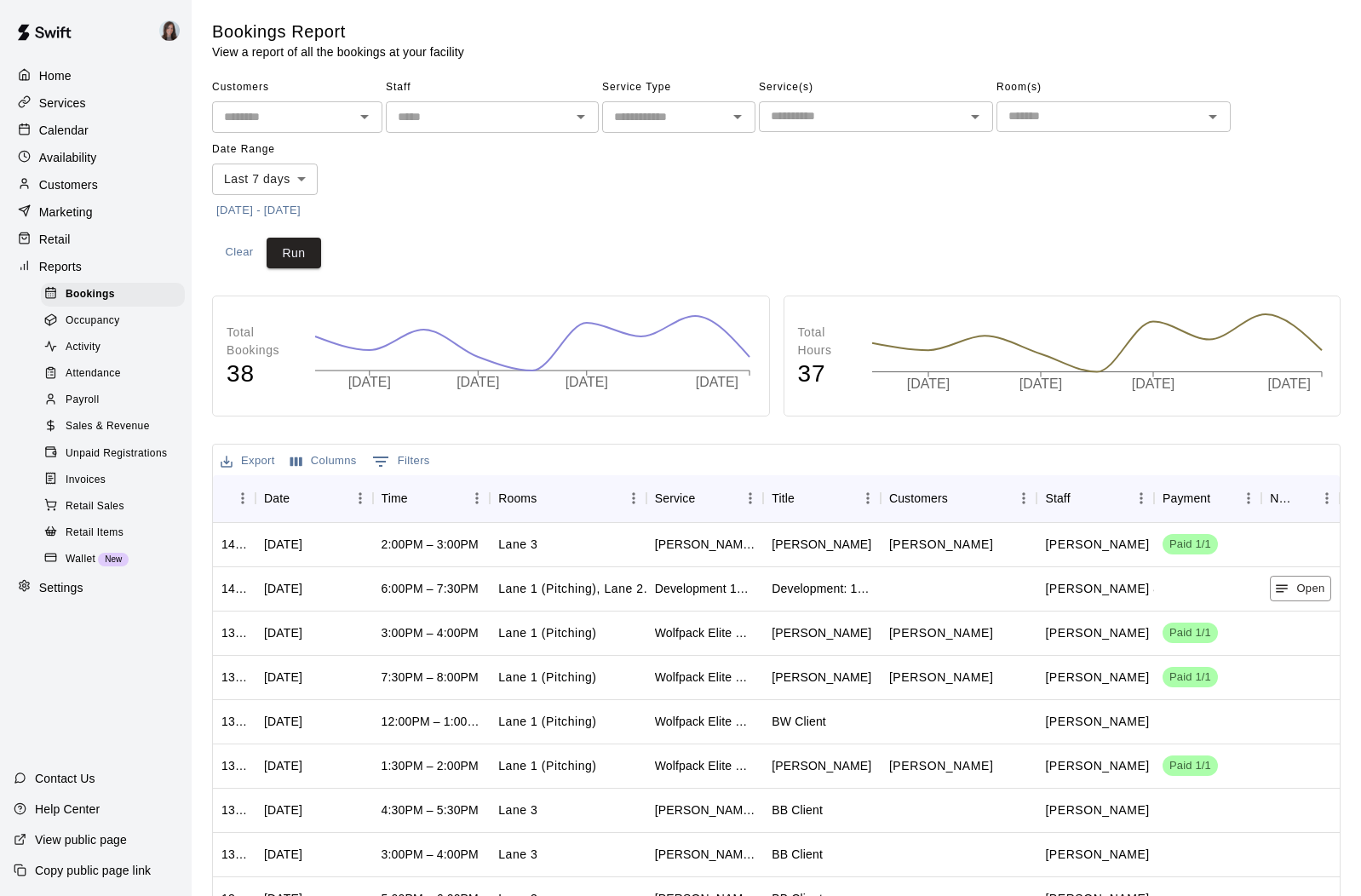
click at [102, 427] on span "Sales & Revenue" at bounding box center [108, 426] width 84 height 17
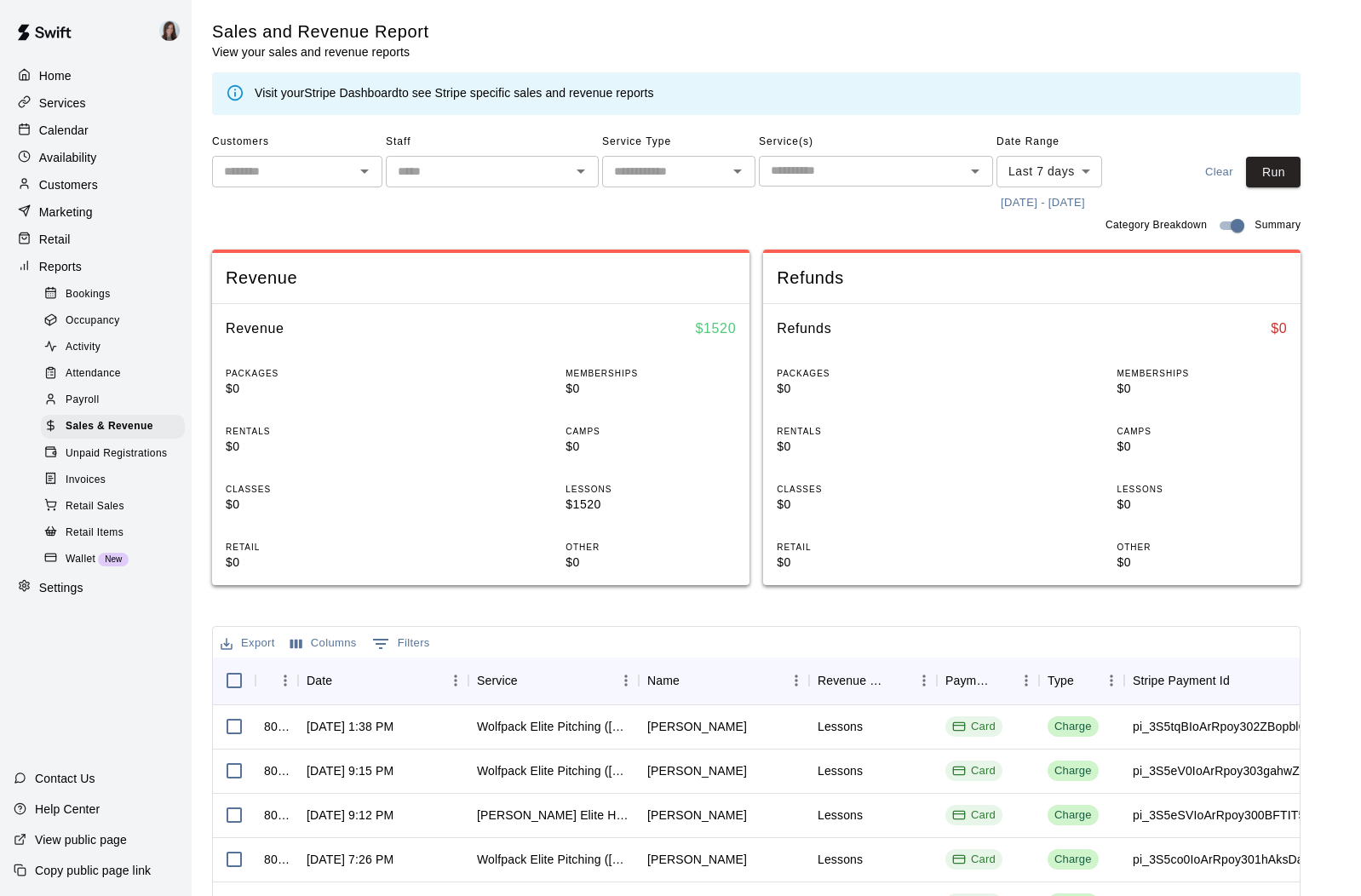
click at [94, 323] on span "Occupancy" at bounding box center [92, 321] width 55 height 17
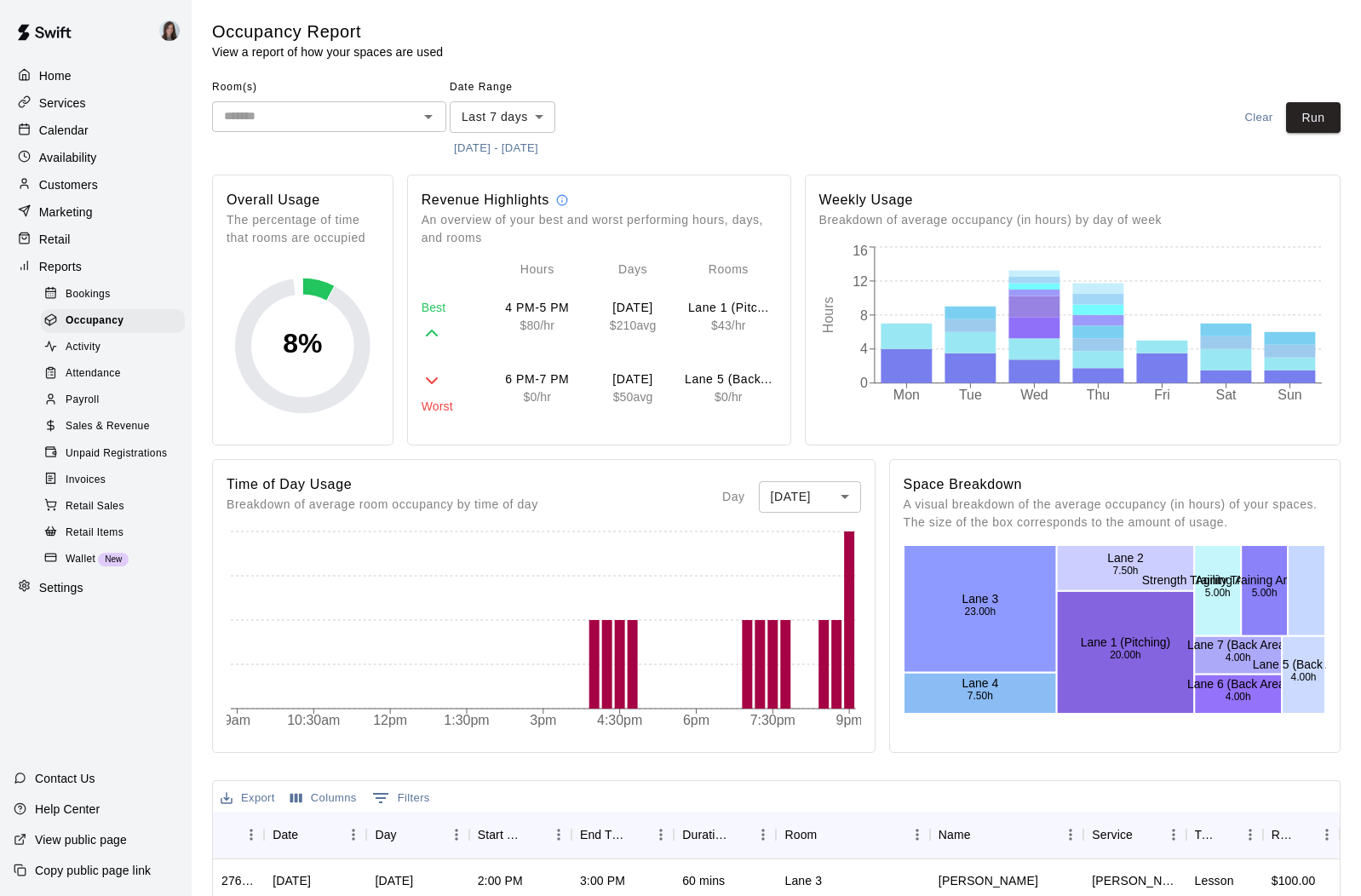
click at [101, 532] on span "Retail Items" at bounding box center [94, 532] width 58 height 17
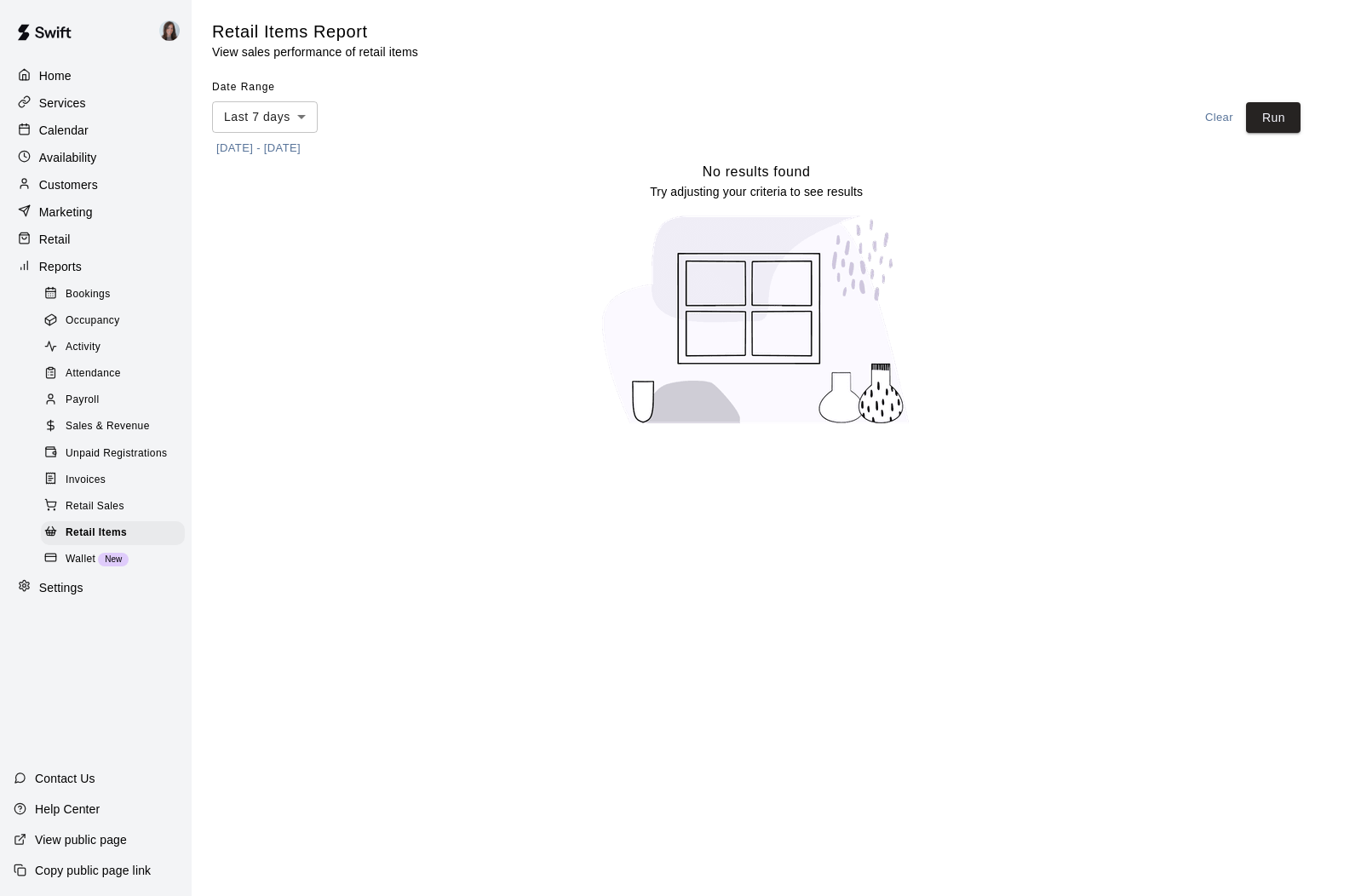
click at [98, 505] on span "Retail Sales" at bounding box center [94, 506] width 58 height 17
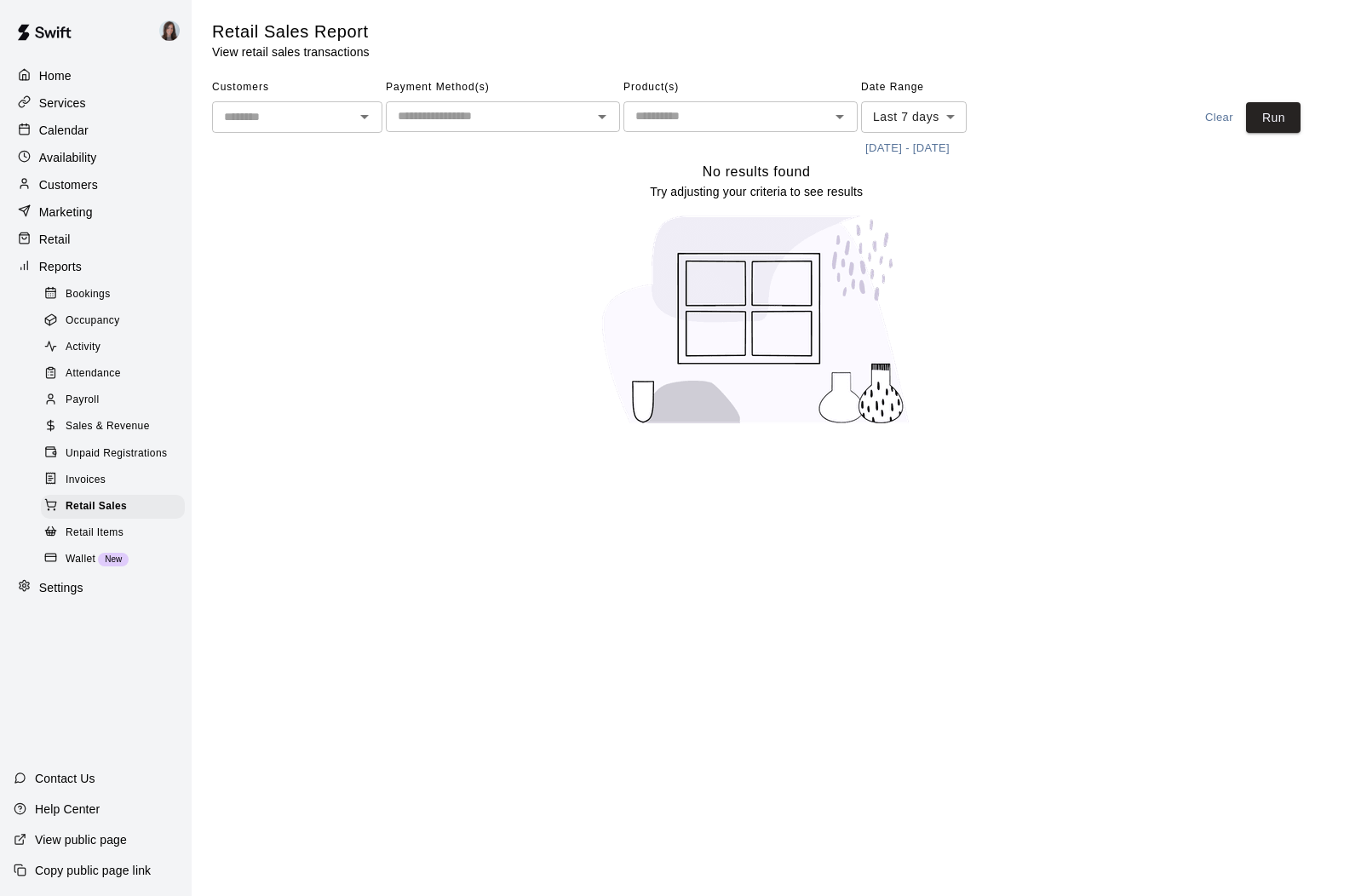
click at [91, 479] on span "Invoices" at bounding box center [85, 480] width 40 height 17
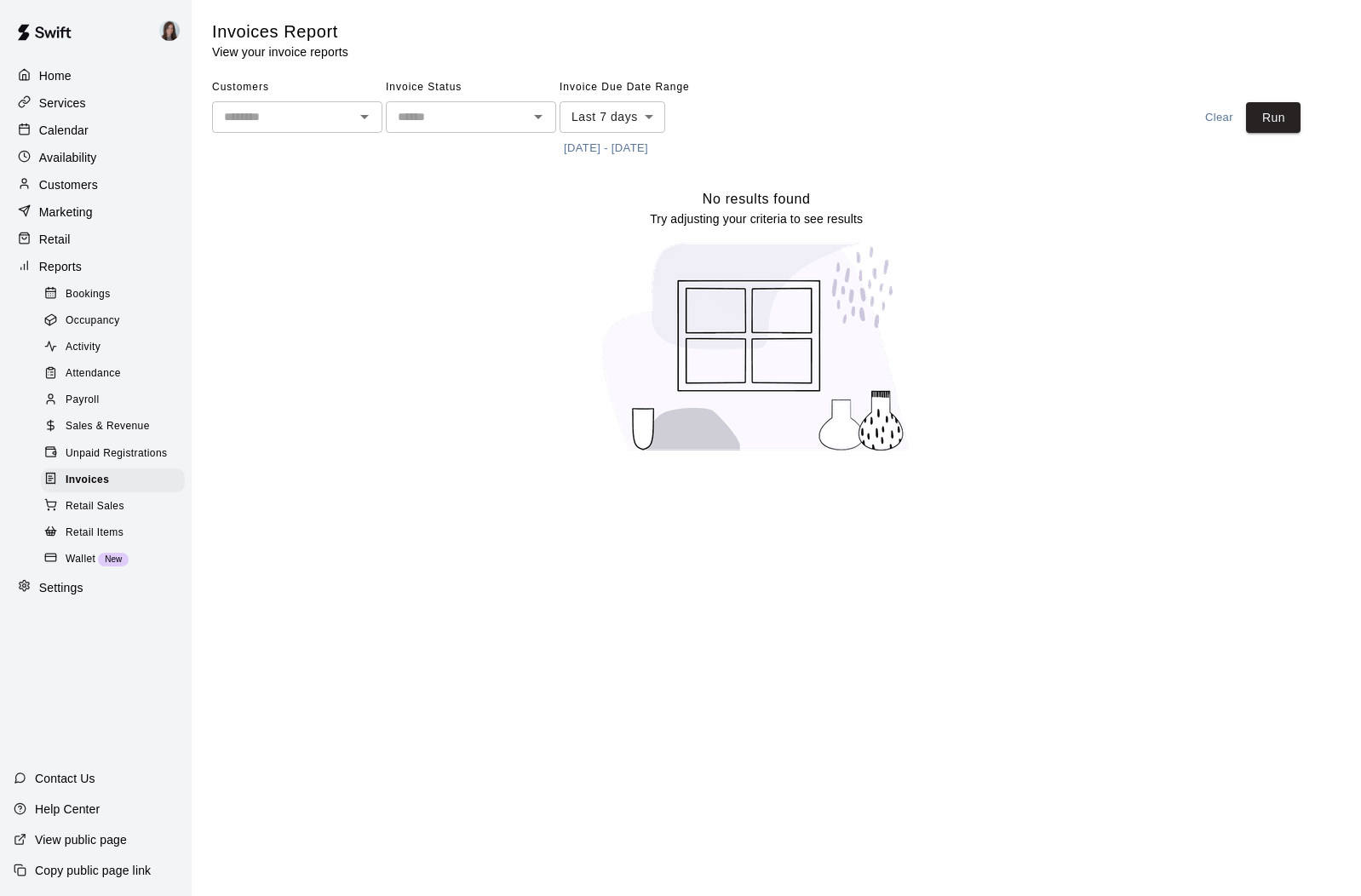
click at [96, 450] on span "Unpaid Registrations" at bounding box center [116, 453] width 101 height 17
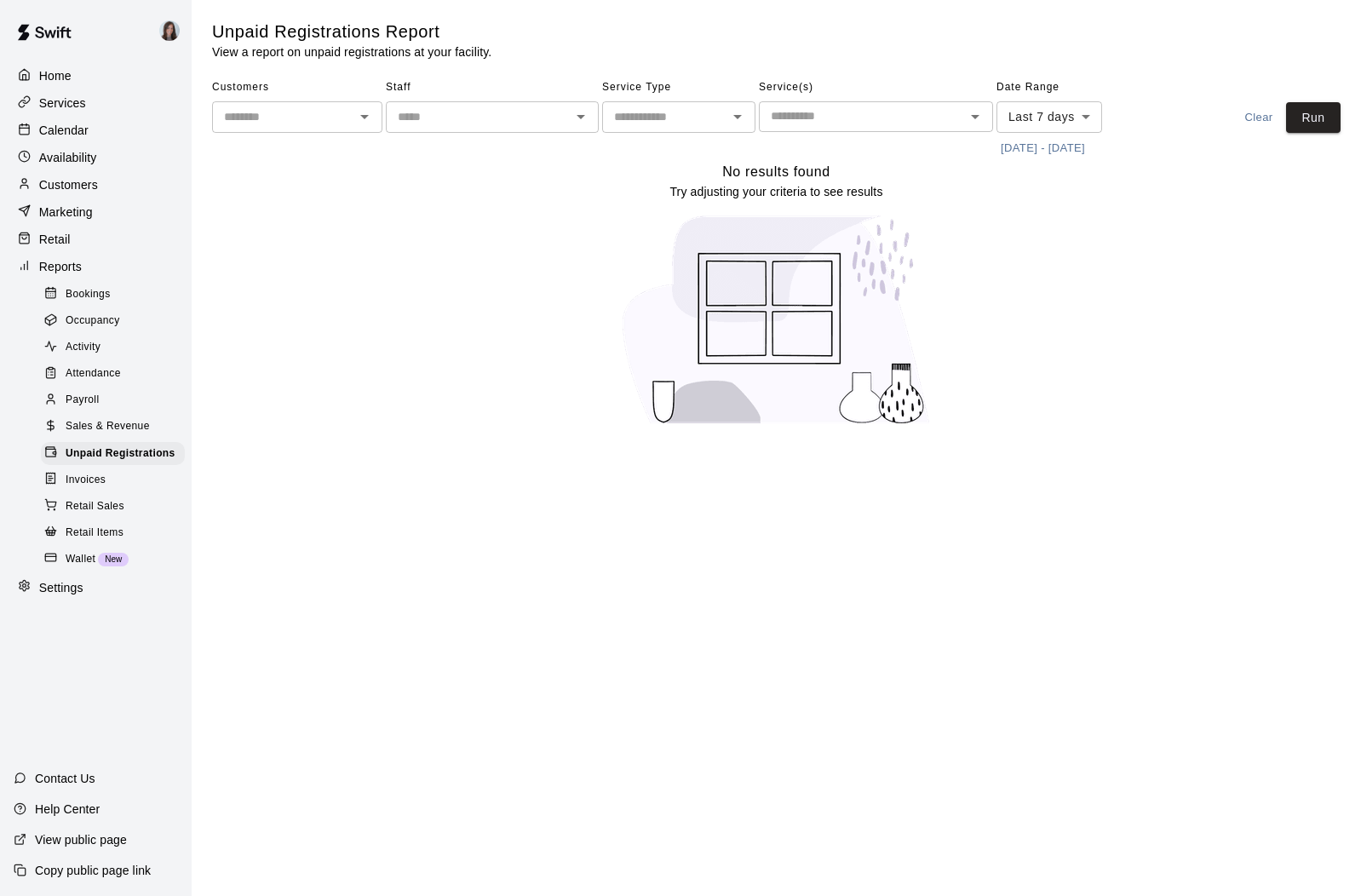
click at [101, 426] on span "Sales & Revenue" at bounding box center [108, 426] width 84 height 17
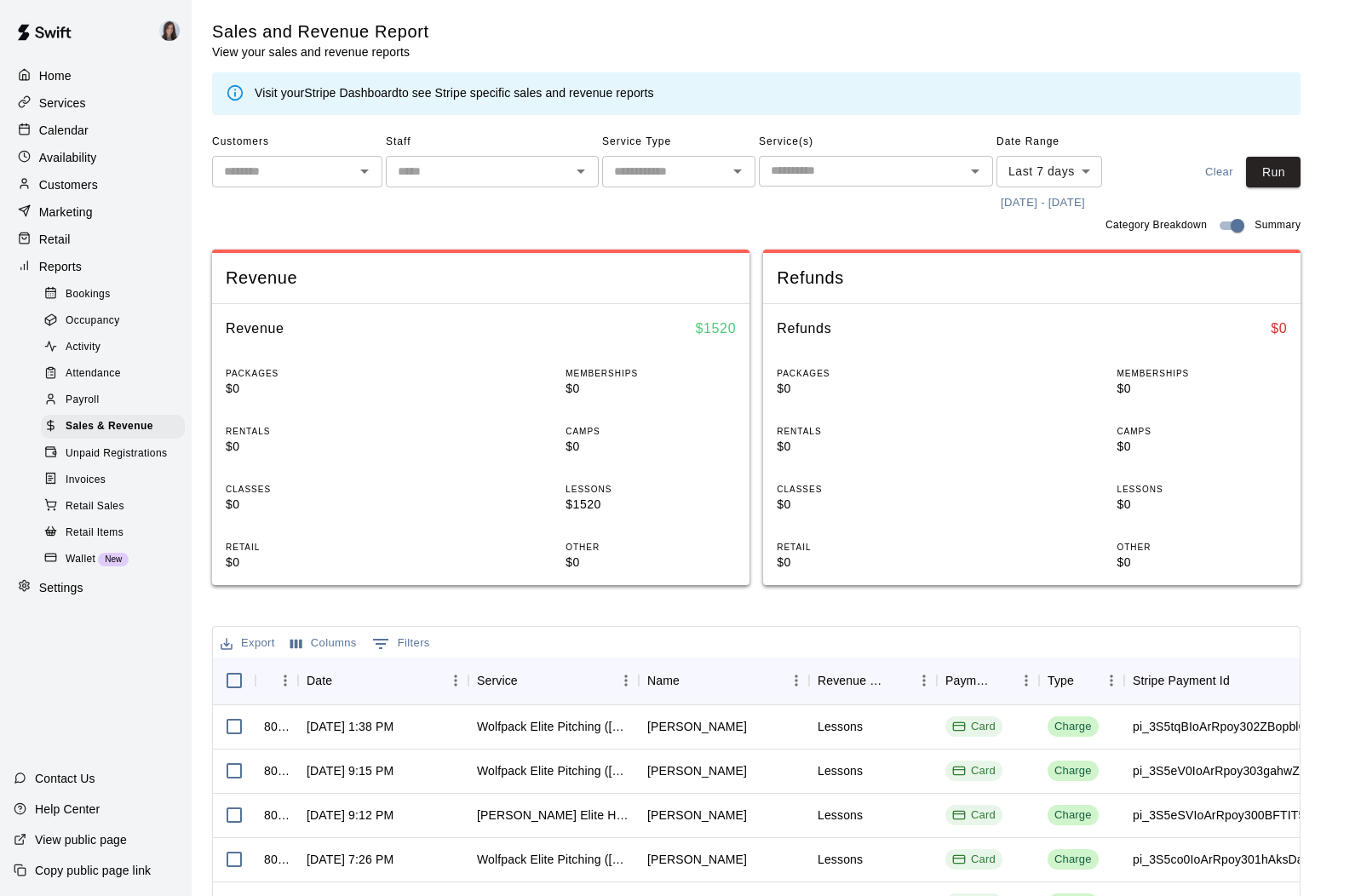
click at [92, 401] on span "Payroll" at bounding box center [82, 400] width 33 height 17
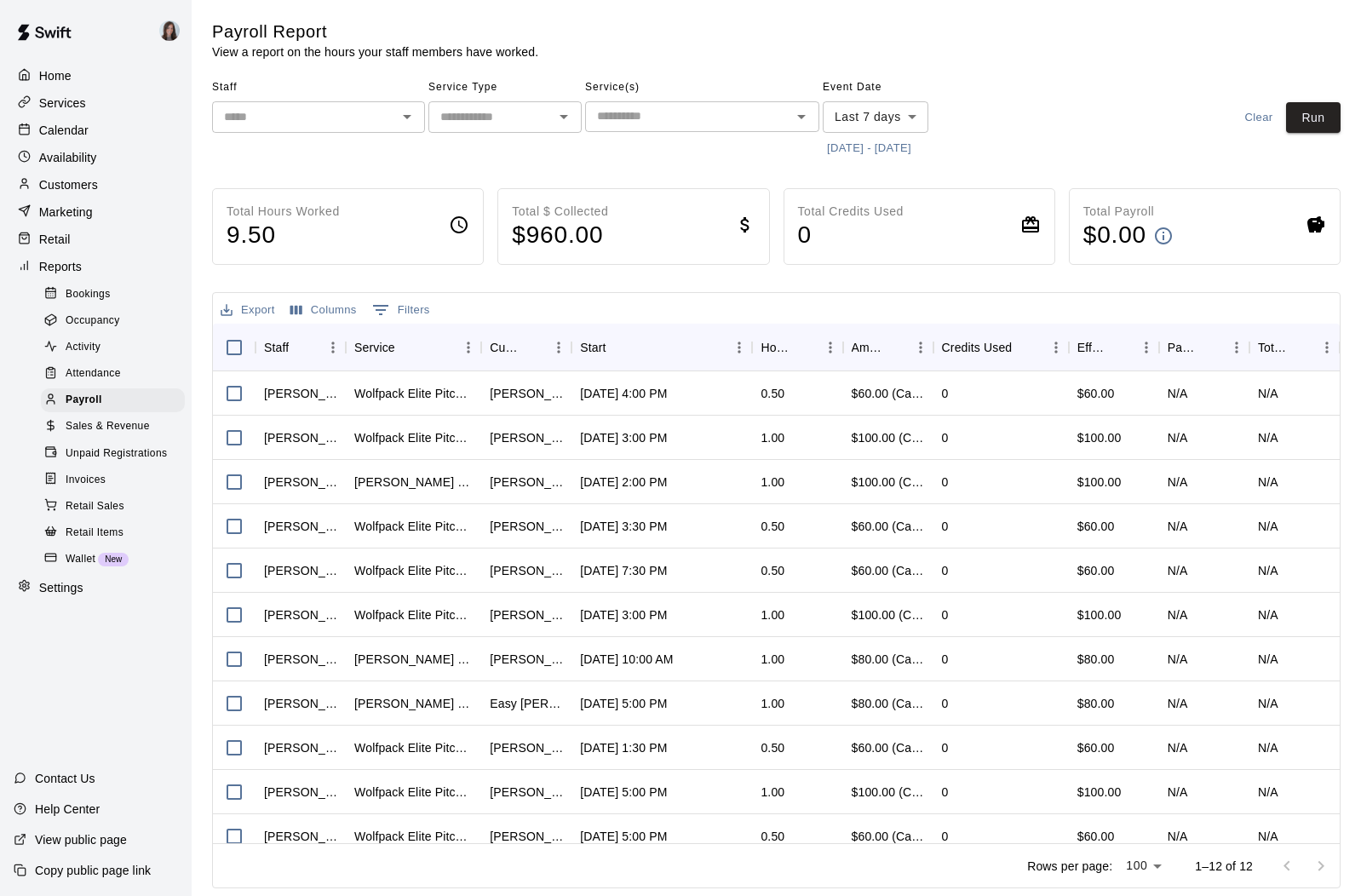
click at [879, 148] on button "[DATE] - [DATE]" at bounding box center [868, 148] width 92 height 26
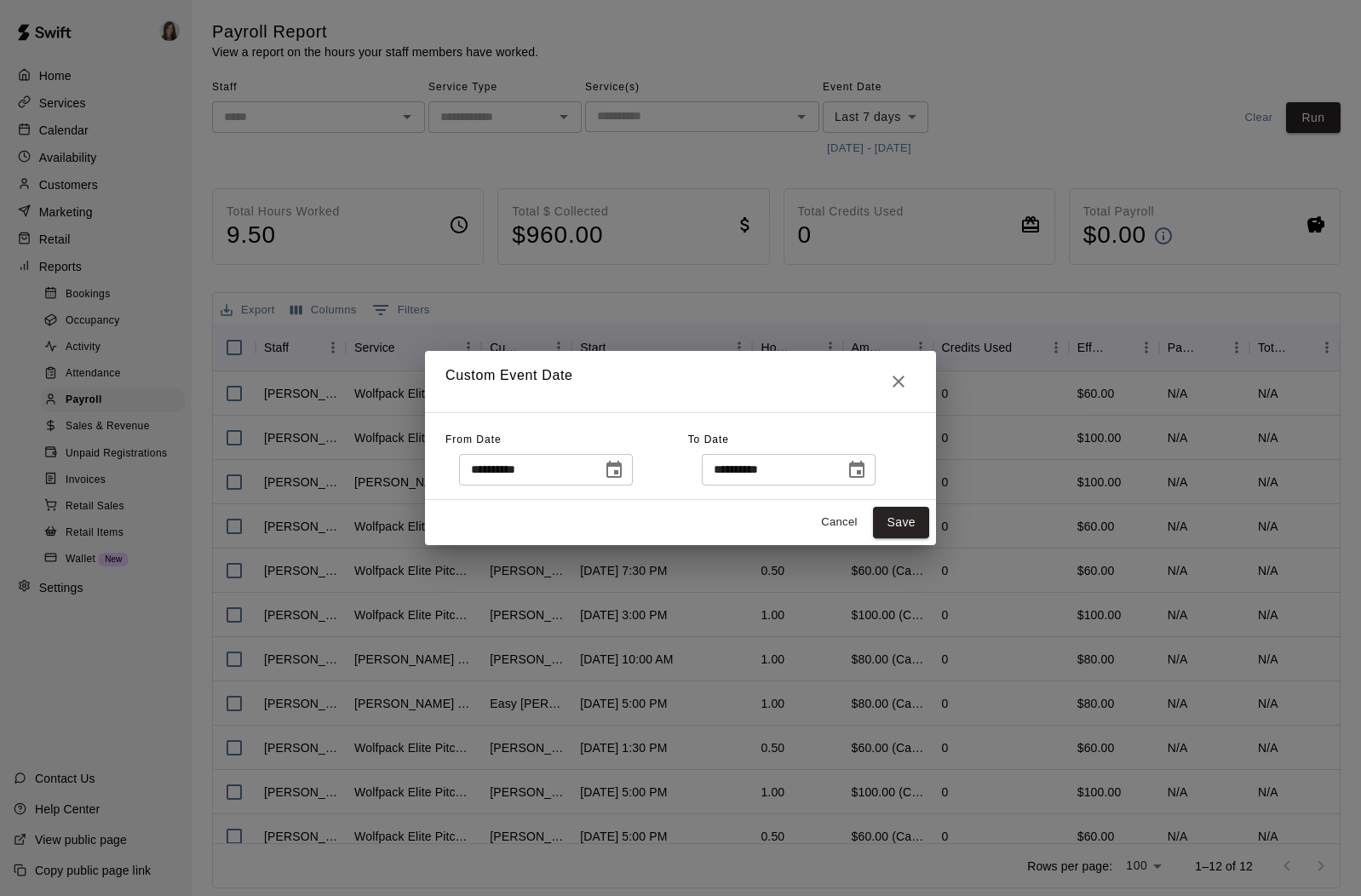
click at [618, 471] on icon "Choose date, selected date is Sep 3, 2025" at bounding box center [614, 470] width 21 height 21
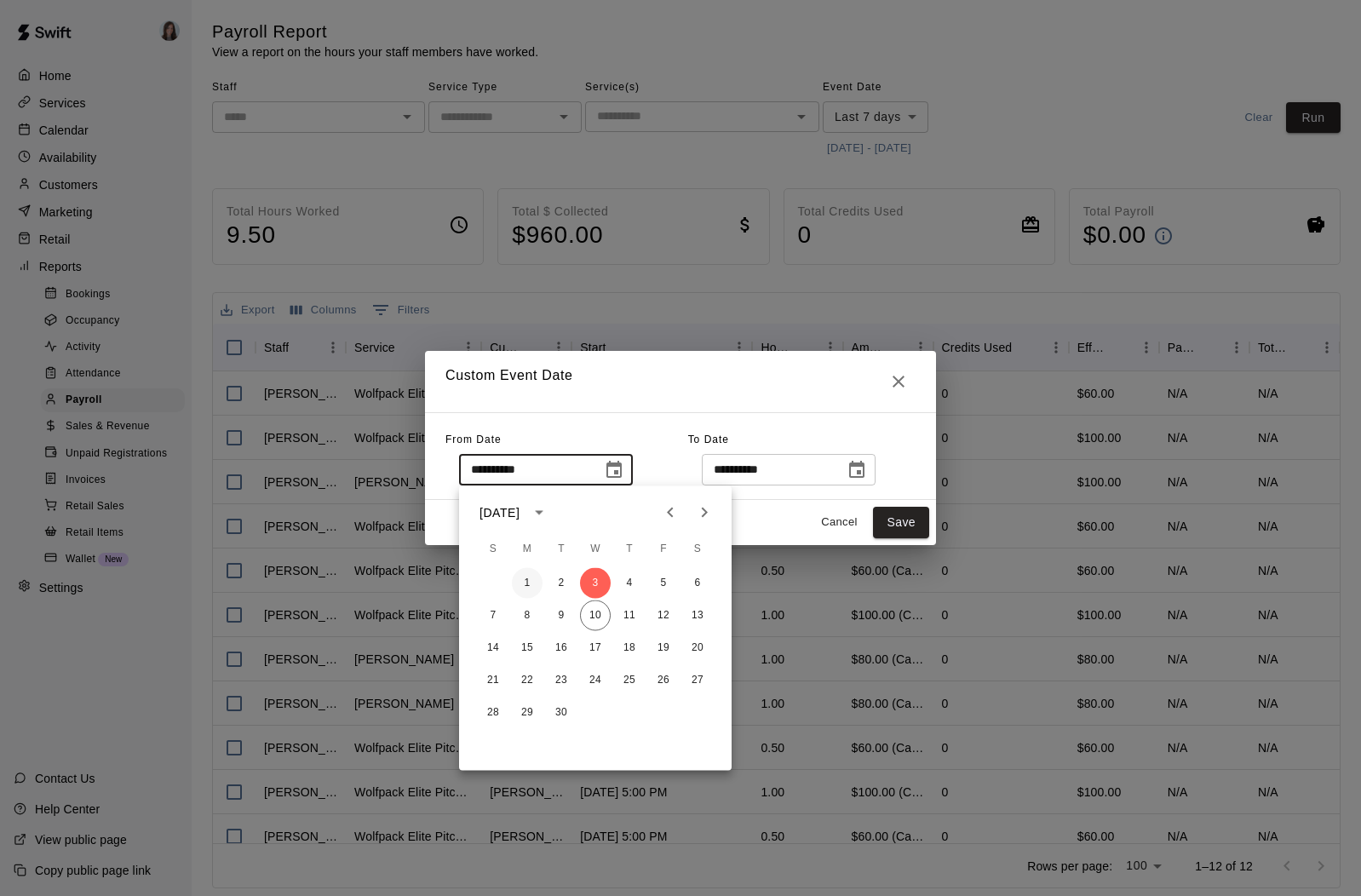
click at [524, 581] on button "1" at bounding box center [527, 584] width 31 height 31
type input "**********"
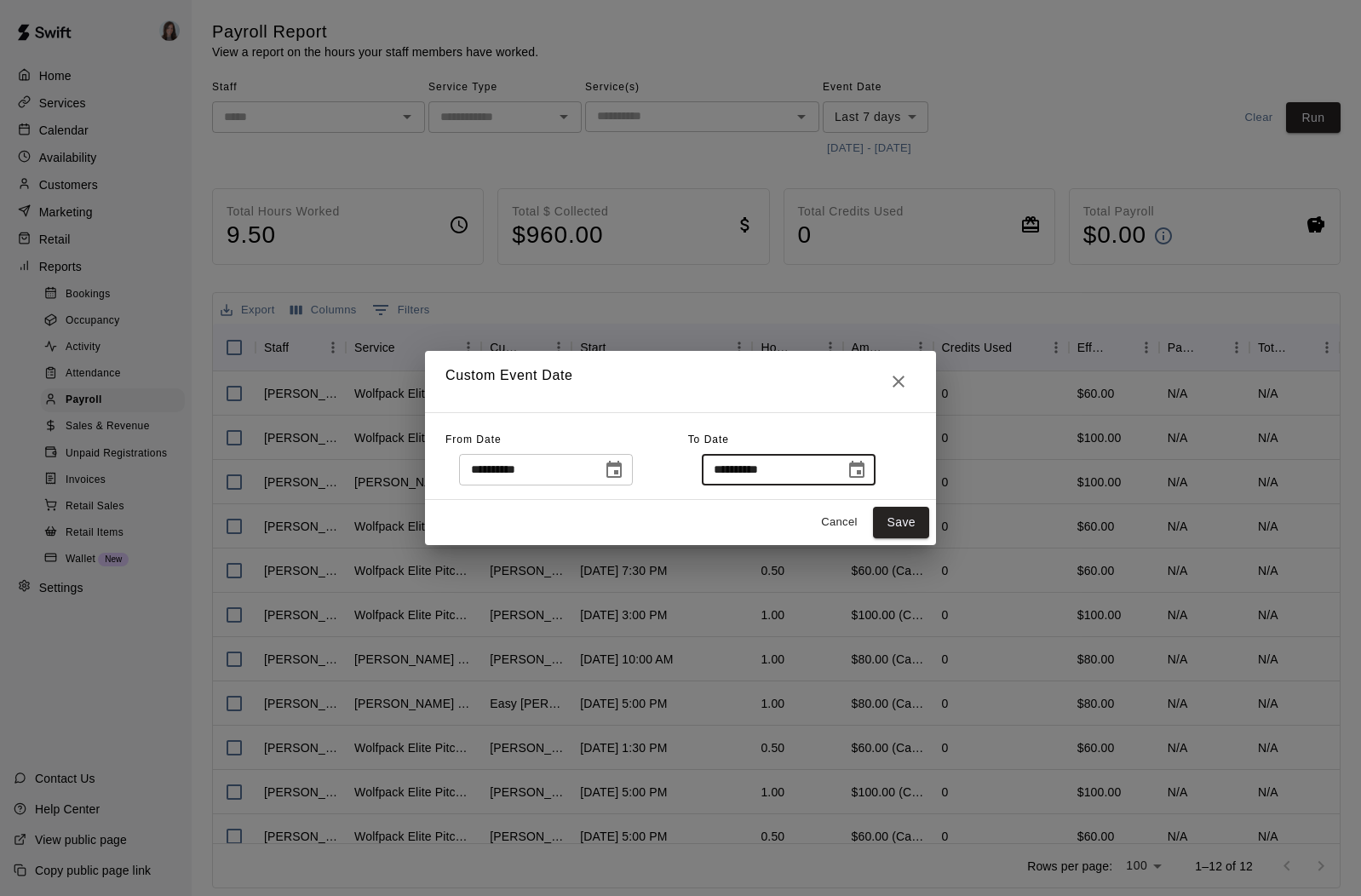
click at [866, 469] on icon "Choose date, selected date is Sep 10, 2025" at bounding box center [856, 470] width 21 height 21
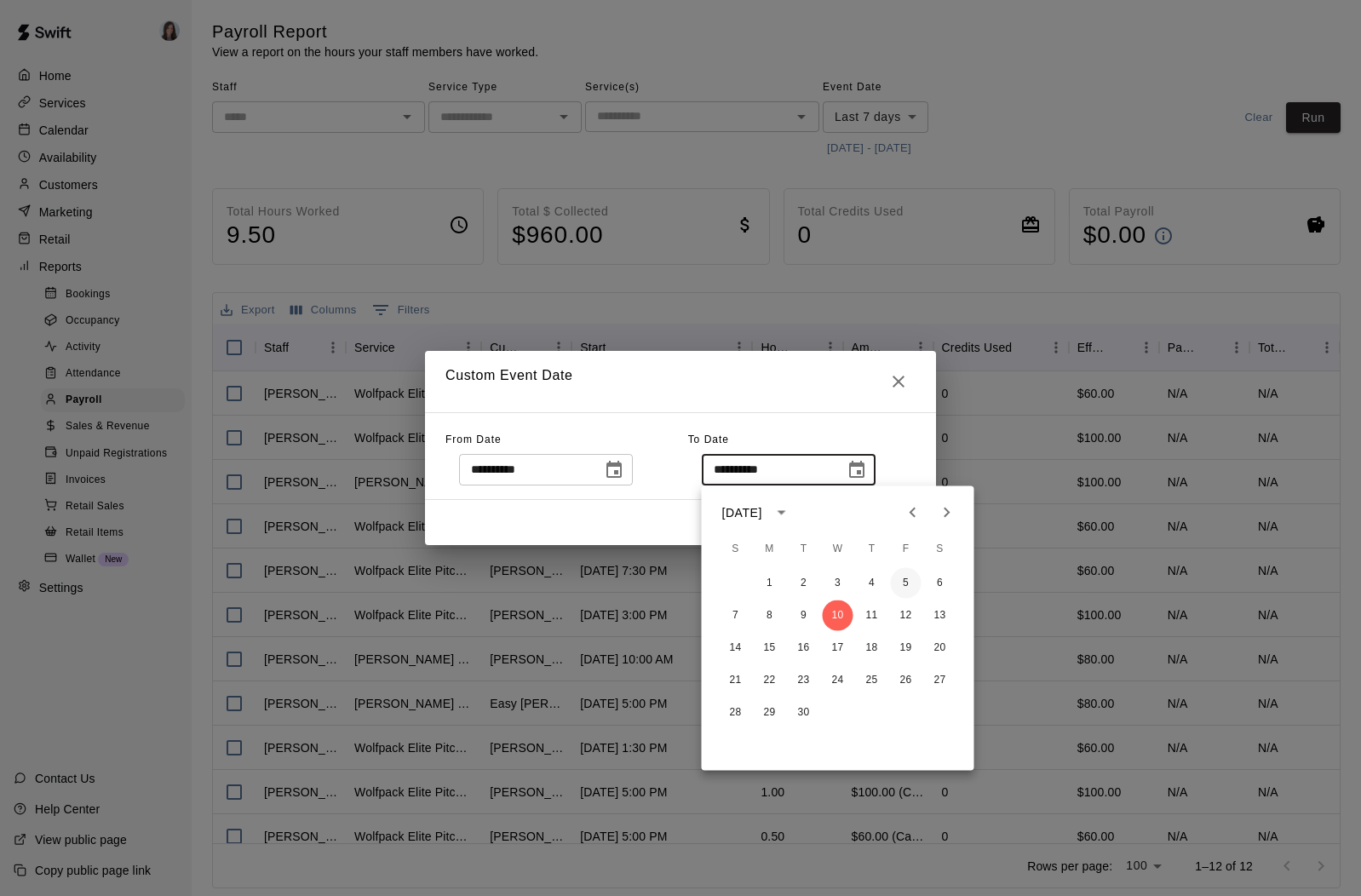
click at [911, 581] on button "5" at bounding box center [906, 584] width 31 height 31
type input "**********"
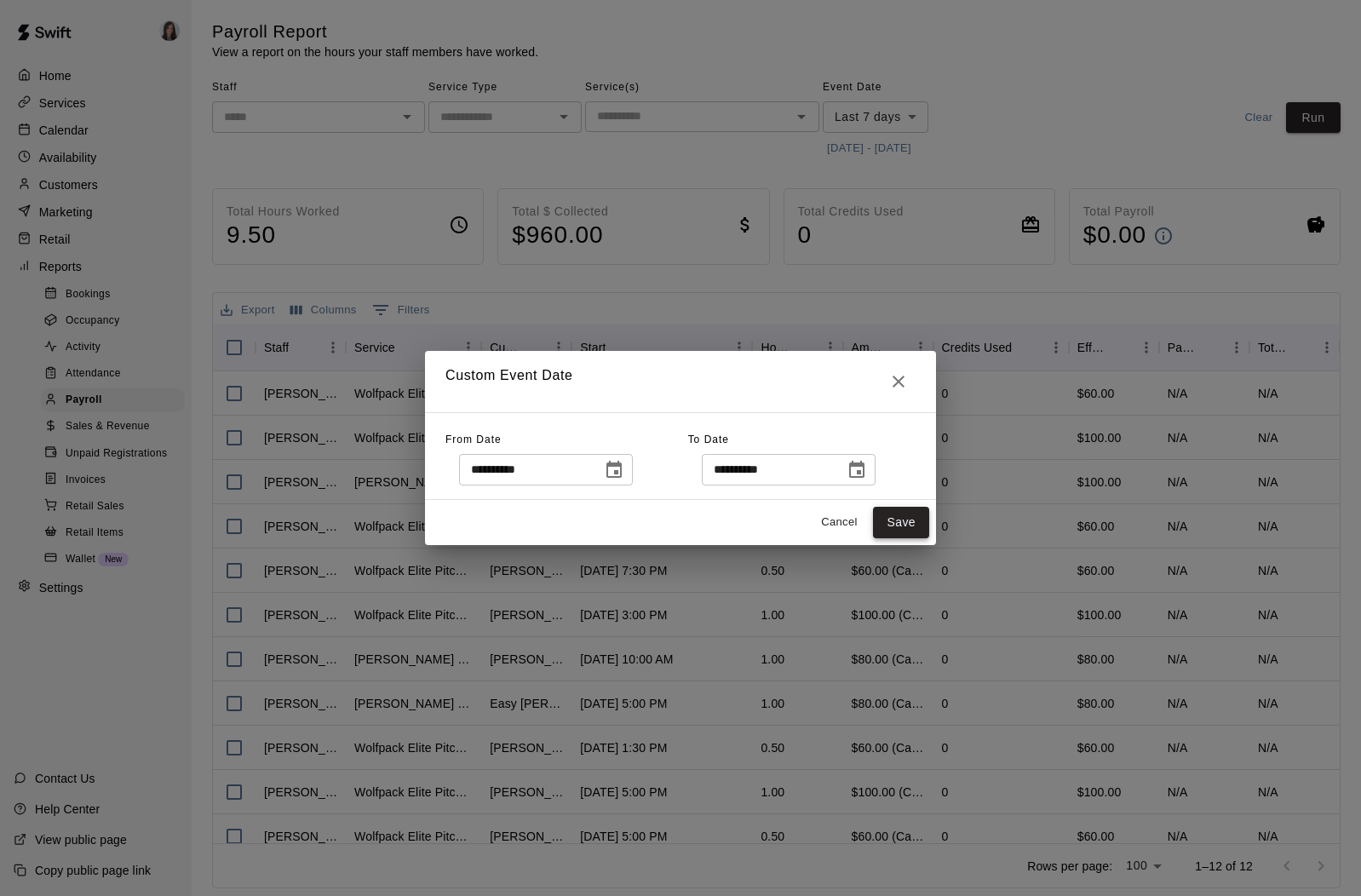
click at [905, 523] on button "Save" at bounding box center [900, 522] width 57 height 31
type input "******"
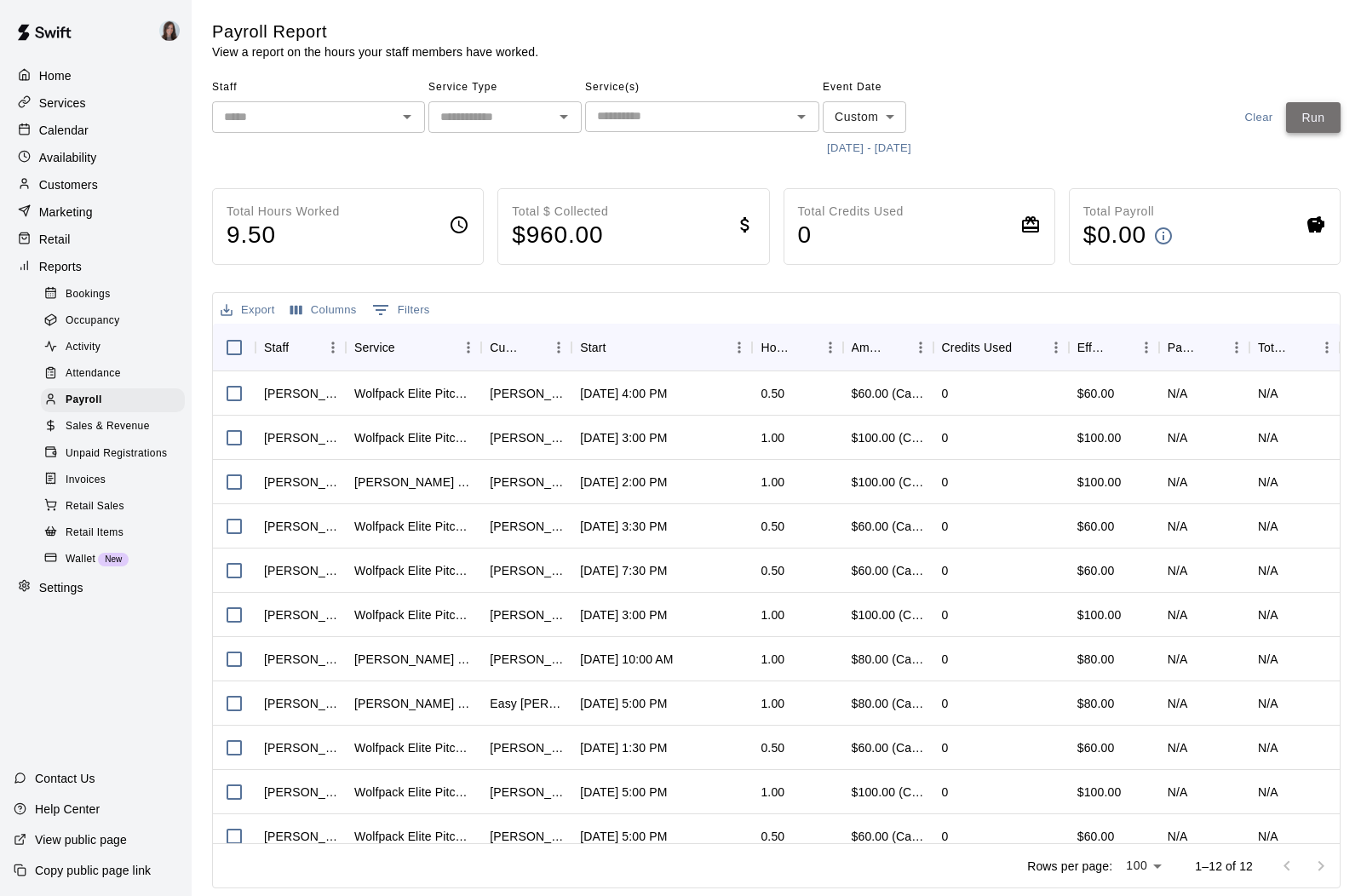
click at [1318, 120] on button "Run" at bounding box center [1313, 118] width 55 height 31
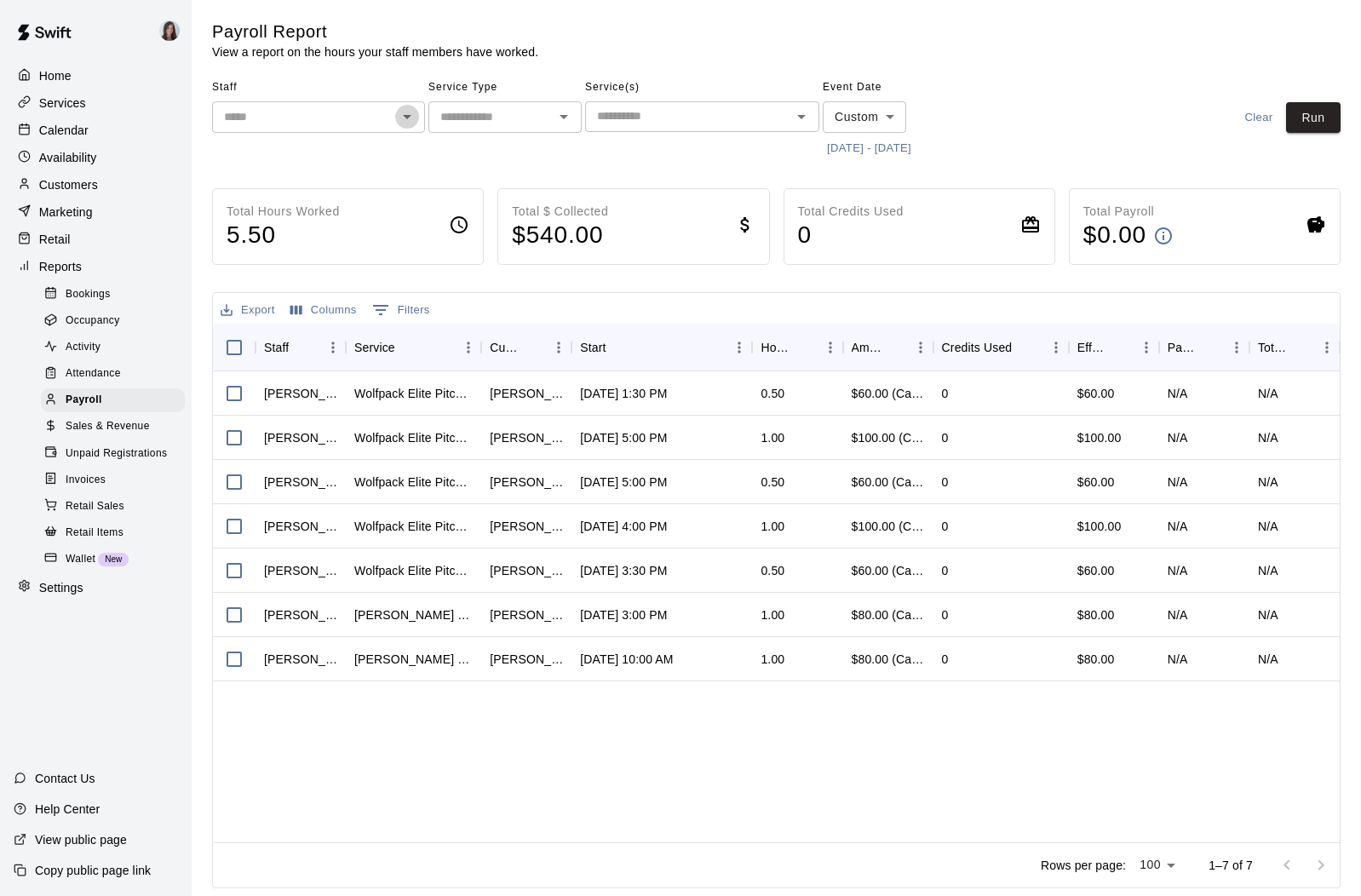
click at [400, 119] on icon "Open" at bounding box center [407, 117] width 21 height 21
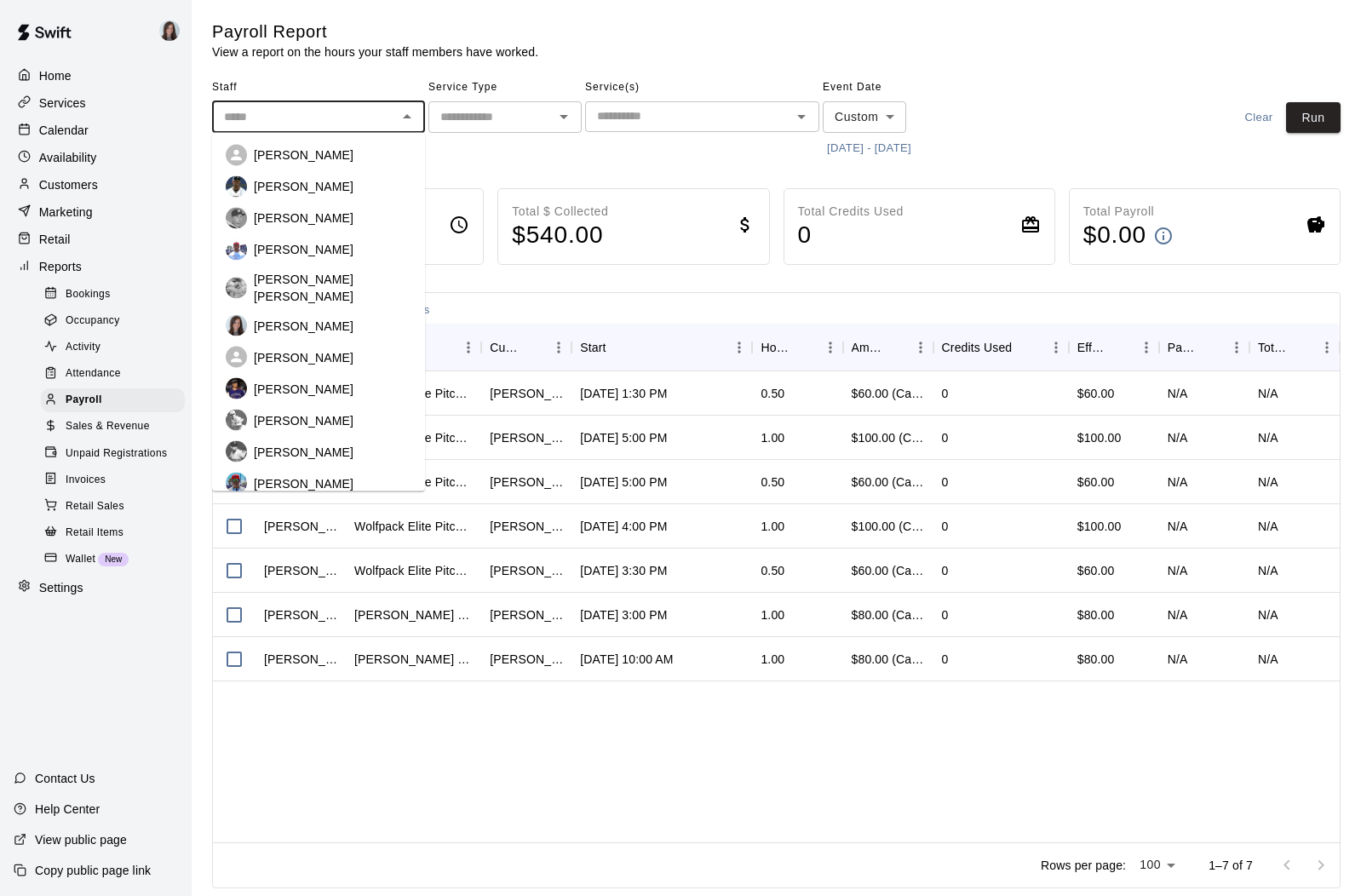
click at [518, 166] on main "Payroll Report View a report on the hours your staff members have worked. Staff…" at bounding box center [776, 454] width 1128 height 868
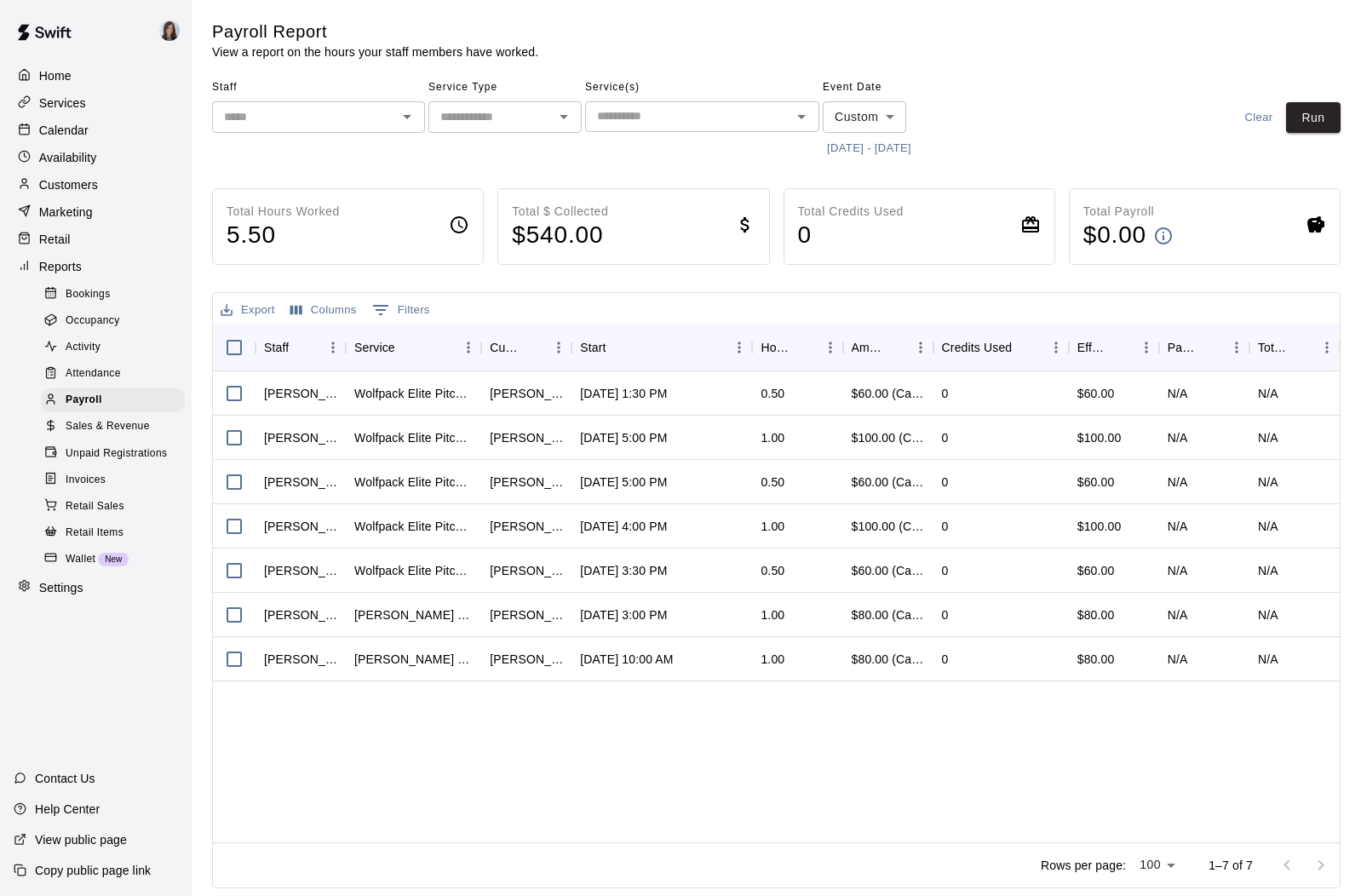
click at [550, 119] on div "​" at bounding box center [505, 117] width 154 height 31
click at [679, 165] on main "Payroll Report View a report on the hours your staff members have worked. Staff…" at bounding box center [776, 454] width 1128 height 868
click at [680, 125] on input "text" at bounding box center [688, 117] width 196 height 22
click at [536, 154] on div "Service Type ​" at bounding box center [505, 119] width 154 height 88
click at [89, 342] on span "Activity" at bounding box center [83, 347] width 35 height 17
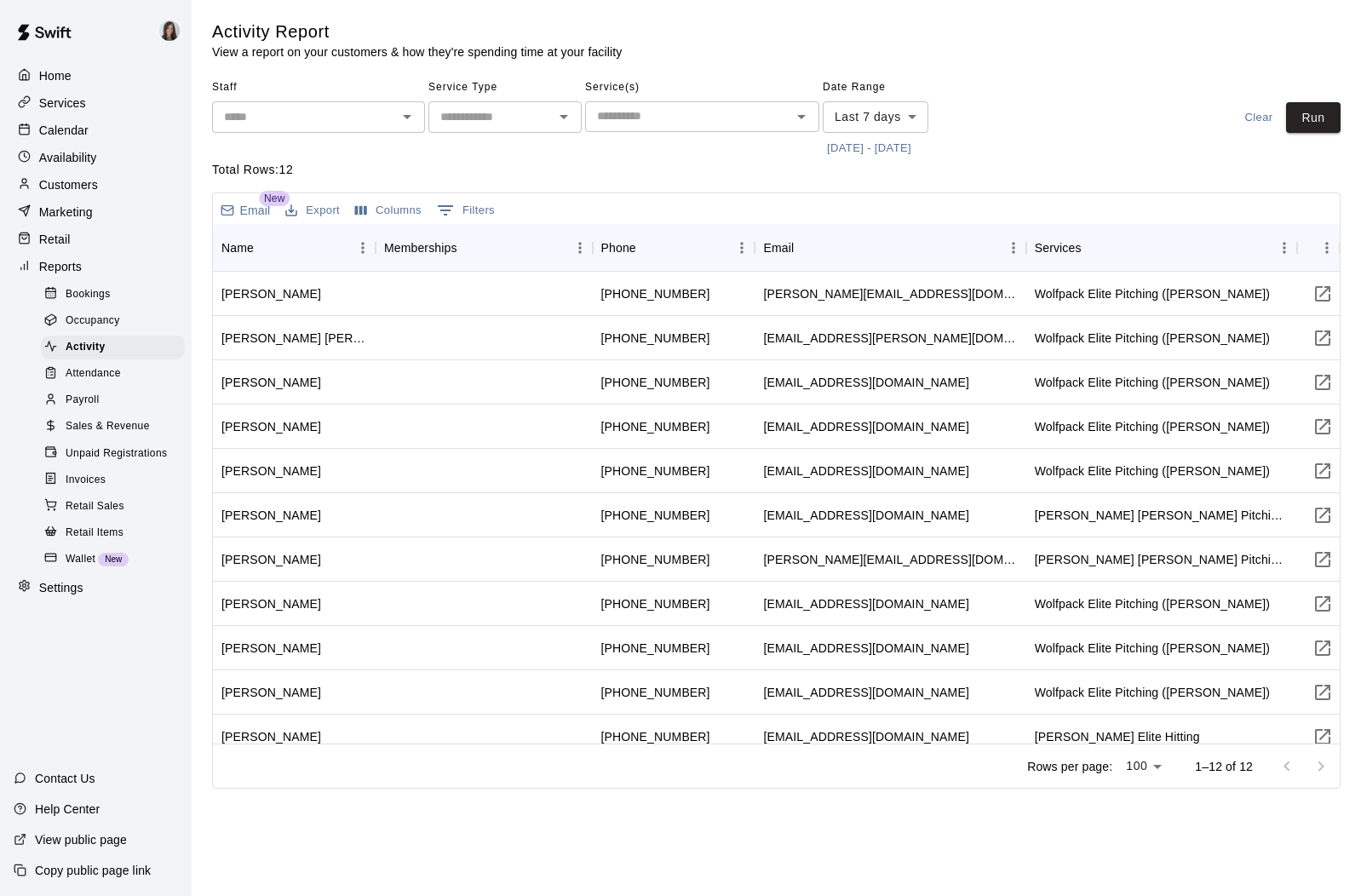
click at [95, 370] on span "Attendance" at bounding box center [93, 373] width 56 height 17
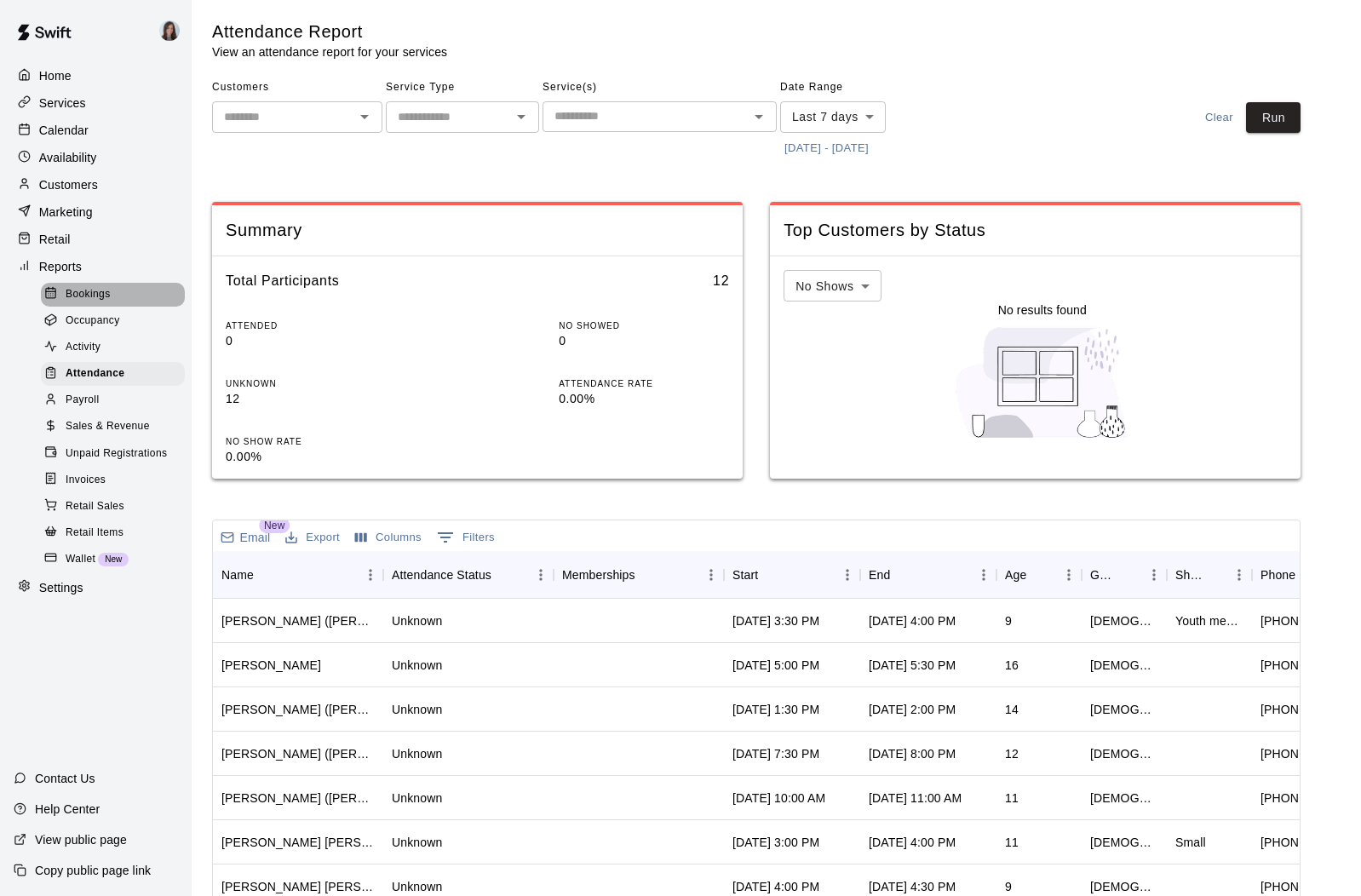
click at [85, 294] on span "Bookings" at bounding box center [88, 294] width 45 height 17
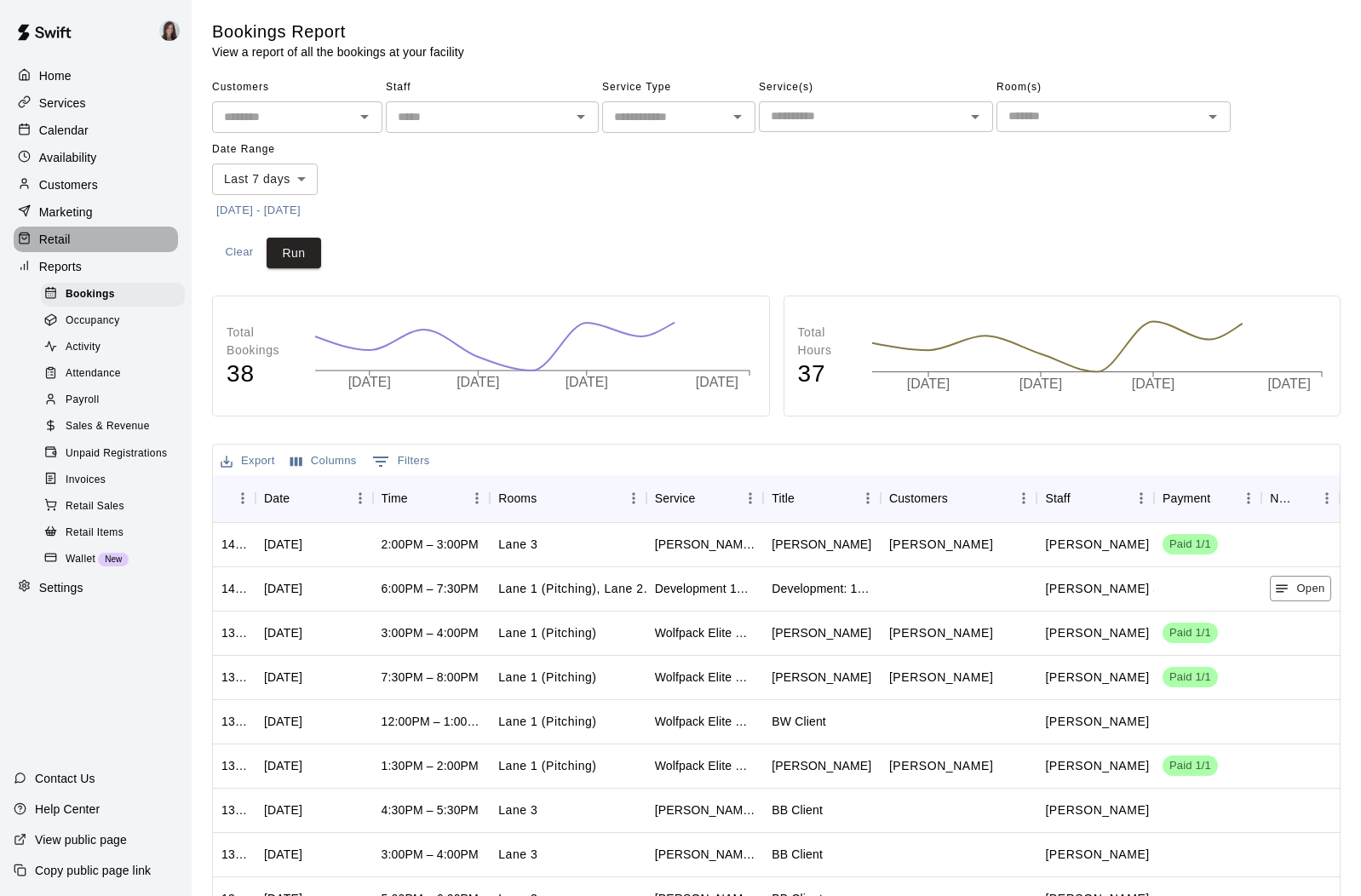
click at [62, 237] on p "Retail" at bounding box center [55, 239] width 31 height 17
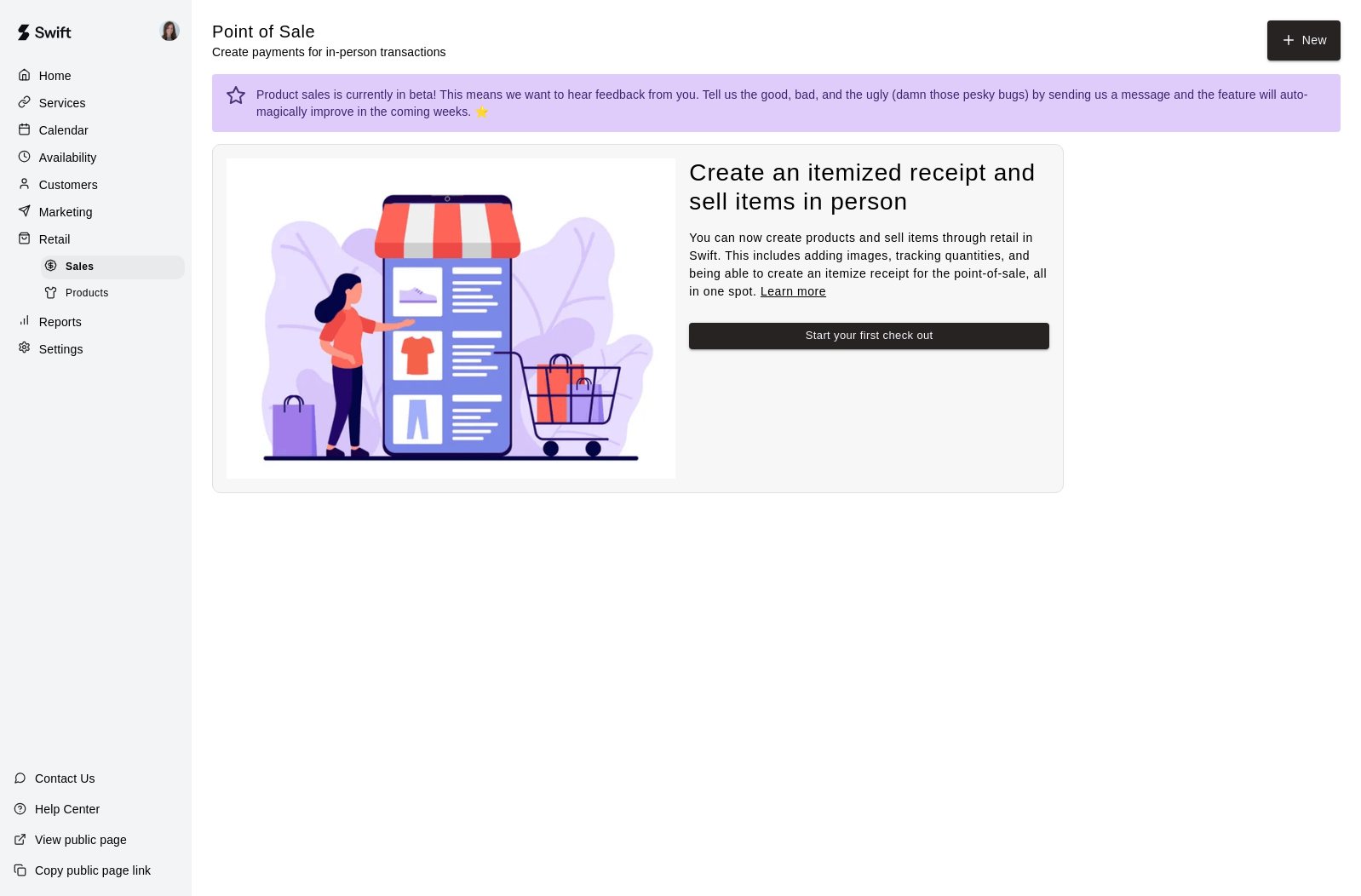
click at [68, 211] on p "Marketing" at bounding box center [66, 212] width 54 height 17
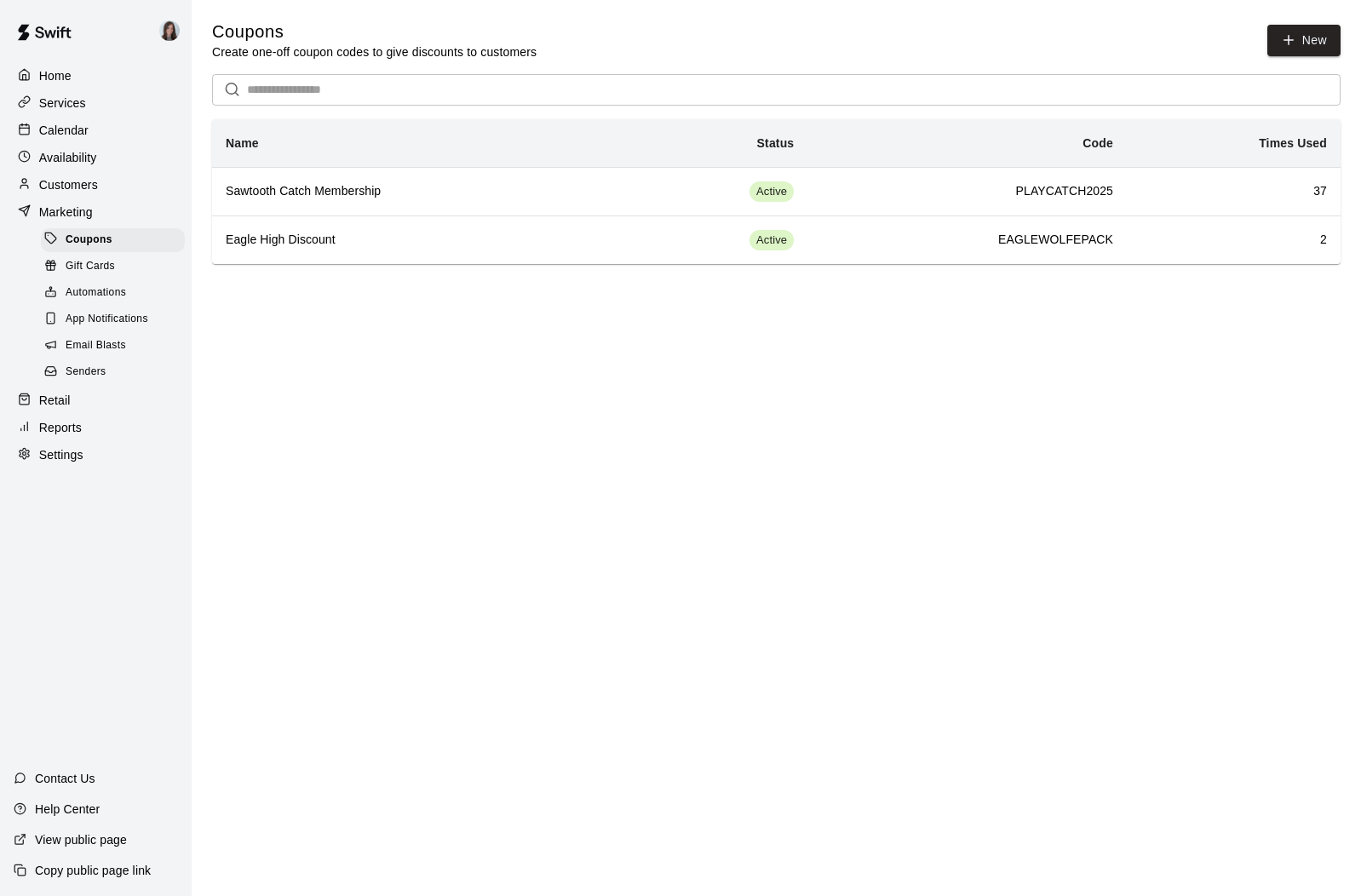
click at [70, 181] on p "Customers" at bounding box center [68, 184] width 58 height 17
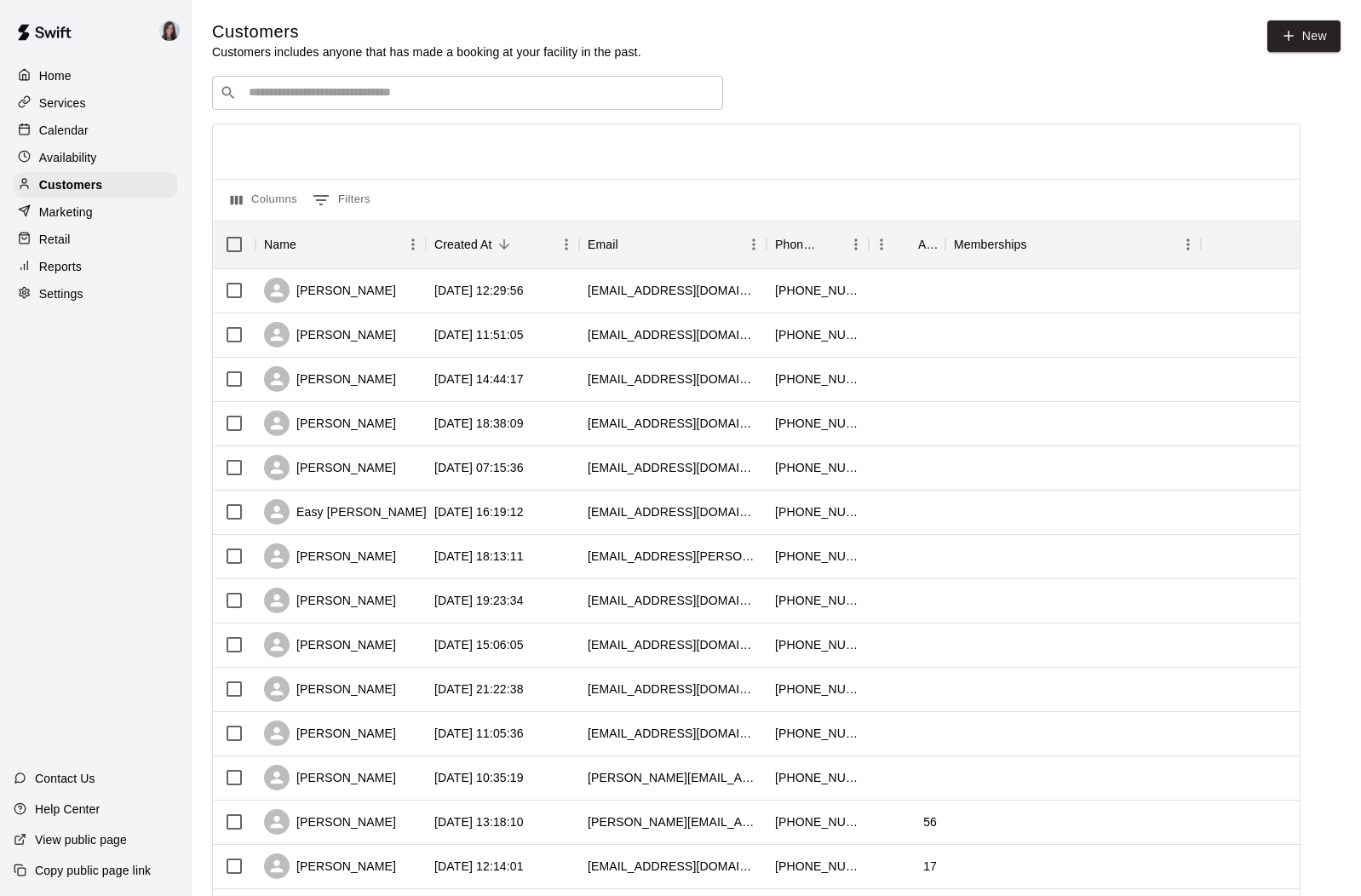
click at [68, 157] on p "Availability" at bounding box center [68, 157] width 58 height 17
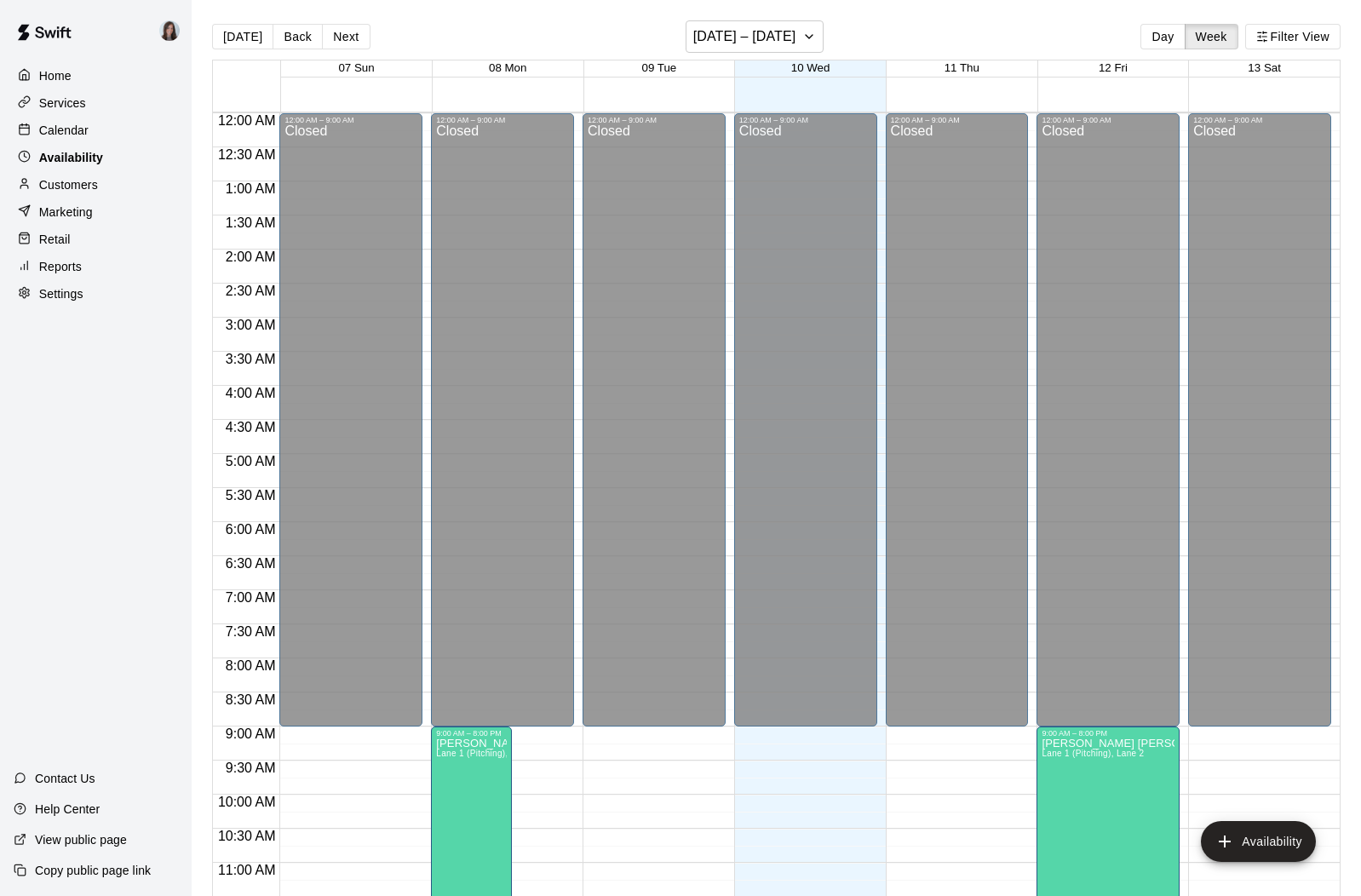
scroll to position [834, 0]
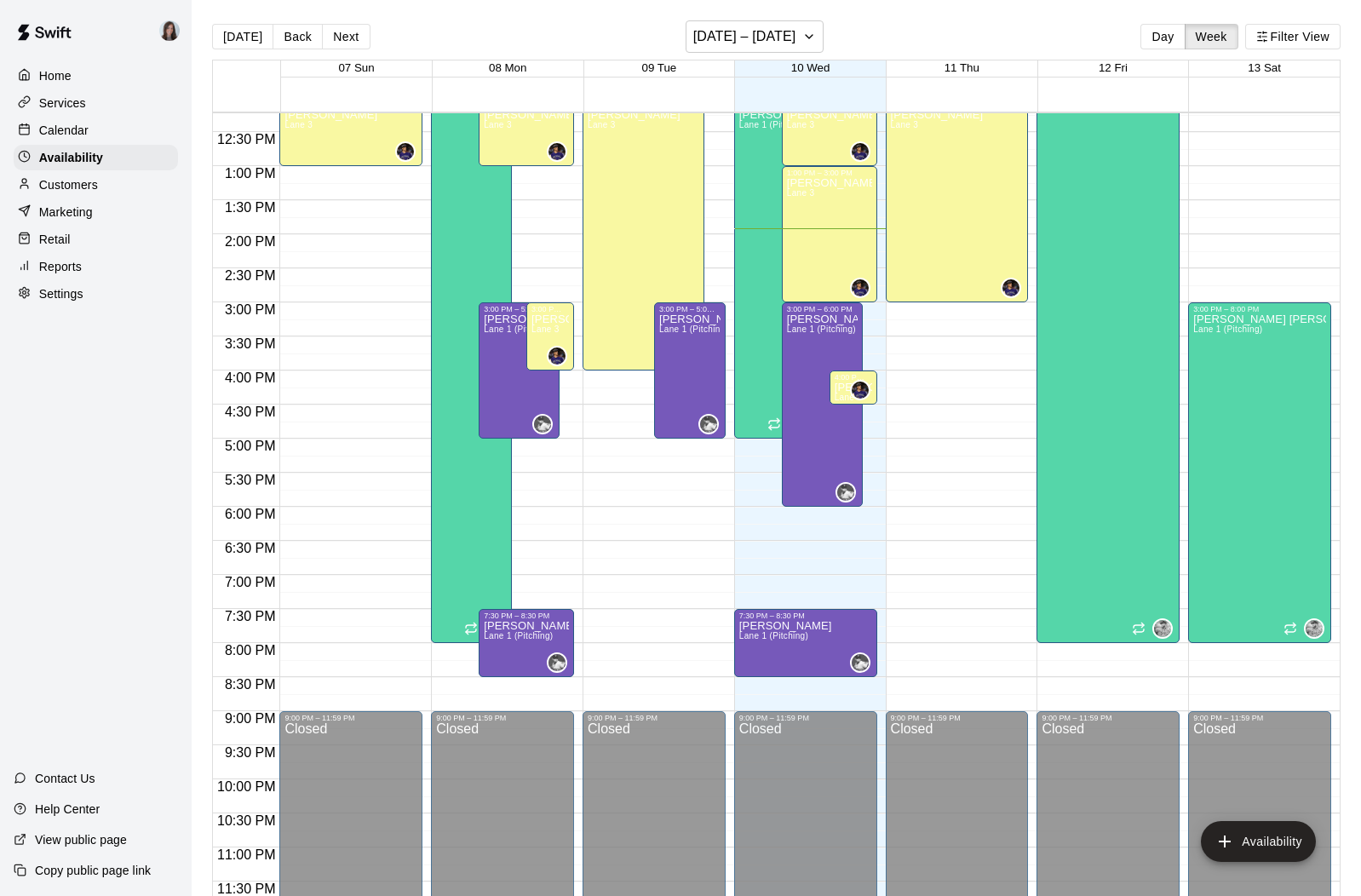
click at [67, 132] on p "Calendar" at bounding box center [64, 130] width 49 height 17
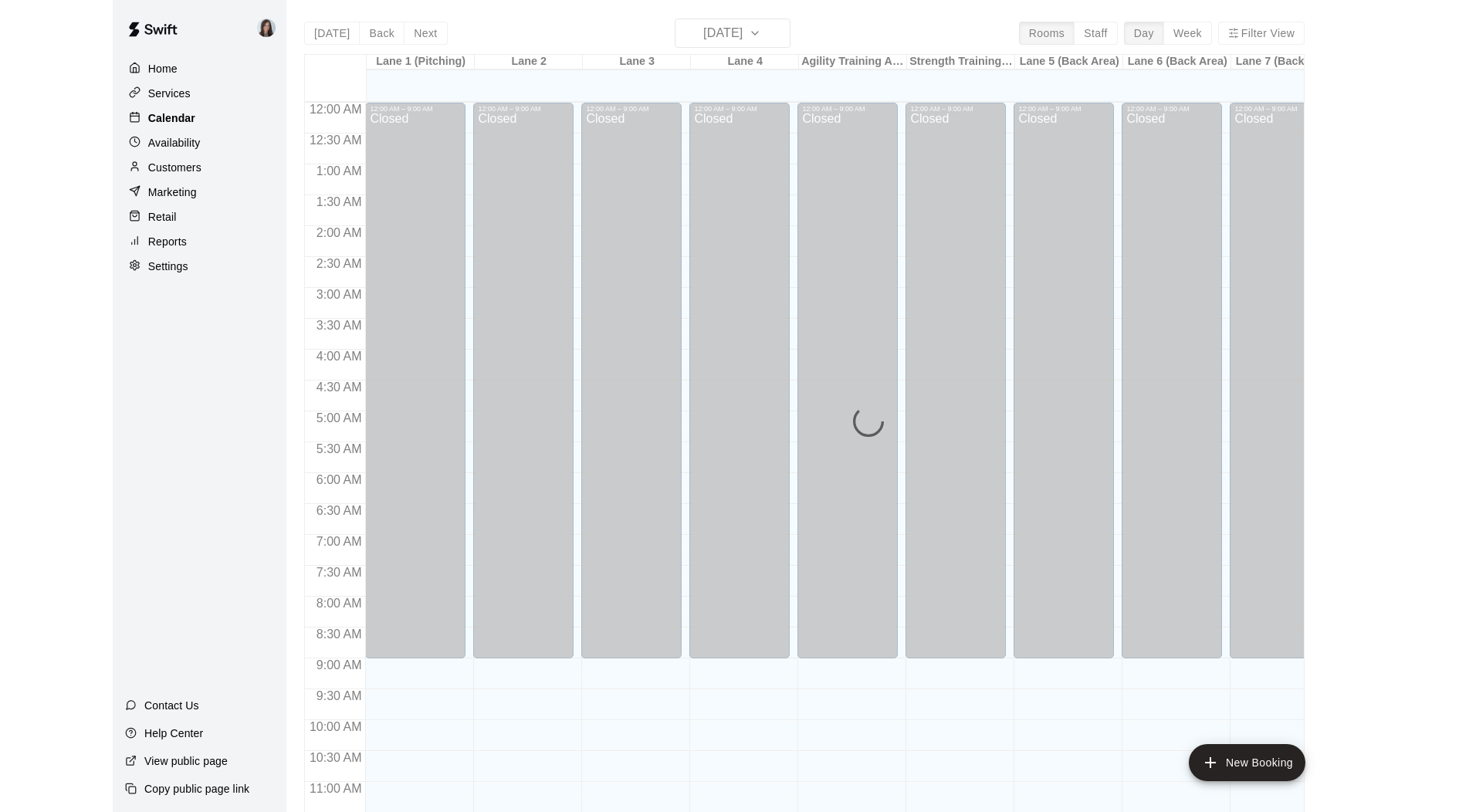
scroll to position [709, 0]
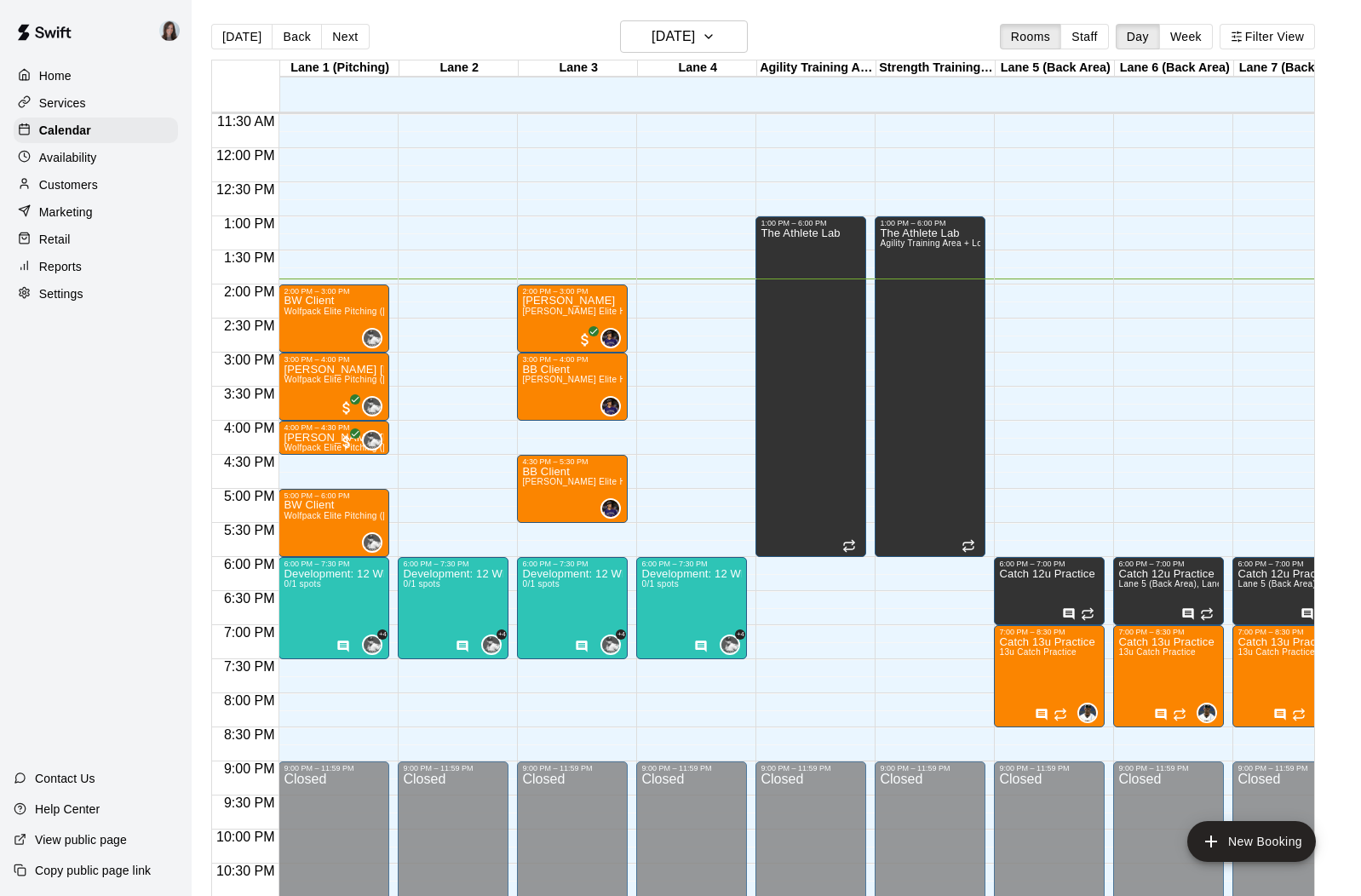
click at [67, 105] on p "Services" at bounding box center [63, 102] width 47 height 17
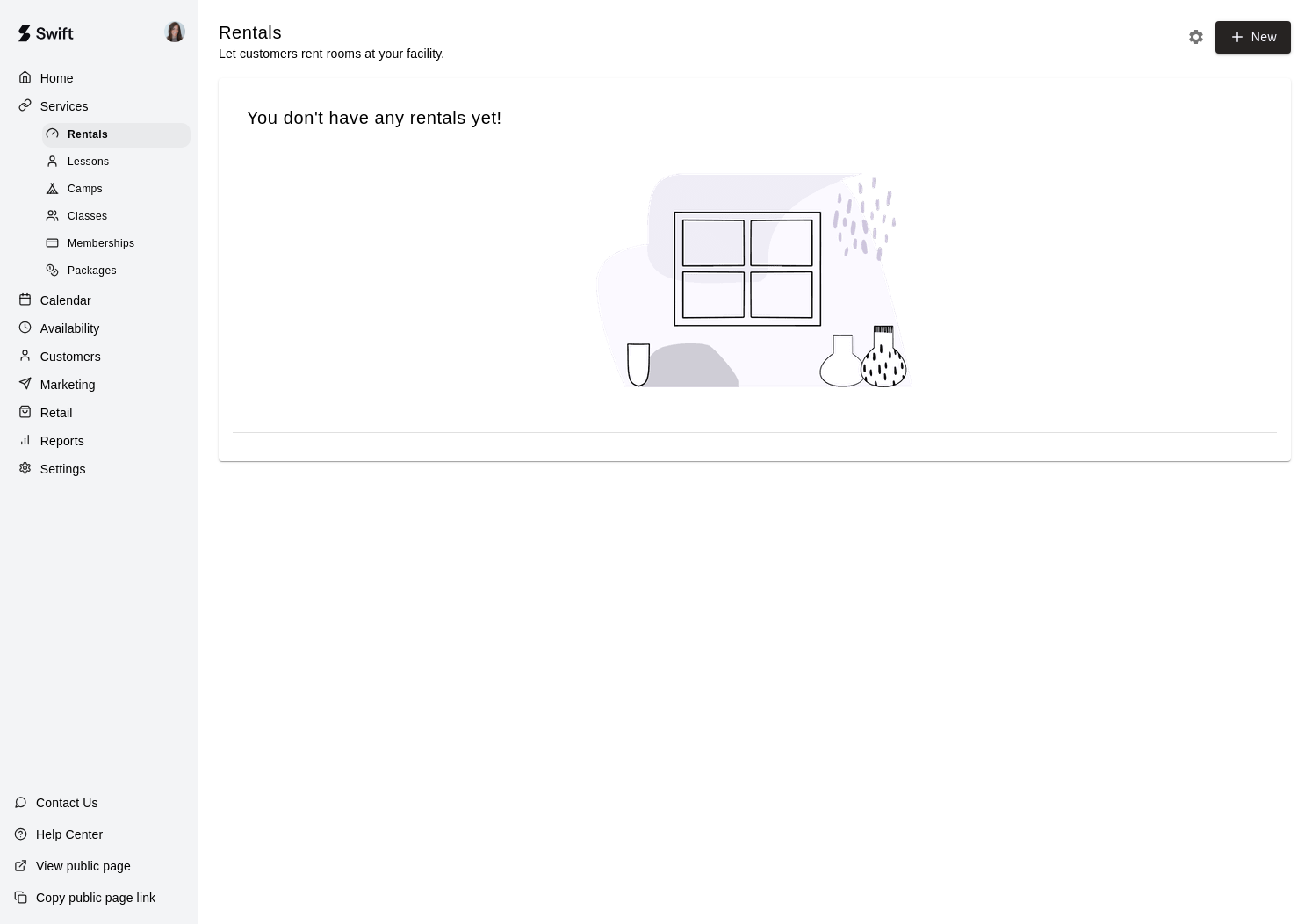
click at [84, 219] on span "Classes" at bounding box center [87, 217] width 40 height 18
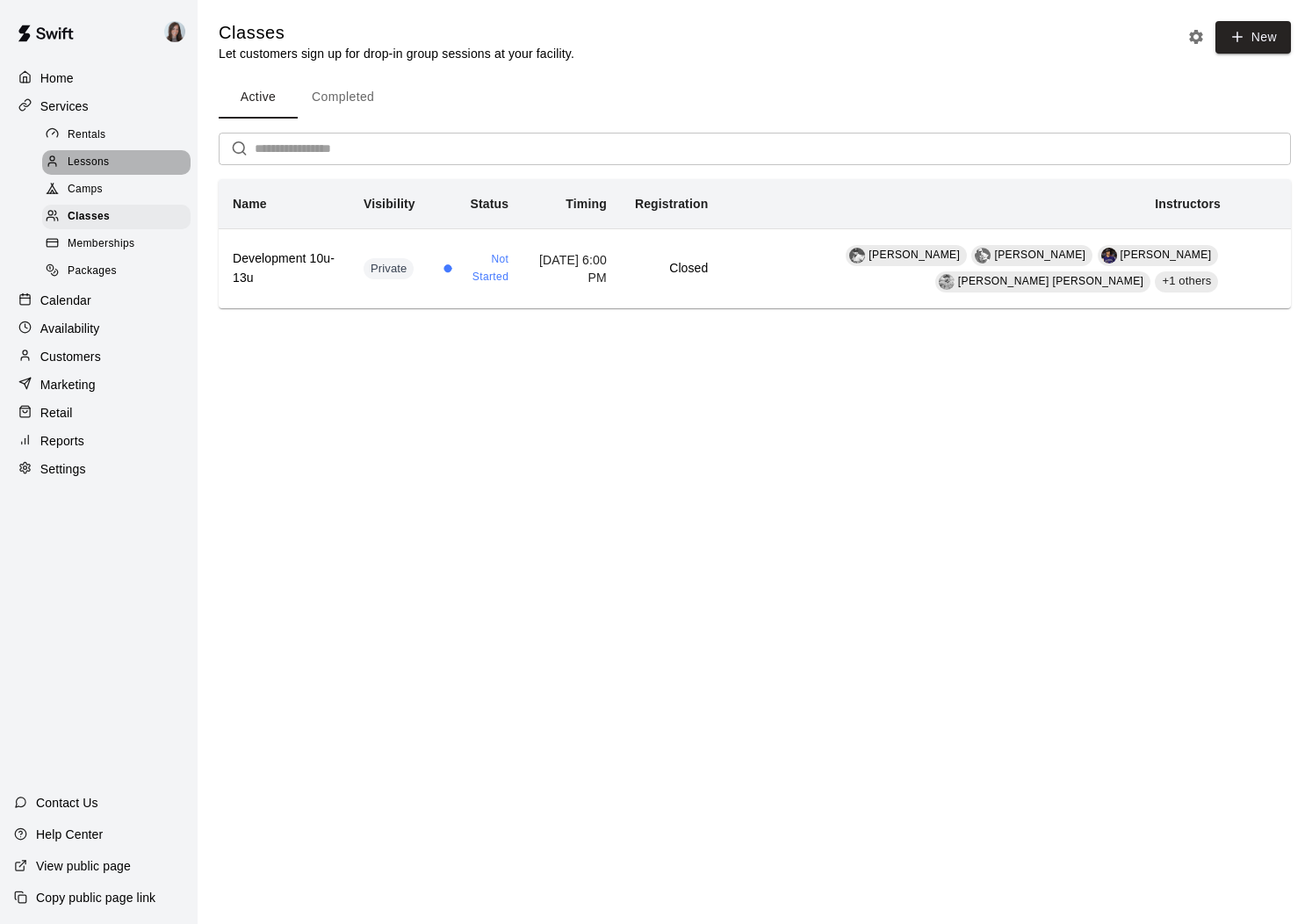
click at [88, 154] on span "Lessons" at bounding box center [89, 162] width 43 height 18
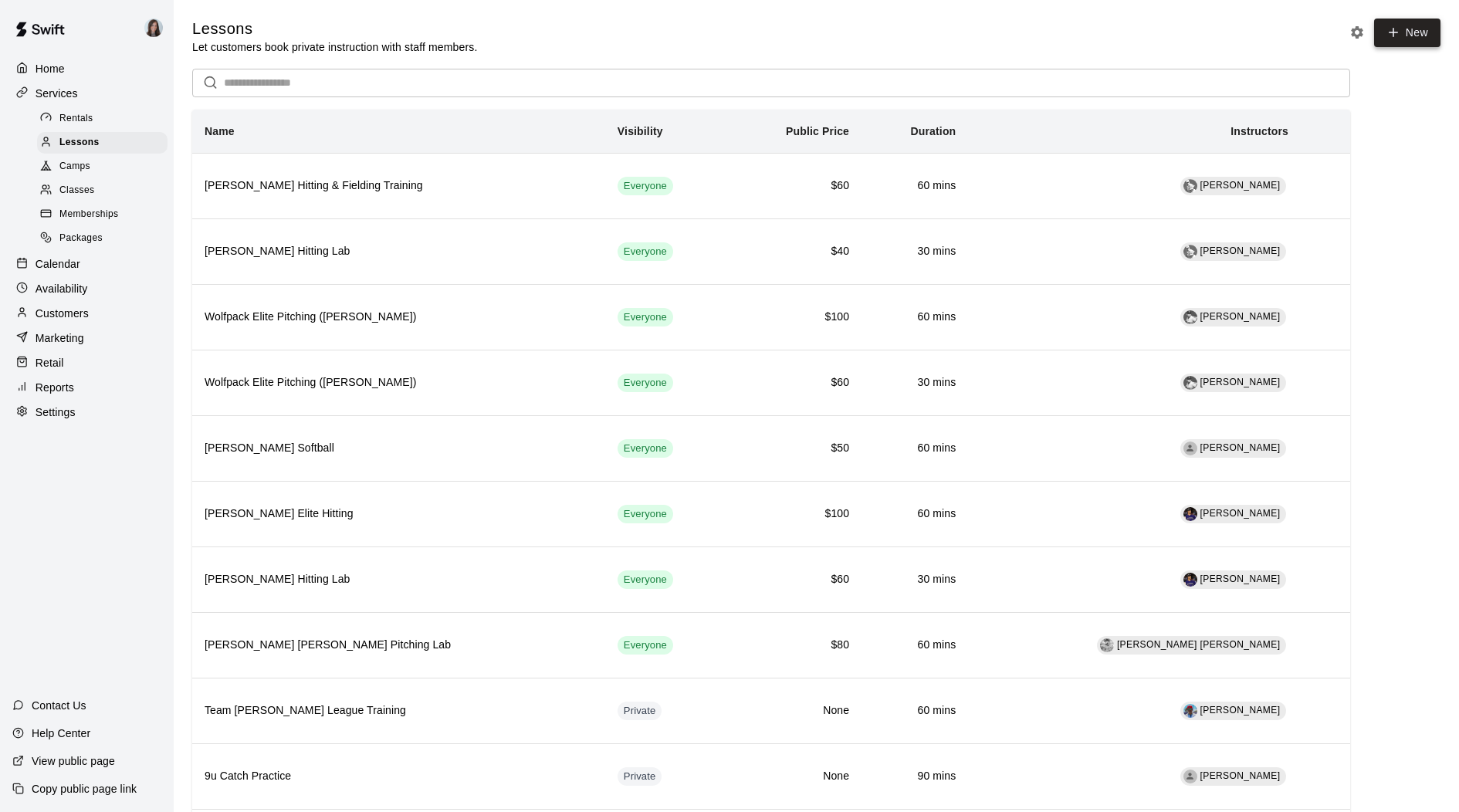
click at [1233, 31] on link "New" at bounding box center [1408, 33] width 67 height 28
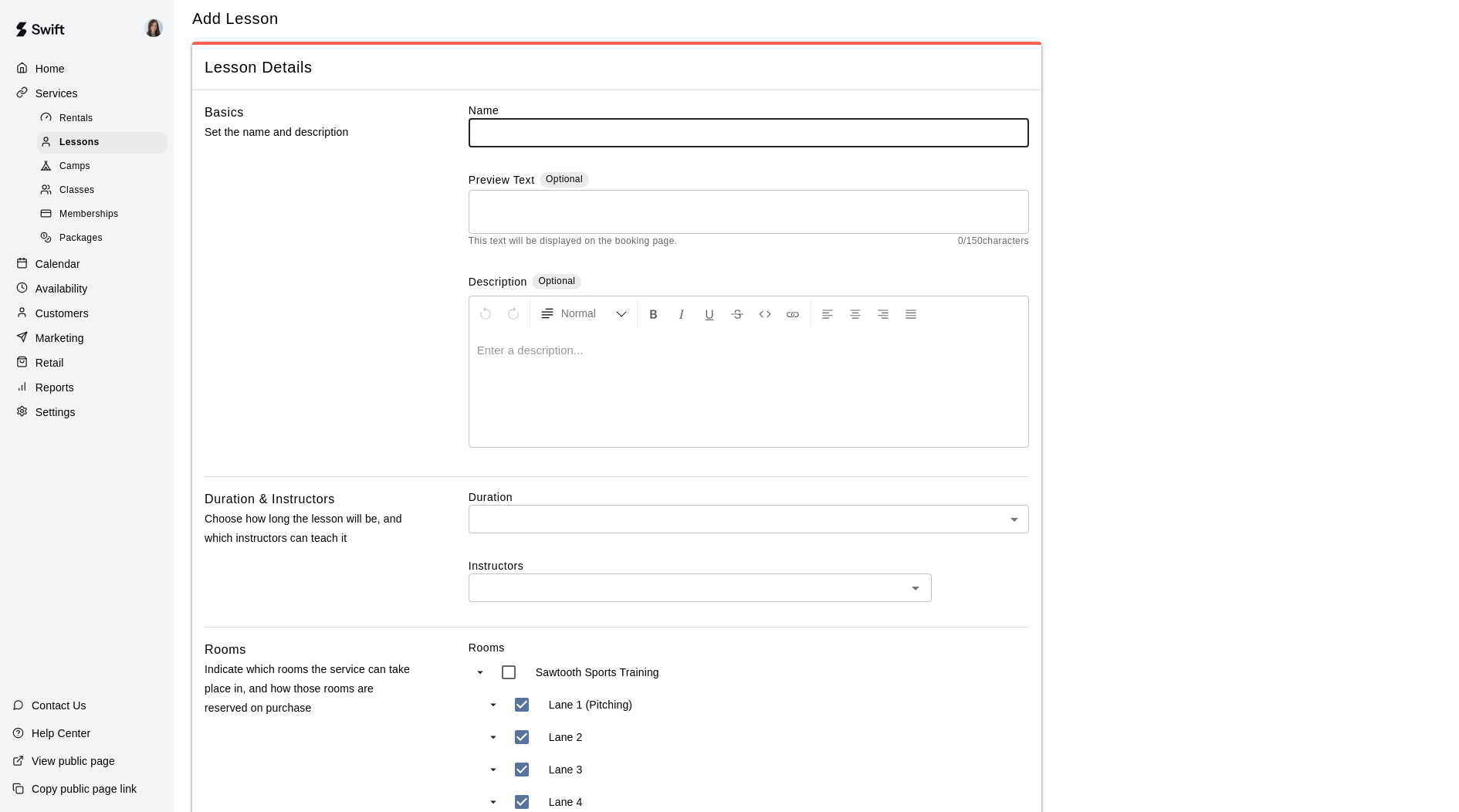
scroll to position [32, 0]
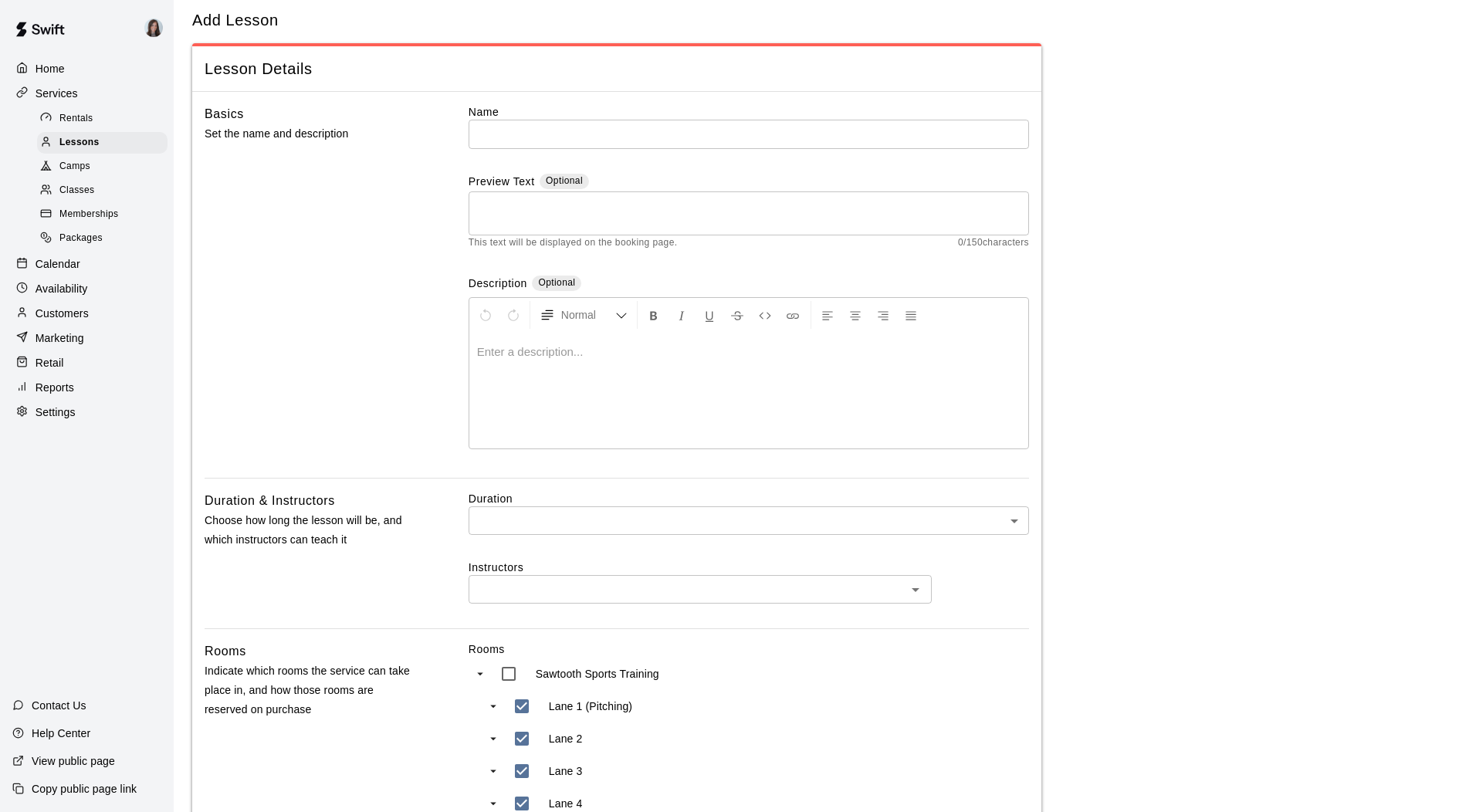
click at [478, 213] on div "* ​" at bounding box center [749, 213] width 561 height 44
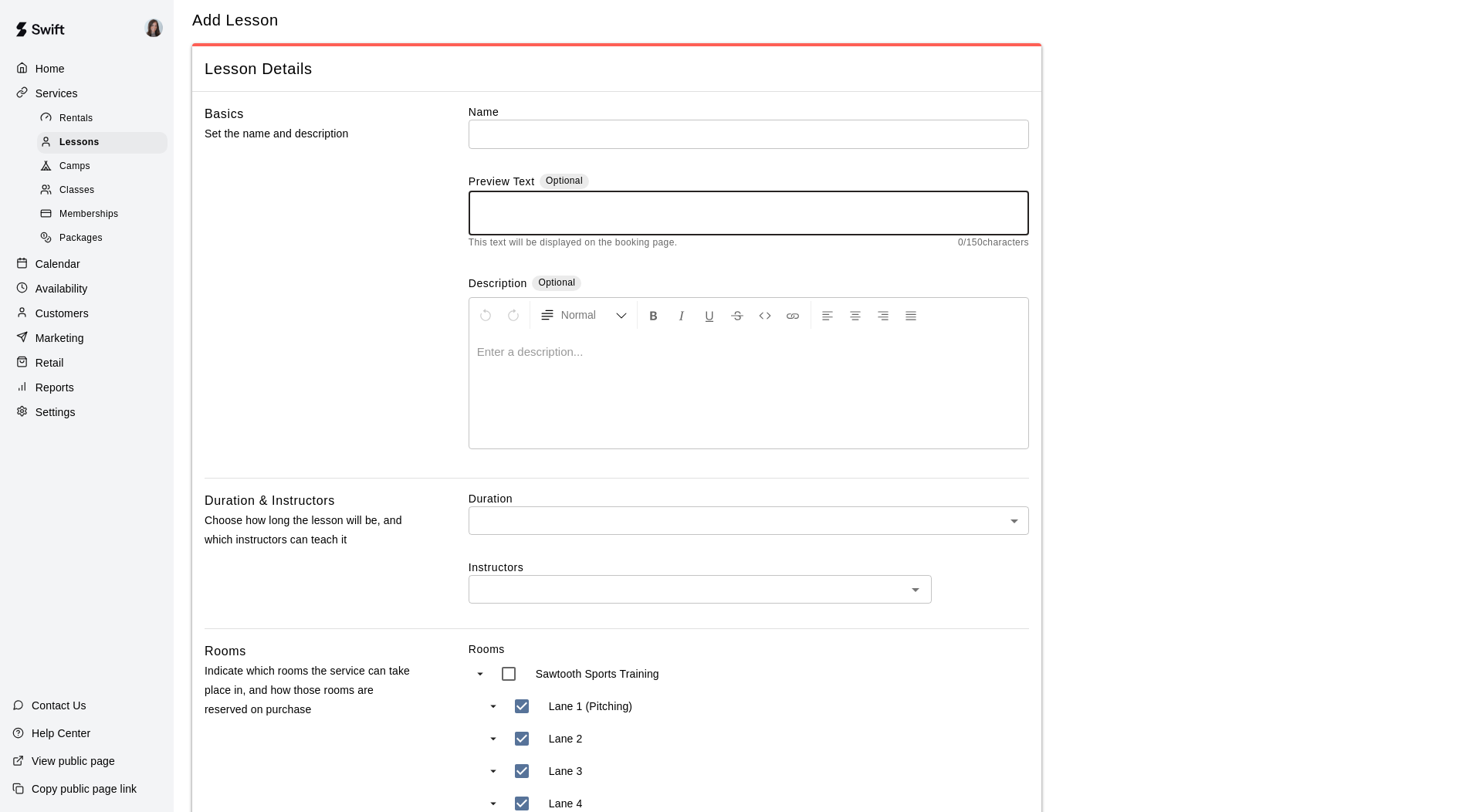
click at [511, 373] on div at bounding box center [749, 391] width 559 height 116
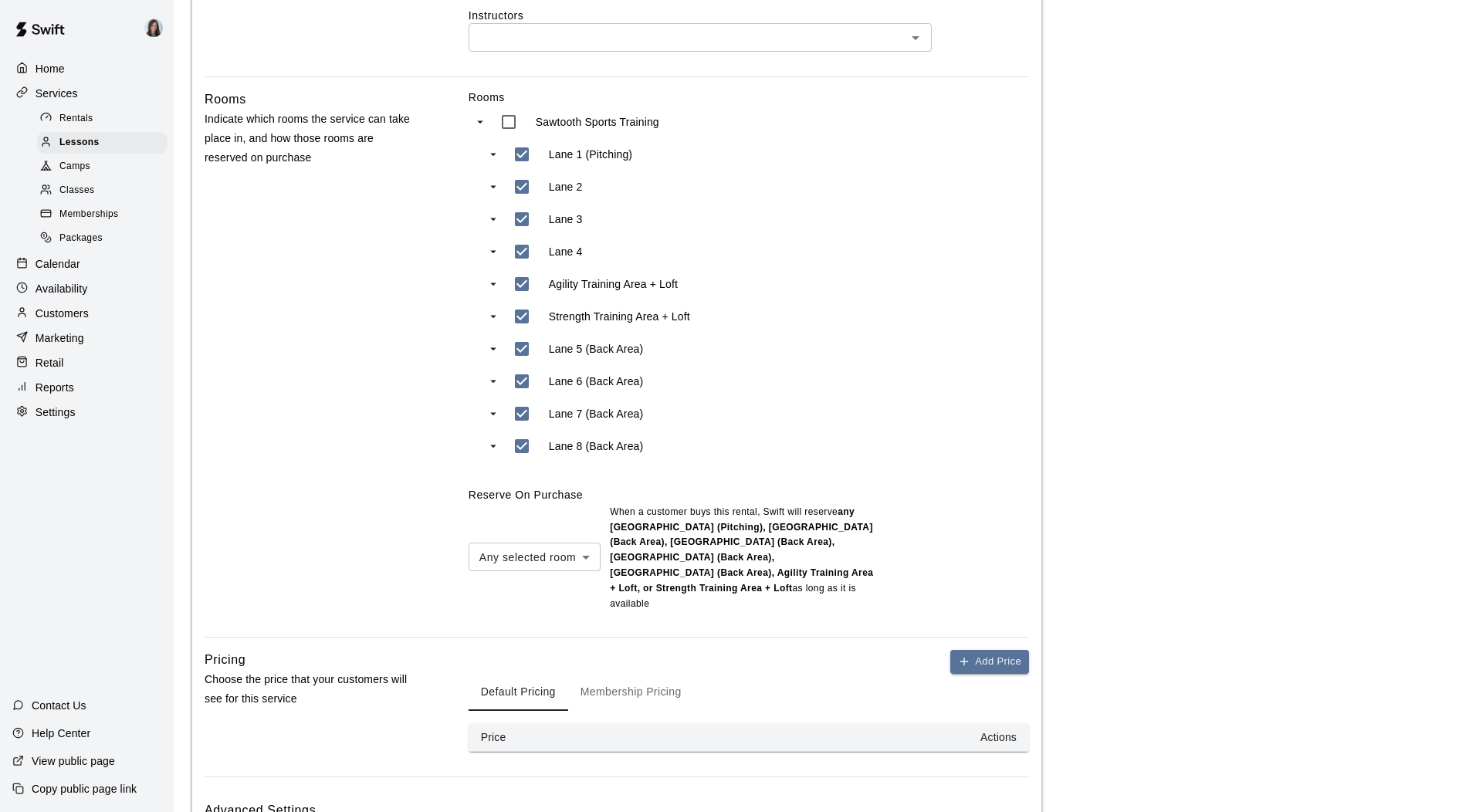
scroll to position [676, 0]
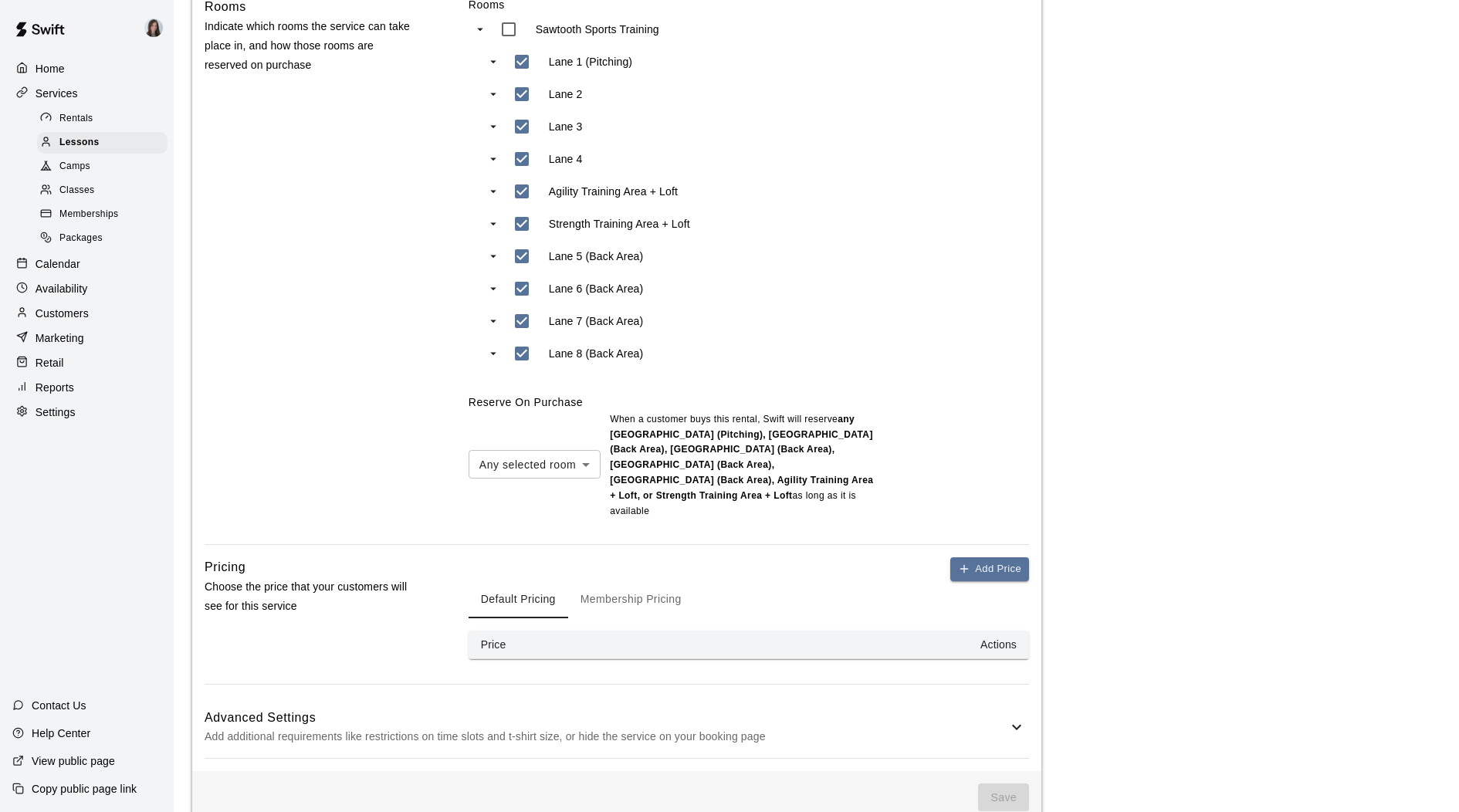
click at [920, 631] on th "Actions" at bounding box center [826, 644] width 406 height 28
drag, startPoint x: 639, startPoint y: 574, endPoint x: 625, endPoint y: 574, distance: 14.0
click at [639, 581] on button "Membership Pricing" at bounding box center [631, 600] width 126 height 37
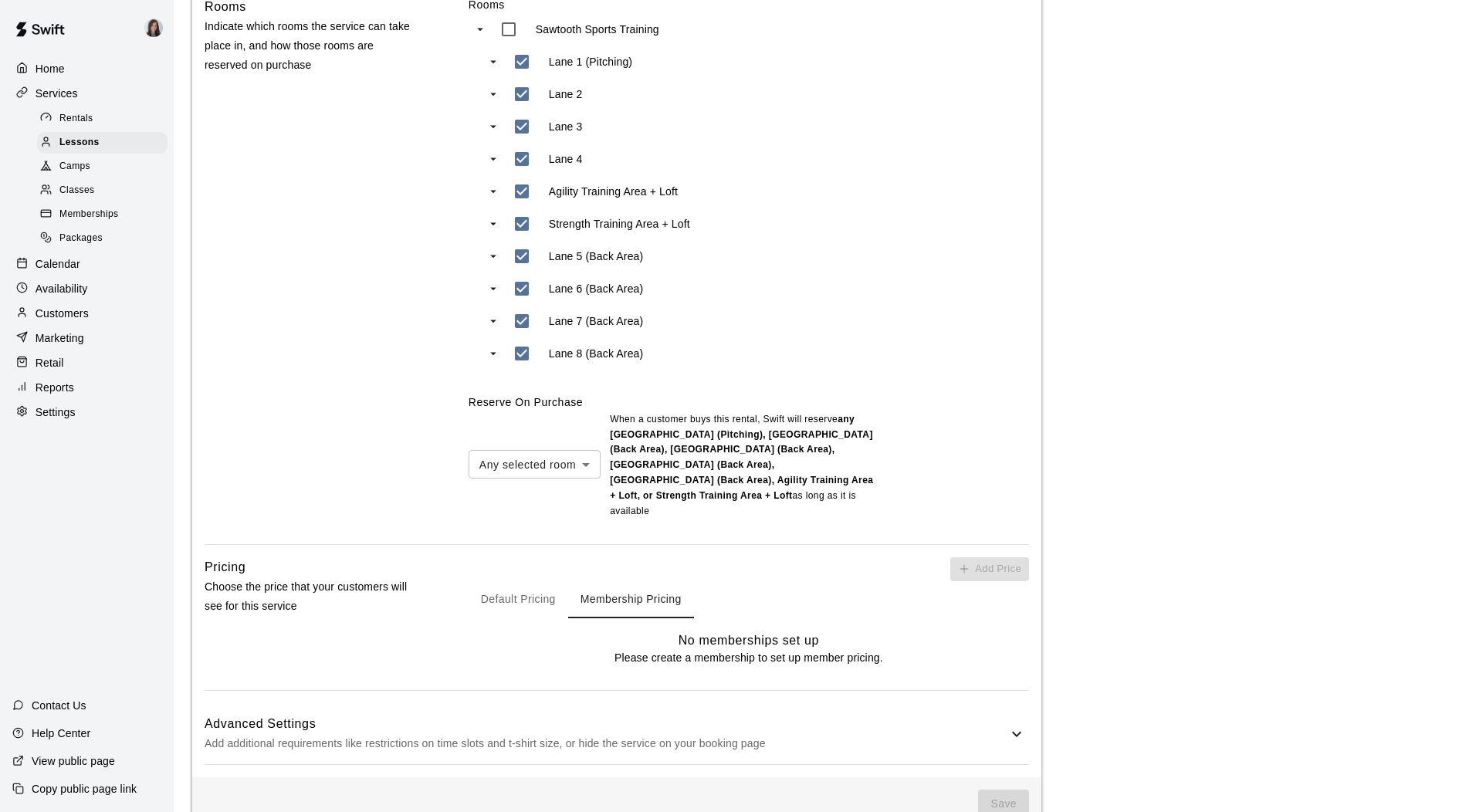
click at [534, 581] on button "Default Pricing" at bounding box center [518, 600] width 99 height 37
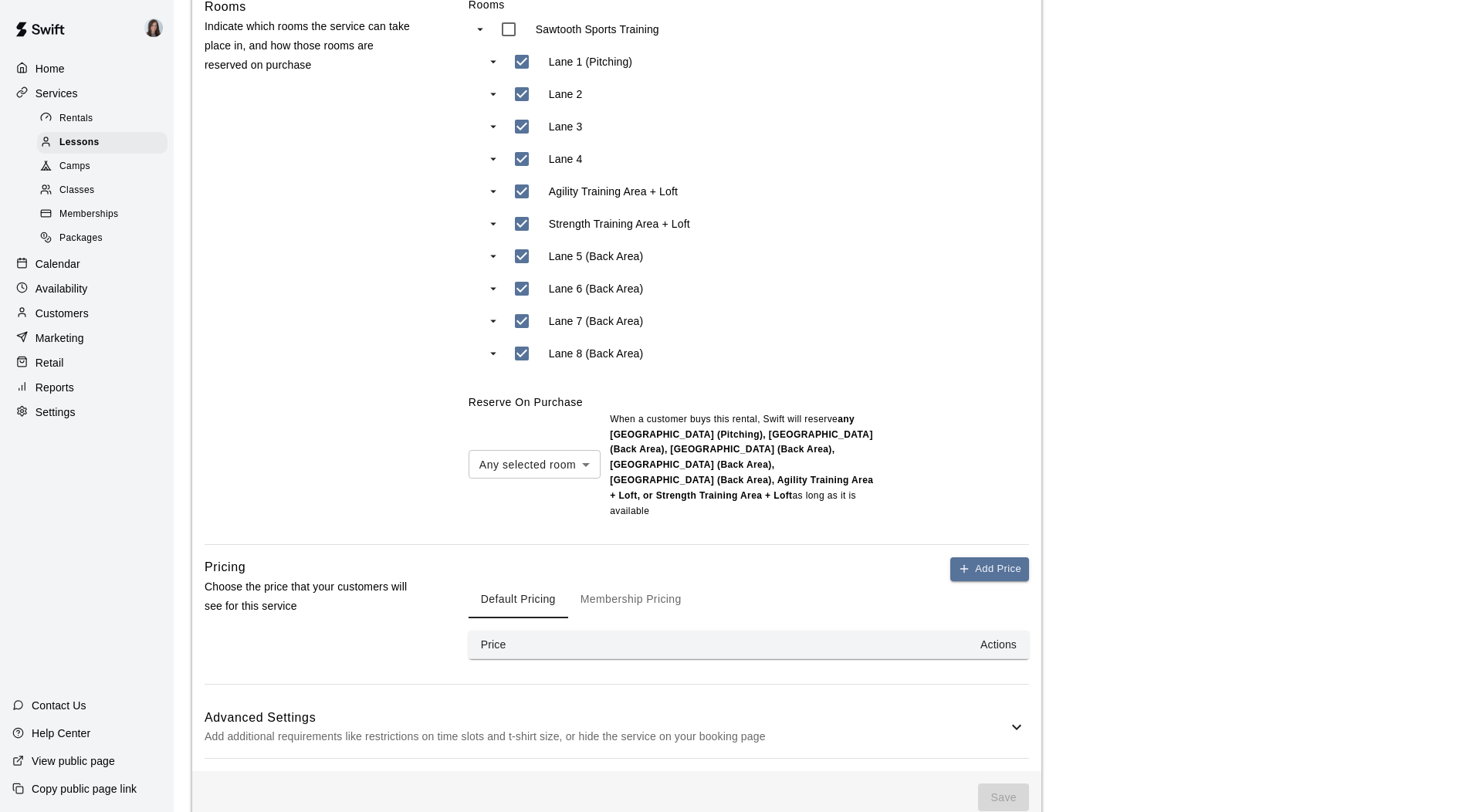
scroll to position [0, 0]
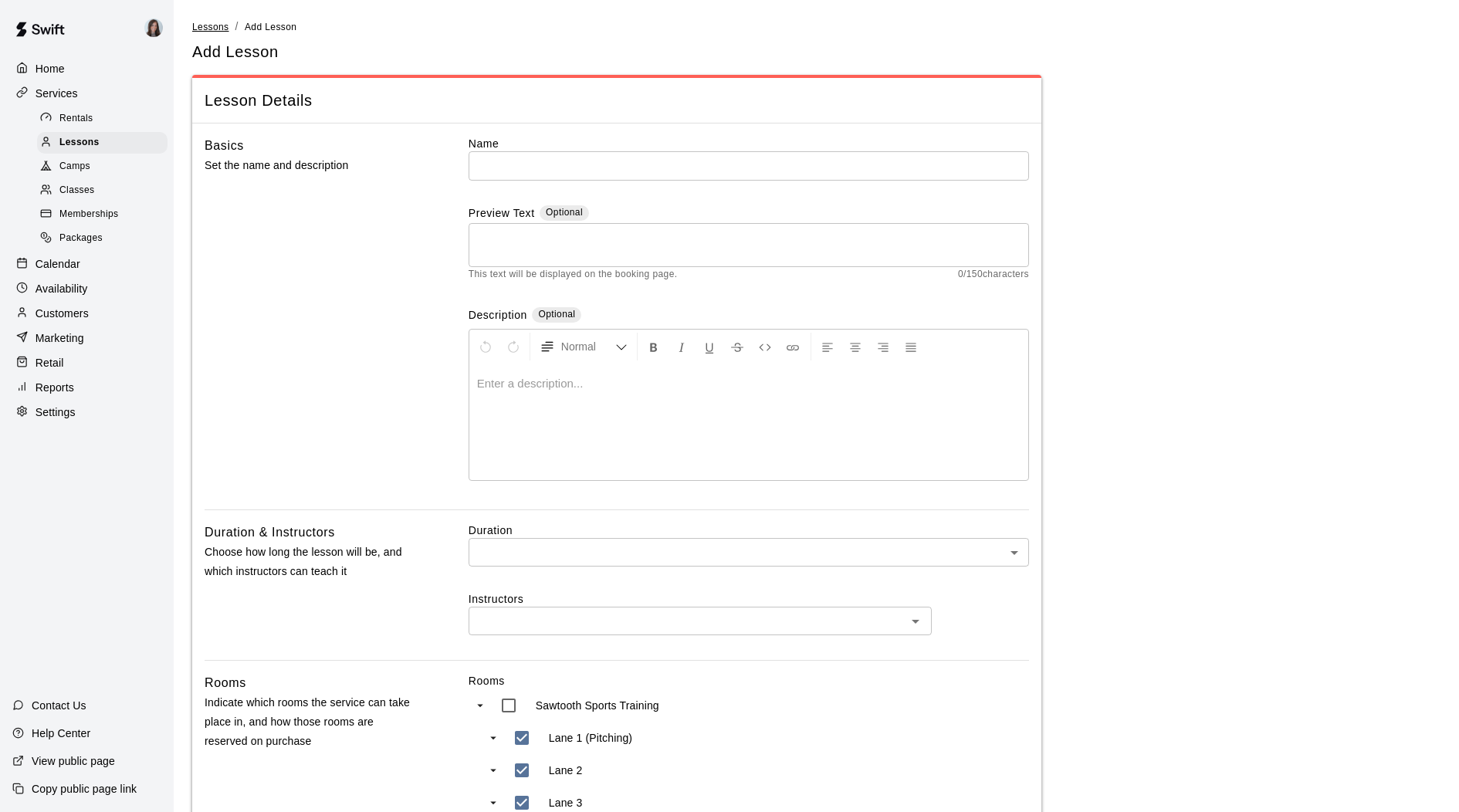
click at [198, 26] on span "Lessons" at bounding box center [211, 27] width 37 height 11
